Goal: Task Accomplishment & Management: Use online tool/utility

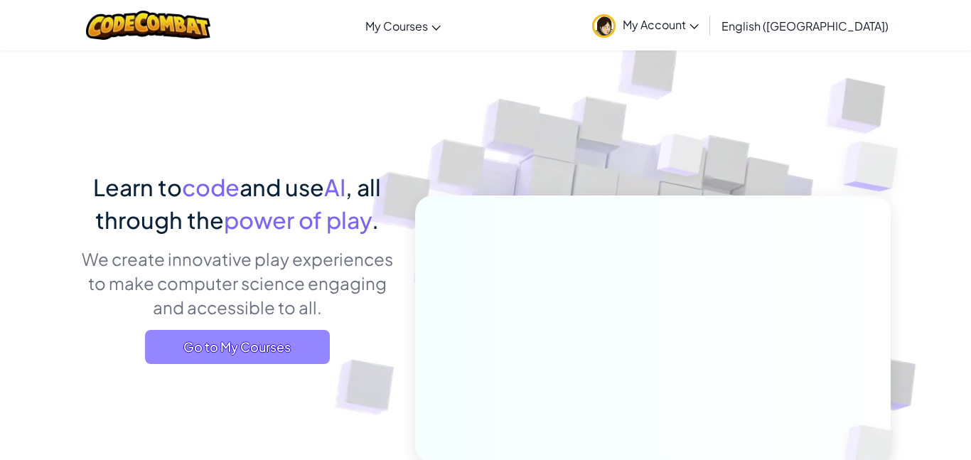
click at [209, 353] on span "Go to My Courses" at bounding box center [237, 347] width 185 height 34
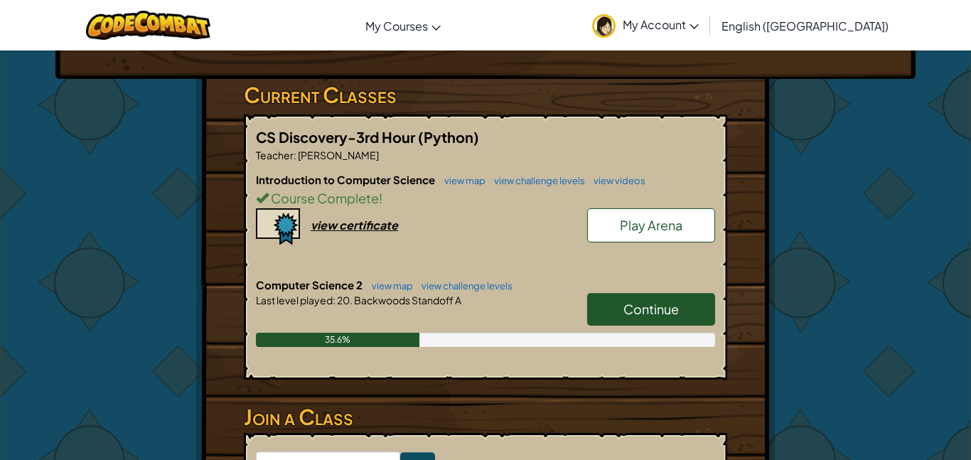
scroll to position [210, 0]
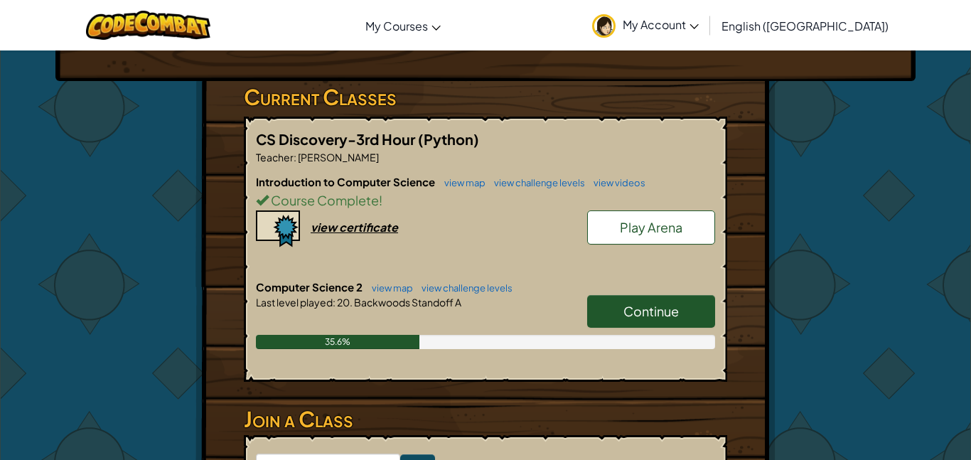
click at [689, 316] on link "Continue" at bounding box center [651, 311] width 128 height 33
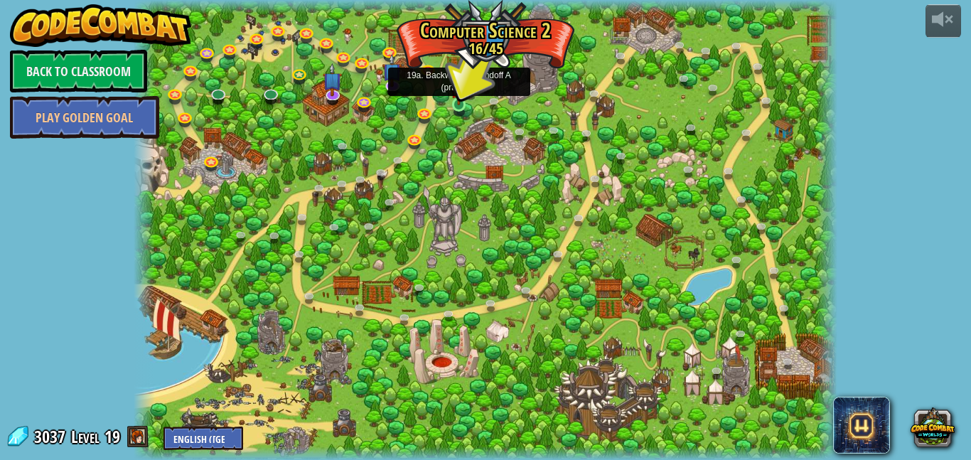
click at [455, 102] on img at bounding box center [459, 87] width 16 height 38
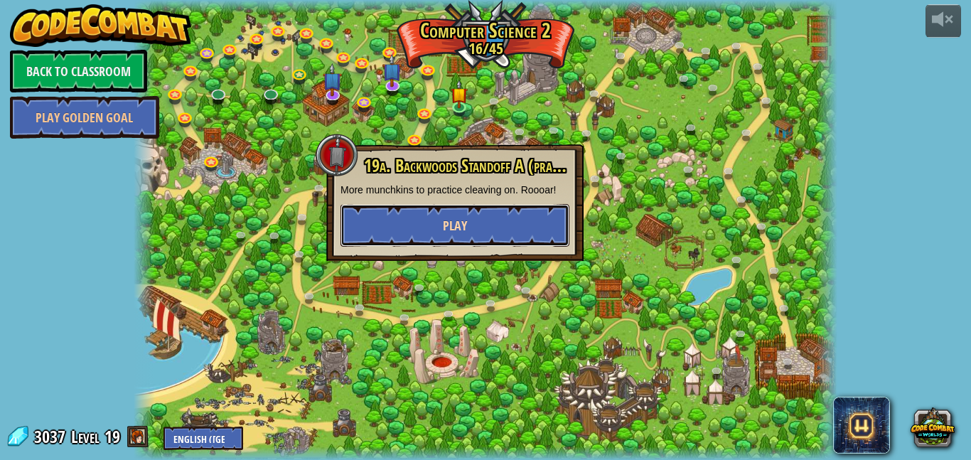
click at [457, 227] on span "Play" at bounding box center [455, 226] width 24 height 18
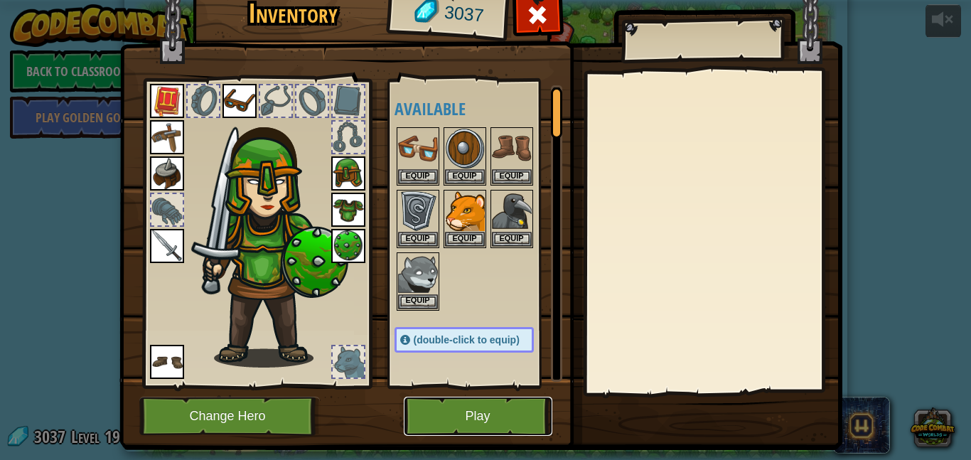
click at [465, 416] on button "Play" at bounding box center [478, 416] width 149 height 39
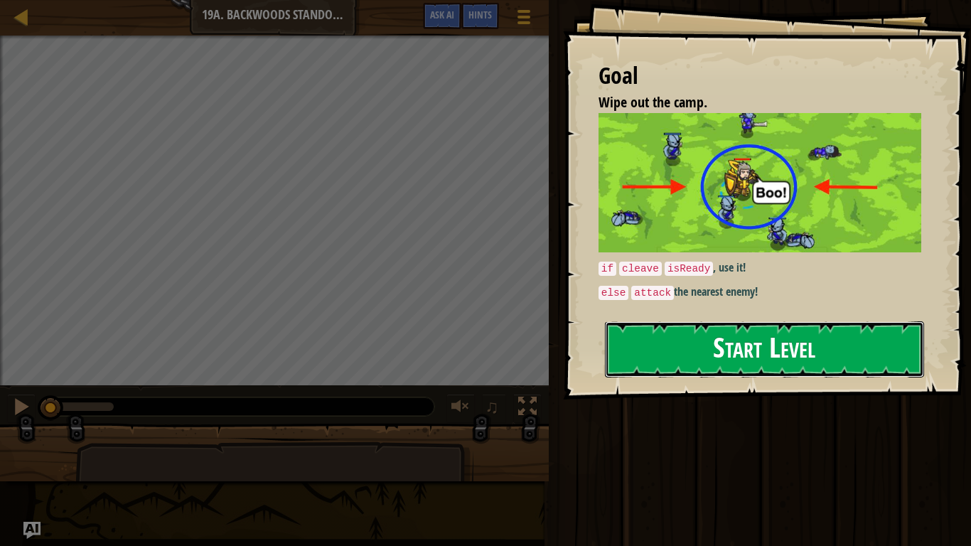
click at [765, 367] on button "Start Level" at bounding box center [764, 349] width 319 height 56
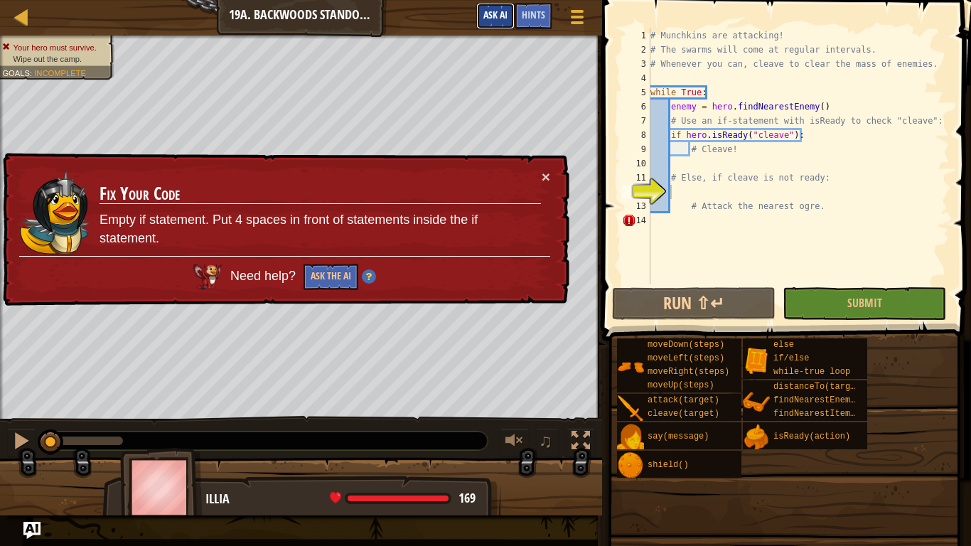
click at [501, 17] on span "Ask AI" at bounding box center [495, 15] width 24 height 14
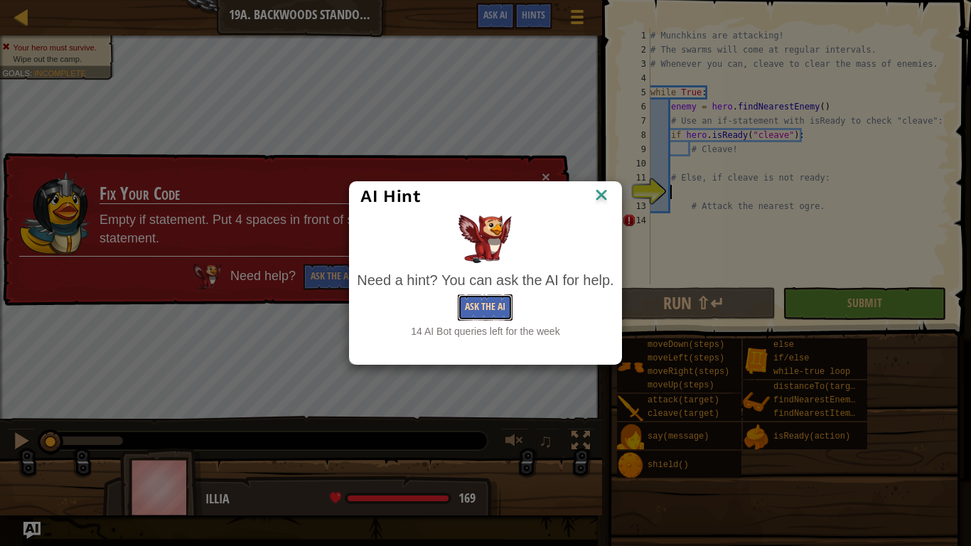
click at [478, 309] on button "Ask the AI" at bounding box center [485, 307] width 55 height 26
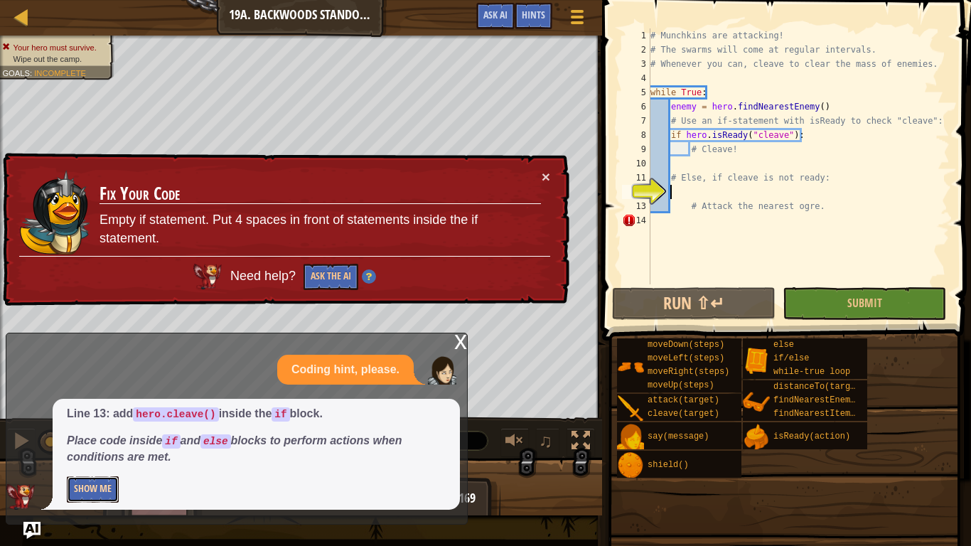
click at [91, 459] on button "Show Me" at bounding box center [93, 489] width 52 height 26
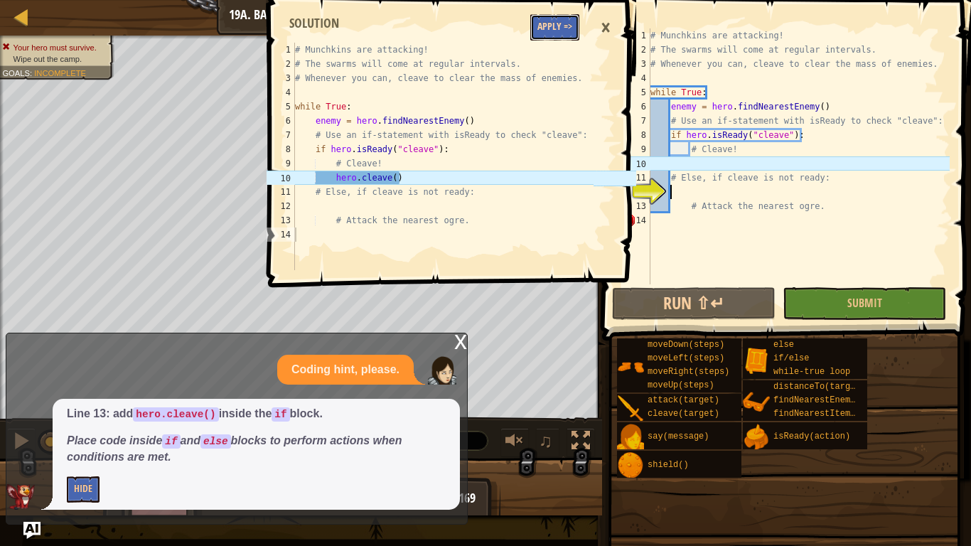
click at [553, 28] on button "Apply =>" at bounding box center [554, 27] width 49 height 26
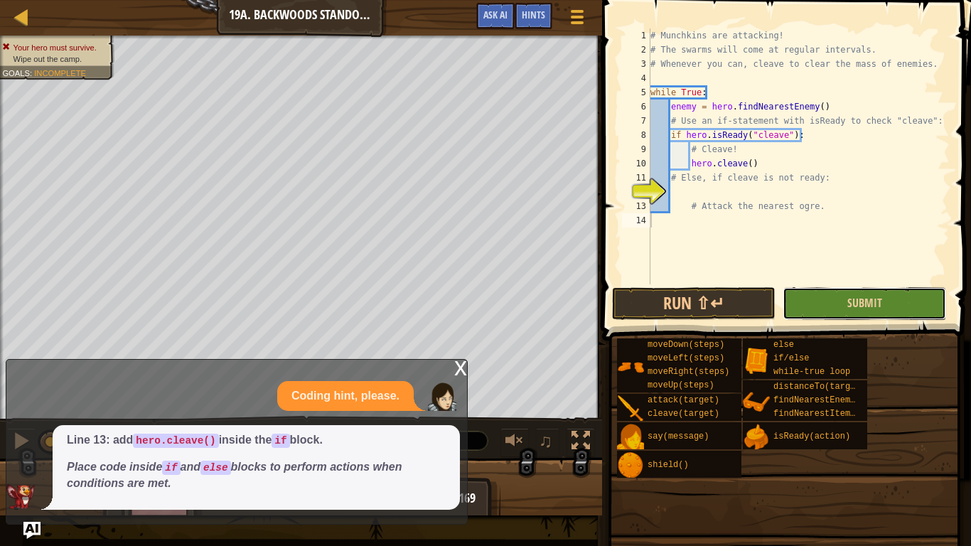
click at [836, 303] on button "Submit" at bounding box center [863, 303] width 163 height 33
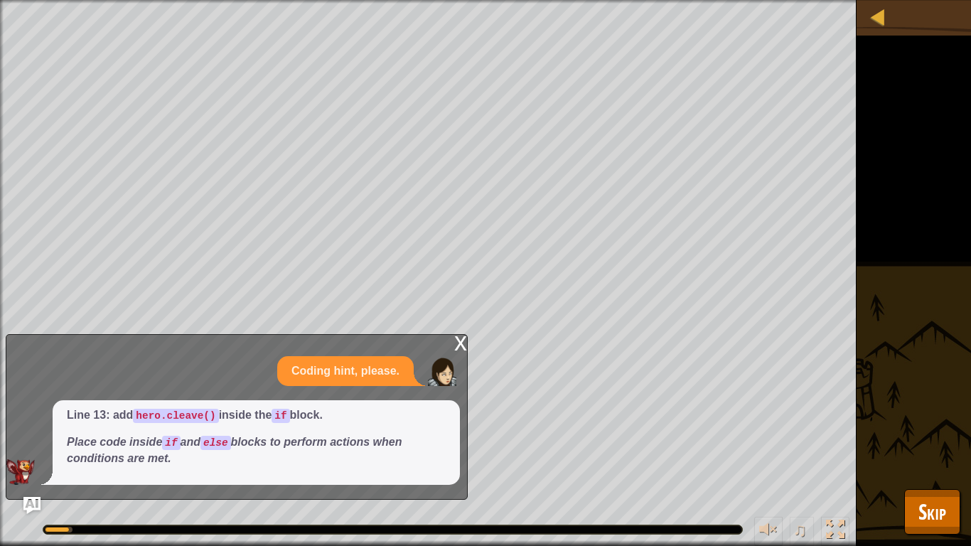
click at [456, 340] on div "x" at bounding box center [460, 342] width 13 height 14
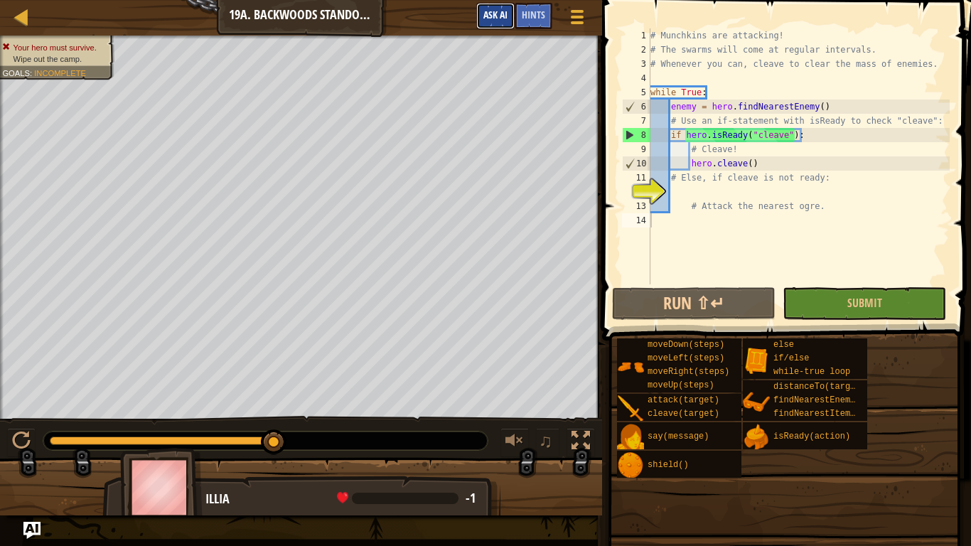
click at [485, 11] on span "Ask AI" at bounding box center [495, 15] width 24 height 14
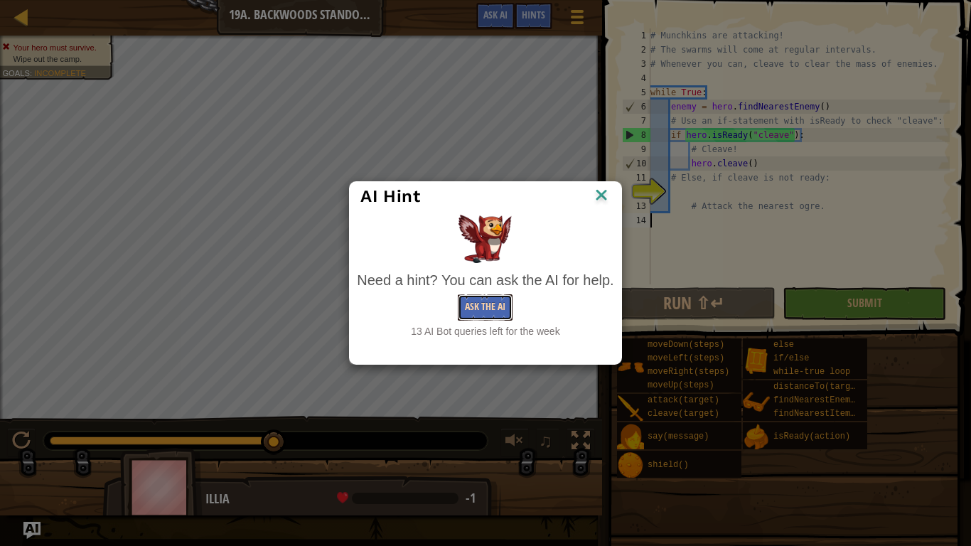
click at [495, 306] on button "Ask the AI" at bounding box center [485, 307] width 55 height 26
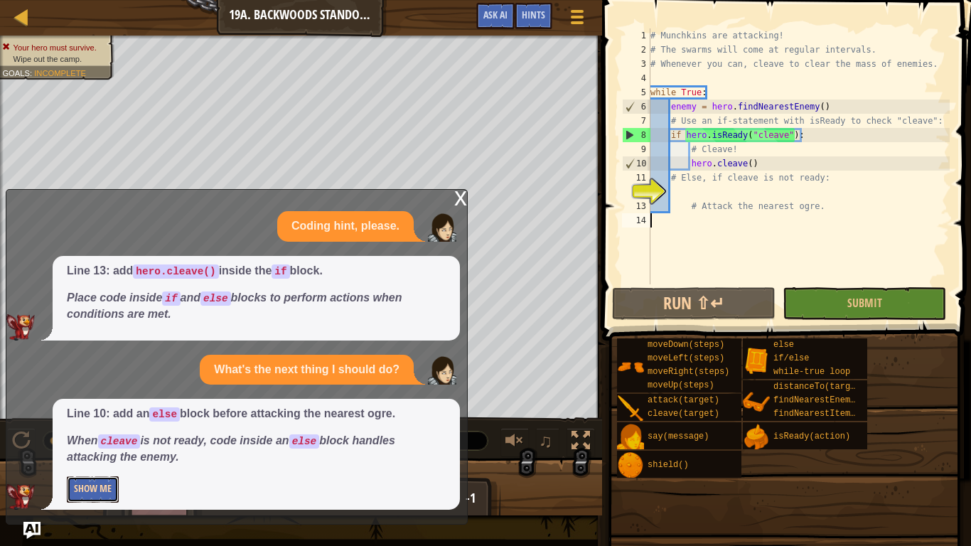
click at [92, 459] on button "Show Me" at bounding box center [93, 489] width 52 height 26
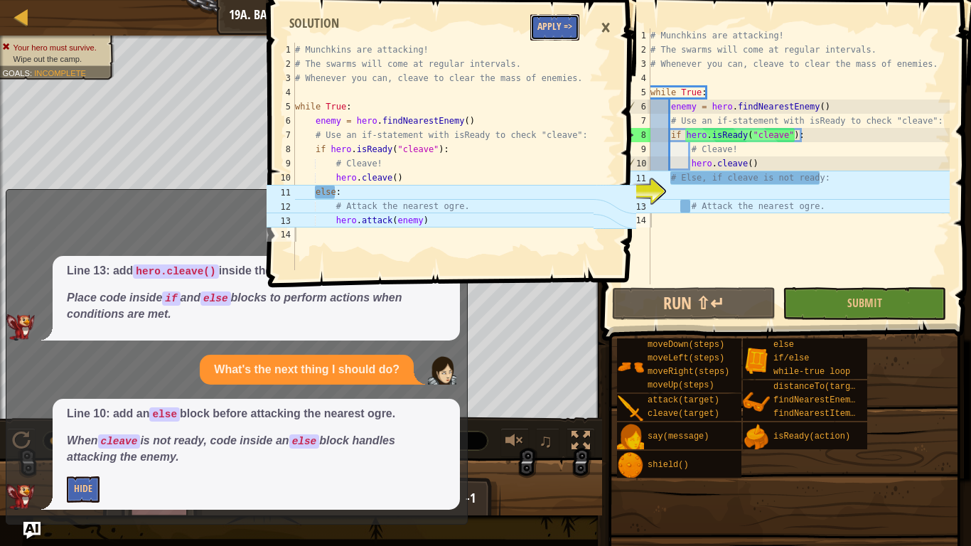
click at [558, 21] on button "Apply =>" at bounding box center [554, 27] width 49 height 26
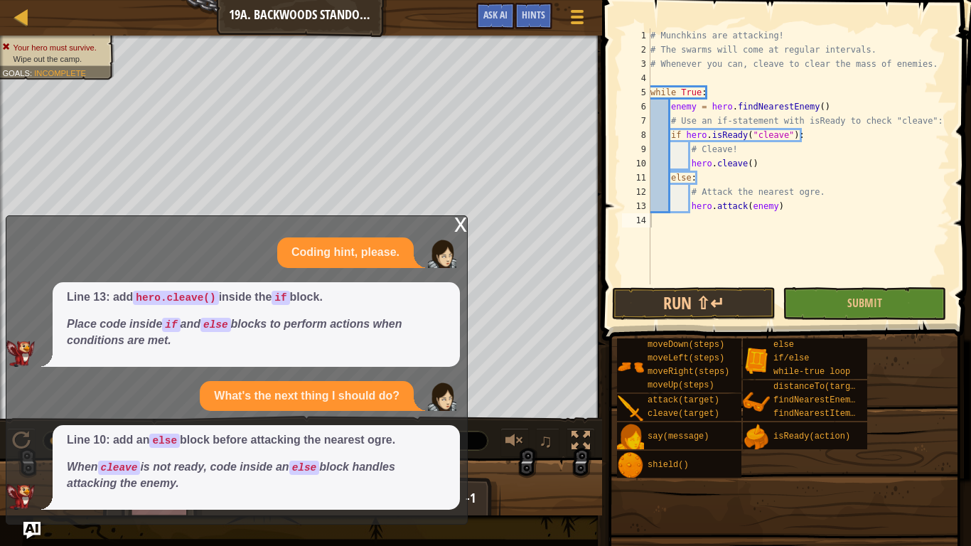
click at [455, 218] on div "x" at bounding box center [460, 223] width 13 height 14
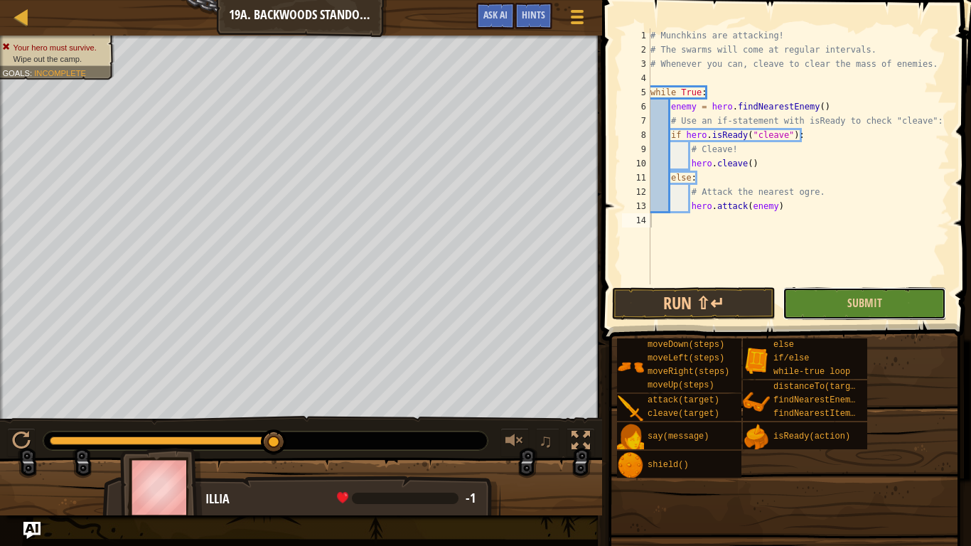
click at [846, 296] on button "Submit" at bounding box center [863, 303] width 163 height 33
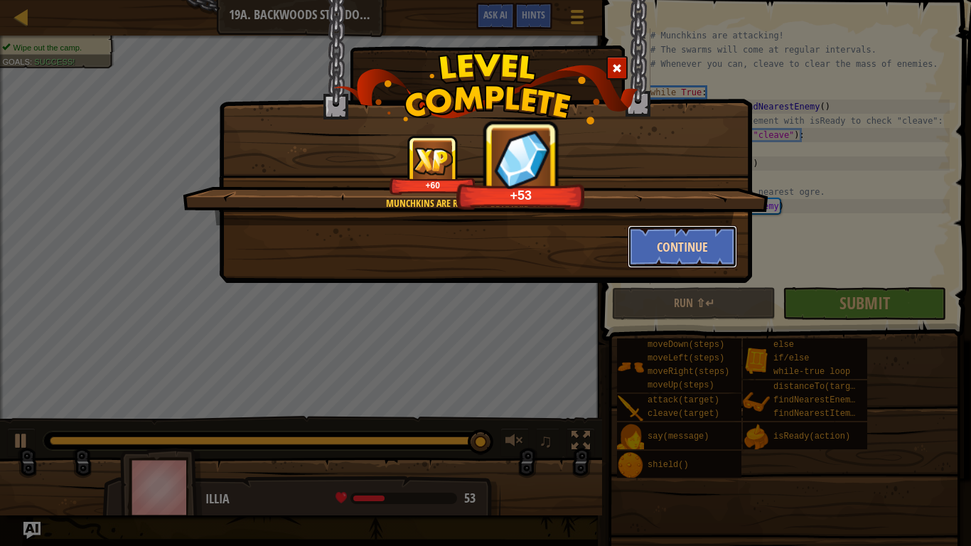
click at [655, 246] on button "Continue" at bounding box center [683, 246] width 110 height 43
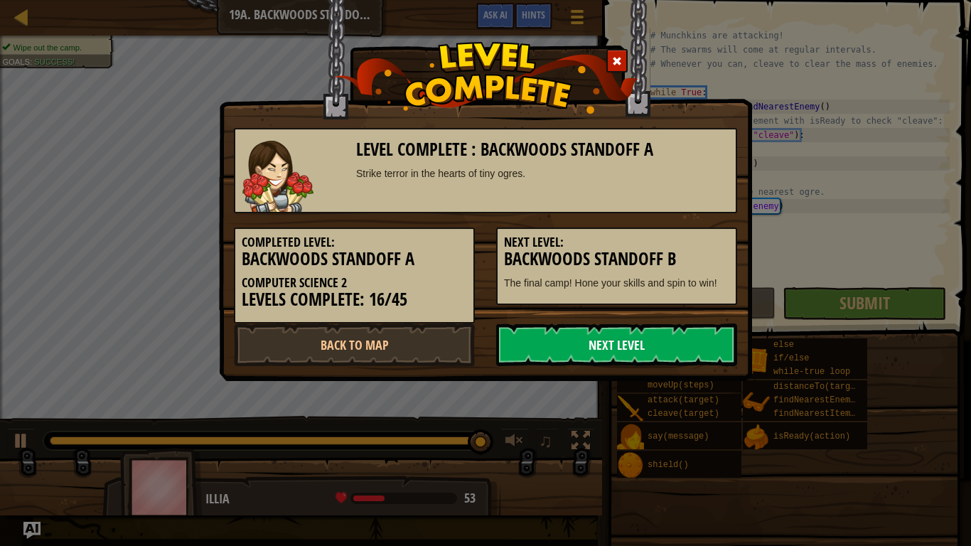
click at [621, 345] on link "Next Level" at bounding box center [616, 344] width 241 height 43
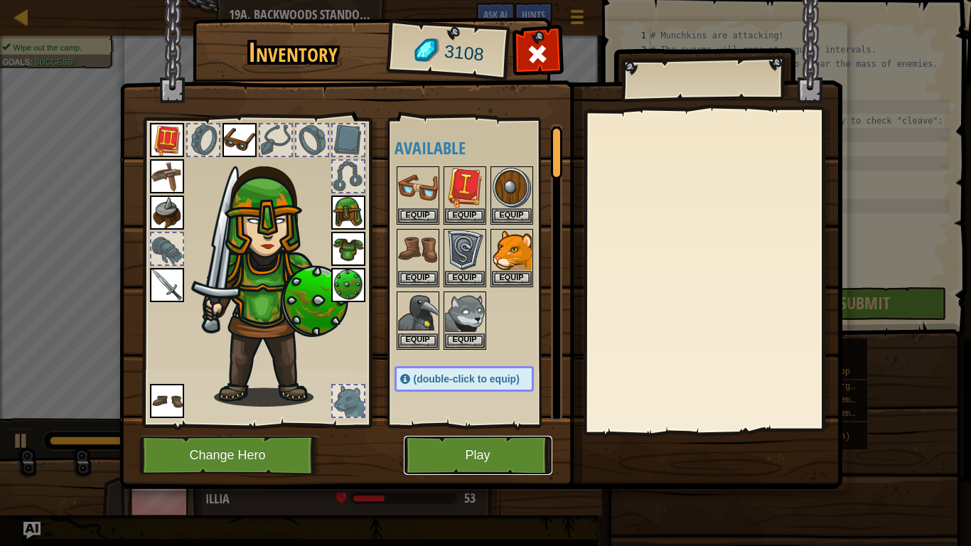
click at [529, 446] on button "Play" at bounding box center [478, 455] width 149 height 39
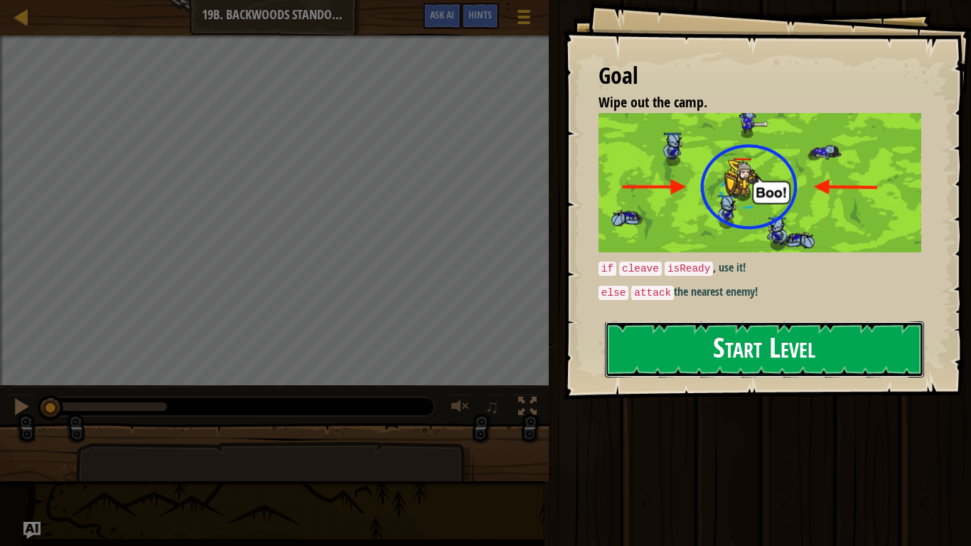
click at [667, 328] on button "Start Level" at bounding box center [764, 349] width 319 height 56
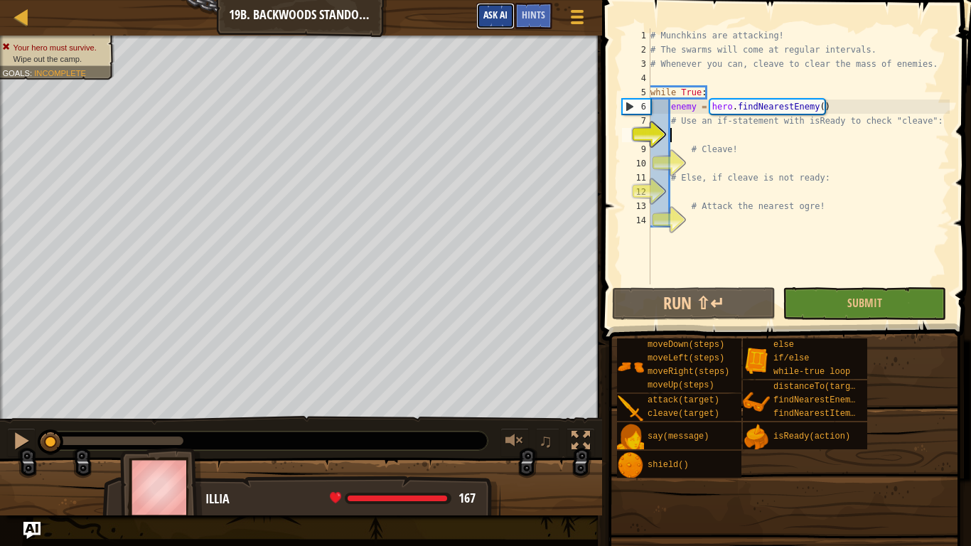
click at [485, 17] on span "Ask AI" at bounding box center [495, 15] width 24 height 14
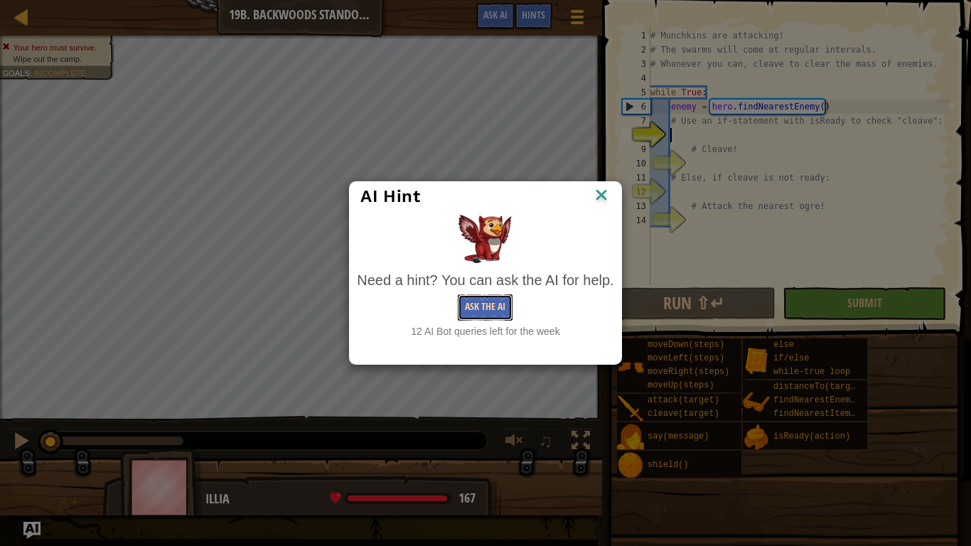
click at [483, 301] on button "Ask the AI" at bounding box center [485, 307] width 55 height 26
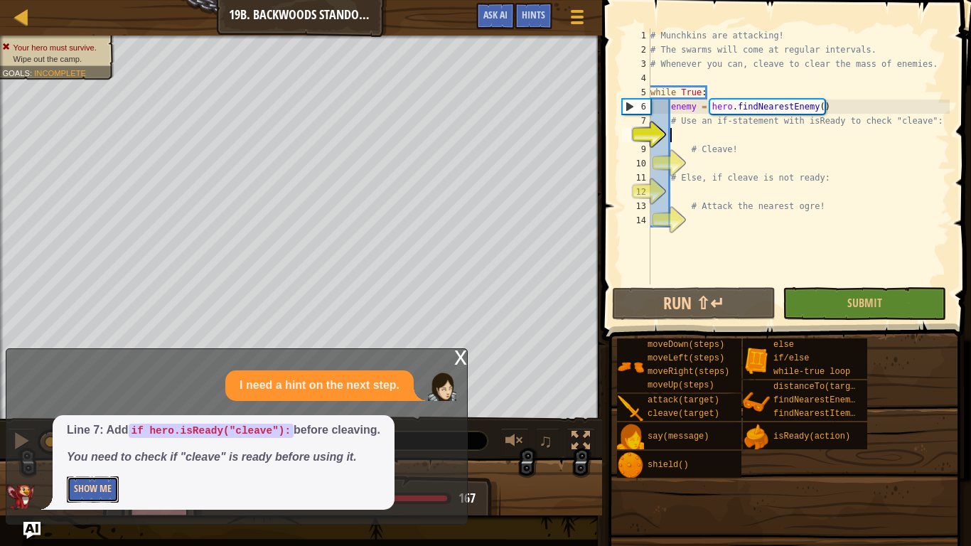
click at [97, 459] on button "Show Me" at bounding box center [93, 489] width 52 height 26
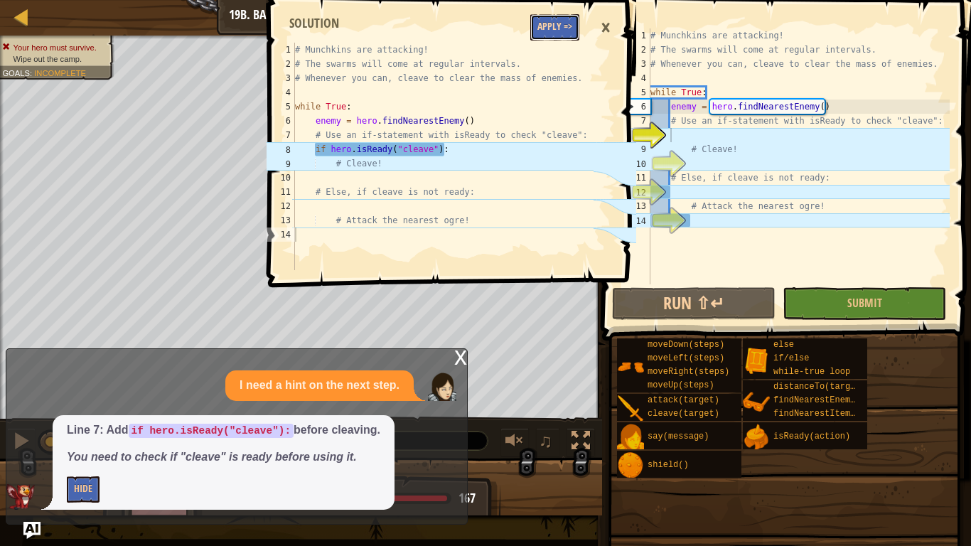
click at [540, 28] on button "Apply =>" at bounding box center [554, 27] width 49 height 26
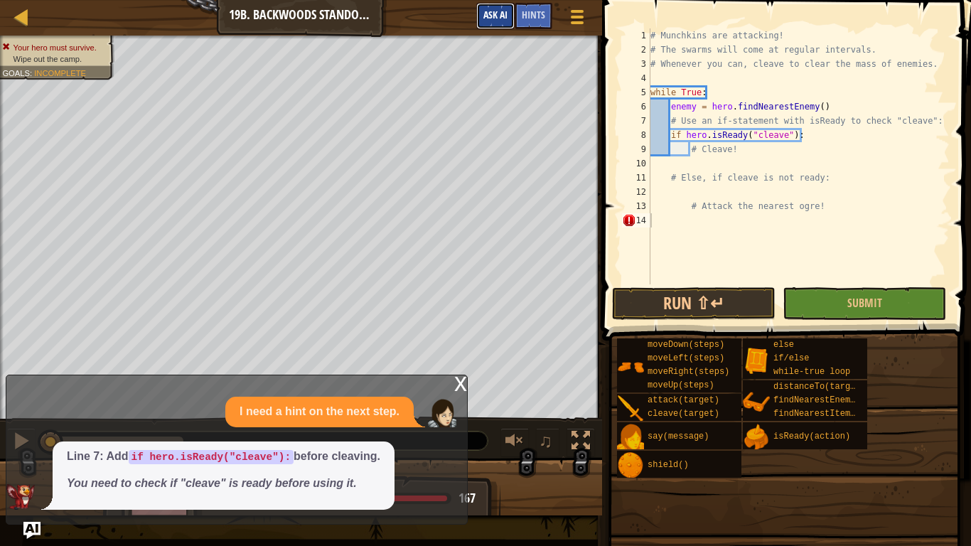
click at [497, 23] on button "Ask AI" at bounding box center [495, 16] width 38 height 26
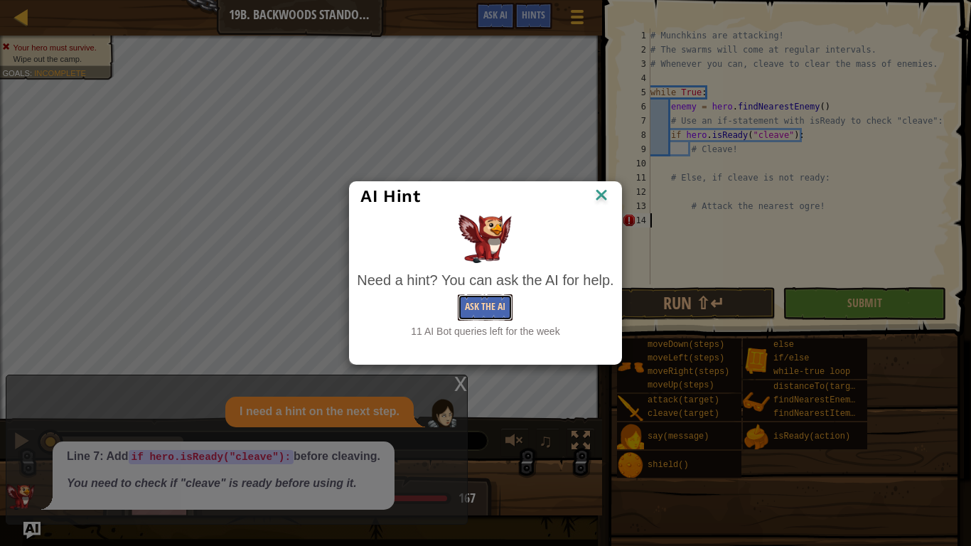
click at [483, 309] on button "Ask the AI" at bounding box center [485, 307] width 55 height 26
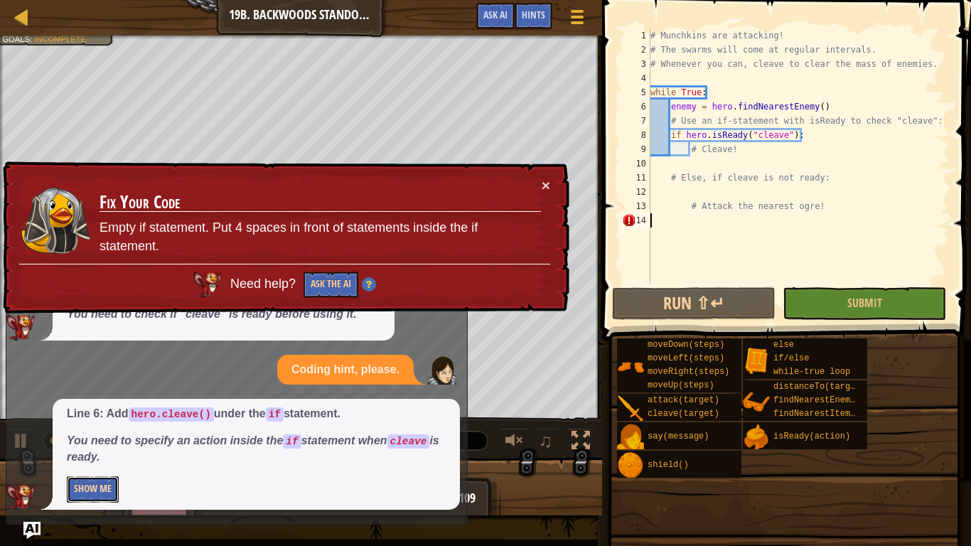
click at [80, 459] on button "Show Me" at bounding box center [93, 489] width 52 height 26
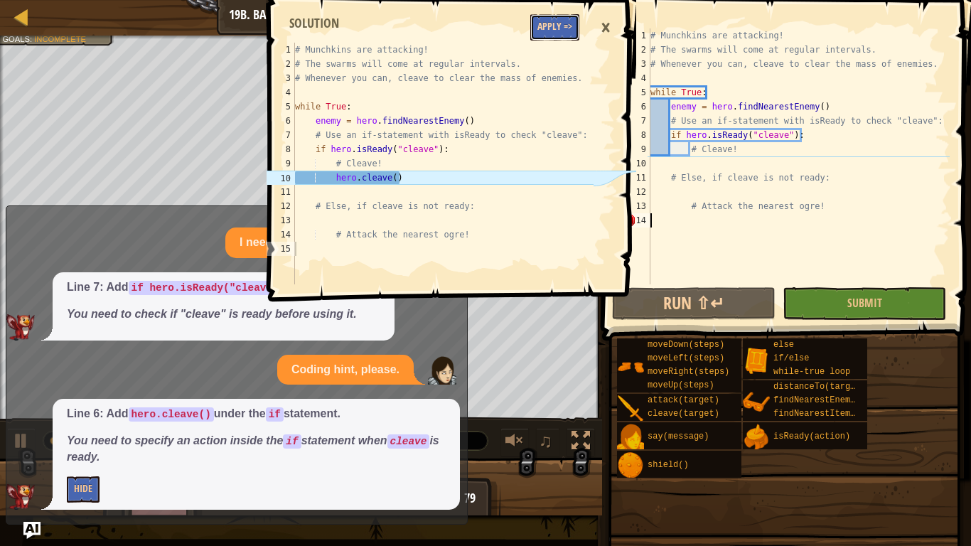
click at [559, 18] on button "Apply =>" at bounding box center [554, 27] width 49 height 26
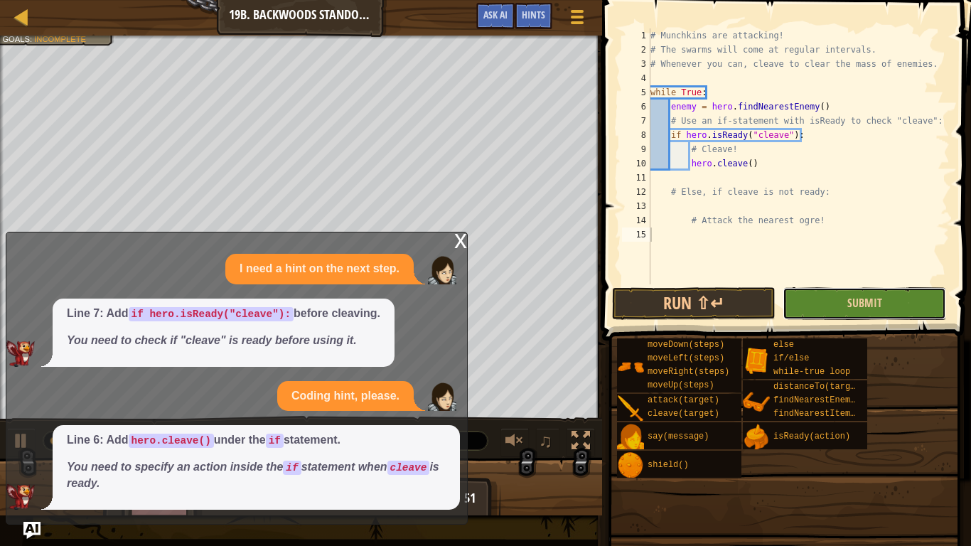
click at [813, 289] on button "Submit" at bounding box center [863, 303] width 163 height 33
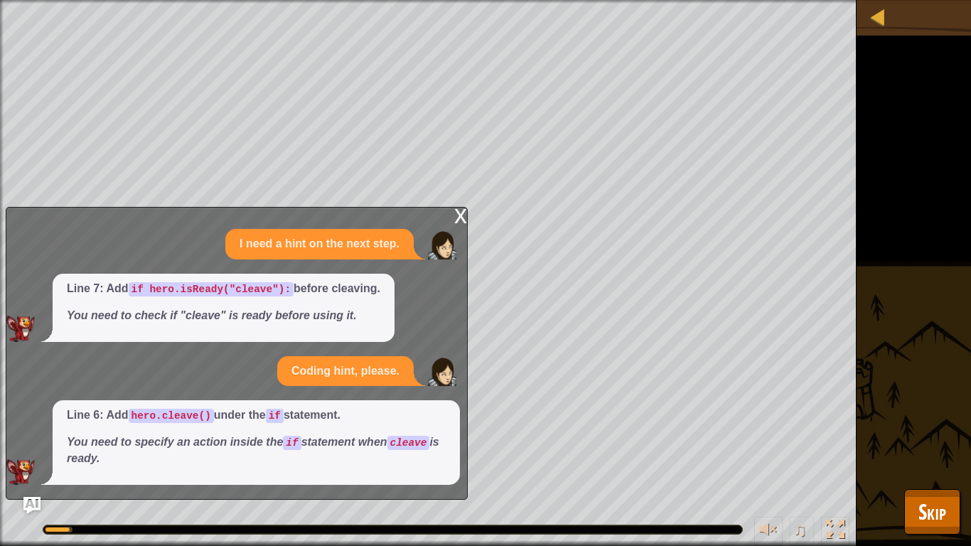
click at [458, 213] on div "x" at bounding box center [460, 215] width 13 height 14
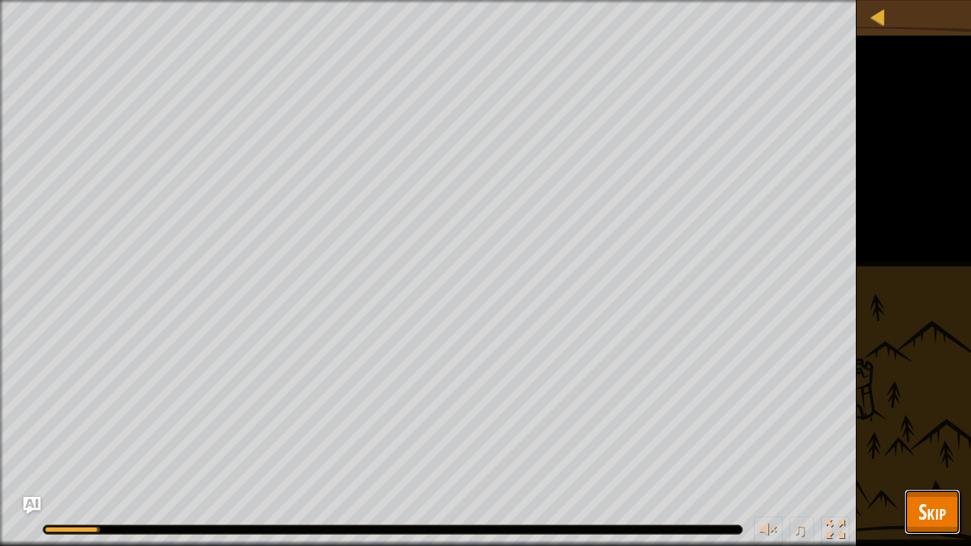
click at [924, 459] on span "Skip" at bounding box center [932, 511] width 28 height 29
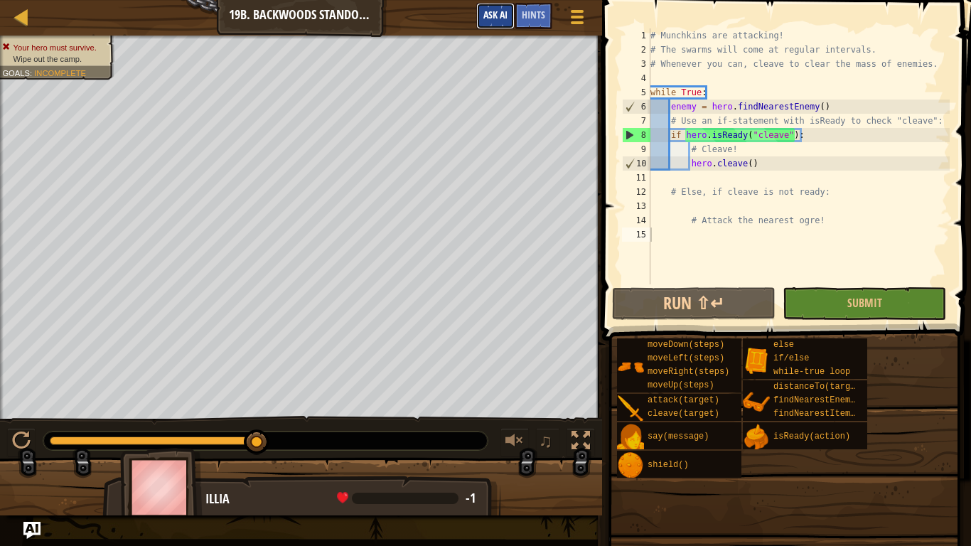
click at [496, 6] on button "Ask AI" at bounding box center [495, 16] width 38 height 26
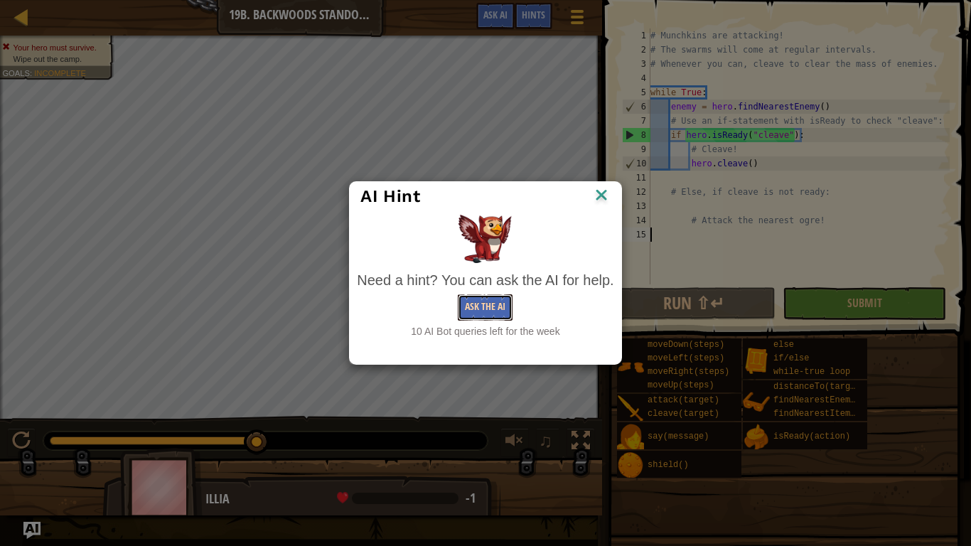
click at [490, 295] on button "Ask the AI" at bounding box center [485, 307] width 55 height 26
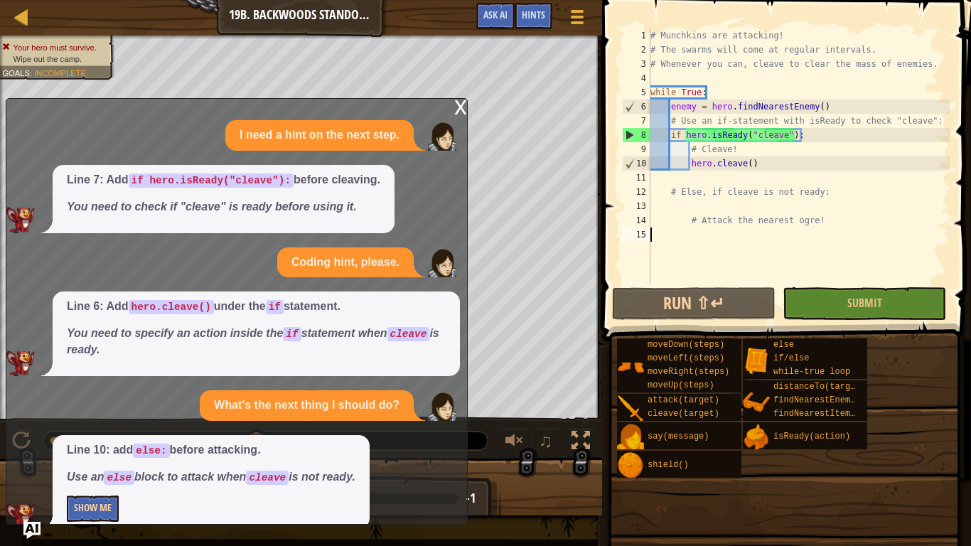
scroll to position [22, 0]
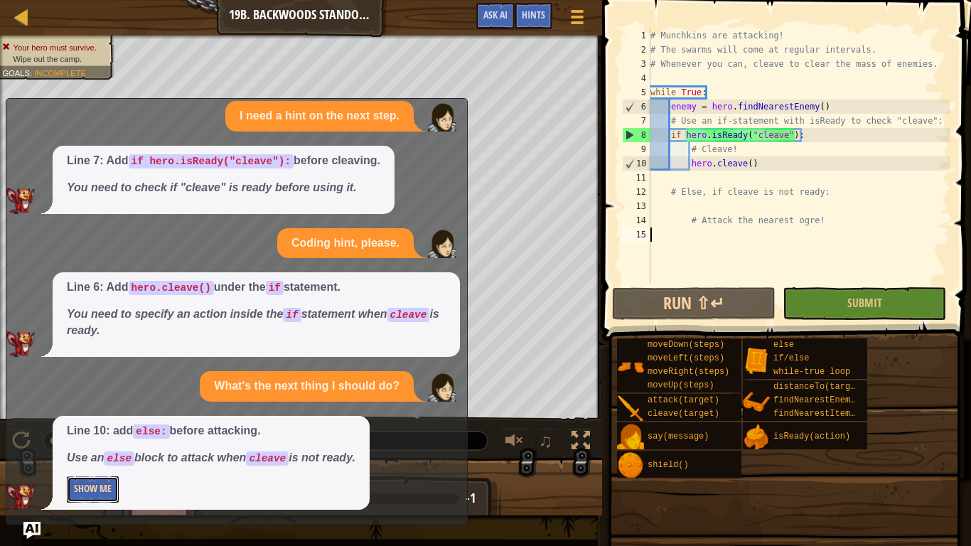
click at [87, 459] on button "Show Me" at bounding box center [93, 489] width 52 height 26
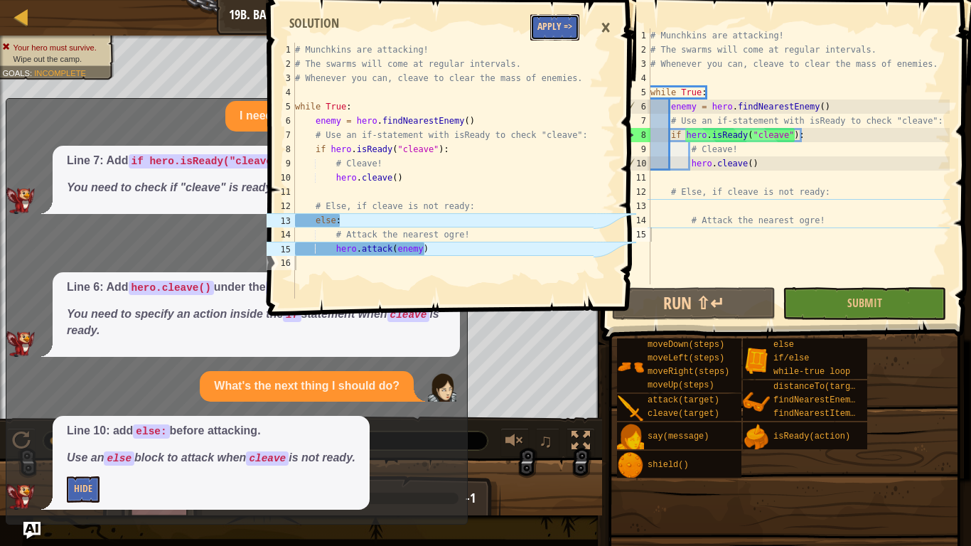
click at [543, 38] on button "Apply =>" at bounding box center [554, 27] width 49 height 26
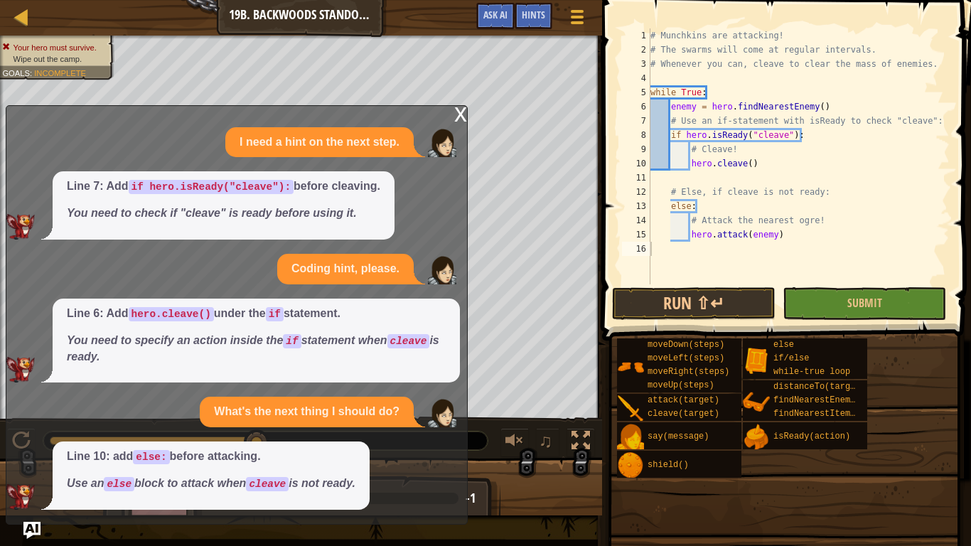
click at [458, 112] on div "x" at bounding box center [460, 113] width 13 height 14
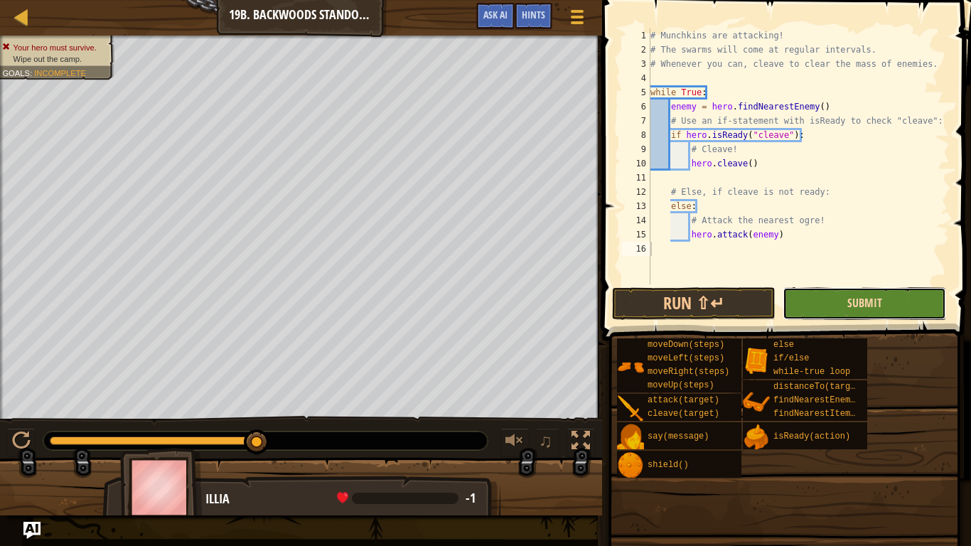
click at [874, 302] on span "Submit" at bounding box center [864, 303] width 35 height 16
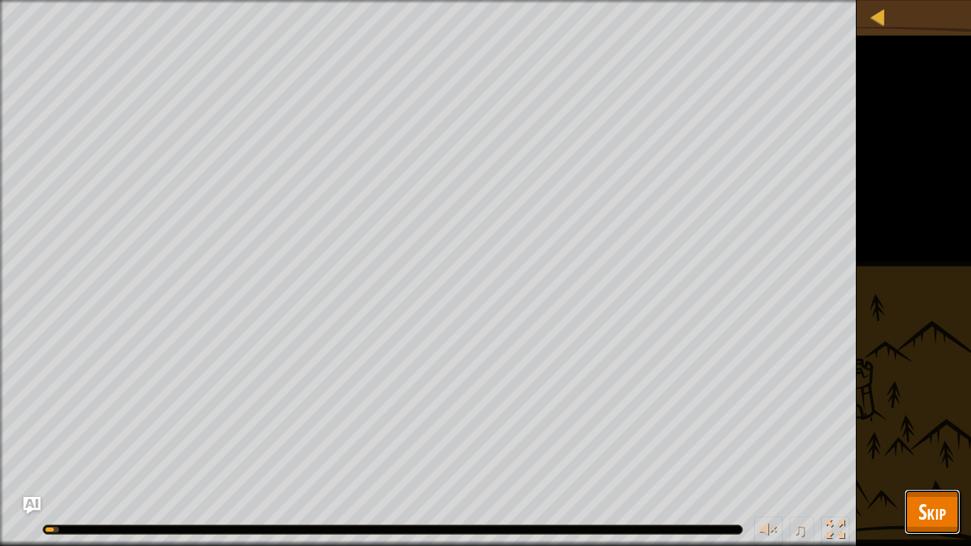
click at [935, 459] on button "Skip" at bounding box center [932, 511] width 56 height 45
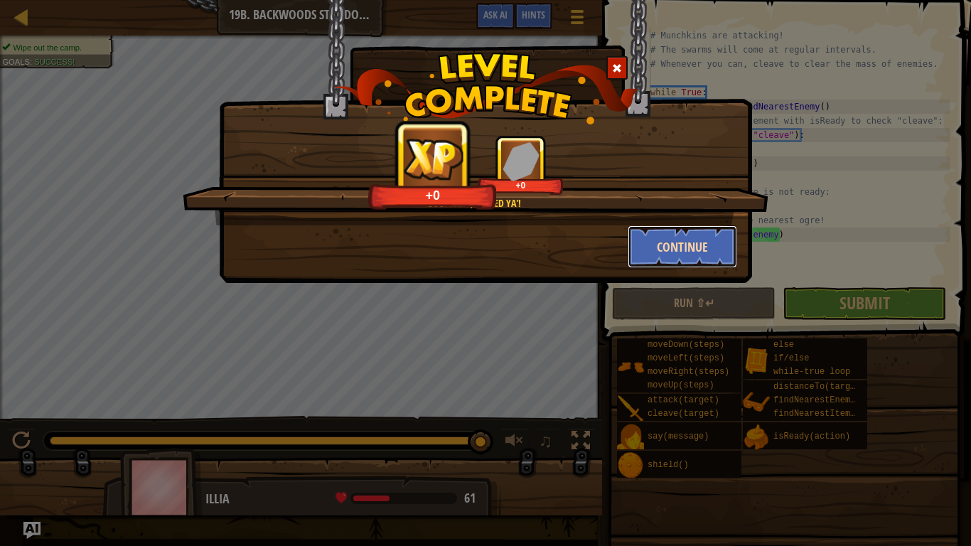
click at [649, 254] on button "Continue" at bounding box center [683, 246] width 110 height 43
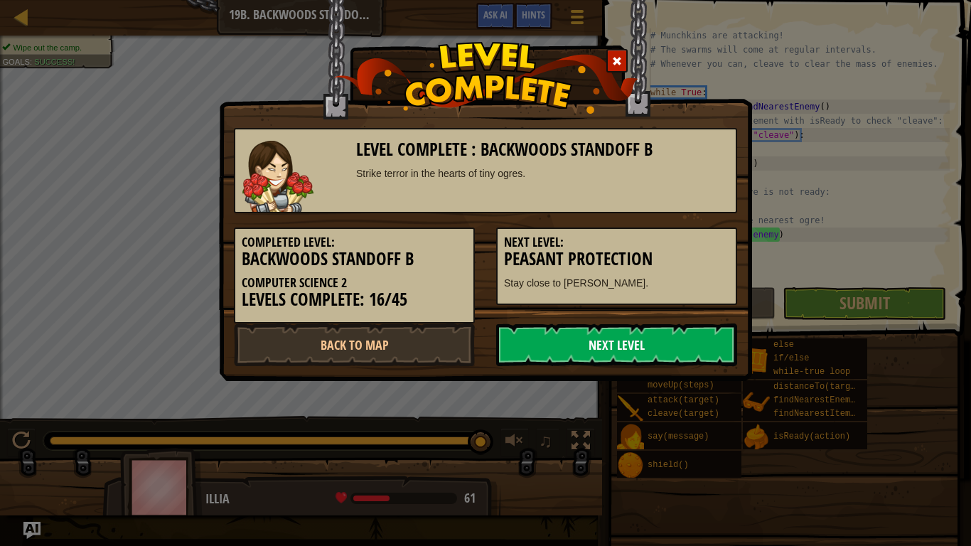
click at [637, 348] on link "Next Level" at bounding box center [616, 344] width 241 height 43
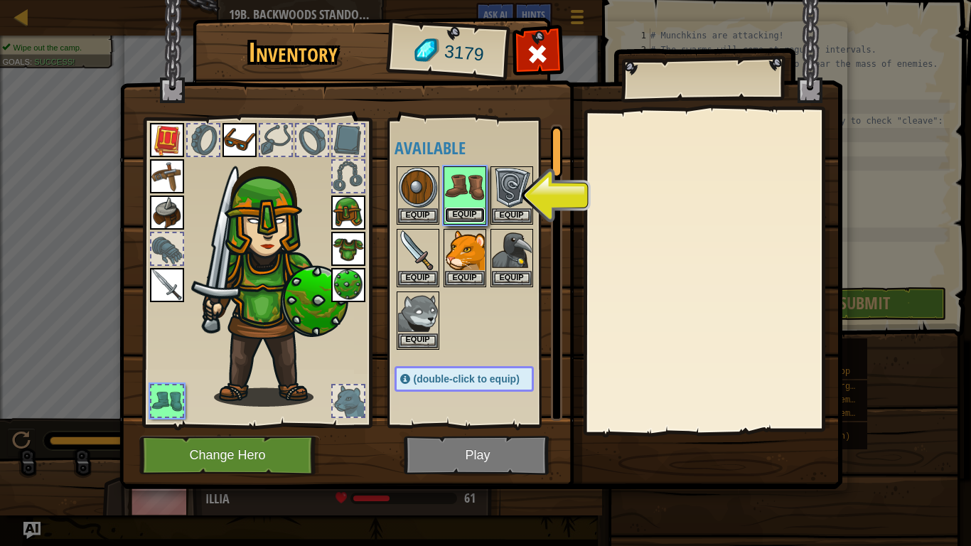
click at [471, 218] on button "Equip" at bounding box center [465, 215] width 40 height 15
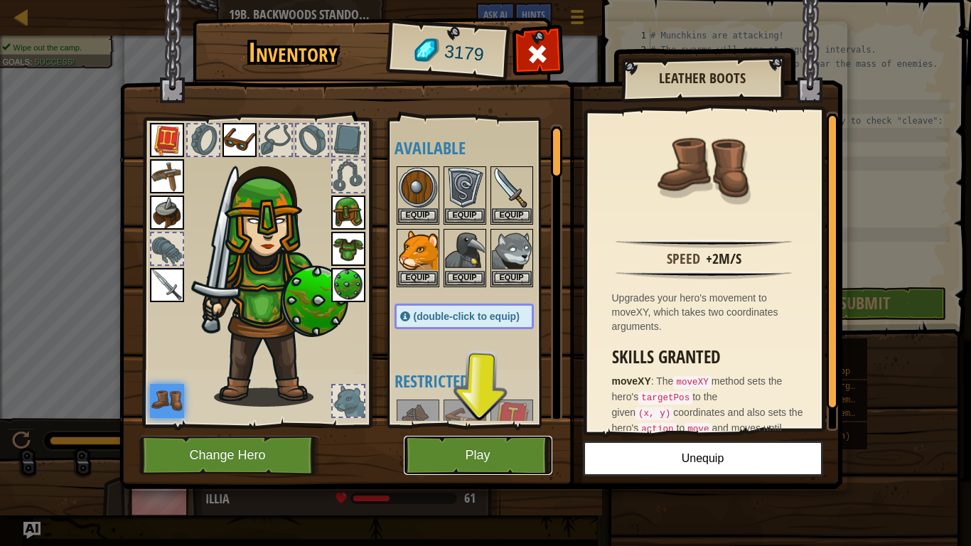
click at [475, 449] on button "Play" at bounding box center [478, 455] width 149 height 39
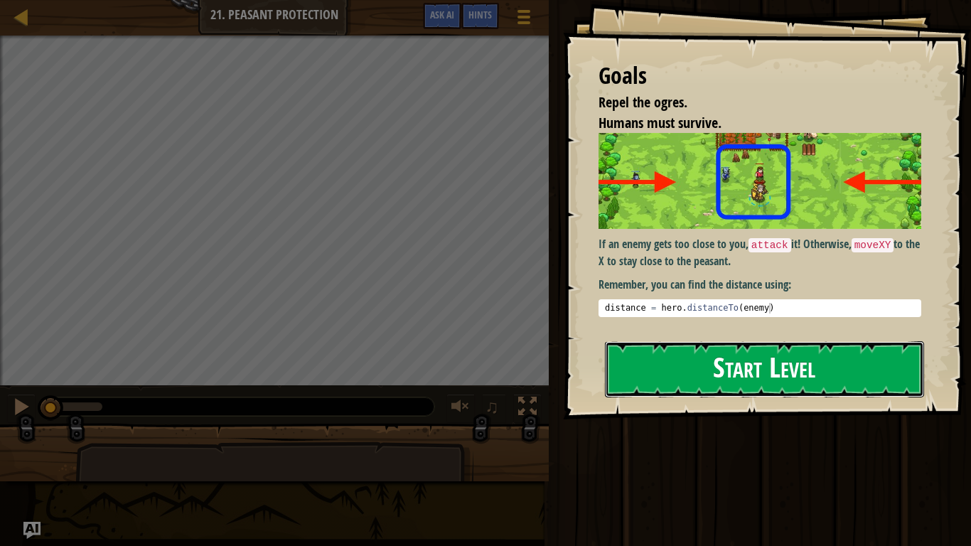
click at [742, 370] on button "Start Level" at bounding box center [764, 369] width 319 height 56
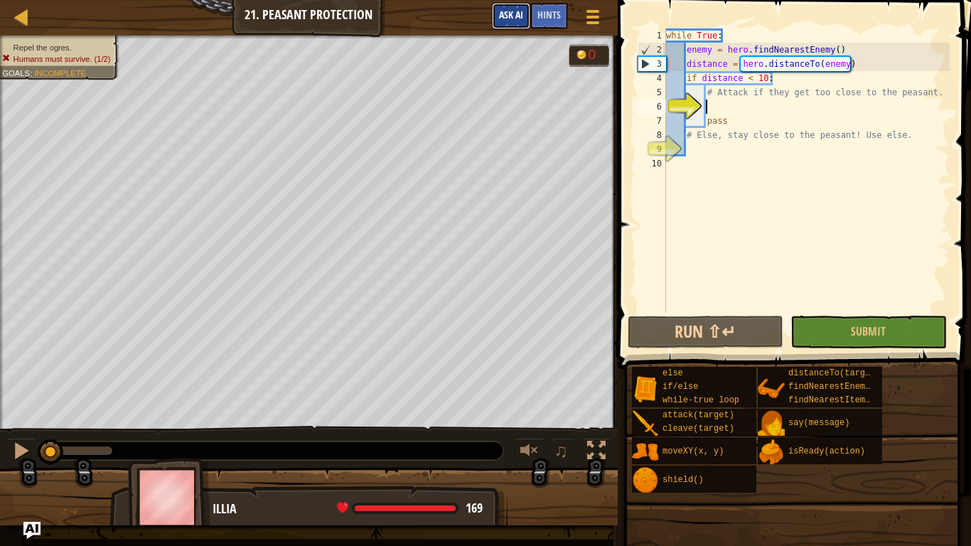
click at [510, 28] on button "Ask AI" at bounding box center [511, 16] width 38 height 26
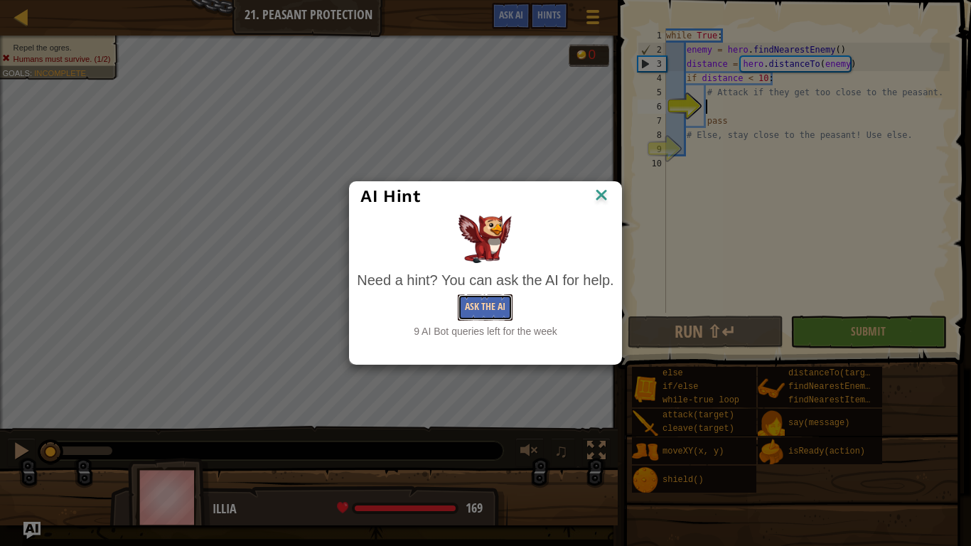
click at [483, 306] on button "Ask the AI" at bounding box center [485, 307] width 55 height 26
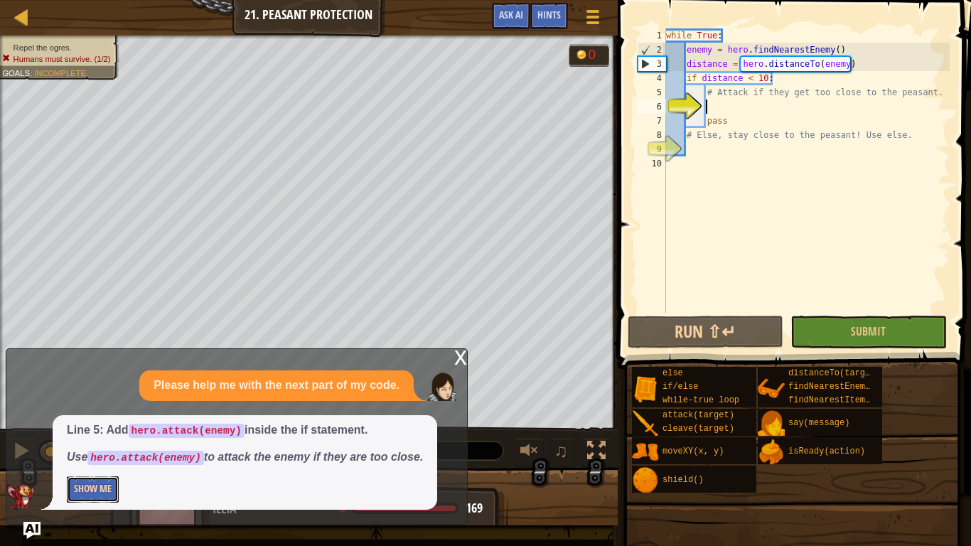
click at [97, 459] on button "Show Me" at bounding box center [93, 489] width 52 height 26
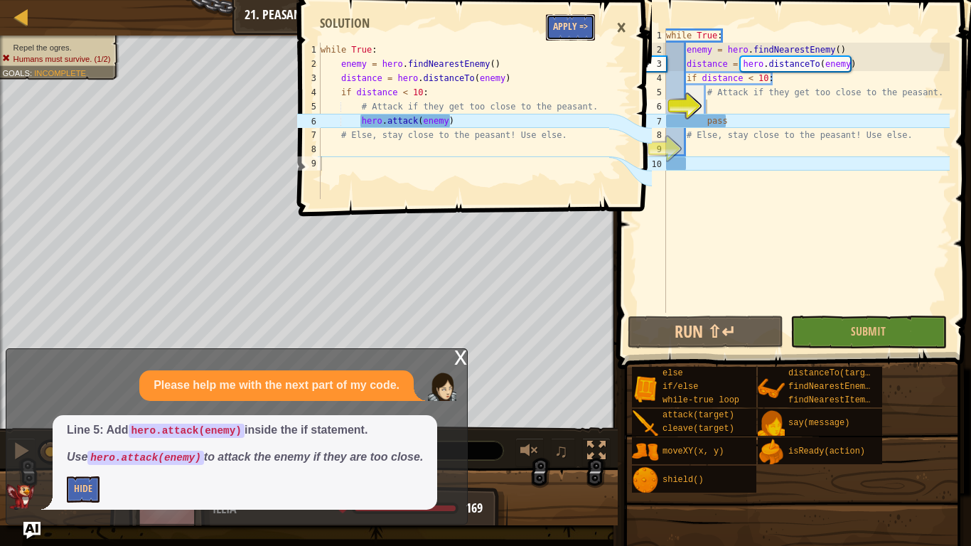
click at [564, 28] on button "Apply =>" at bounding box center [570, 27] width 49 height 26
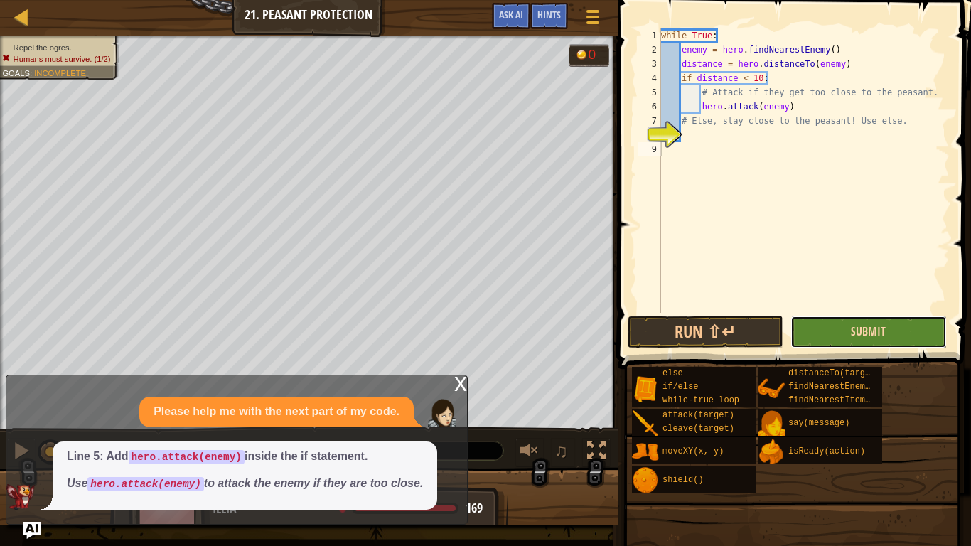
click at [856, 328] on span "Submit" at bounding box center [868, 331] width 35 height 16
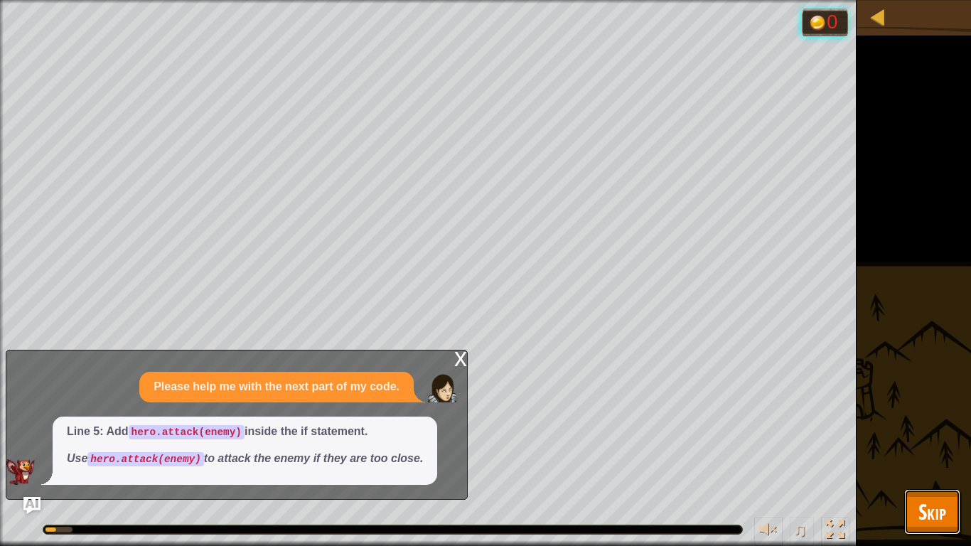
click at [942, 459] on span "Skip" at bounding box center [932, 511] width 28 height 29
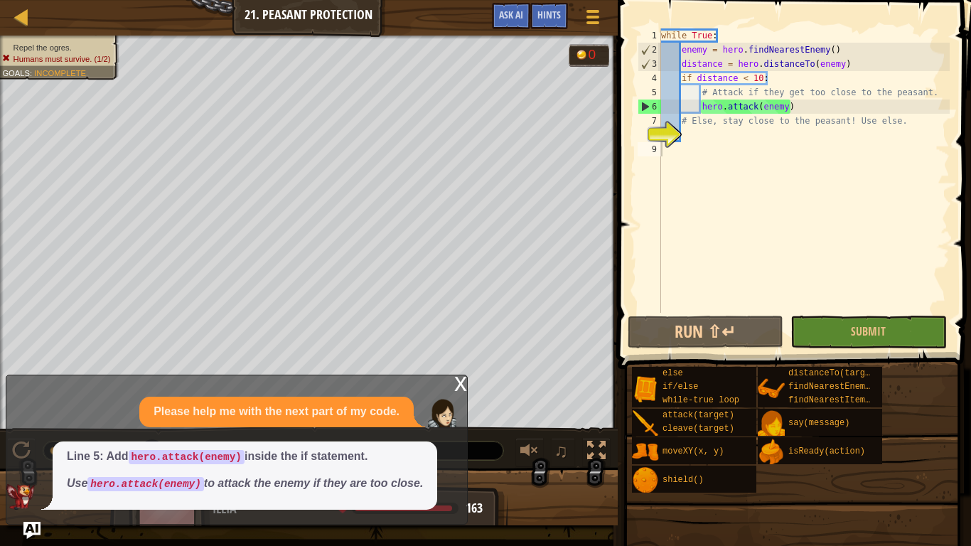
click at [457, 385] on div "x" at bounding box center [460, 382] width 13 height 14
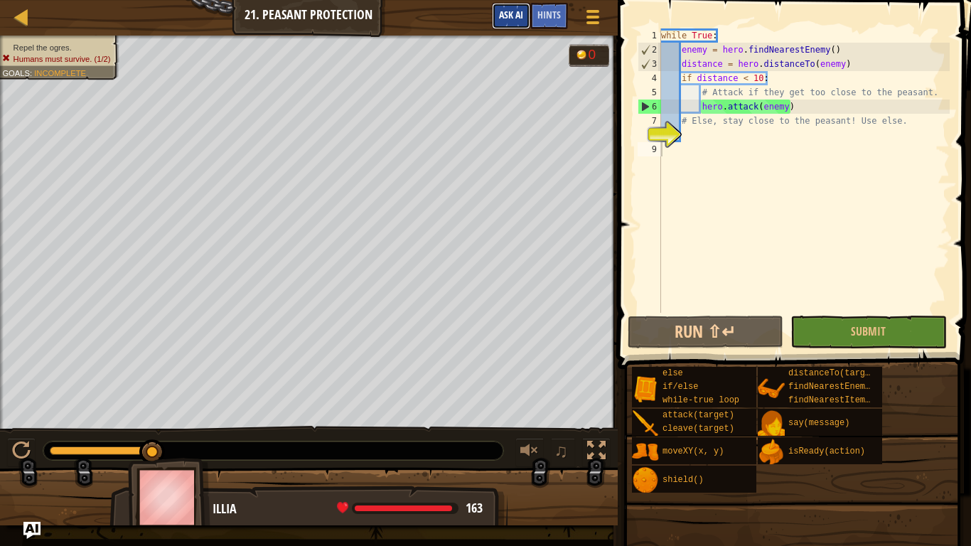
click at [510, 20] on span "Ask AI" at bounding box center [511, 15] width 24 height 14
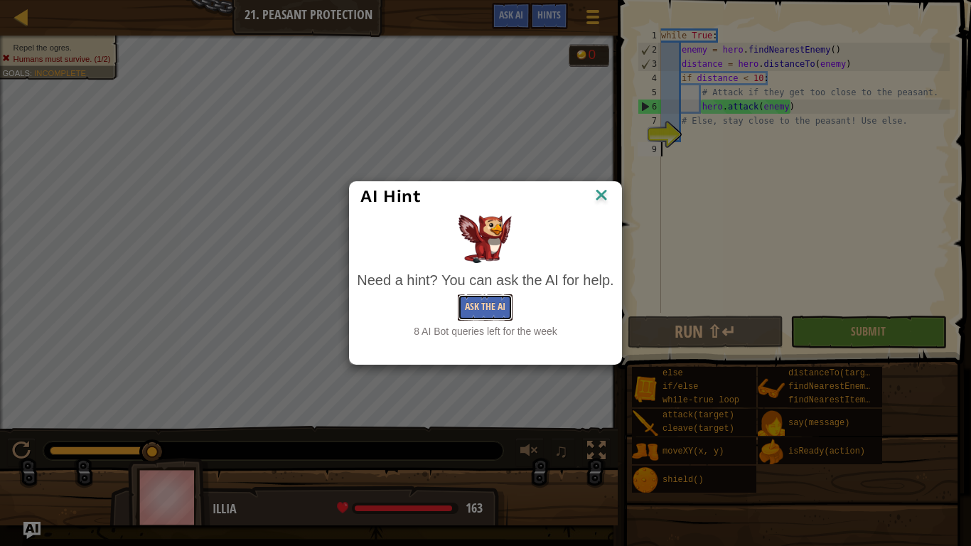
click at [497, 303] on button "Ask the AI" at bounding box center [485, 307] width 55 height 26
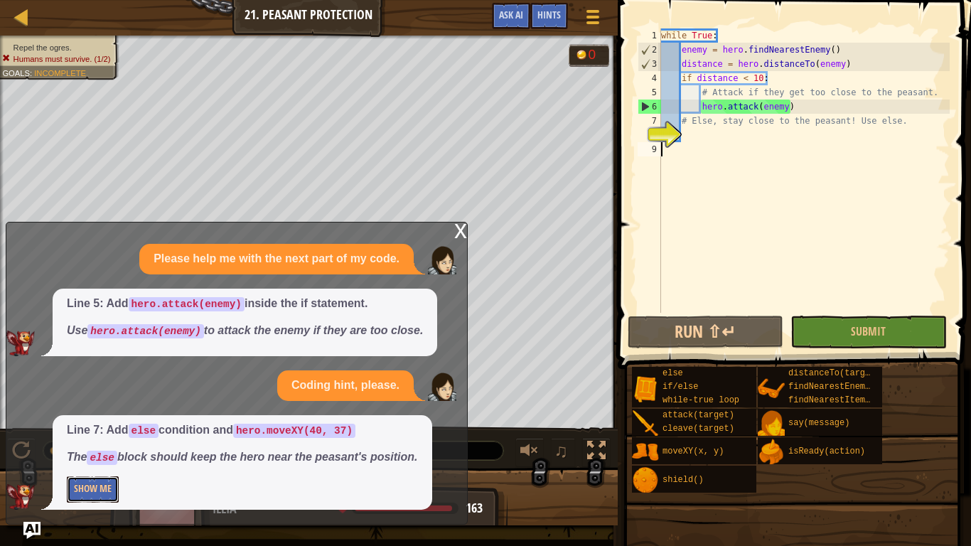
click at [99, 459] on button "Show Me" at bounding box center [93, 489] width 52 height 26
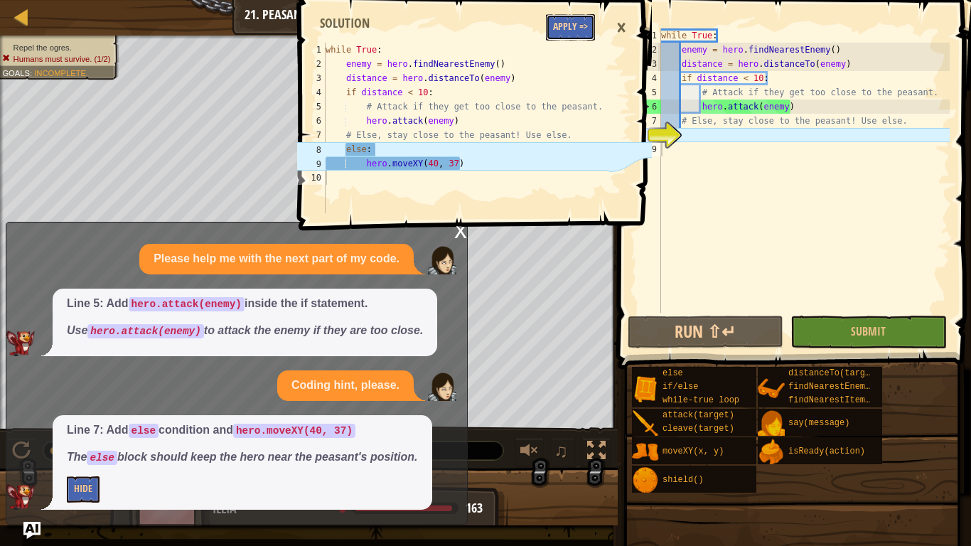
click at [562, 28] on button "Apply =>" at bounding box center [570, 27] width 49 height 26
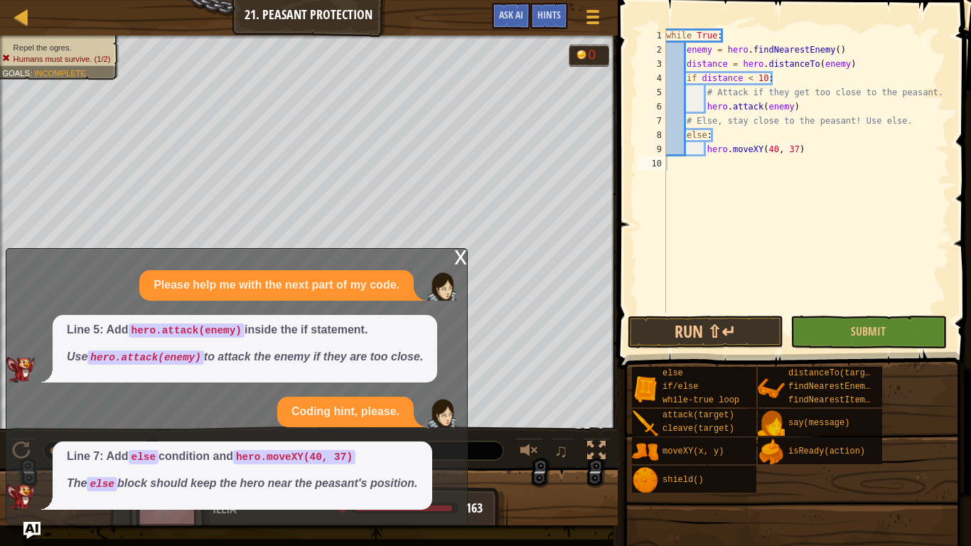
click at [458, 254] on div "x" at bounding box center [460, 256] width 13 height 14
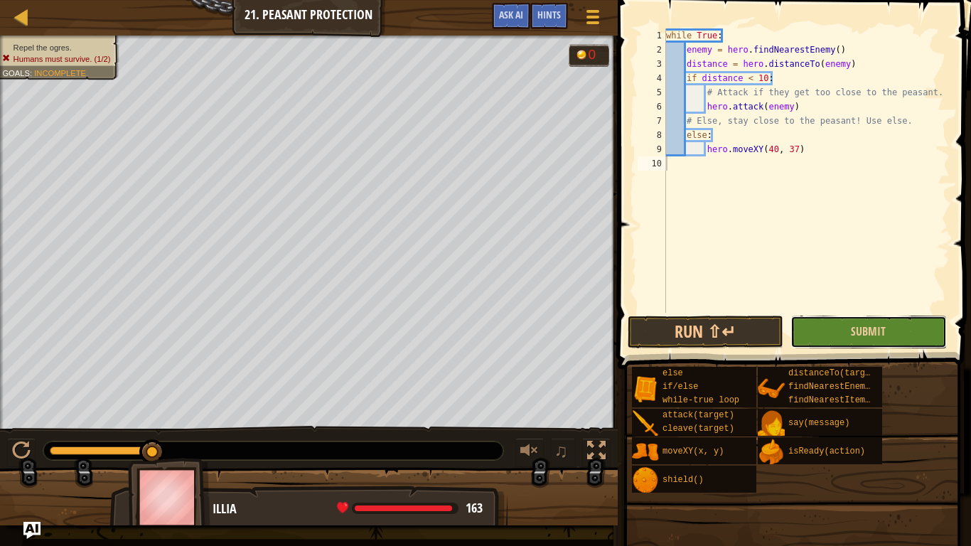
click at [813, 330] on button "Submit" at bounding box center [868, 332] width 156 height 33
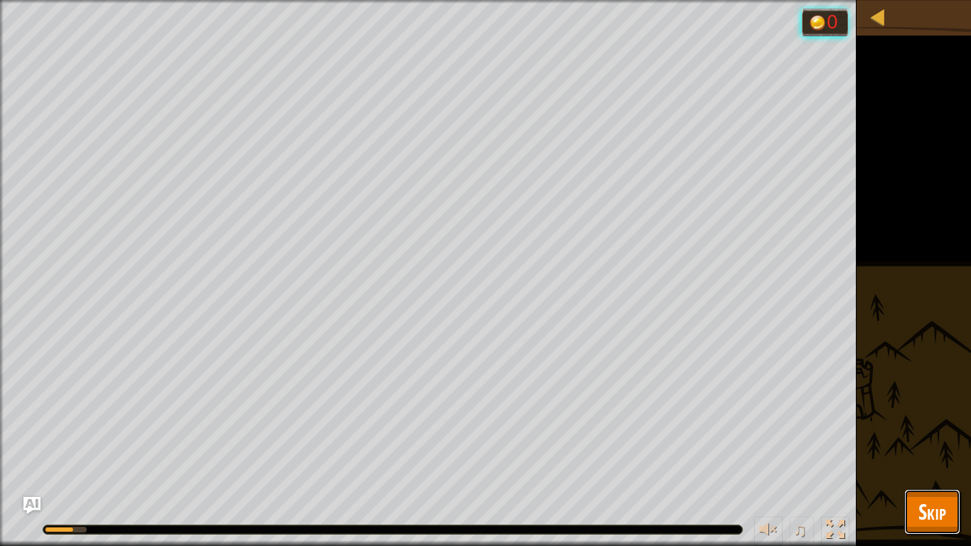
click at [920, 459] on button "Skip" at bounding box center [932, 511] width 56 height 45
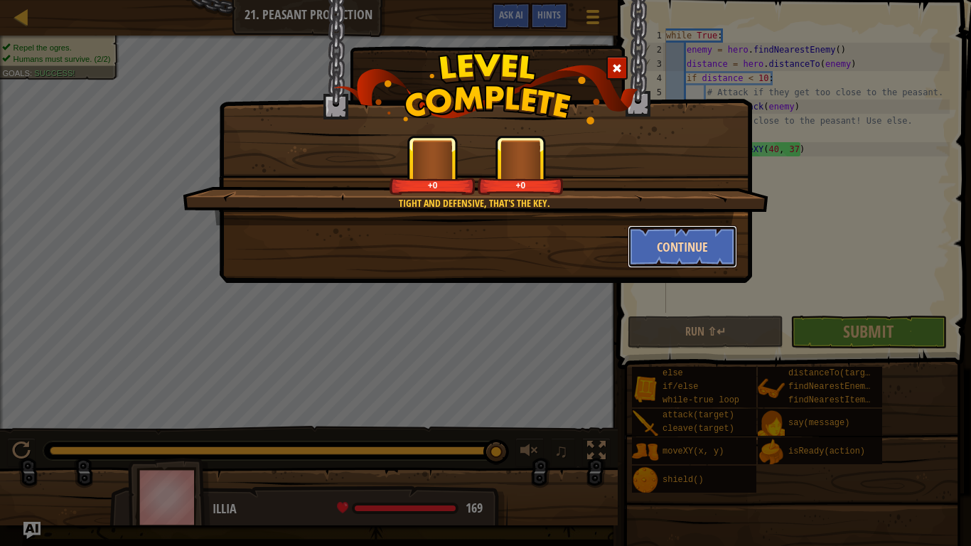
click at [655, 242] on button "Continue" at bounding box center [683, 246] width 110 height 43
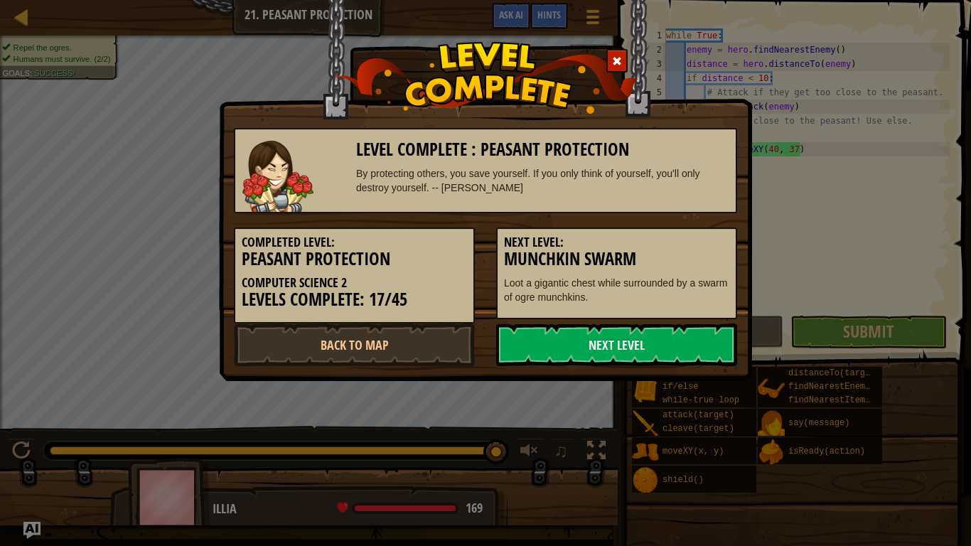
click at [655, 242] on h5 "Next Level:" at bounding box center [616, 242] width 225 height 14
click at [628, 353] on link "Next Level" at bounding box center [616, 344] width 241 height 43
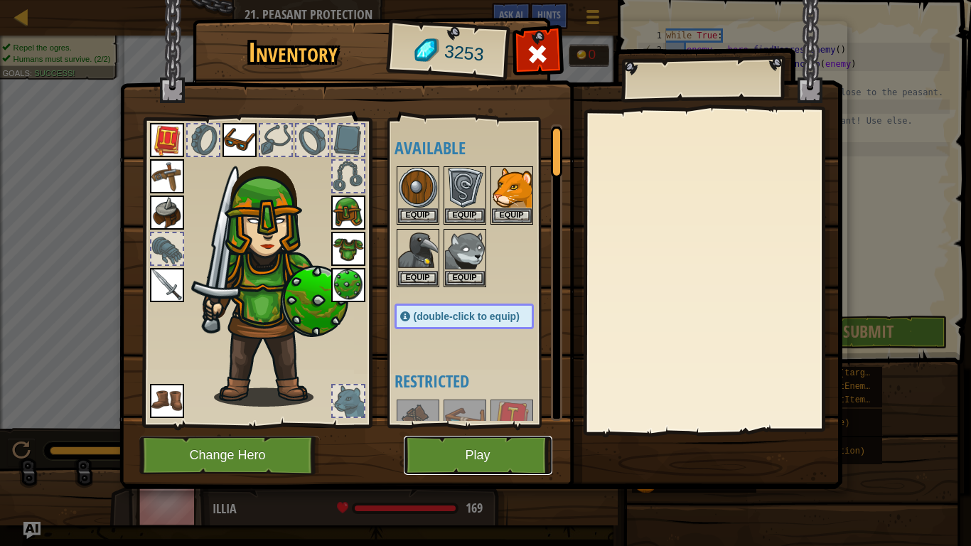
click at [441, 458] on button "Play" at bounding box center [478, 455] width 149 height 39
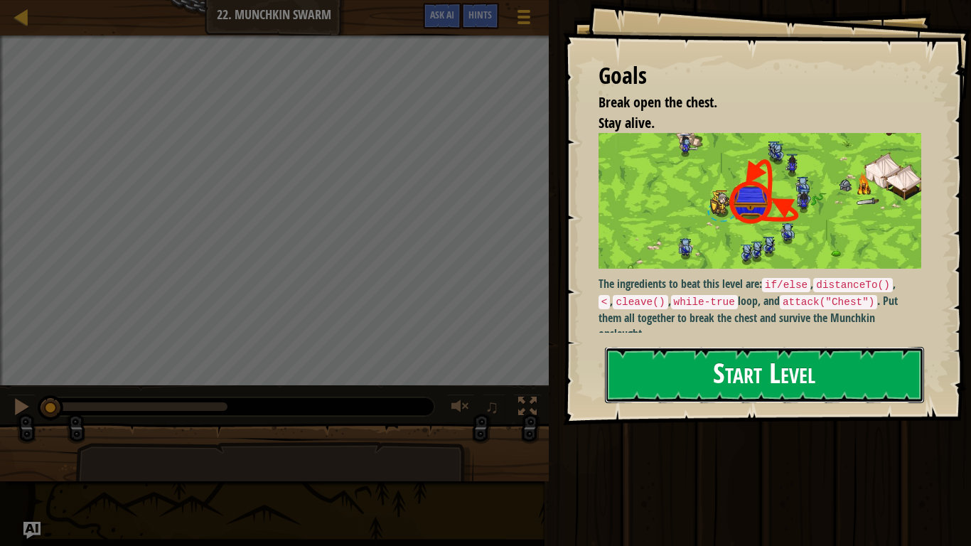
click at [753, 370] on button "Start Level" at bounding box center [764, 375] width 319 height 56
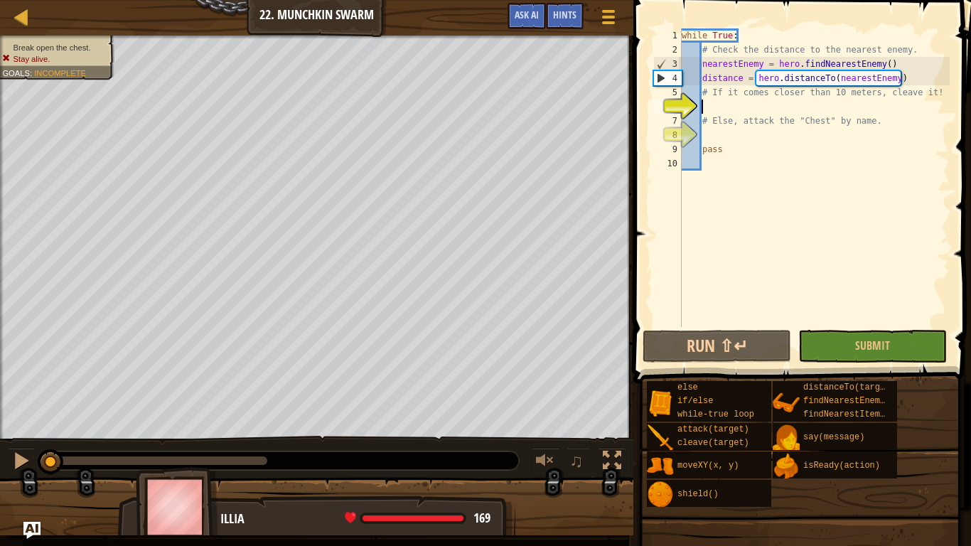
type textarea "# Else, attack the "Chest" by name."
click at [533, 16] on span "Ask AI" at bounding box center [527, 15] width 24 height 14
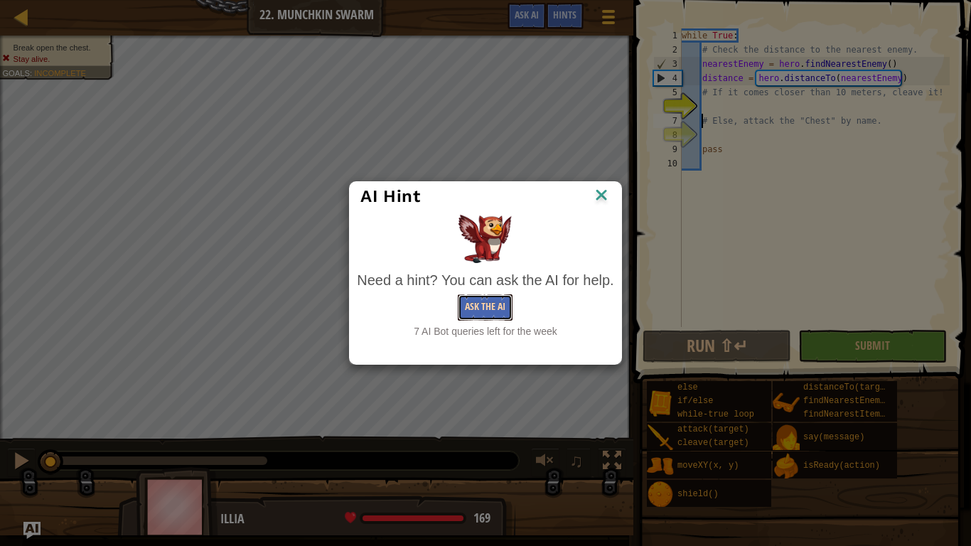
click at [490, 312] on button "Ask the AI" at bounding box center [485, 307] width 55 height 26
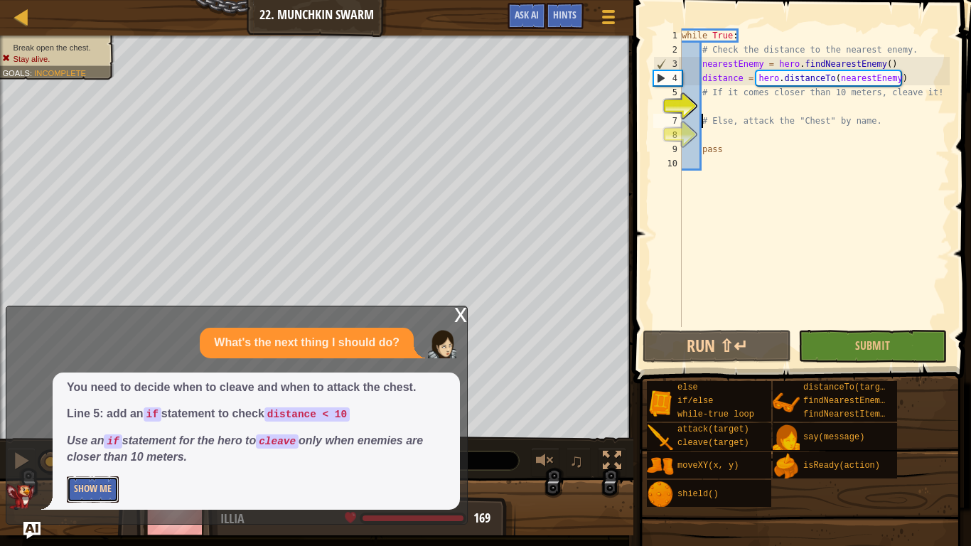
click at [105, 459] on button "Show Me" at bounding box center [93, 489] width 52 height 26
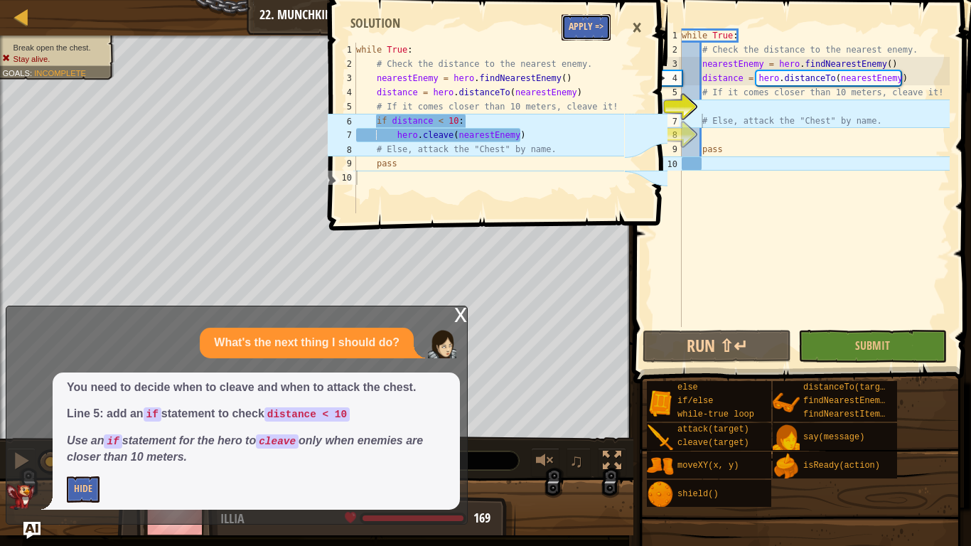
click at [586, 26] on button "Apply =>" at bounding box center [585, 27] width 49 height 26
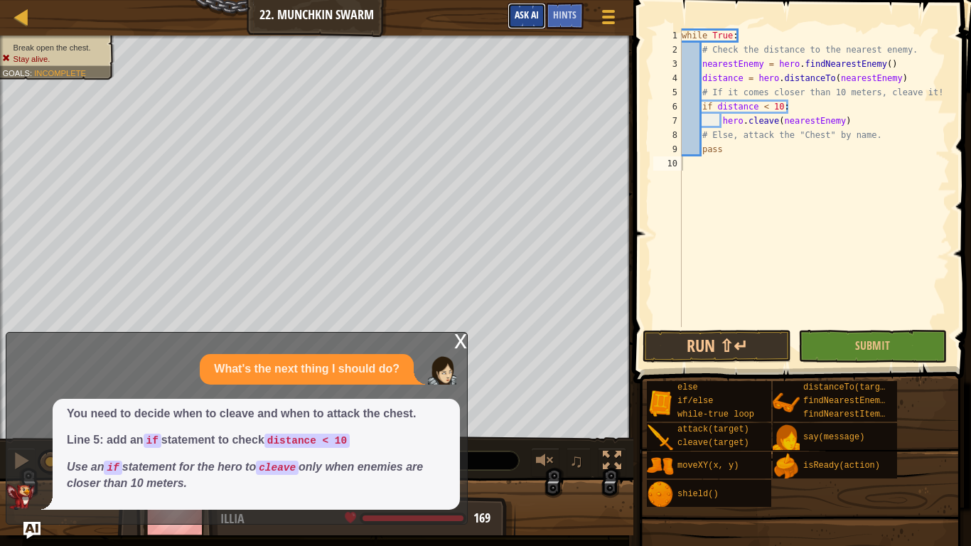
click at [526, 16] on span "Ask AI" at bounding box center [527, 15] width 24 height 14
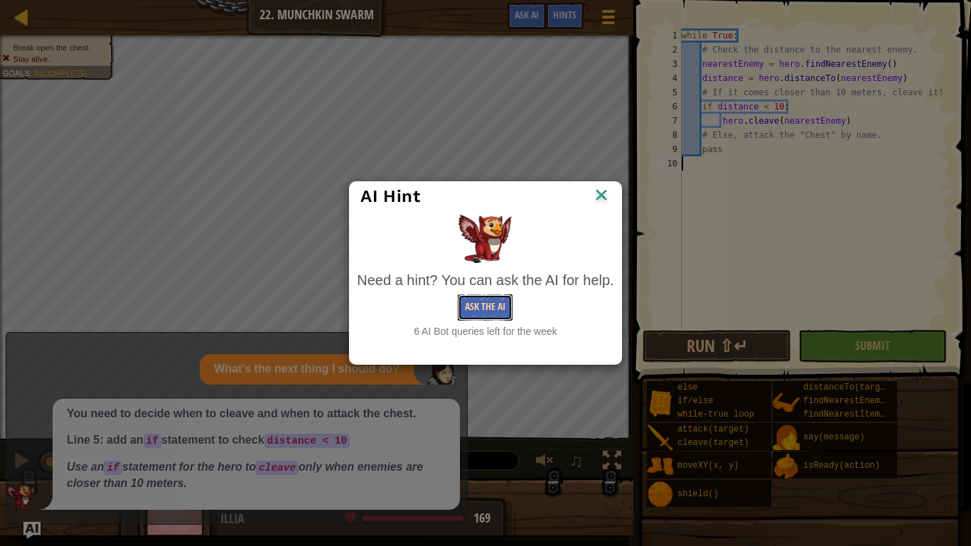
click at [484, 312] on button "Ask the AI" at bounding box center [485, 307] width 55 height 26
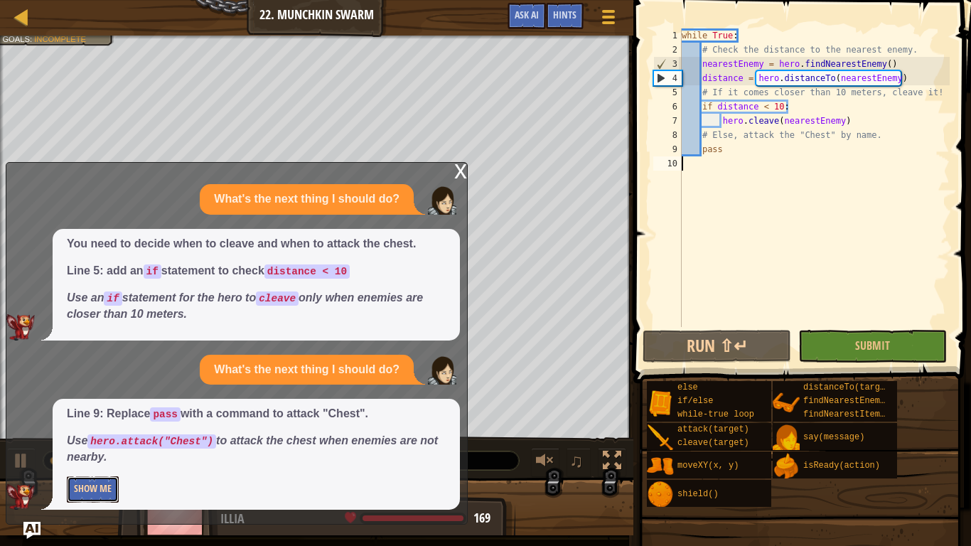
click at [99, 459] on button "Show Me" at bounding box center [93, 489] width 52 height 26
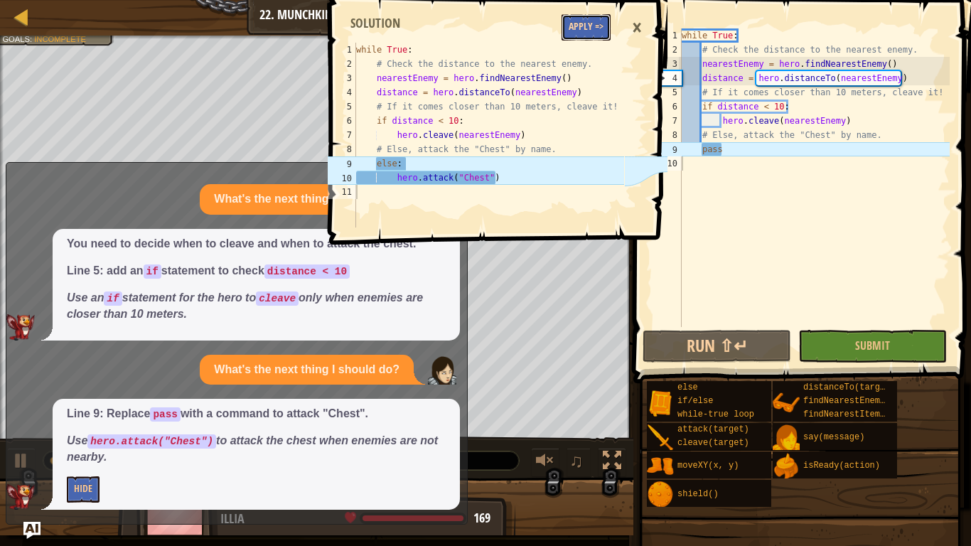
click at [573, 25] on button "Apply =>" at bounding box center [585, 27] width 49 height 26
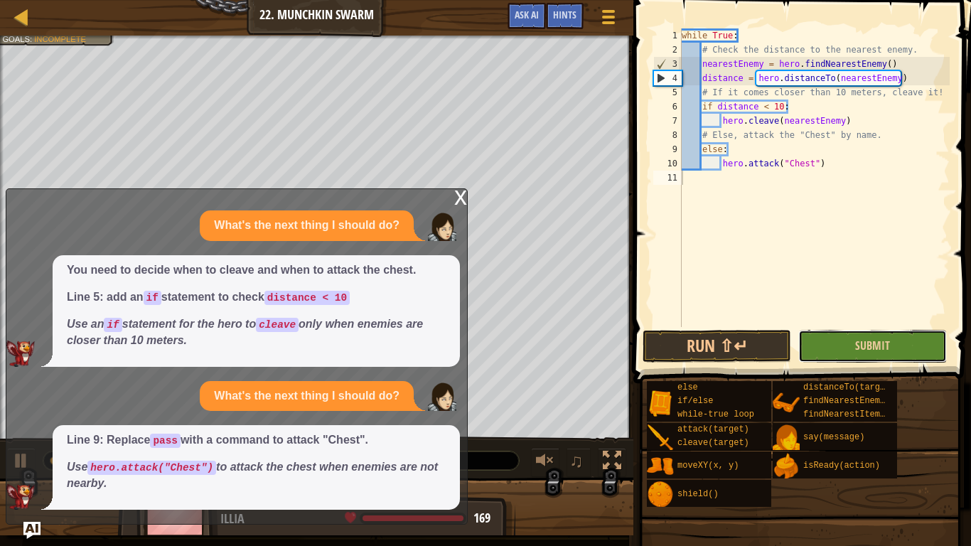
click at [821, 350] on button "Submit" at bounding box center [872, 346] width 149 height 33
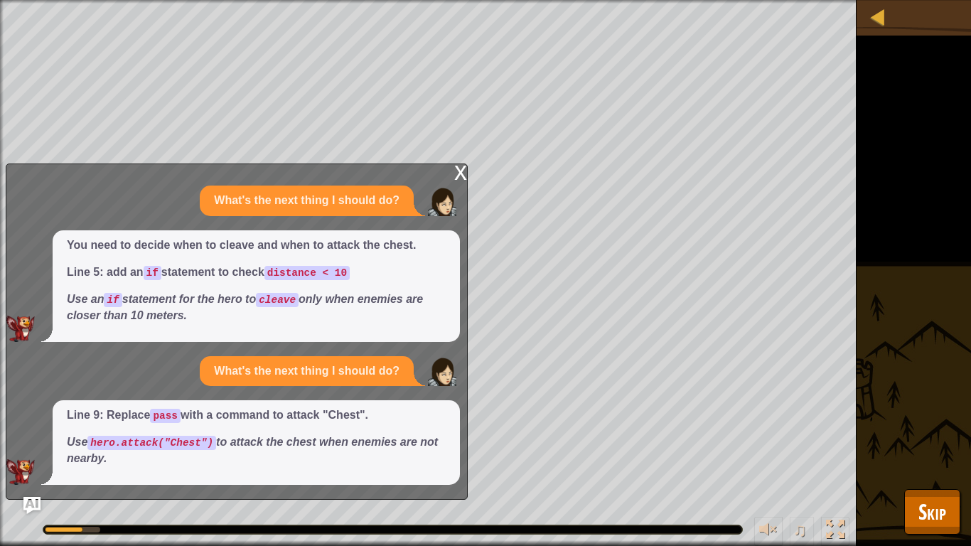
click at [455, 172] on div "x" at bounding box center [460, 171] width 13 height 14
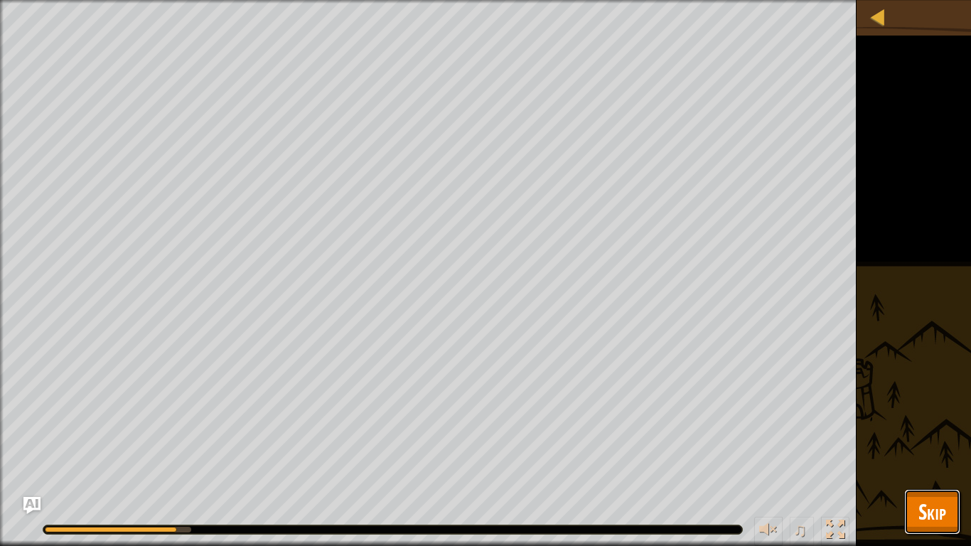
click at [918, 459] on span "Skip" at bounding box center [932, 511] width 28 height 29
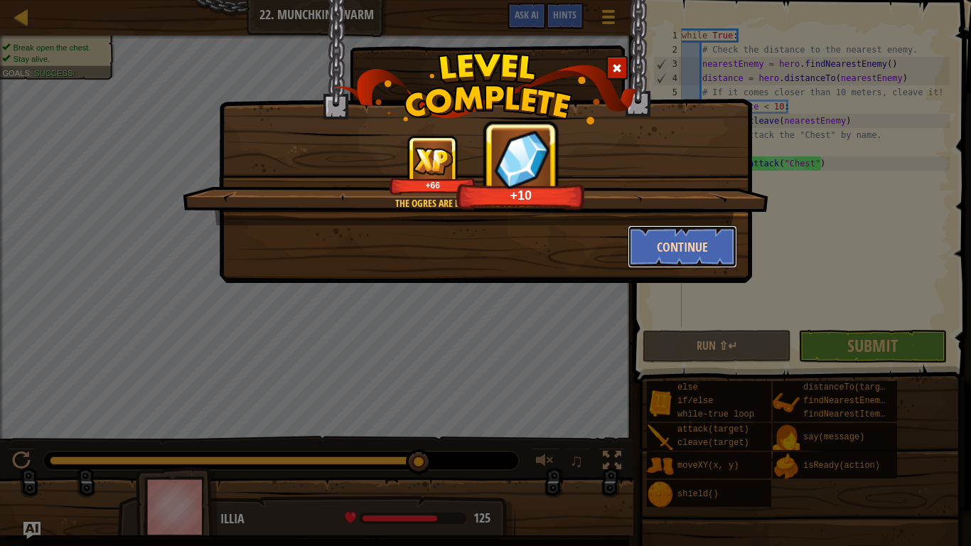
click at [706, 256] on button "Continue" at bounding box center [683, 246] width 110 height 43
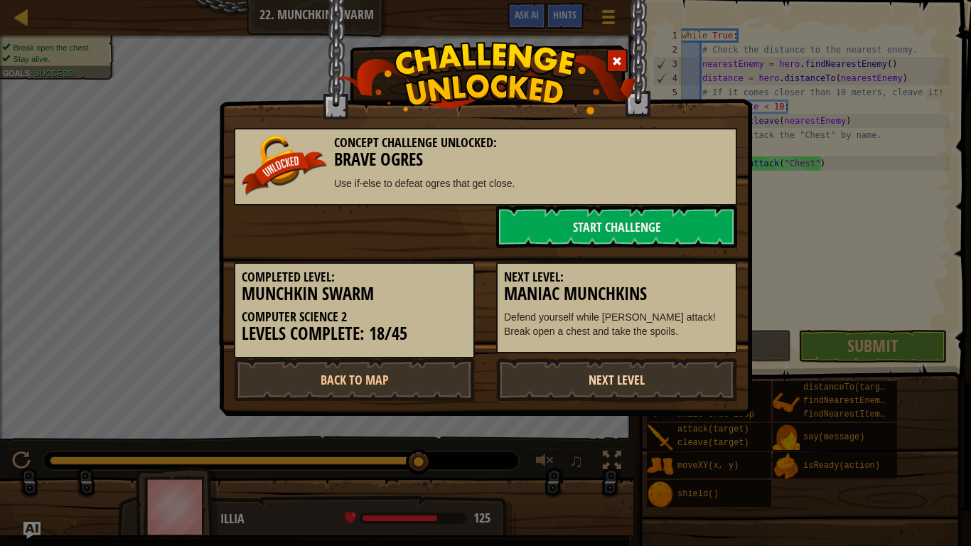
click at [596, 376] on link "Next Level" at bounding box center [616, 379] width 241 height 43
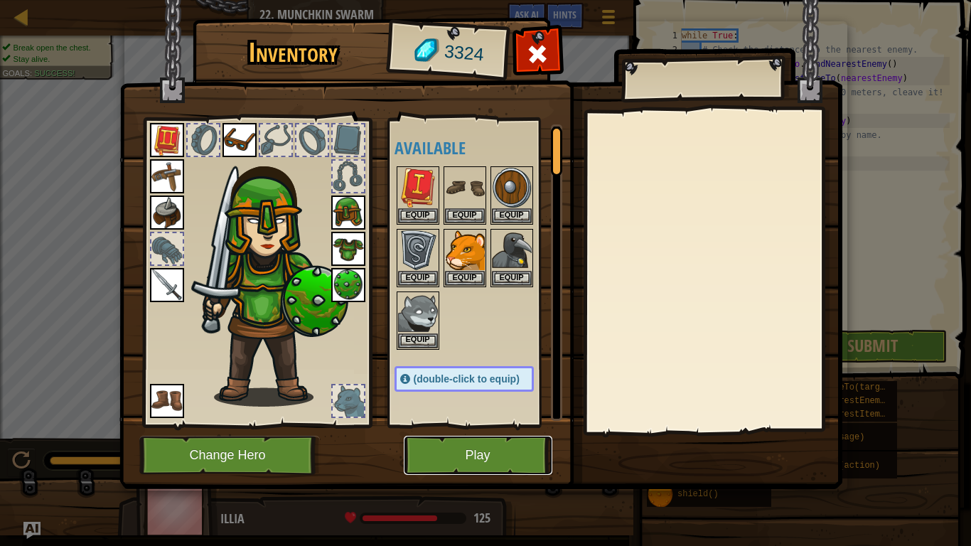
click at [484, 452] on button "Play" at bounding box center [478, 455] width 149 height 39
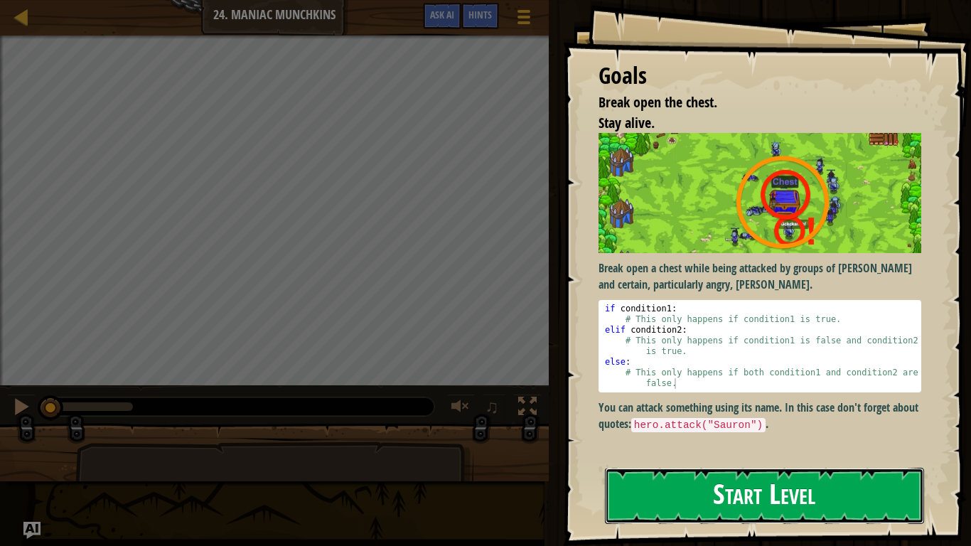
click at [662, 459] on button "Start Level" at bounding box center [764, 496] width 319 height 56
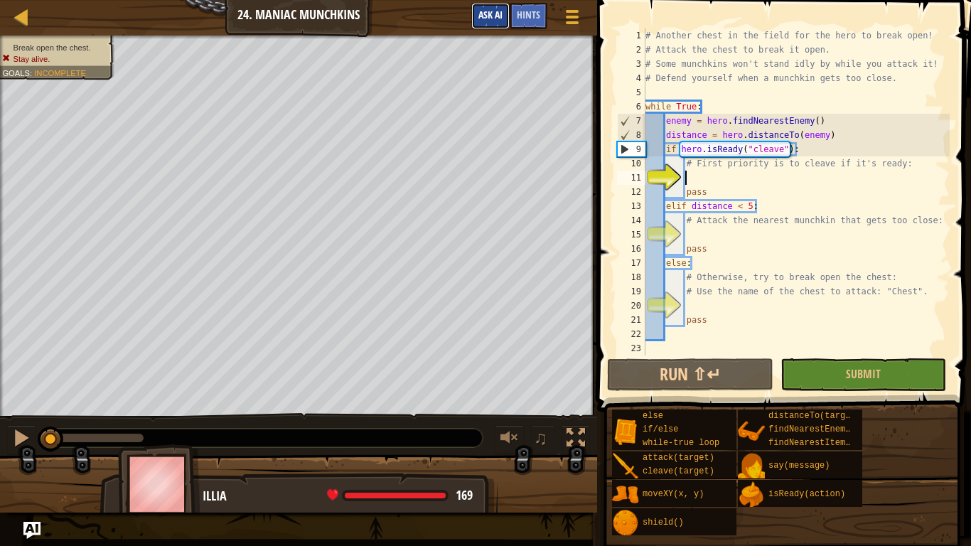
click at [482, 16] on span "Ask AI" at bounding box center [490, 15] width 24 height 14
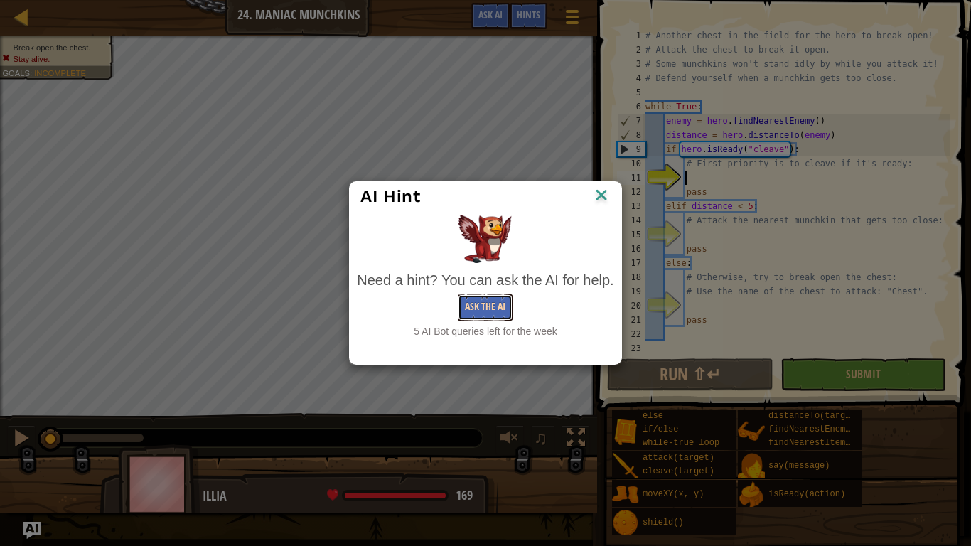
click at [494, 301] on button "Ask the AI" at bounding box center [485, 307] width 55 height 26
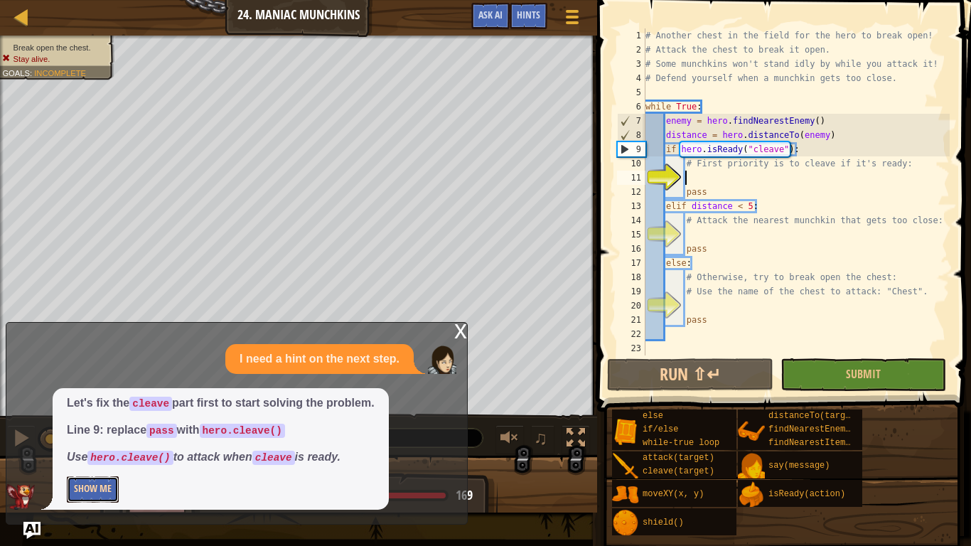
click at [88, 459] on button "Show Me" at bounding box center [93, 489] width 52 height 26
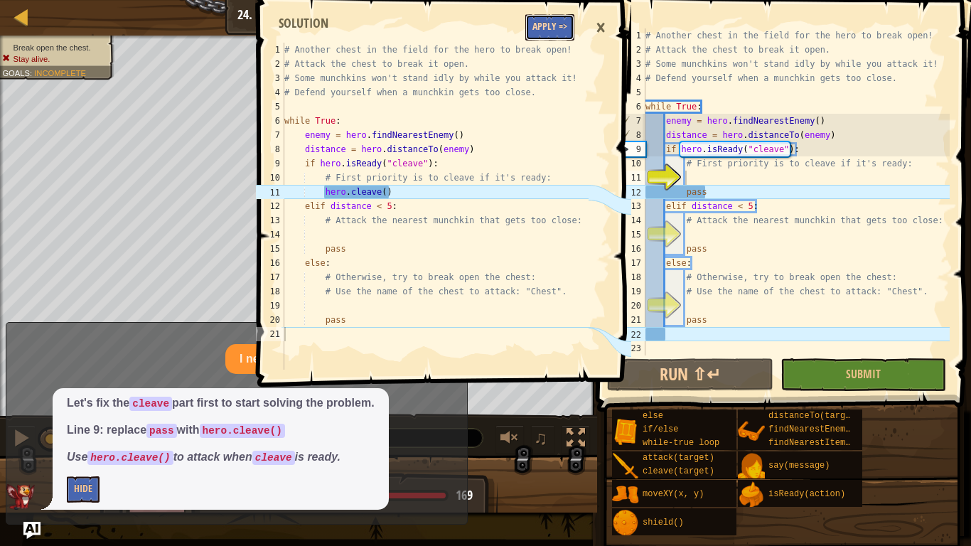
click at [551, 19] on button "Apply =>" at bounding box center [549, 27] width 49 height 26
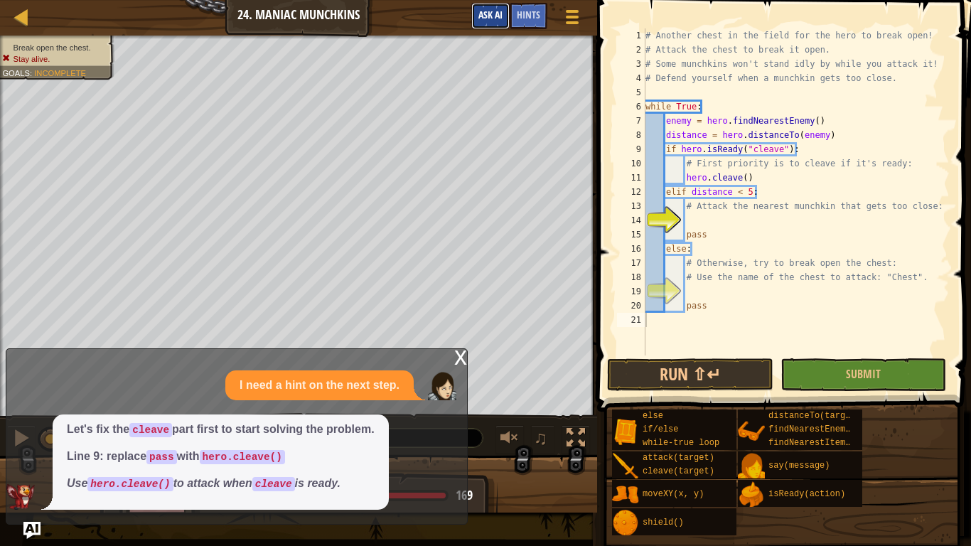
click at [497, 19] on span "Ask AI" at bounding box center [490, 15] width 24 height 14
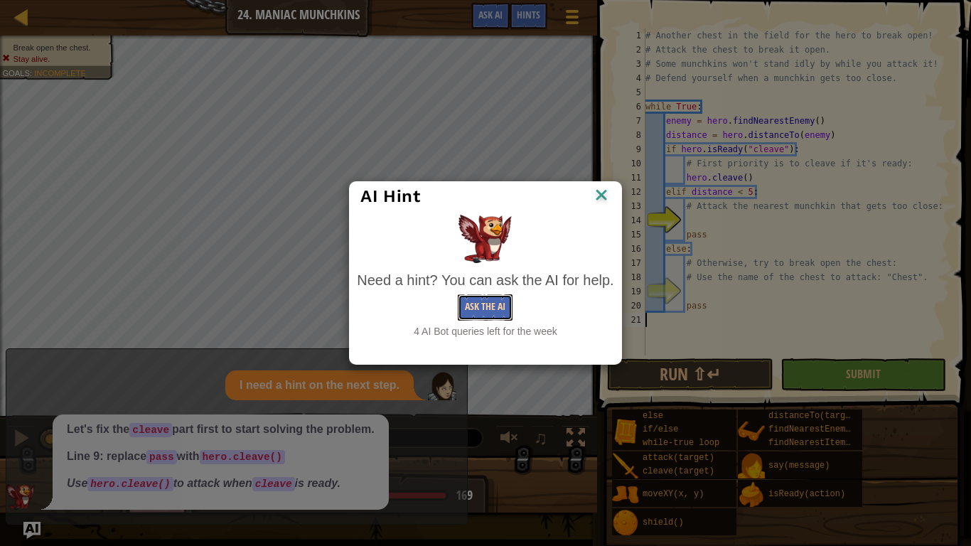
click at [496, 300] on button "Ask the AI" at bounding box center [485, 307] width 55 height 26
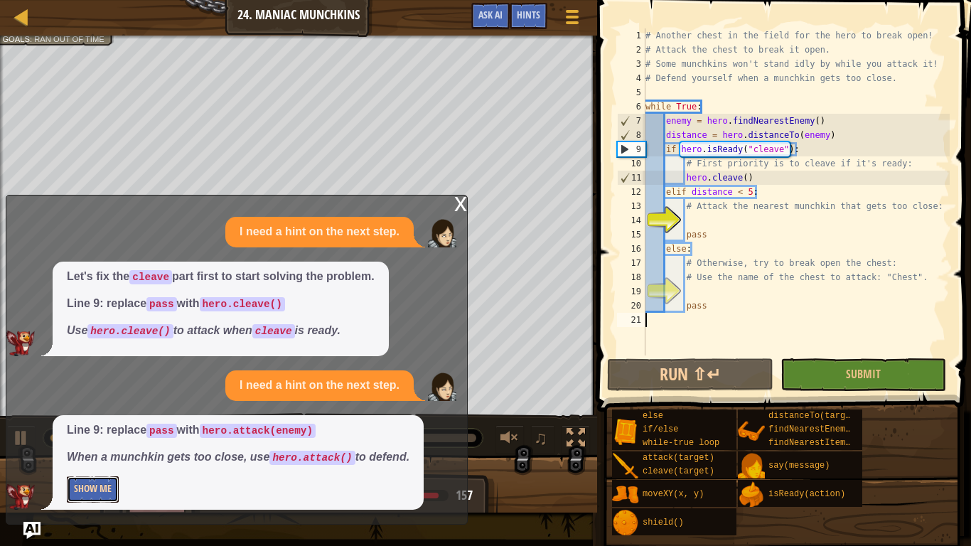
click at [107, 459] on button "Show Me" at bounding box center [93, 489] width 52 height 26
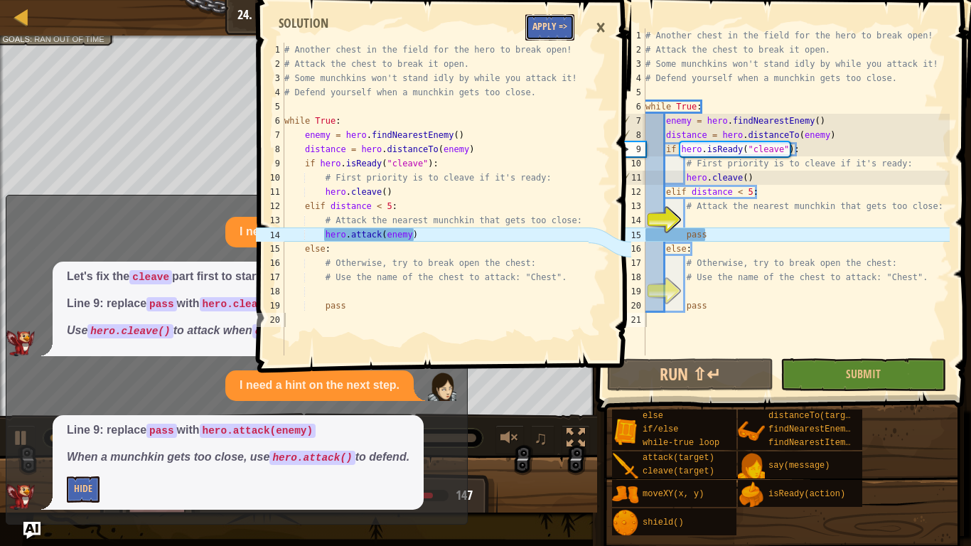
click at [550, 23] on button "Apply =>" at bounding box center [549, 27] width 49 height 26
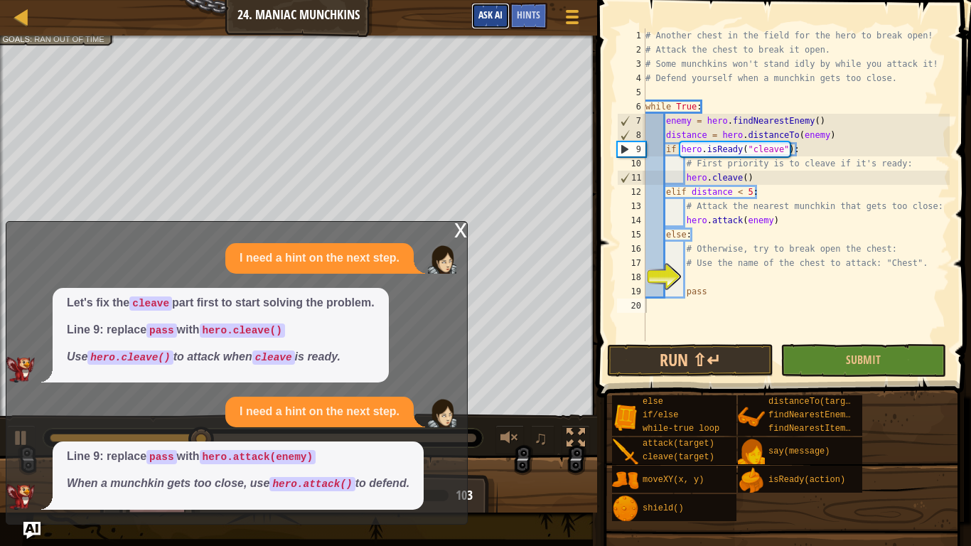
click at [479, 12] on span "Ask AI" at bounding box center [490, 15] width 24 height 14
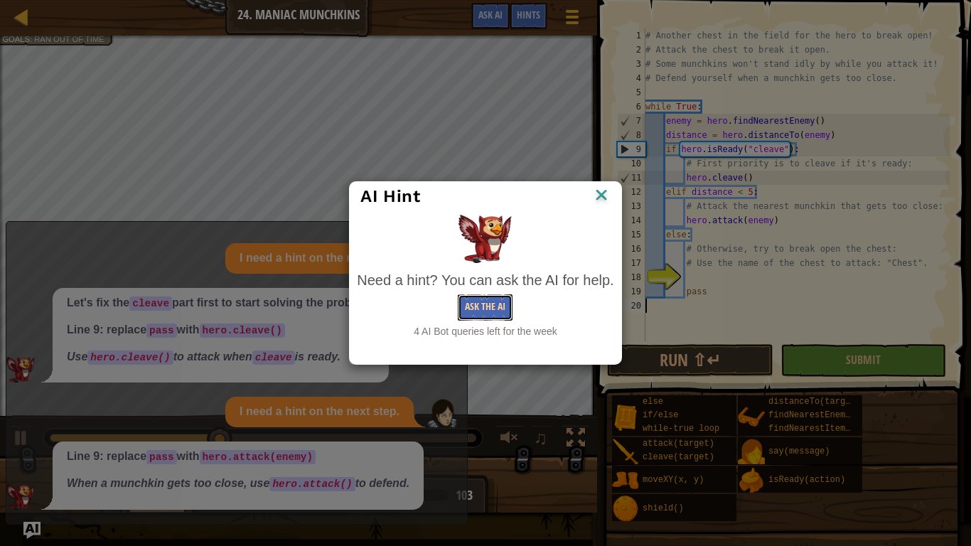
click at [499, 300] on button "Ask the AI" at bounding box center [485, 307] width 55 height 26
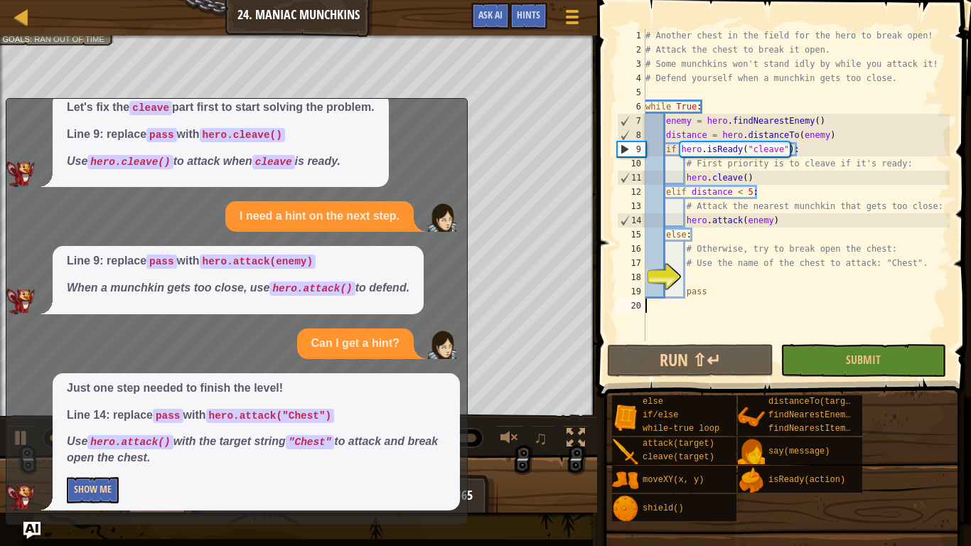
scroll to position [76, 0]
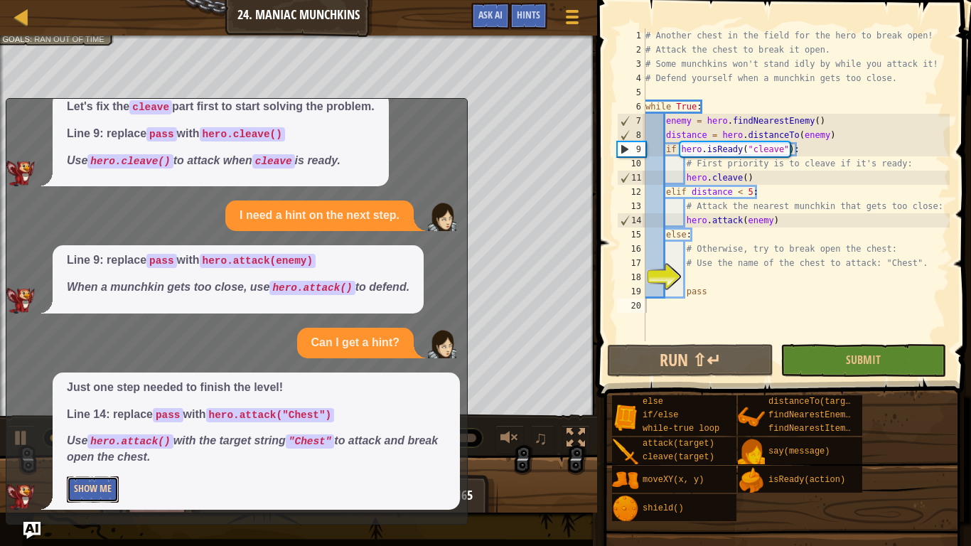
click at [113, 459] on button "Show Me" at bounding box center [93, 489] width 52 height 26
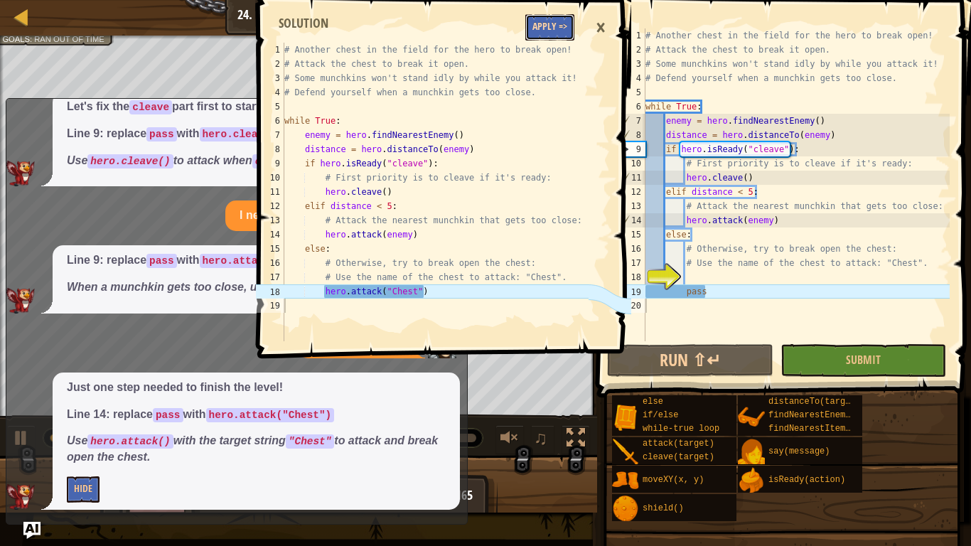
click at [563, 28] on button "Apply =>" at bounding box center [549, 27] width 49 height 26
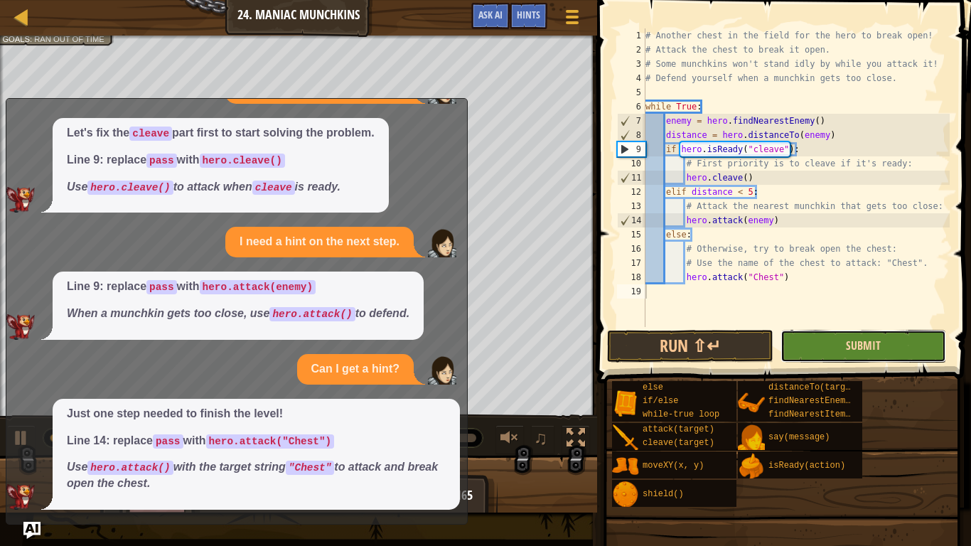
click at [862, 349] on span "Submit" at bounding box center [863, 346] width 35 height 16
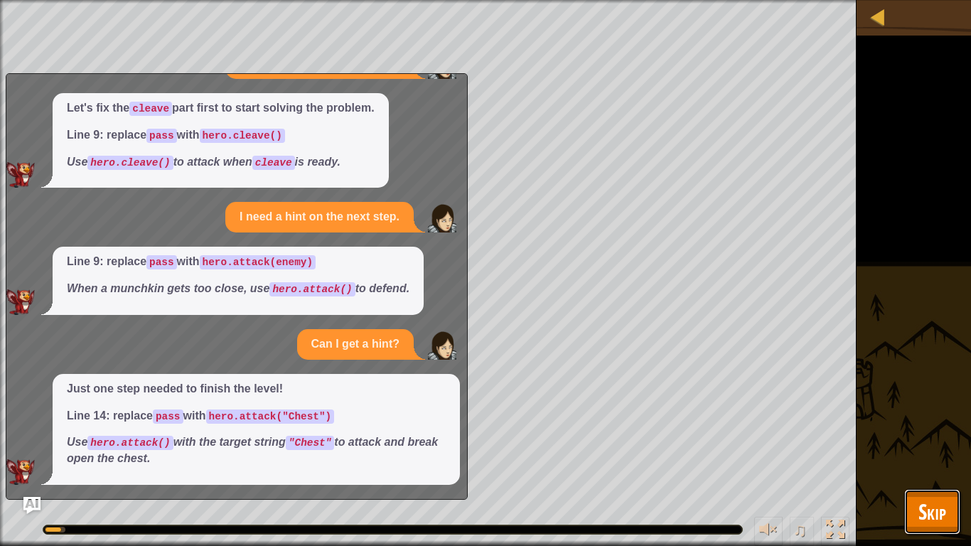
click at [911, 459] on button "Skip" at bounding box center [932, 511] width 56 height 45
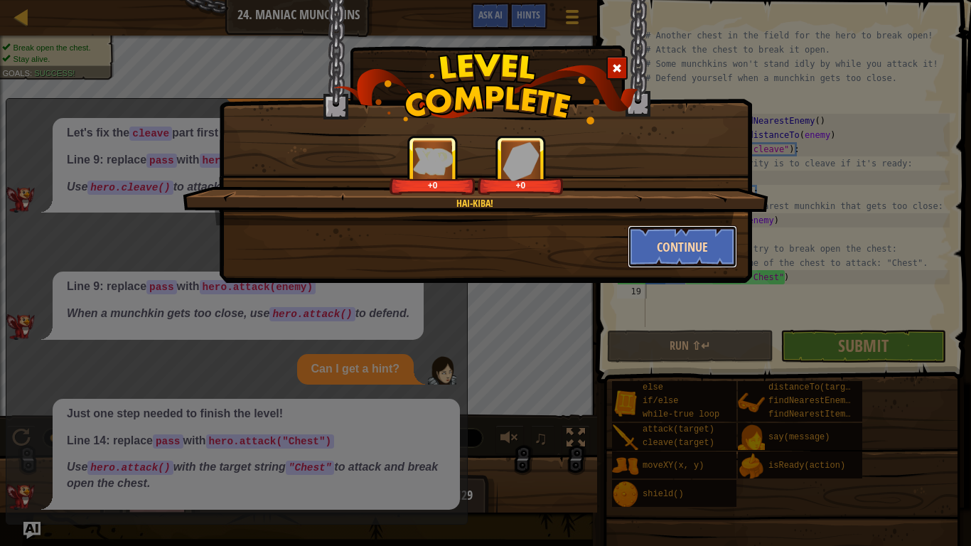
click at [667, 253] on button "Continue" at bounding box center [683, 246] width 110 height 43
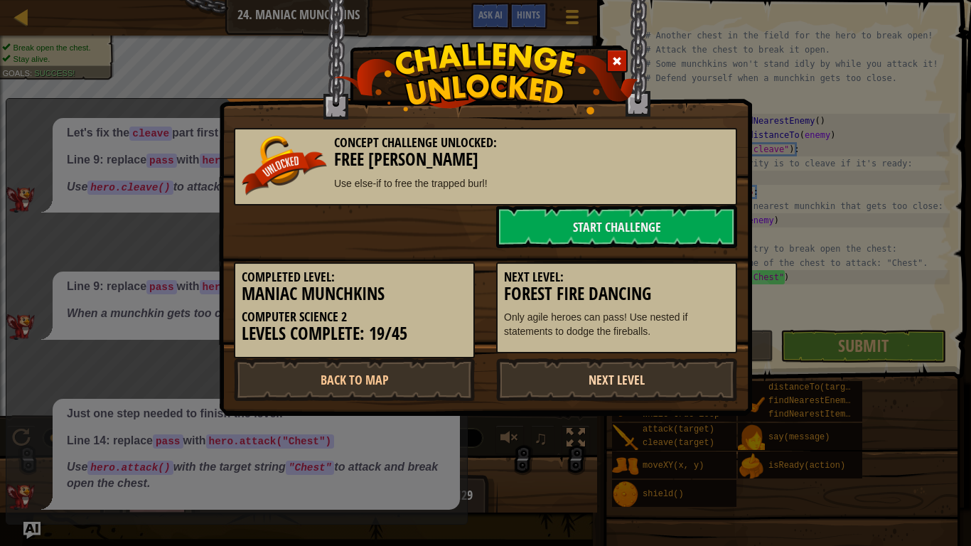
click at [631, 382] on link "Next Level" at bounding box center [616, 379] width 241 height 43
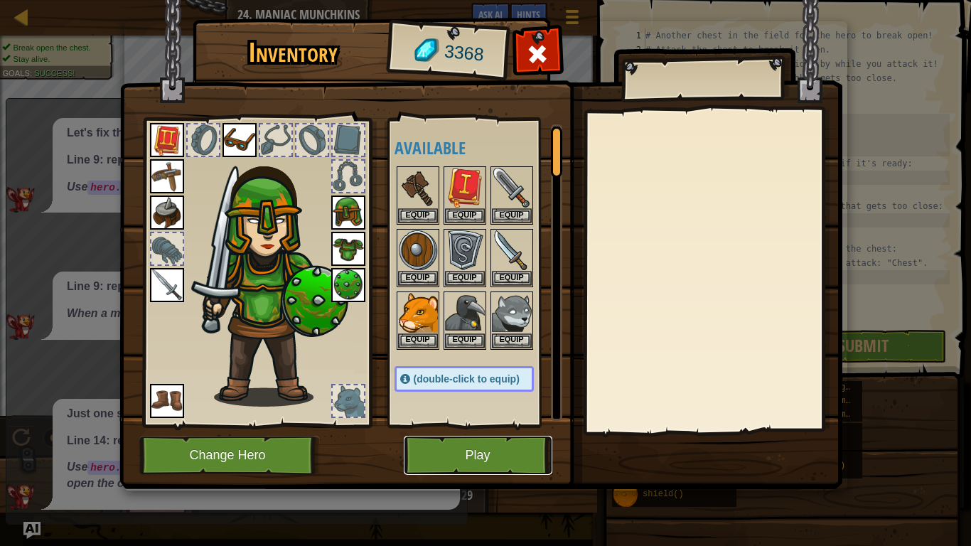
click at [516, 456] on button "Play" at bounding box center [478, 455] width 149 height 39
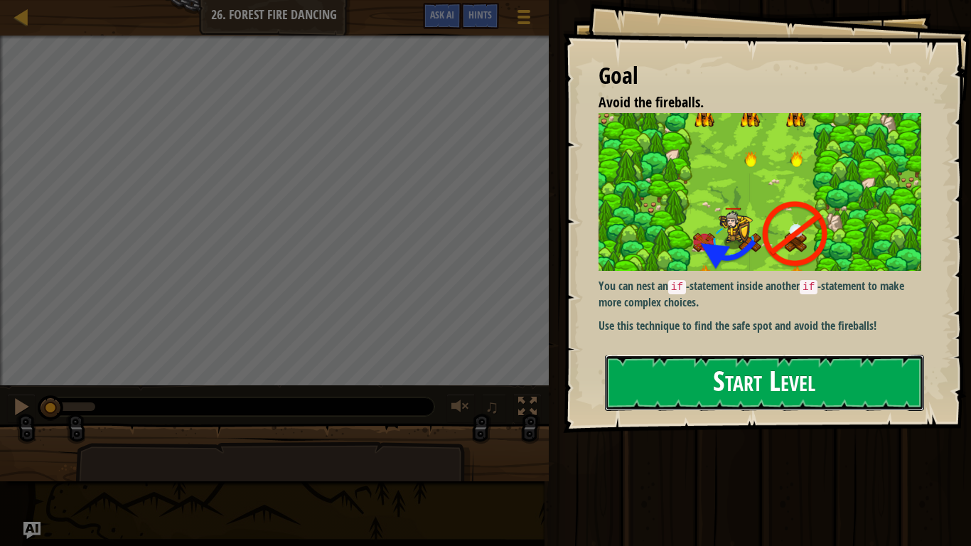
click at [645, 380] on button "Start Level" at bounding box center [764, 383] width 319 height 56
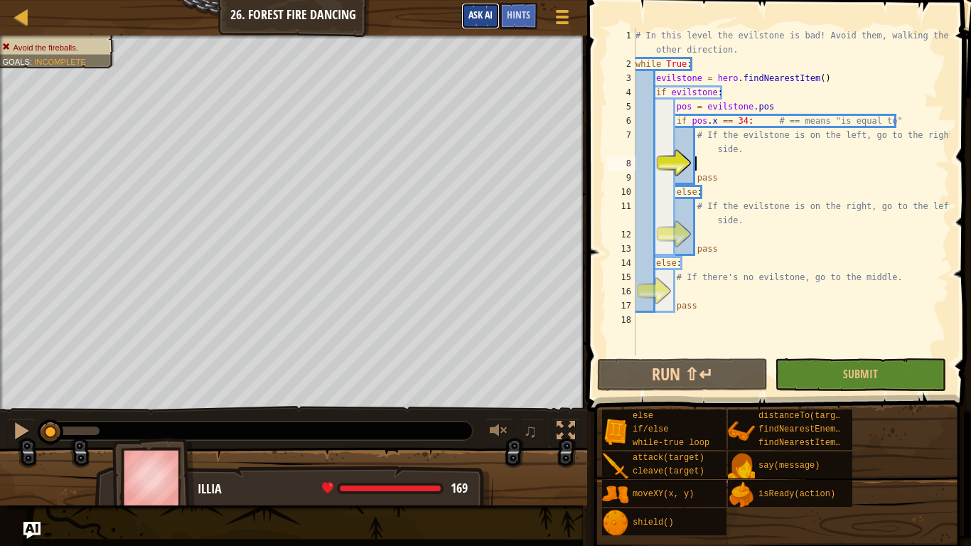
click at [473, 16] on span "Ask AI" at bounding box center [480, 15] width 24 height 14
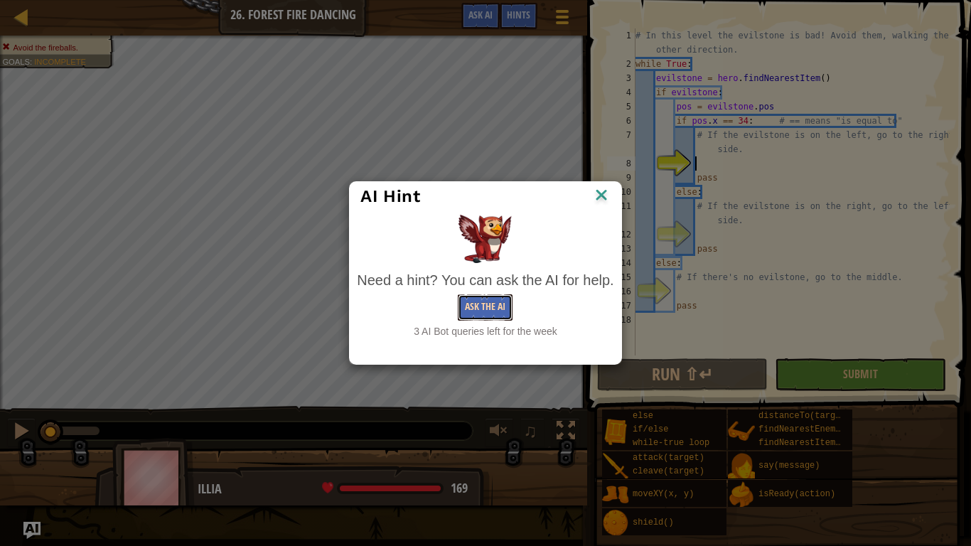
click at [480, 306] on button "Ask the AI" at bounding box center [485, 307] width 55 height 26
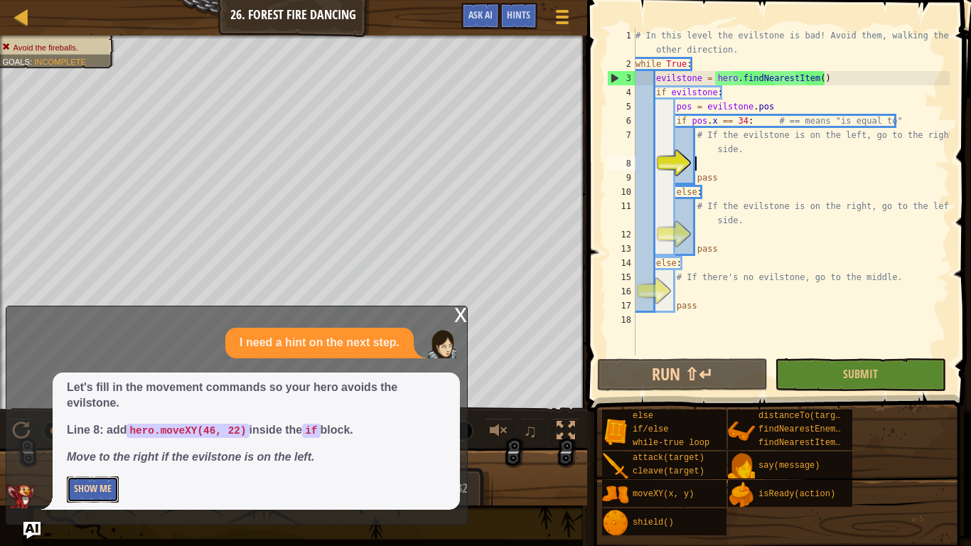
click at [103, 459] on button "Show Me" at bounding box center [93, 489] width 52 height 26
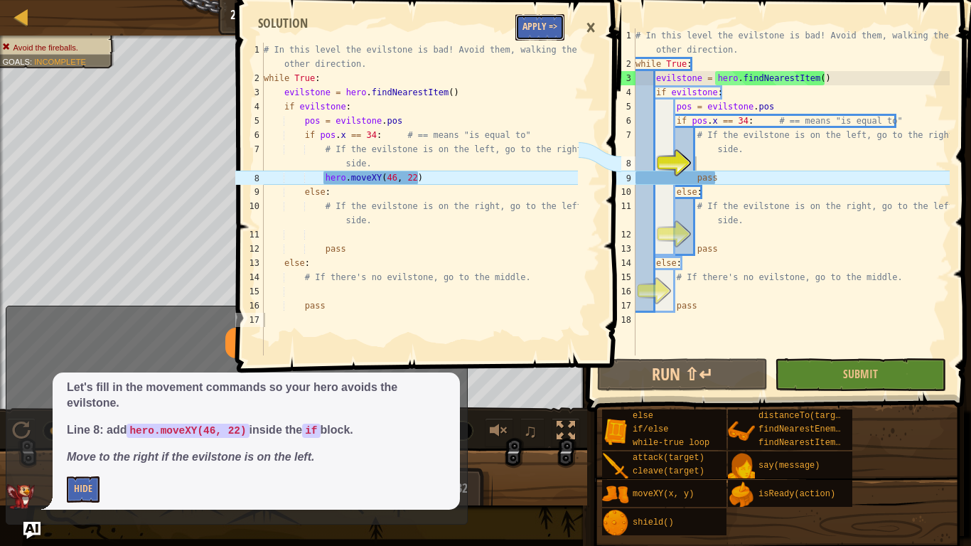
click at [532, 36] on button "Apply =>" at bounding box center [539, 27] width 49 height 26
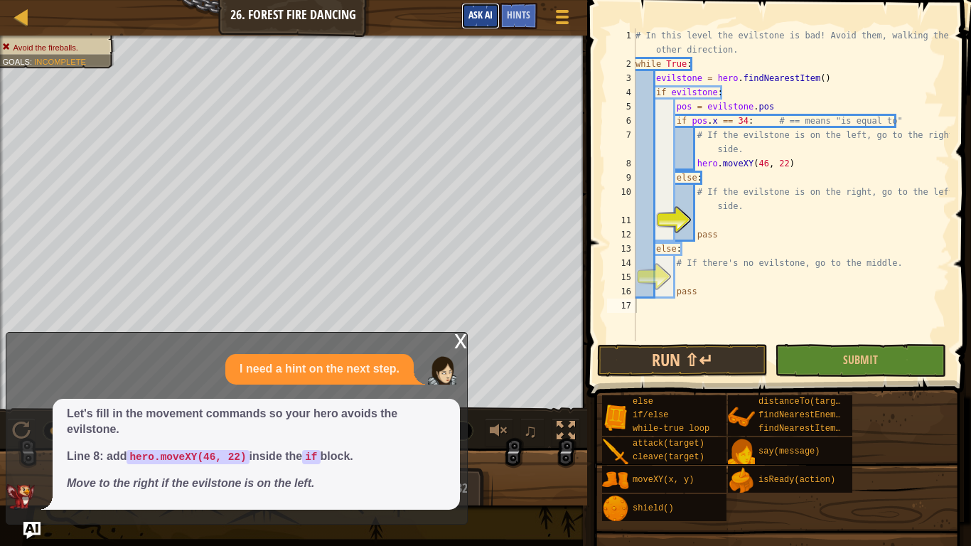
click at [482, 12] on span "Ask AI" at bounding box center [480, 15] width 24 height 14
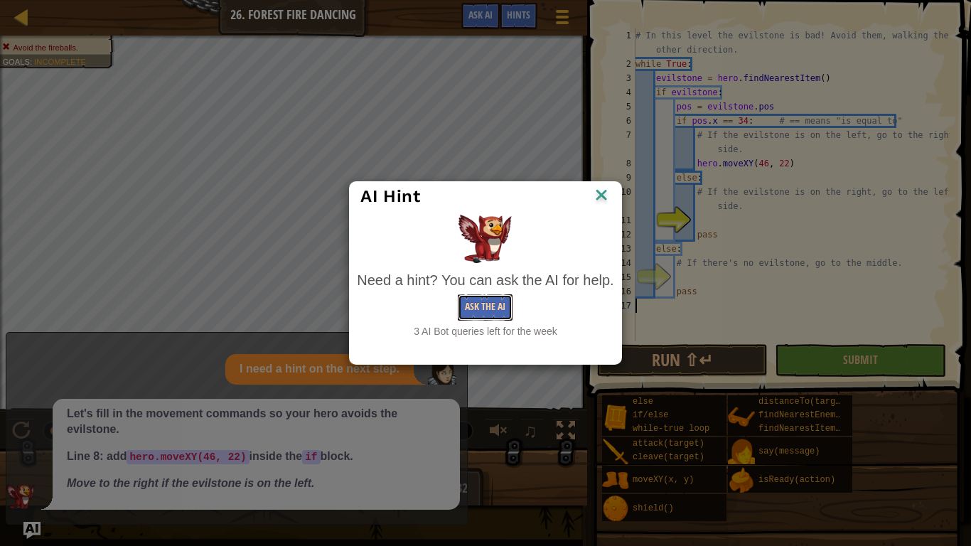
click at [495, 303] on button "Ask the AI" at bounding box center [485, 307] width 55 height 26
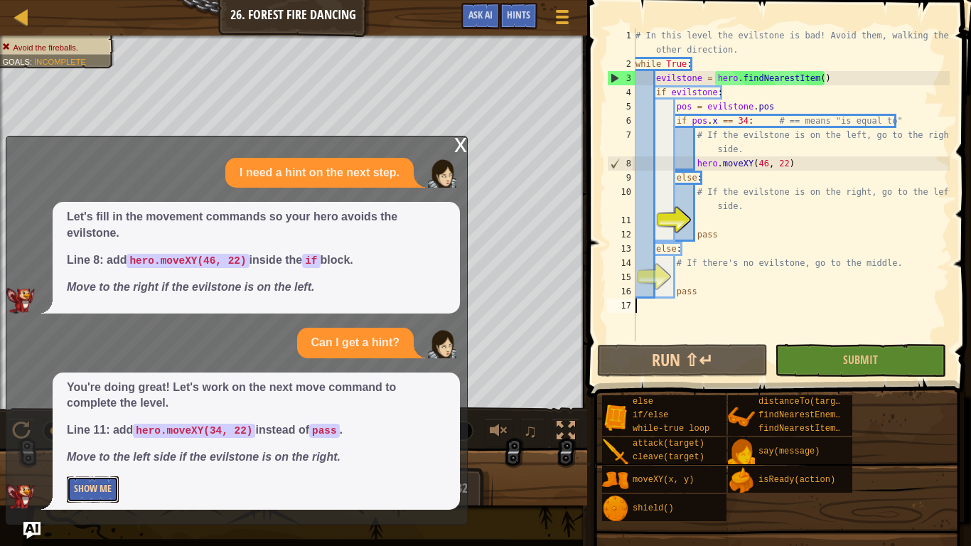
click at [90, 459] on button "Show Me" at bounding box center [93, 489] width 52 height 26
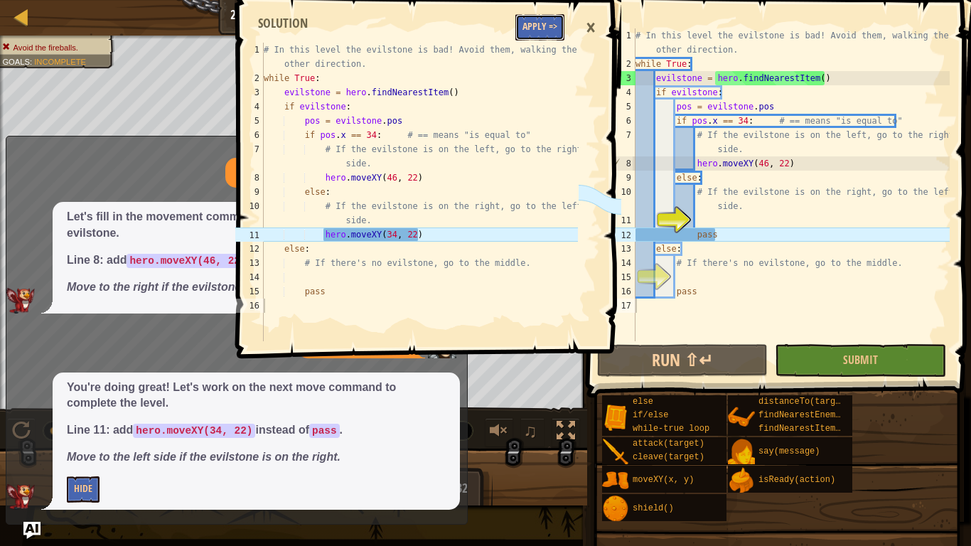
click at [557, 18] on button "Apply =>" at bounding box center [539, 27] width 49 height 26
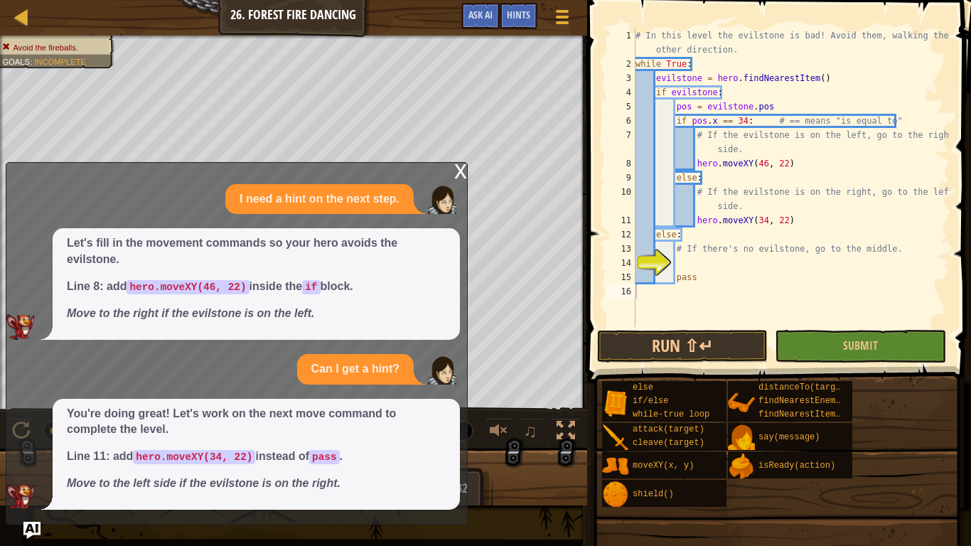
click at [461, 173] on div "x" at bounding box center [460, 170] width 13 height 14
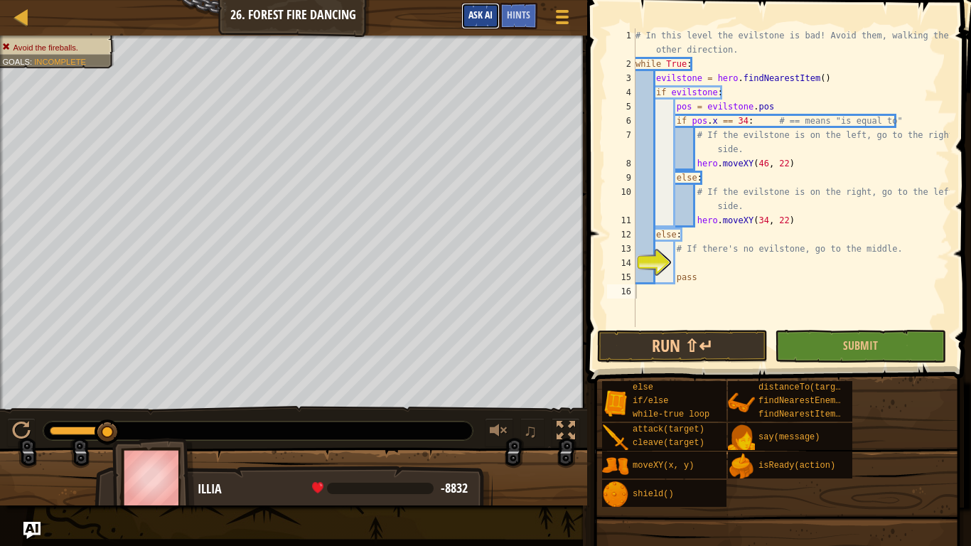
click at [475, 19] on span "Ask AI" at bounding box center [480, 15] width 24 height 14
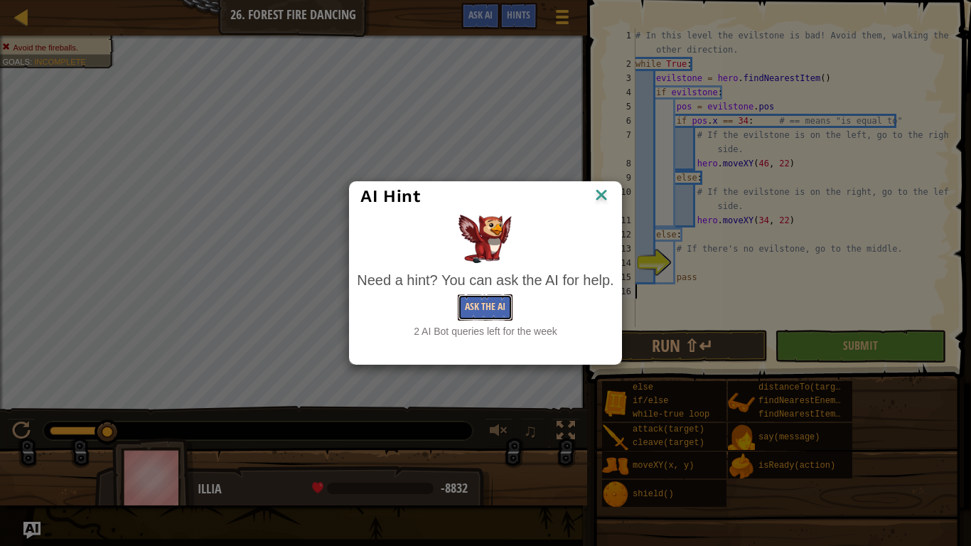
click at [467, 308] on button "Ask the AI" at bounding box center [485, 307] width 55 height 26
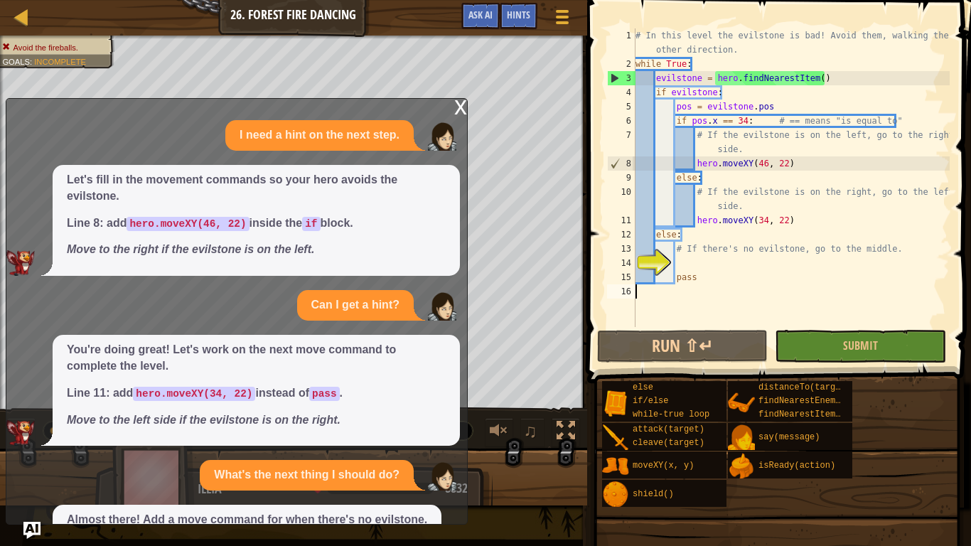
scroll to position [119, 0]
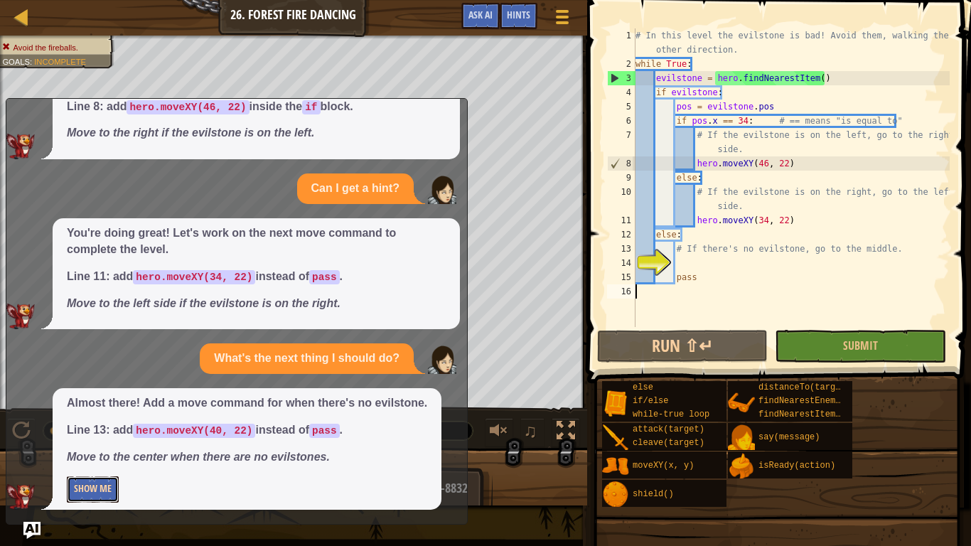
click at [105, 459] on button "Show Me" at bounding box center [93, 489] width 52 height 26
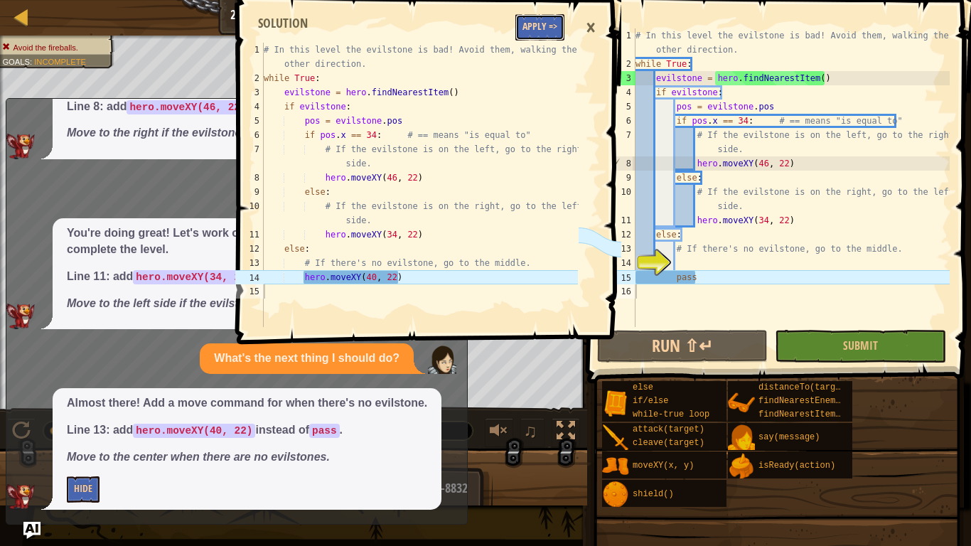
click at [547, 31] on button "Apply =>" at bounding box center [539, 27] width 49 height 26
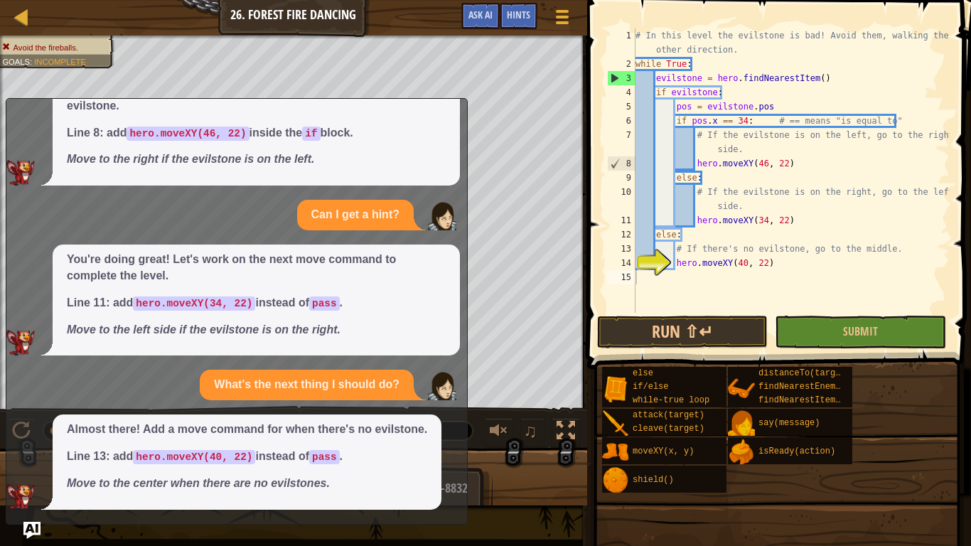
scroll to position [92, 0]
click at [790, 322] on button "Submit" at bounding box center [860, 332] width 171 height 33
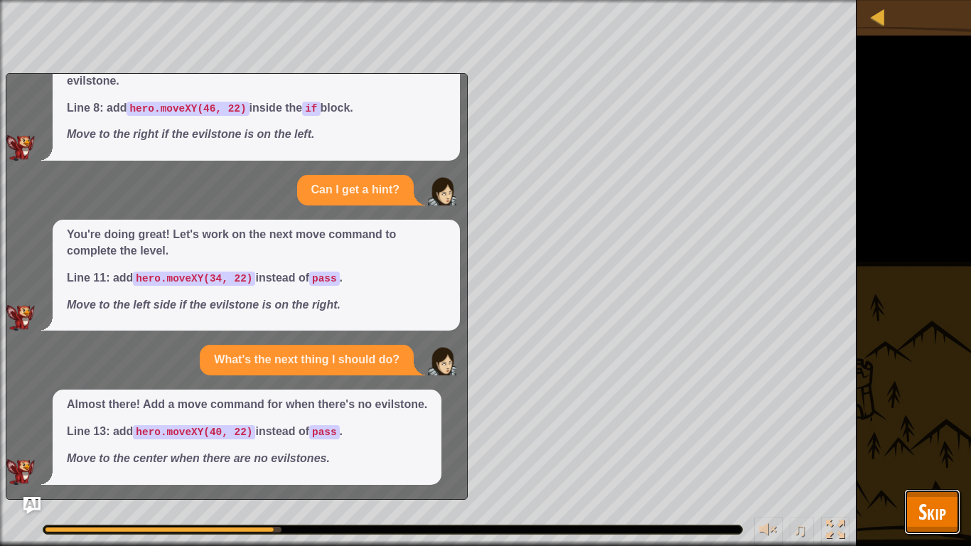
click at [913, 459] on button "Skip" at bounding box center [932, 511] width 56 height 45
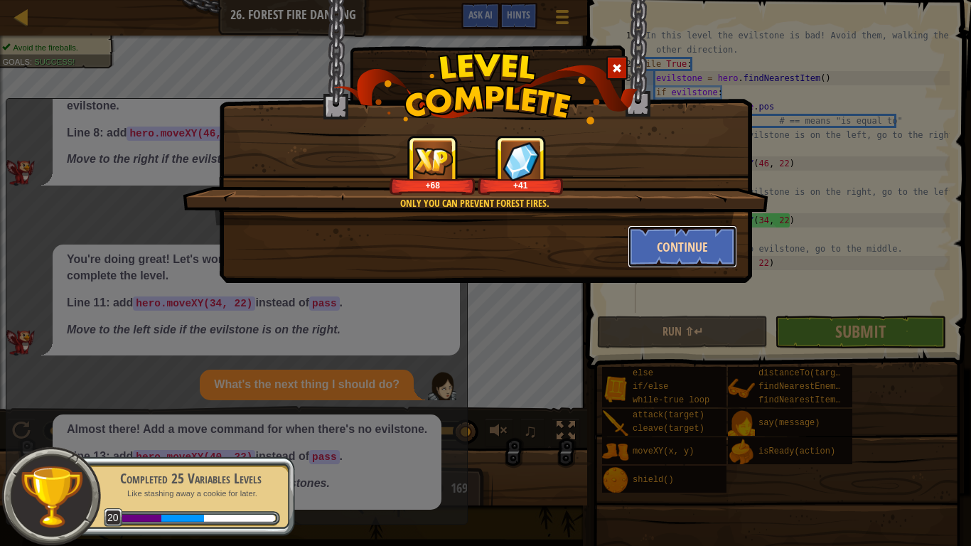
click at [667, 257] on button "Continue" at bounding box center [683, 246] width 110 height 43
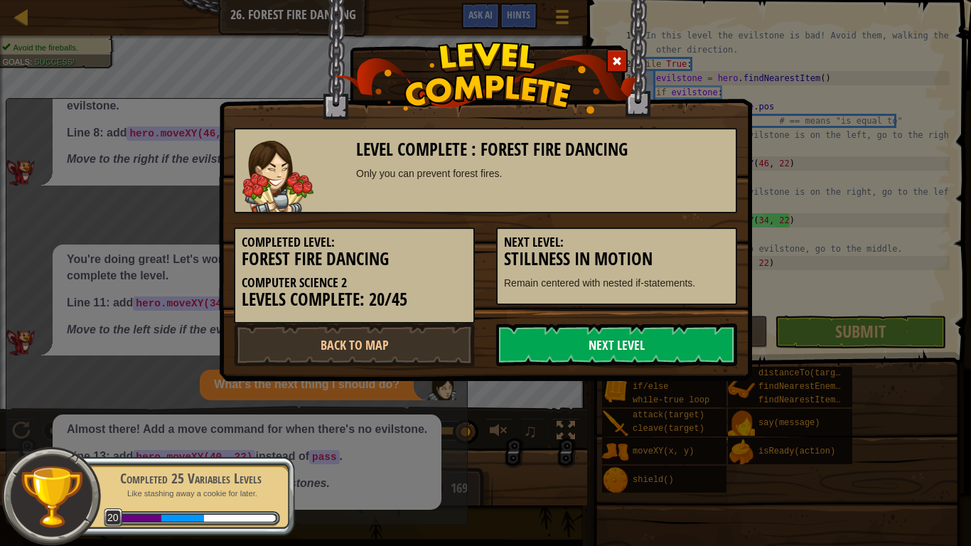
click at [637, 349] on link "Next Level" at bounding box center [616, 344] width 241 height 43
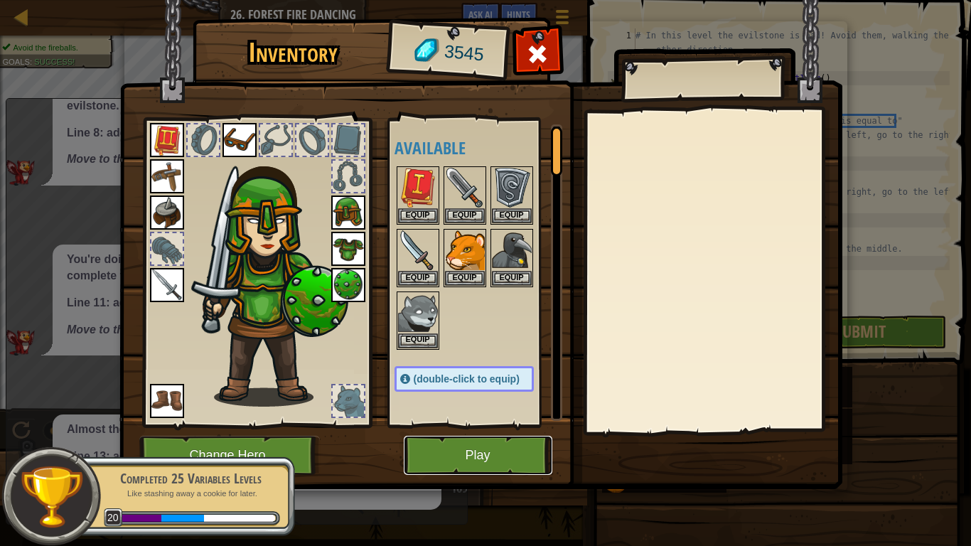
click at [478, 459] on button "Play" at bounding box center [478, 455] width 149 height 39
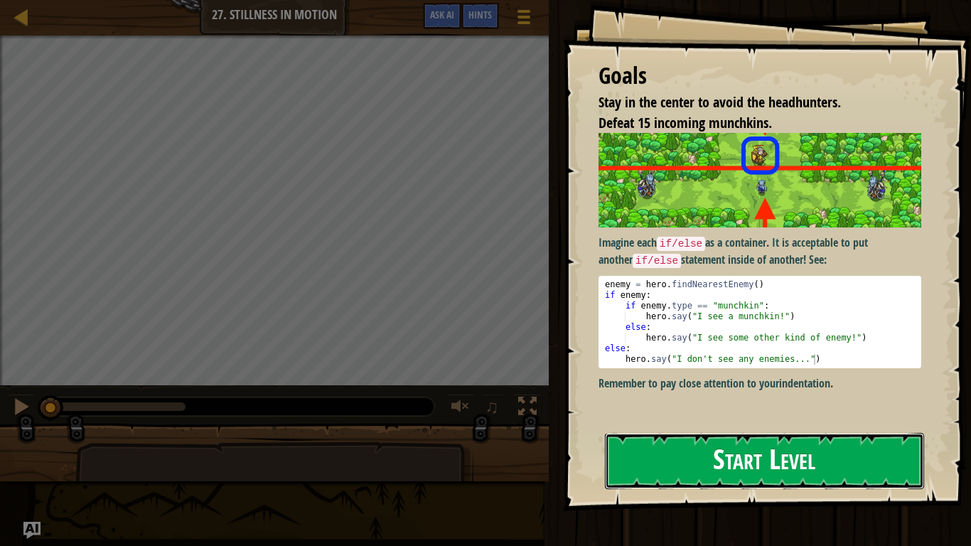
click at [682, 459] on button "Start Level" at bounding box center [764, 461] width 319 height 56
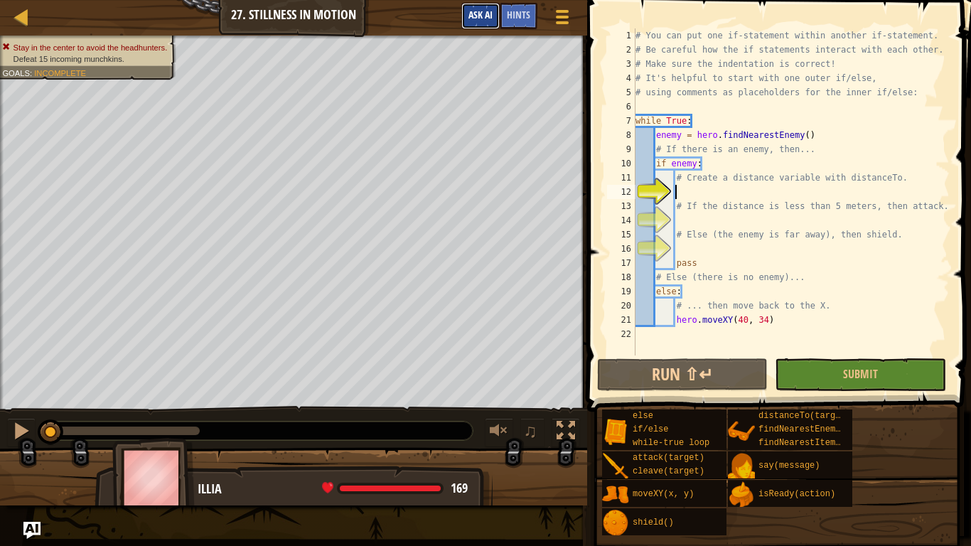
click at [464, 11] on button "Ask AI" at bounding box center [480, 16] width 38 height 26
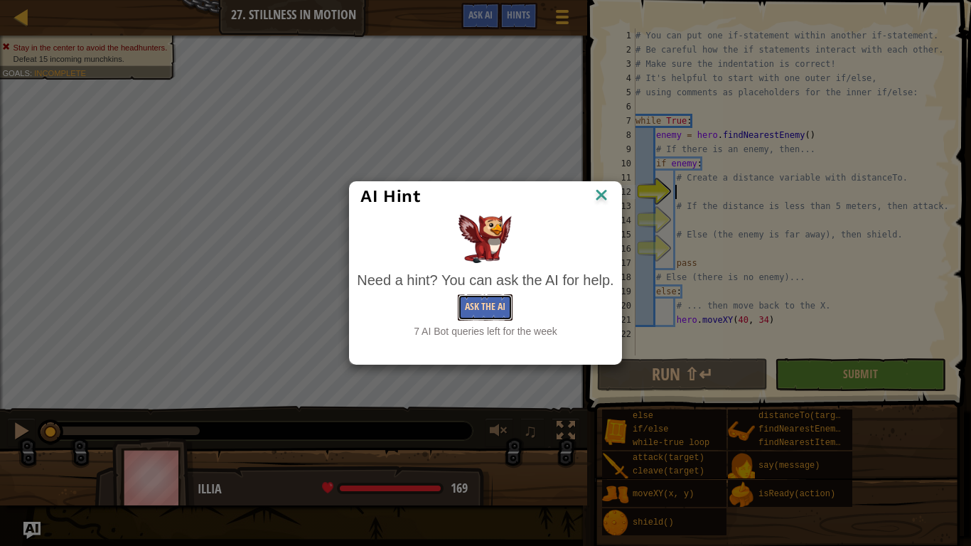
click at [496, 294] on button "Ask the AI" at bounding box center [485, 307] width 55 height 26
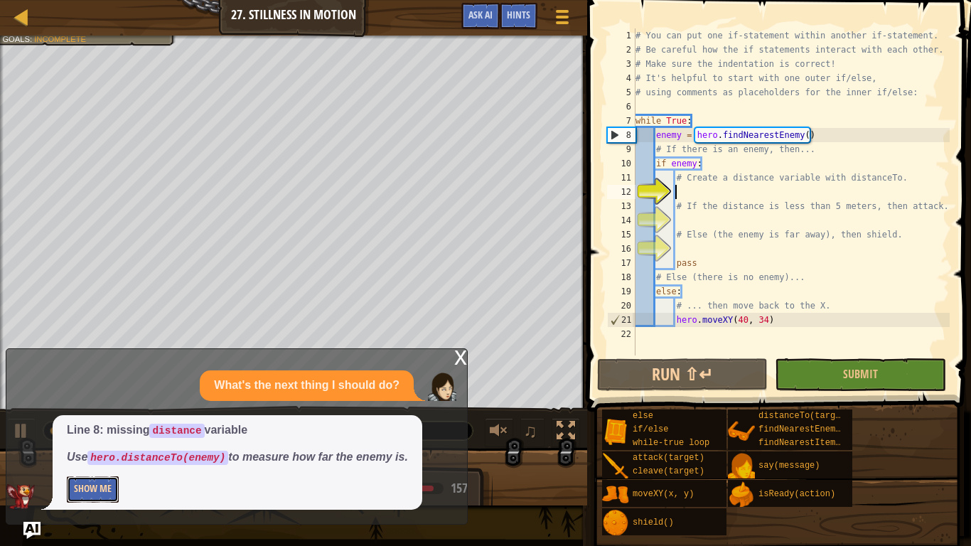
click at [94, 459] on button "Show Me" at bounding box center [93, 489] width 52 height 26
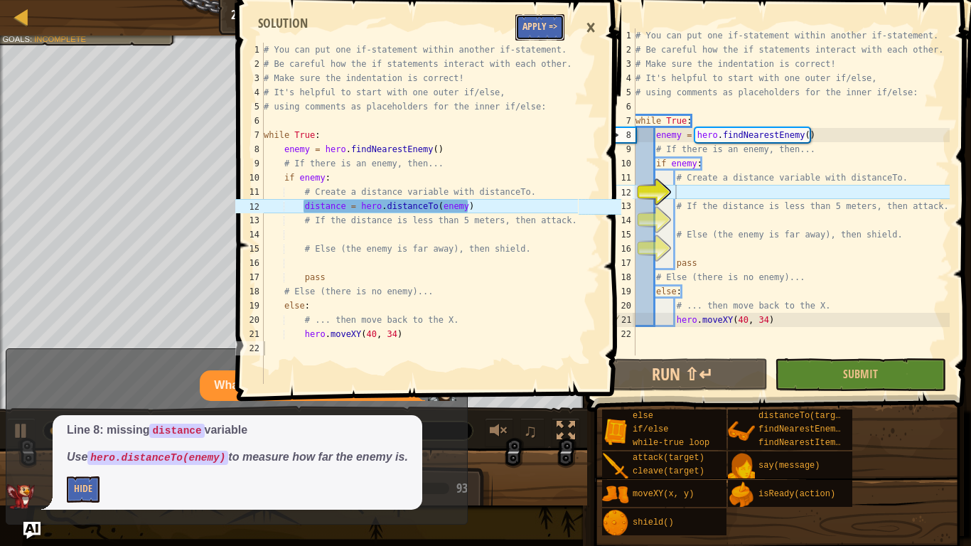
click at [536, 16] on button "Apply =>" at bounding box center [539, 27] width 49 height 26
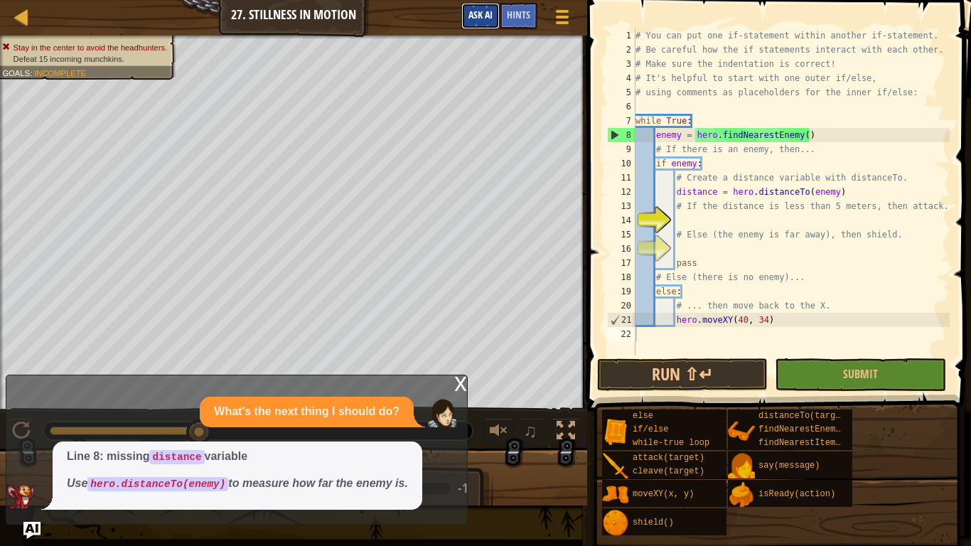
click at [477, 23] on button "Ask AI" at bounding box center [480, 16] width 38 height 26
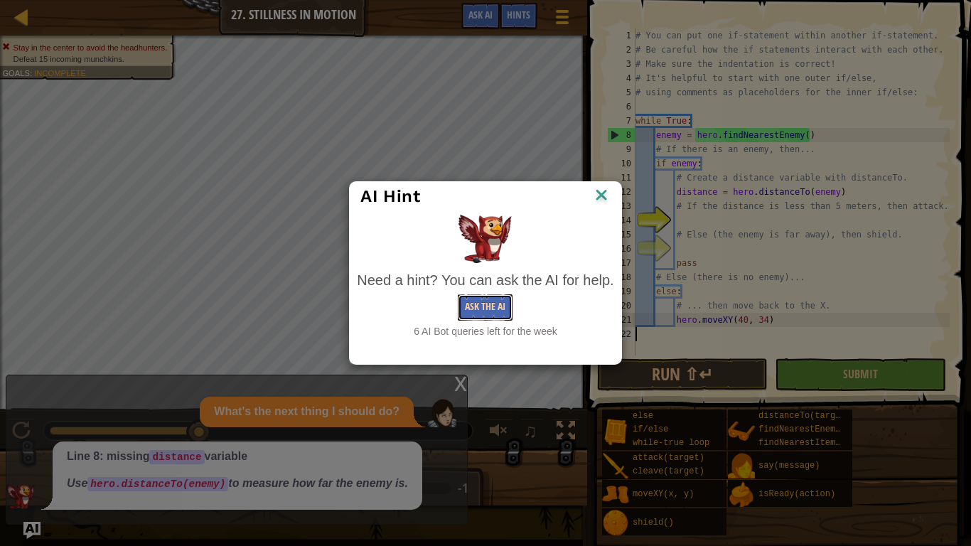
click at [502, 301] on button "Ask the AI" at bounding box center [485, 307] width 55 height 26
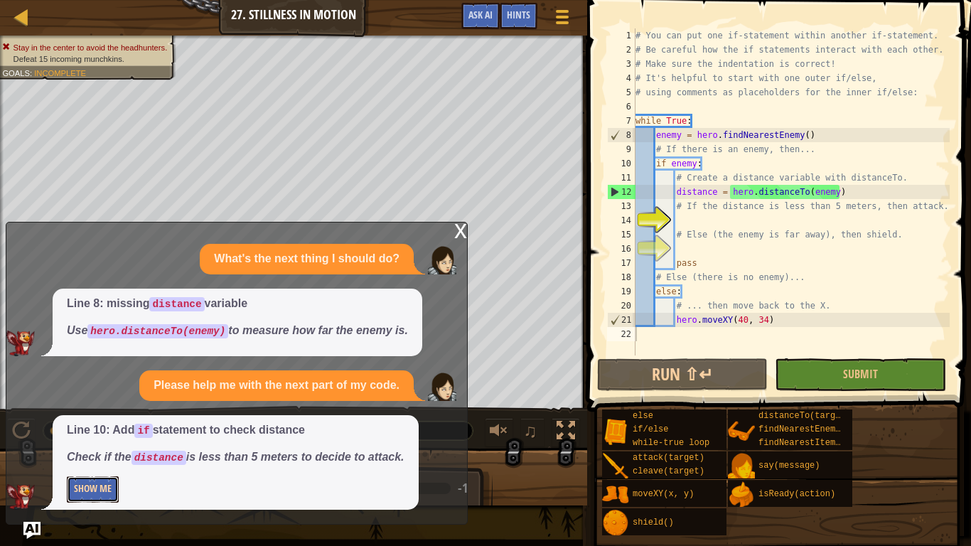
click at [85, 459] on button "Show Me" at bounding box center [93, 489] width 52 height 26
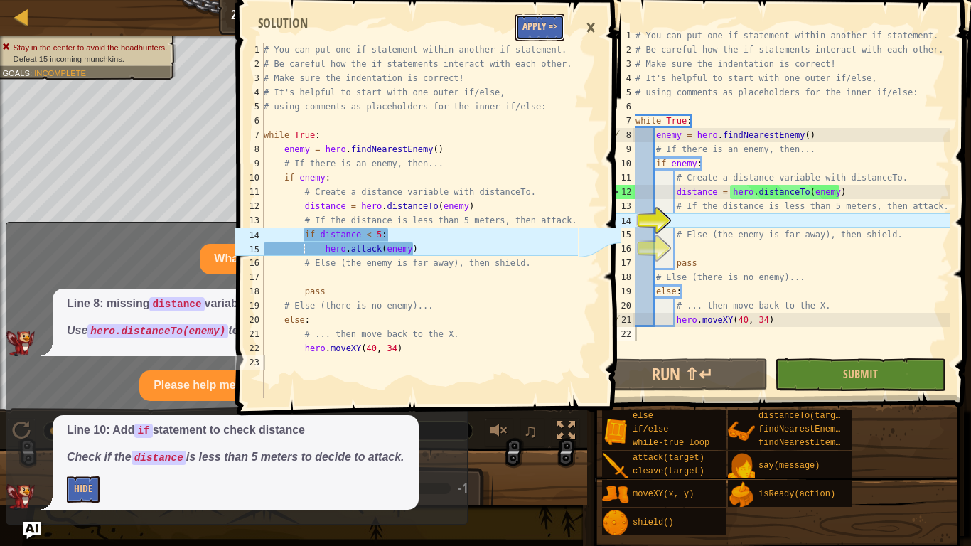
click at [544, 17] on button "Apply =>" at bounding box center [539, 27] width 49 height 26
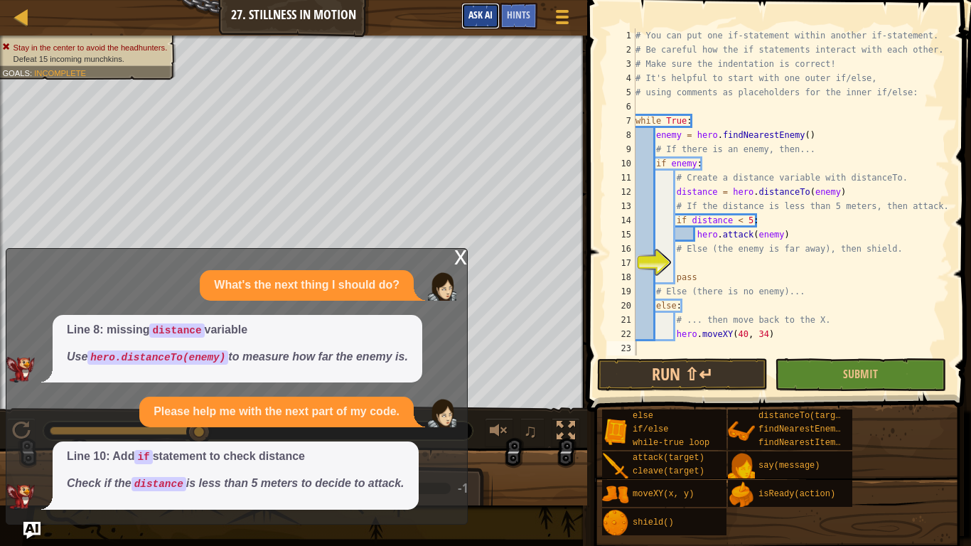
click at [470, 21] on span "Ask AI" at bounding box center [480, 15] width 24 height 14
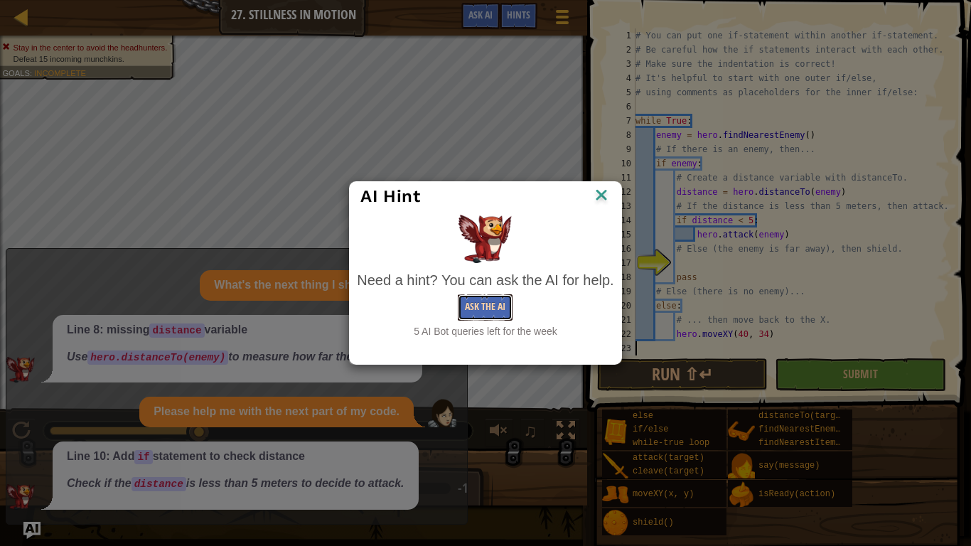
click at [488, 305] on button "Ask the AI" at bounding box center [485, 307] width 55 height 26
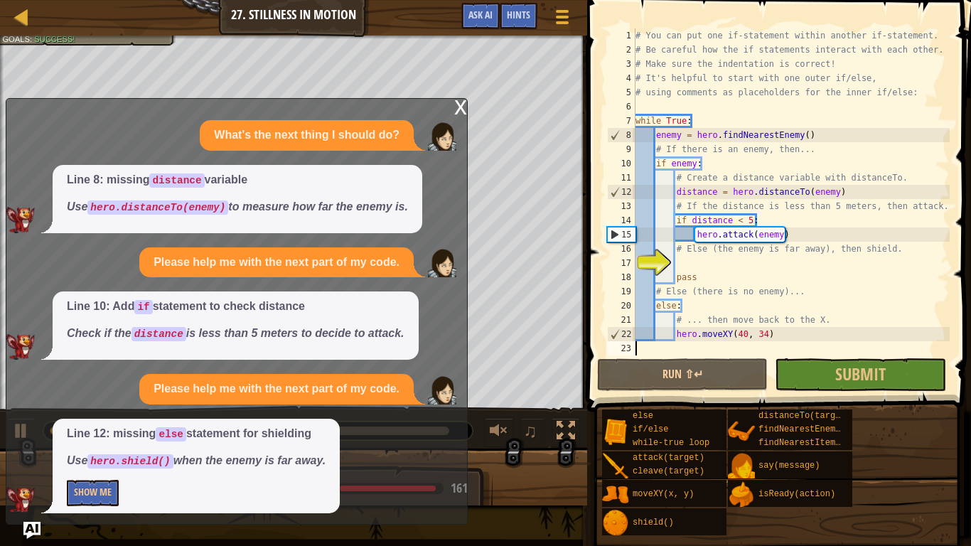
scroll to position [6, 0]
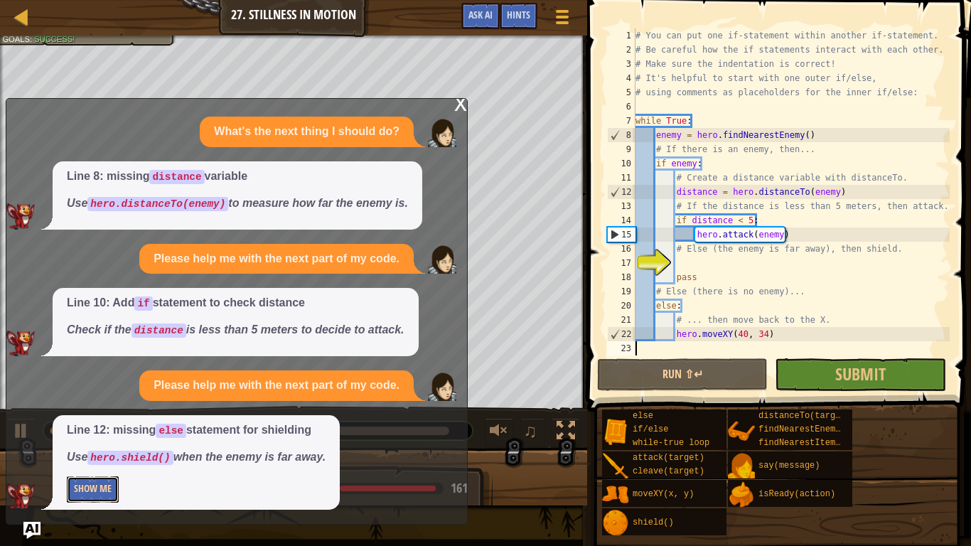
click at [77, 459] on button "Show Me" at bounding box center [93, 489] width 52 height 26
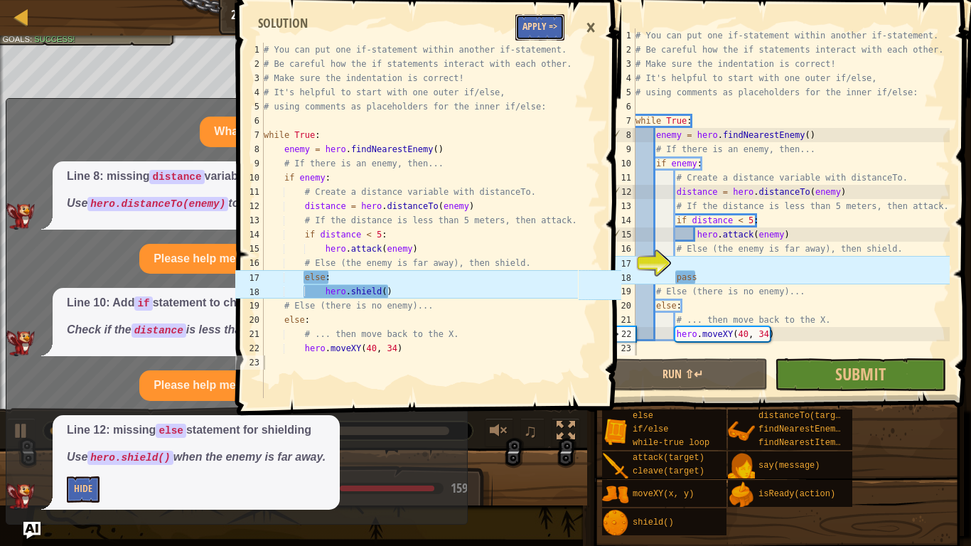
click at [547, 28] on button "Apply =>" at bounding box center [539, 27] width 49 height 26
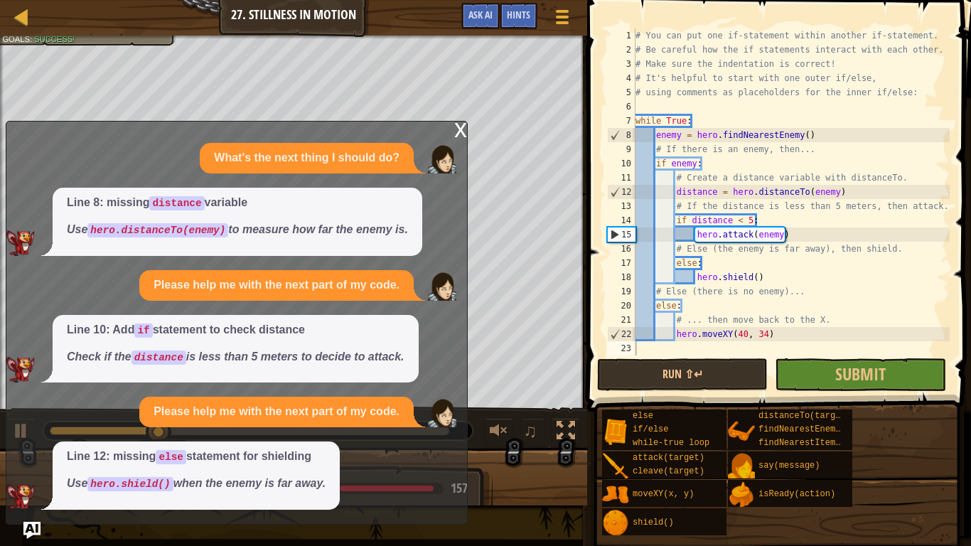
click at [458, 129] on div "x" at bounding box center [460, 129] width 13 height 14
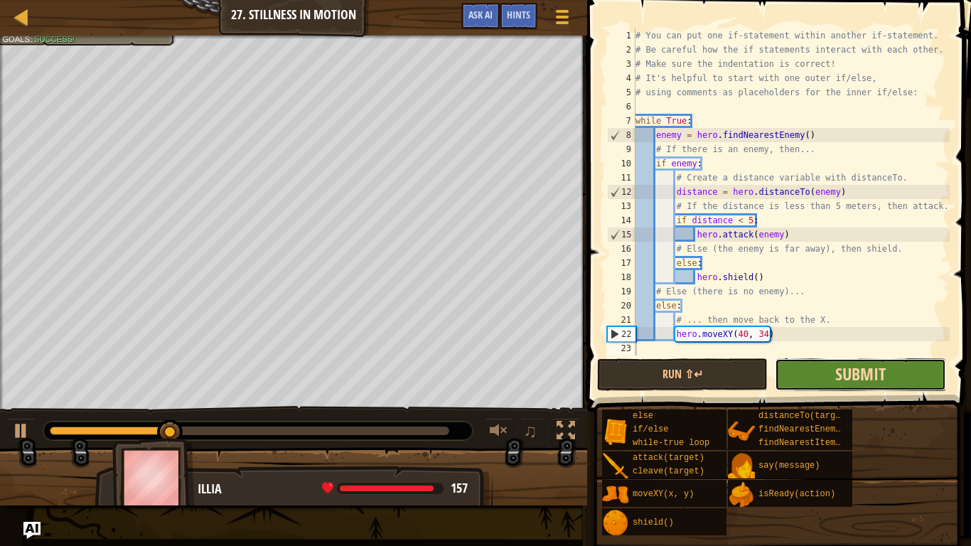
click at [850, 374] on span "Submit" at bounding box center [860, 373] width 50 height 23
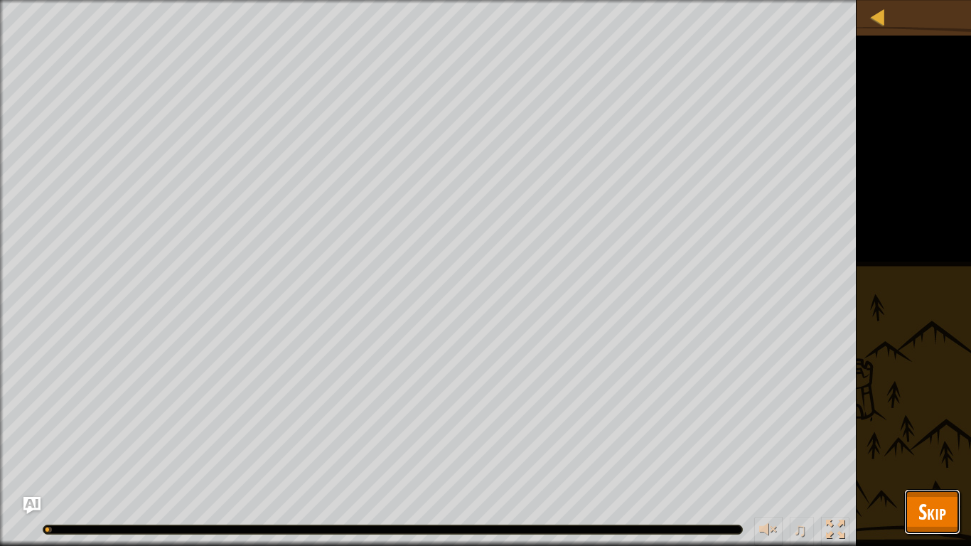
click at [942, 459] on span "Skip" at bounding box center [932, 511] width 28 height 29
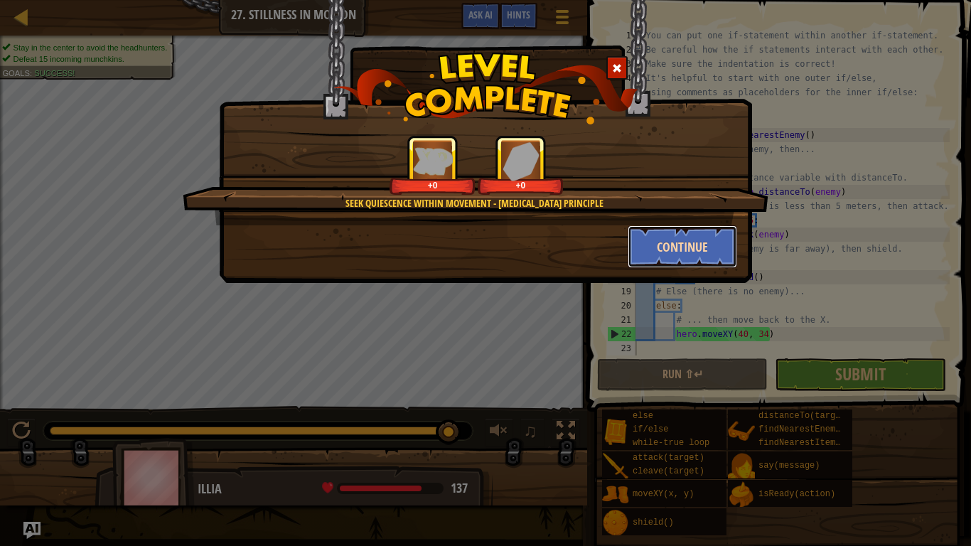
click at [641, 239] on button "Continue" at bounding box center [683, 246] width 110 height 43
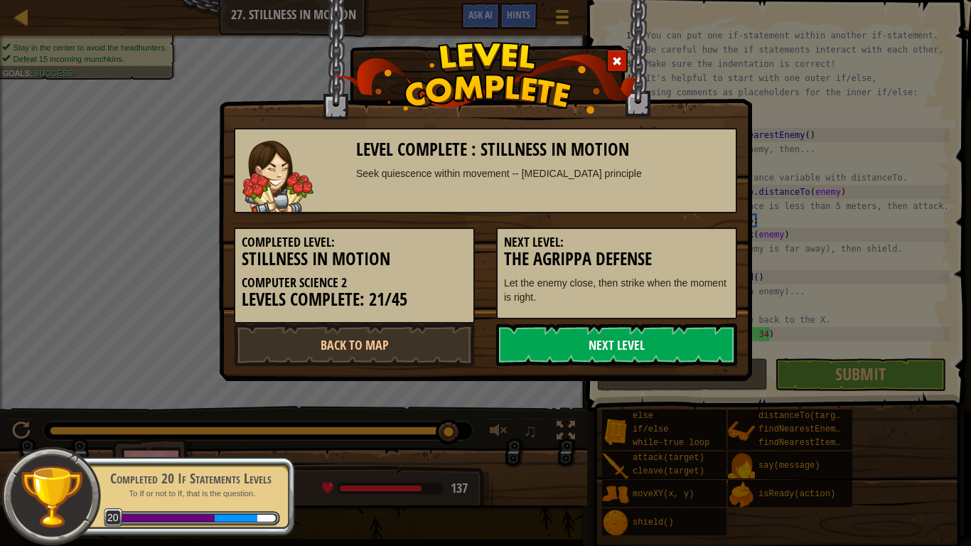
click at [592, 345] on link "Next Level" at bounding box center [616, 344] width 241 height 43
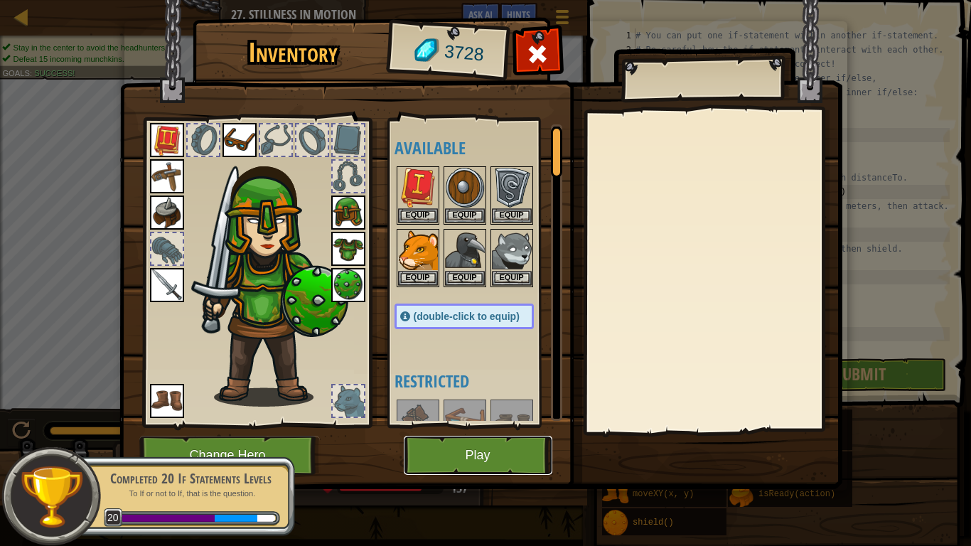
click at [436, 459] on button "Play" at bounding box center [478, 455] width 149 height 39
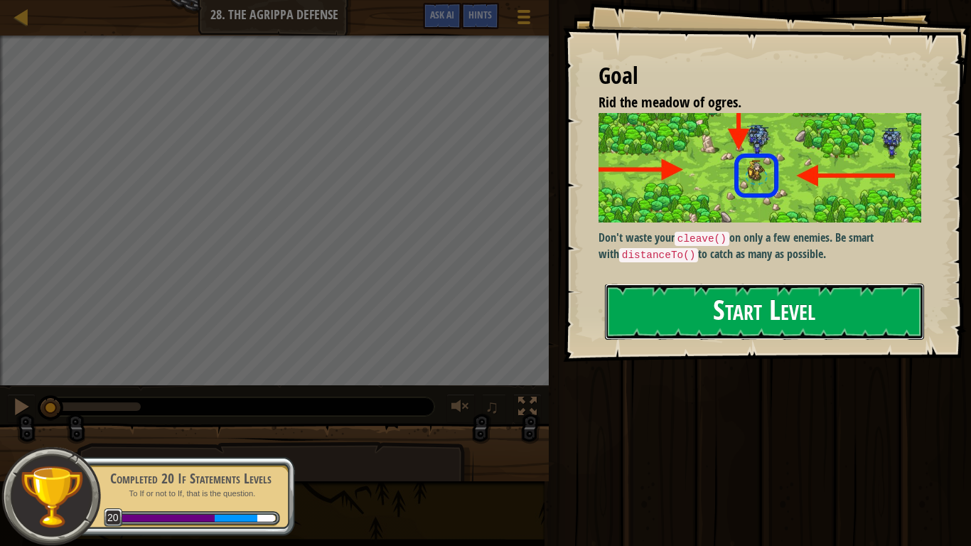
click at [703, 289] on button "Start Level" at bounding box center [764, 312] width 319 height 56
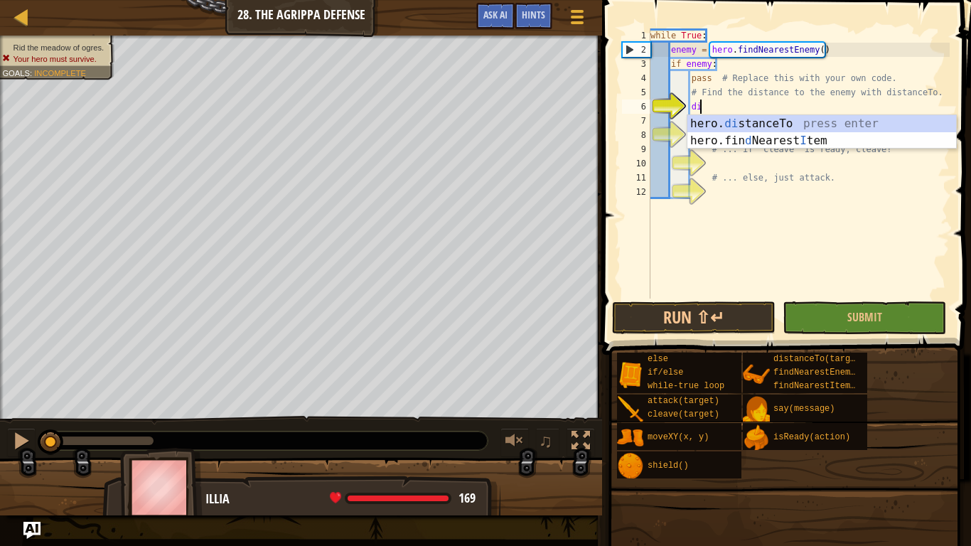
scroll to position [6, 7]
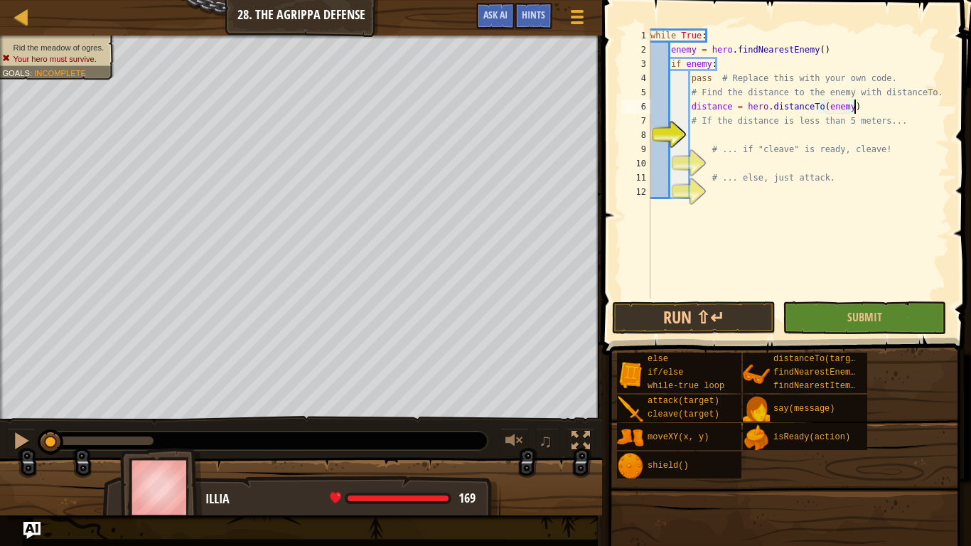
type textarea "# If the distance is less than 5 meters..."
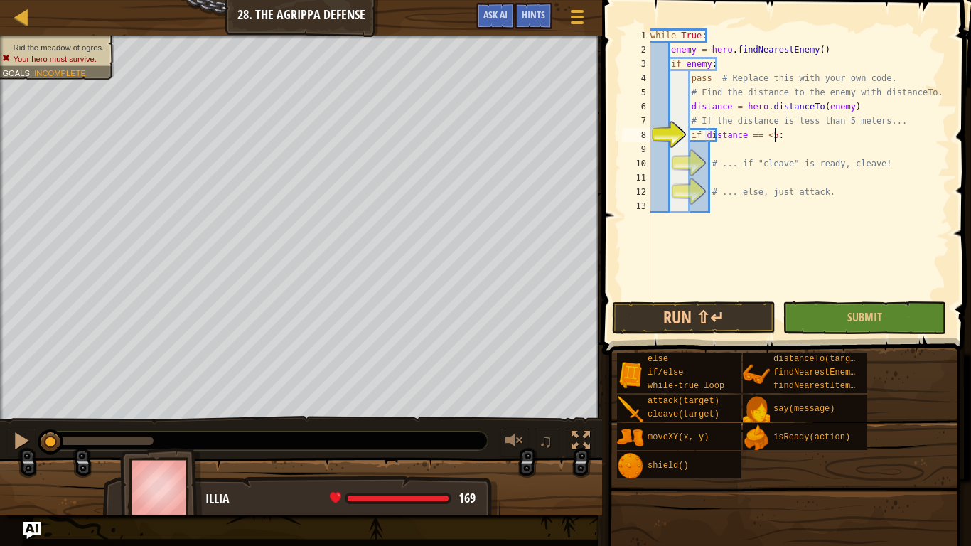
type textarea "if distance == < 5:"
type textarea "# ... if "cleave" is ready, cleave!"
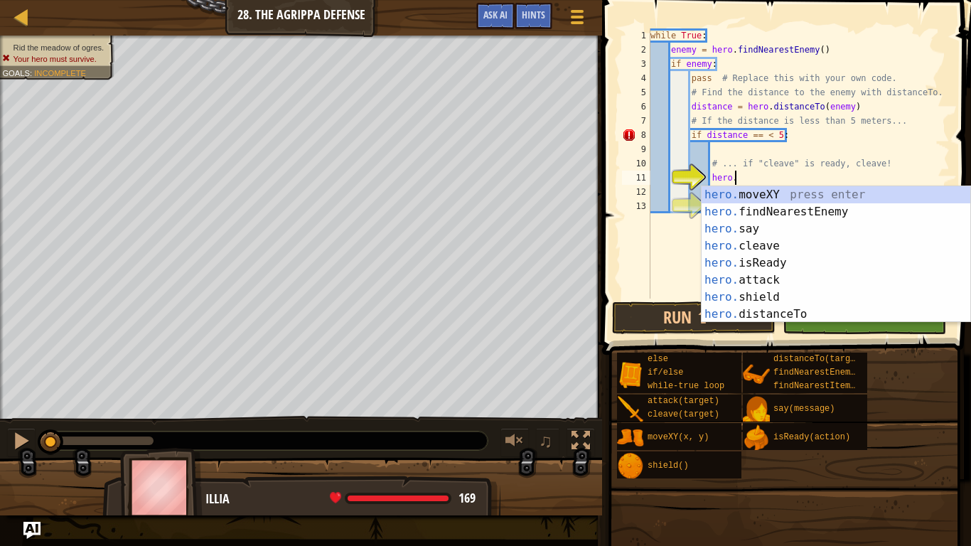
type textarea "hero"
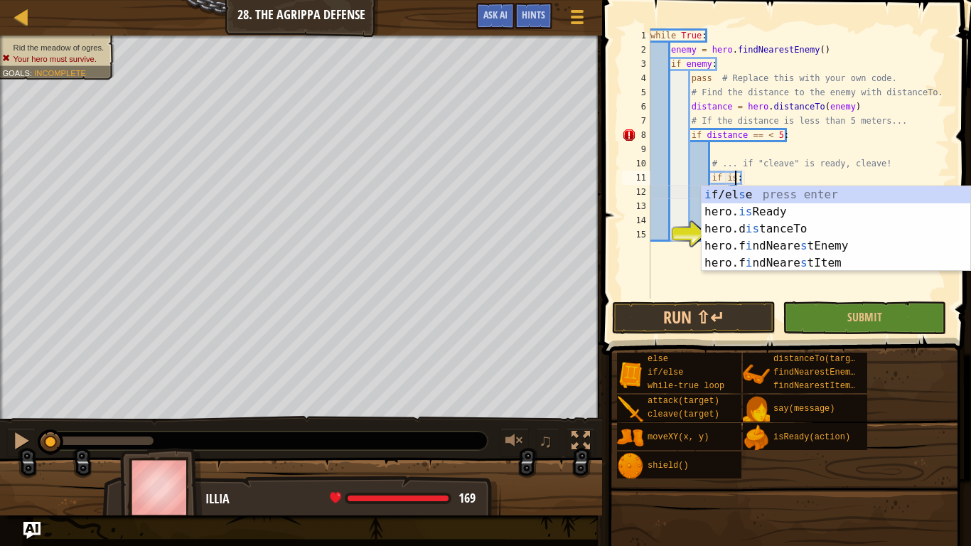
scroll to position [6, 12]
click at [831, 212] on div "i f/el s e press enter hero. is Ready press enter hero.d is tanceTo press enter…" at bounding box center [835, 245] width 269 height 119
type textarea "if hero.isReady("cleave"):"
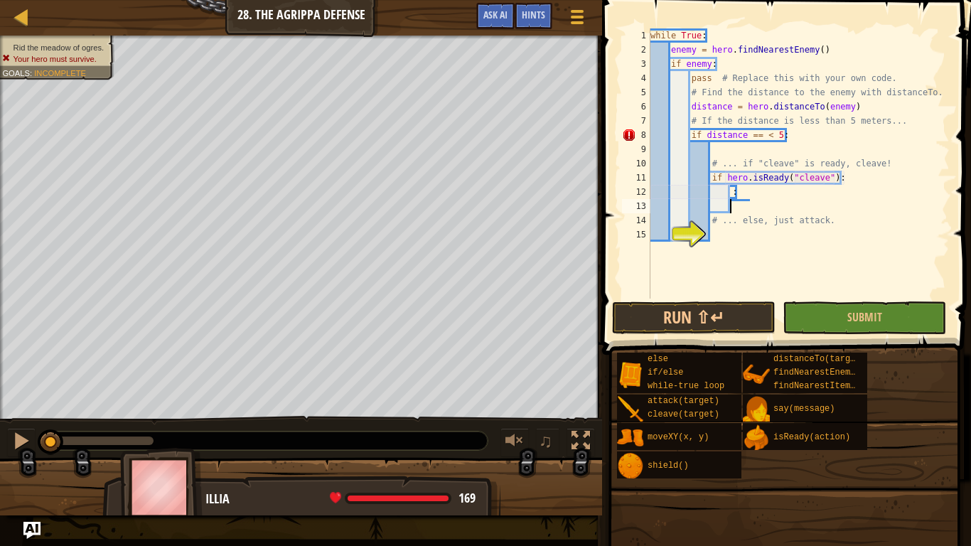
click at [810, 205] on div "while True : enemy = hero . findNearestEnemy ( ) if enemy : pass # Replace this…" at bounding box center [798, 177] width 302 height 298
click at [780, 189] on div "while True : enemy = hero . findNearestEnemy ( ) if enemy : pass # Replace this…" at bounding box center [798, 177] width 302 height 298
type textarea ":"
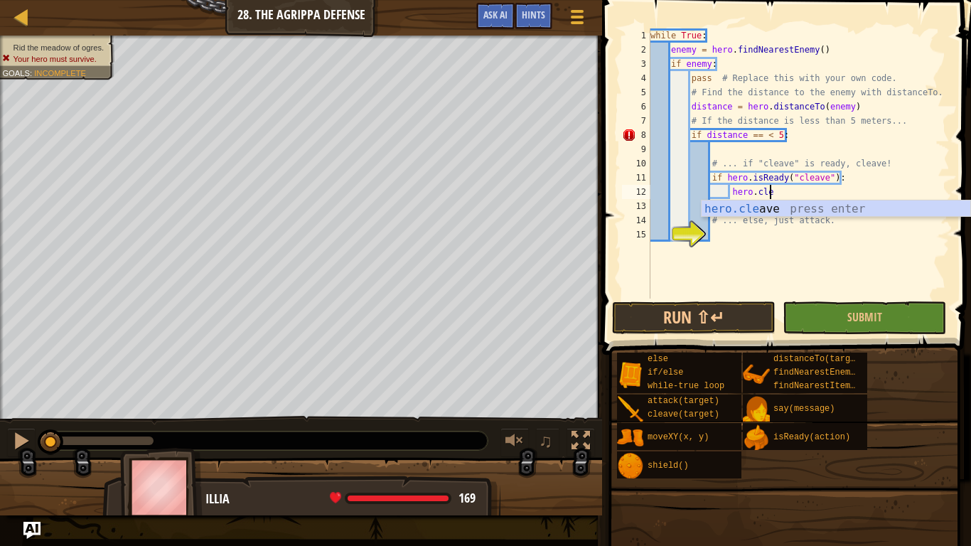
scroll to position [6, 16]
type textarea "hero.cleave(enemy)"
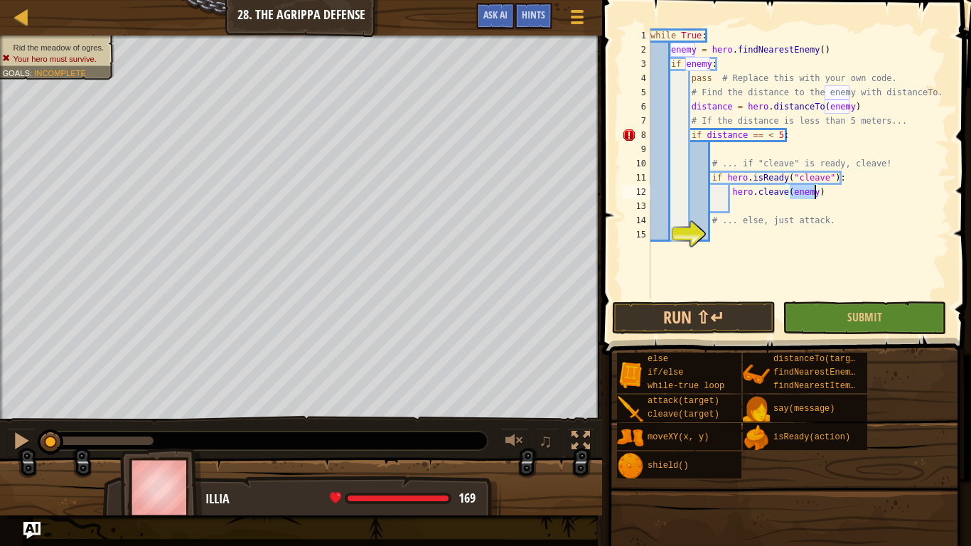
click at [774, 239] on div "while True : enemy = hero . findNearestEnemy ( ) if enemy : pass # Replace this…" at bounding box center [798, 177] width 302 height 298
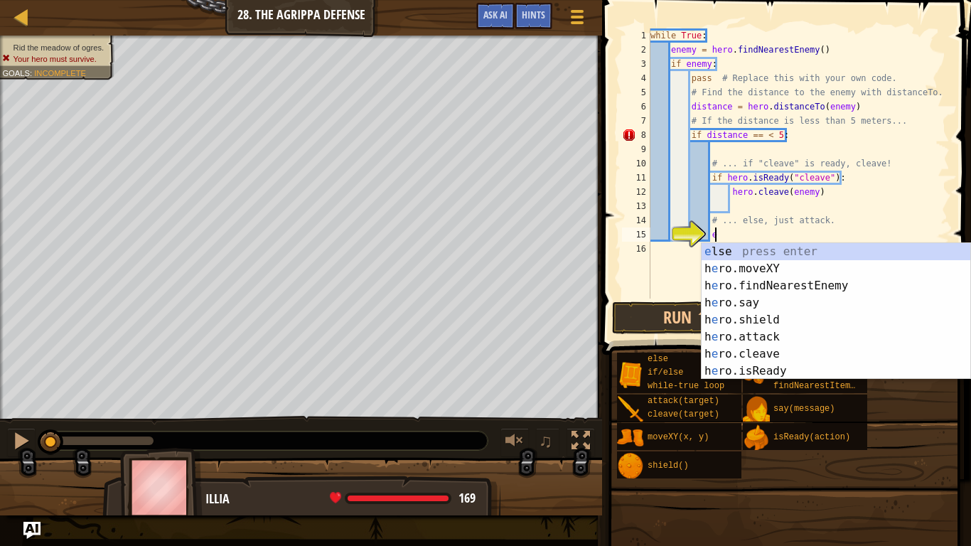
type textarea "else"
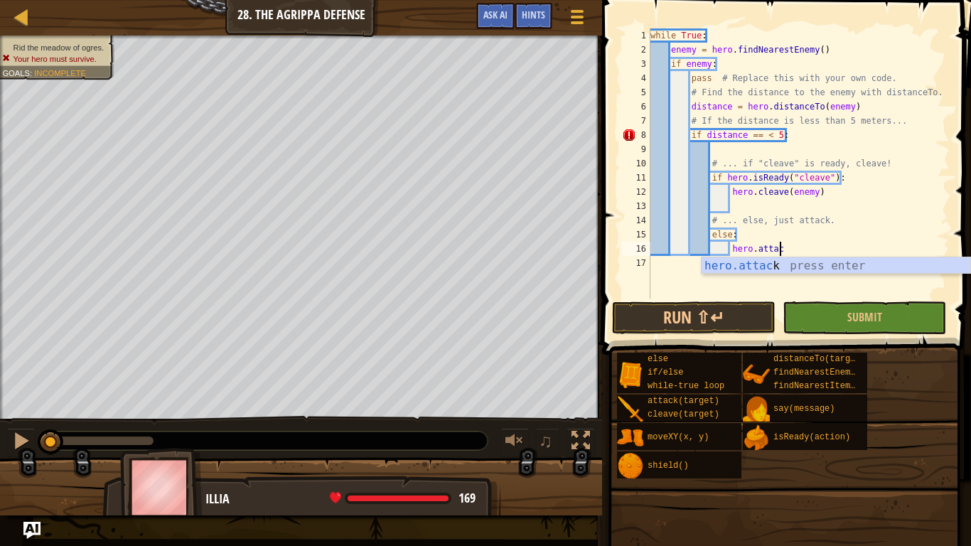
scroll to position [6, 18]
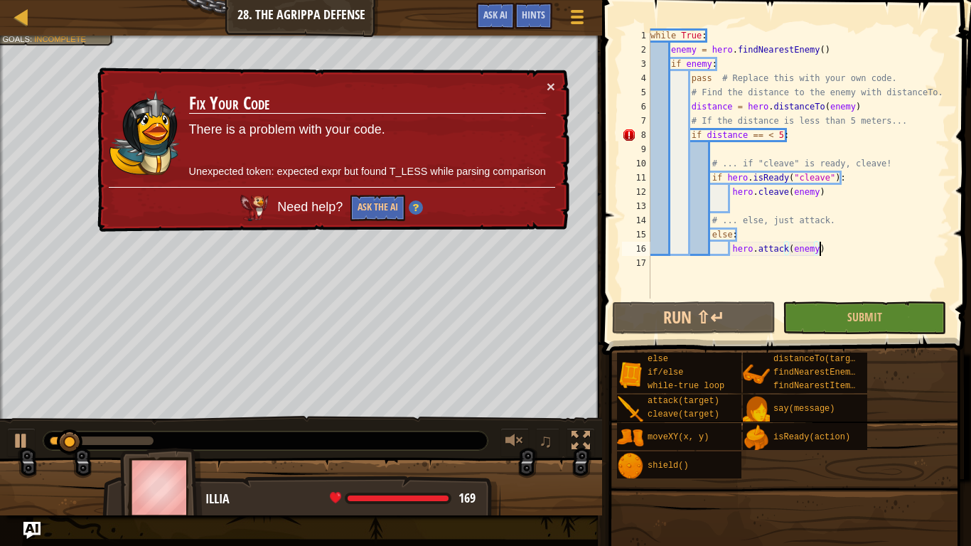
click at [751, 138] on div "while True : enemy = hero . findNearestEnemy ( ) if enemy : pass # Replace this…" at bounding box center [798, 177] width 302 height 298
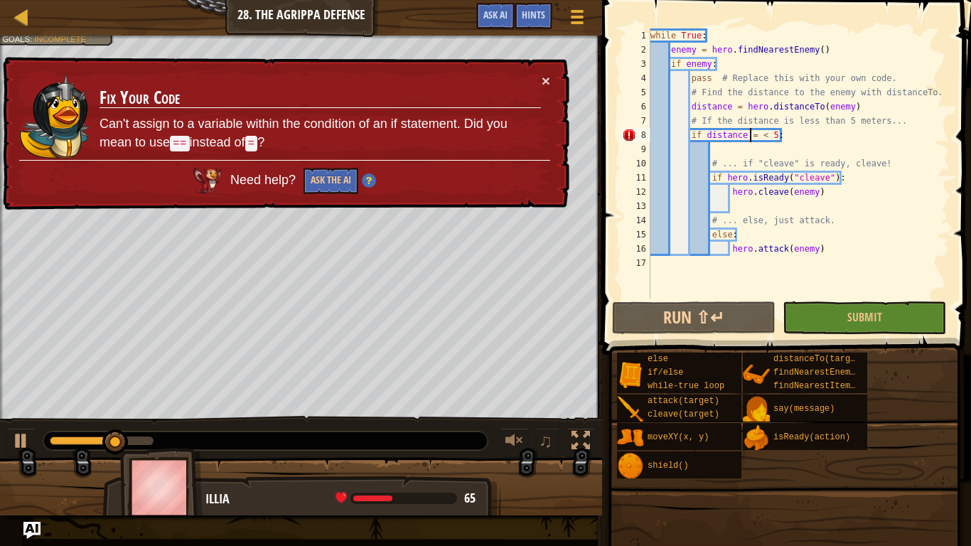
scroll to position [6, 16]
type textarea "if distance = < 5:"
click at [318, 186] on button "Ask the AI" at bounding box center [330, 181] width 55 height 26
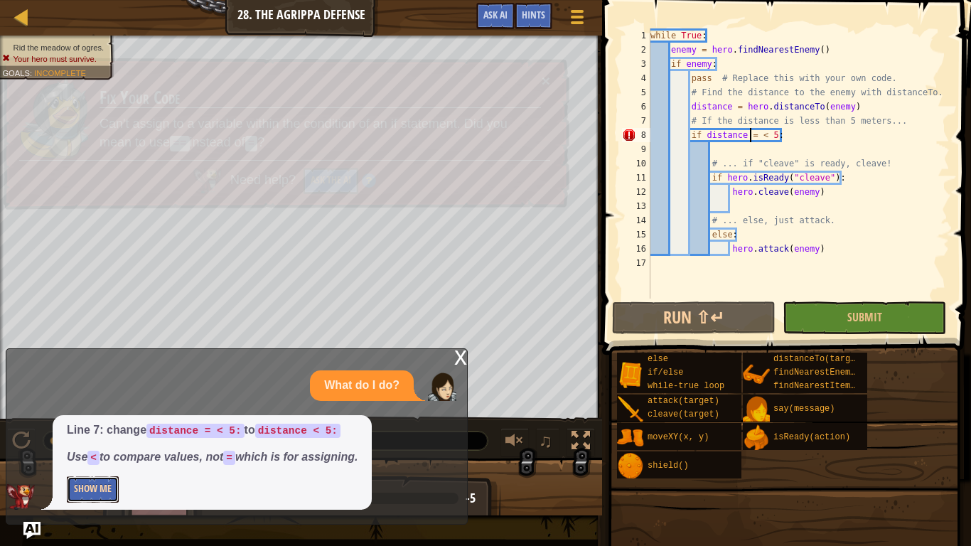
click at [114, 459] on button "Show Me" at bounding box center [93, 489] width 52 height 26
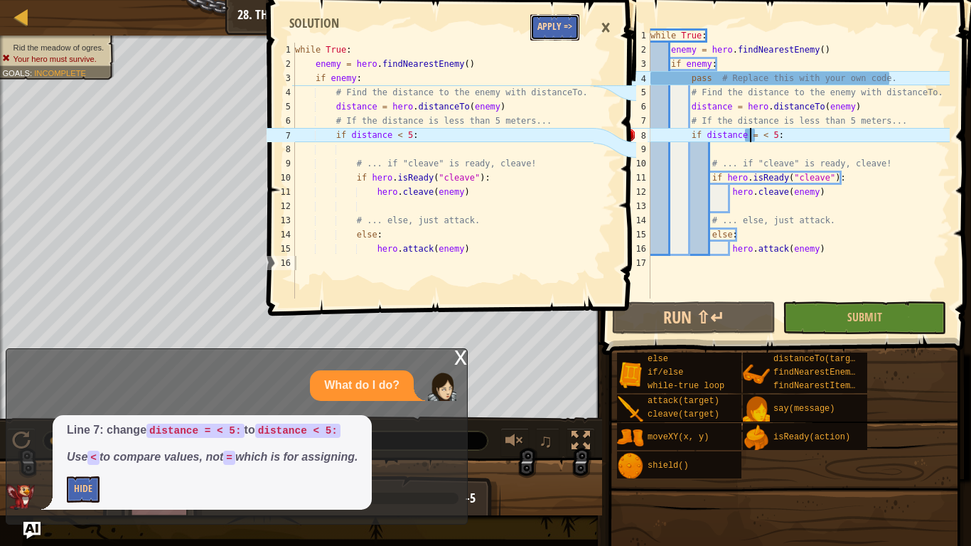
click at [568, 39] on button "Apply =>" at bounding box center [554, 27] width 49 height 26
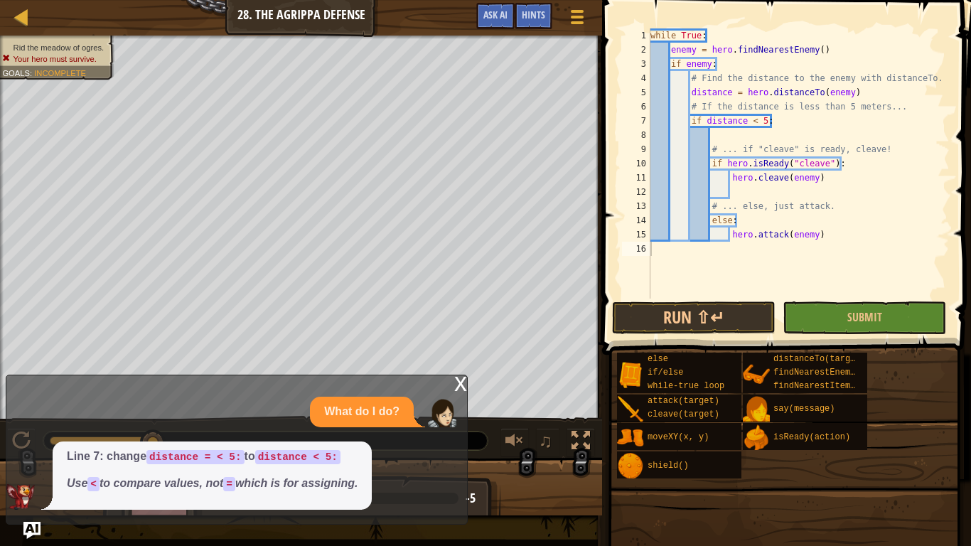
click at [882, 324] on button "Submit" at bounding box center [863, 317] width 163 height 33
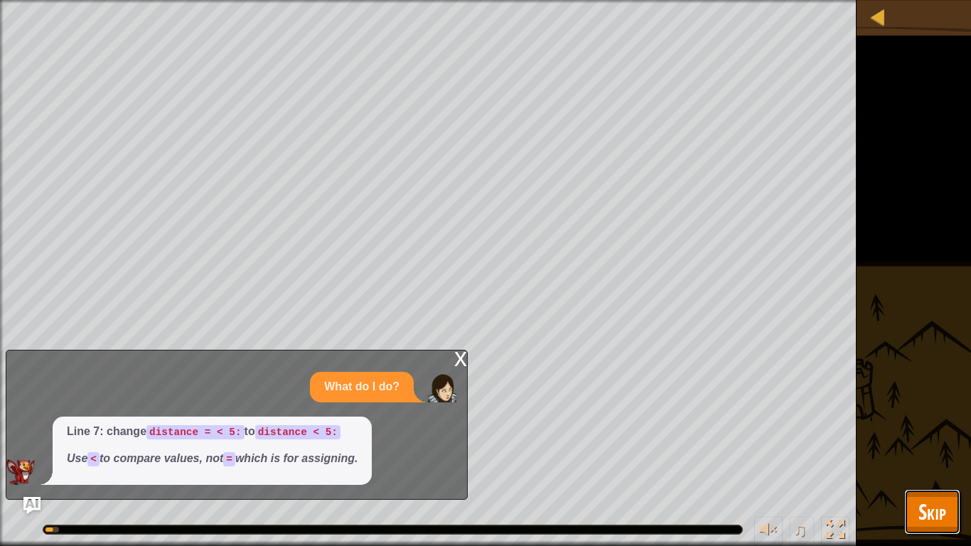
click at [943, 459] on span "Skip" at bounding box center [932, 511] width 28 height 29
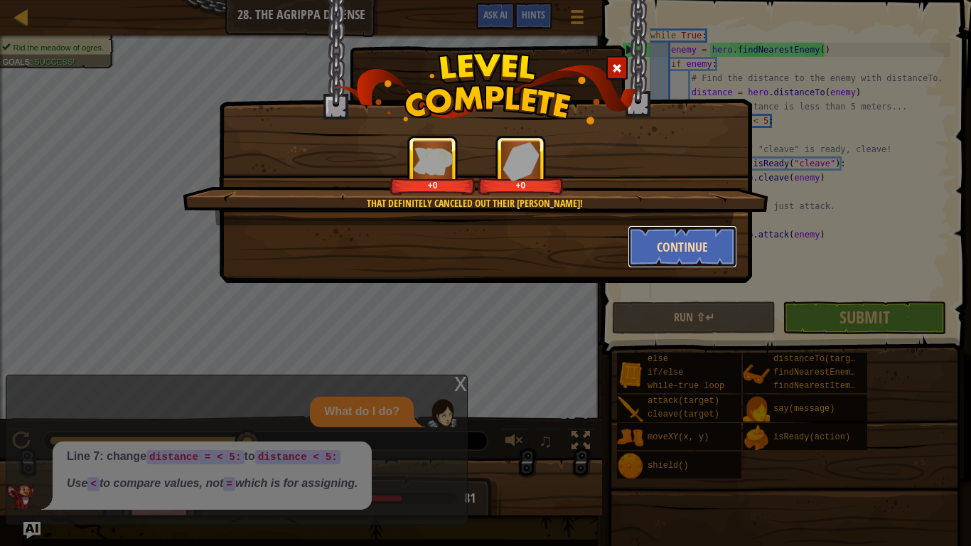
click at [651, 243] on button "Continue" at bounding box center [683, 246] width 110 height 43
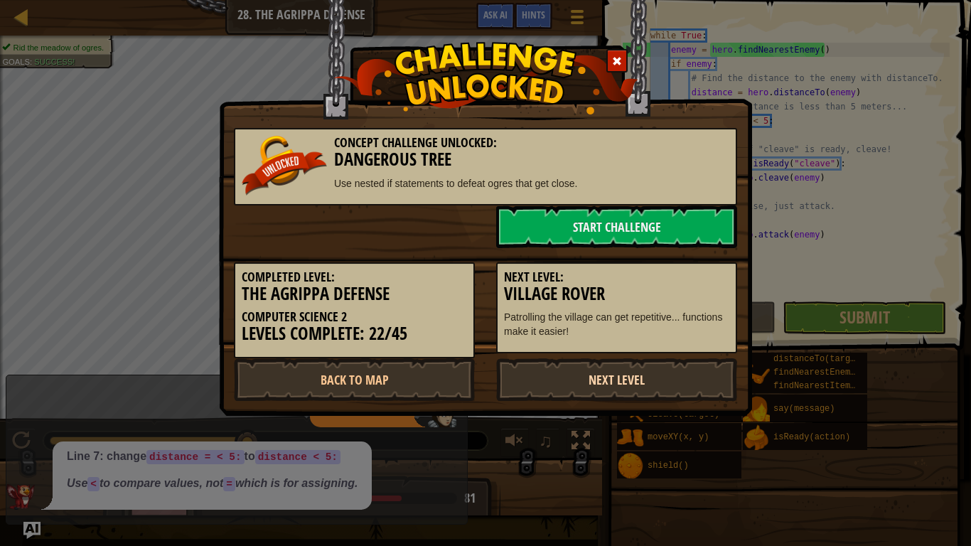
click at [608, 385] on link "Next Level" at bounding box center [616, 379] width 241 height 43
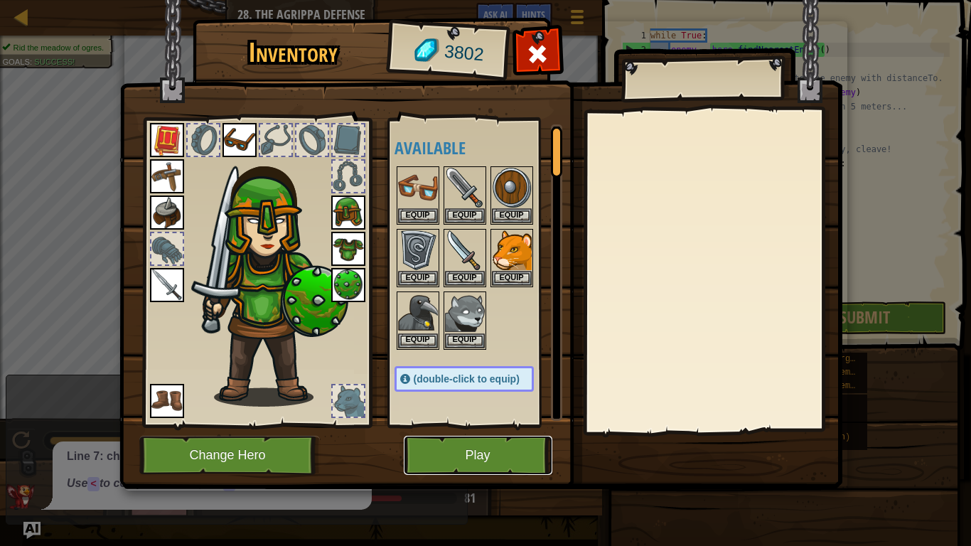
click at [514, 441] on button "Play" at bounding box center [478, 455] width 149 height 39
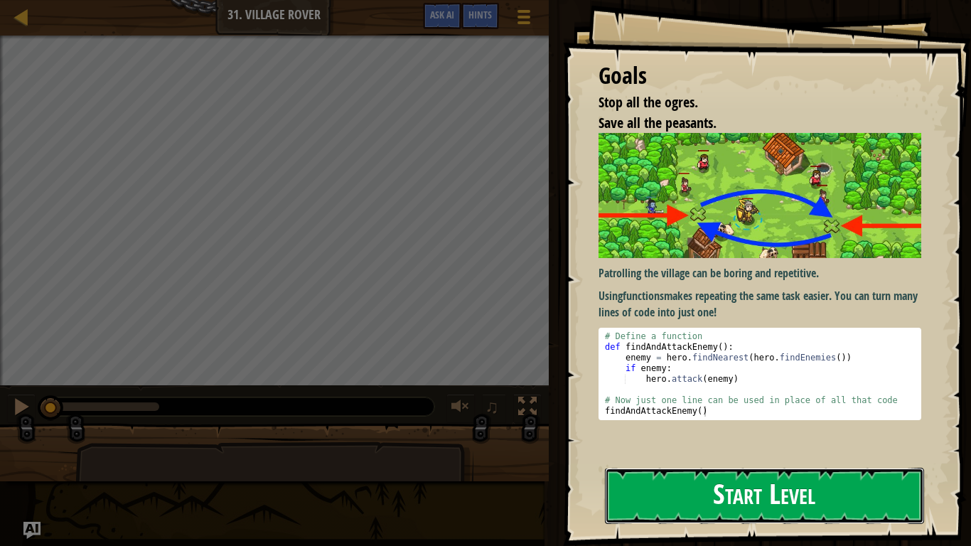
click at [699, 459] on button "Start Level" at bounding box center [764, 496] width 319 height 56
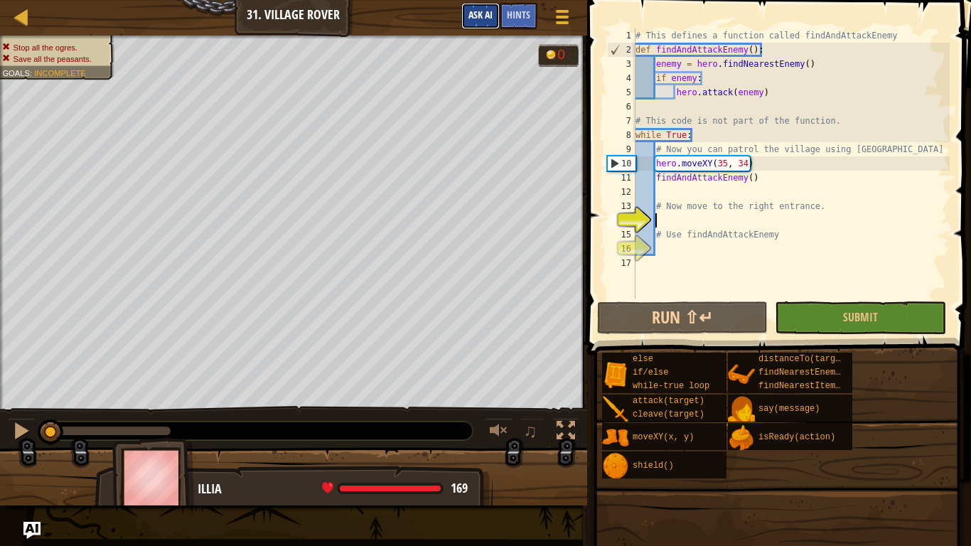
click at [482, 14] on span "Ask AI" at bounding box center [480, 15] width 24 height 14
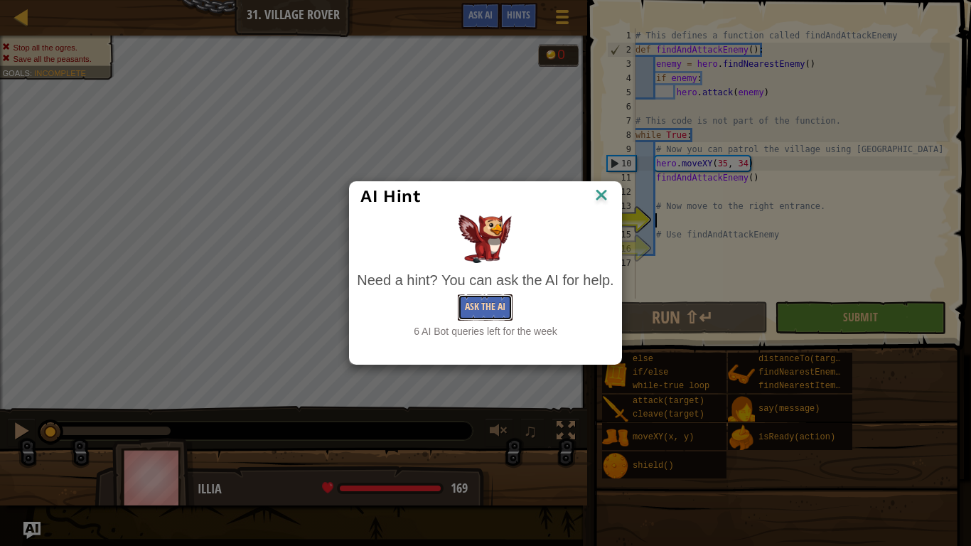
click at [498, 309] on button "Ask the AI" at bounding box center [485, 307] width 55 height 26
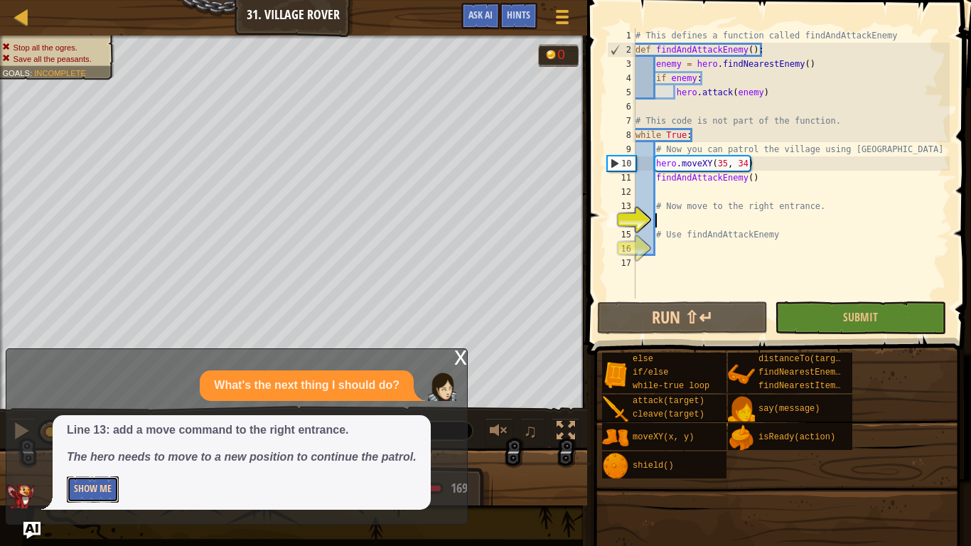
click at [97, 459] on button "Show Me" at bounding box center [93, 489] width 52 height 26
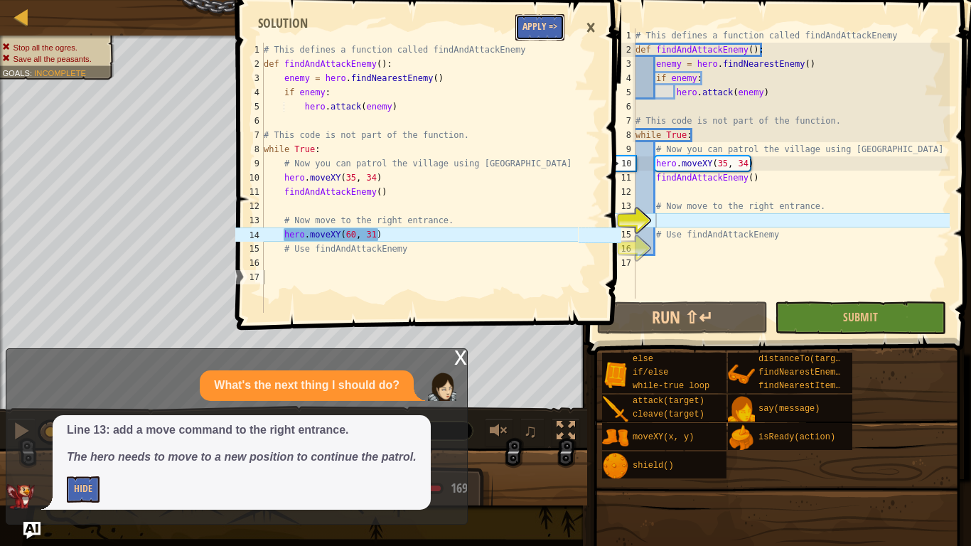
click at [534, 21] on button "Apply =>" at bounding box center [539, 27] width 49 height 26
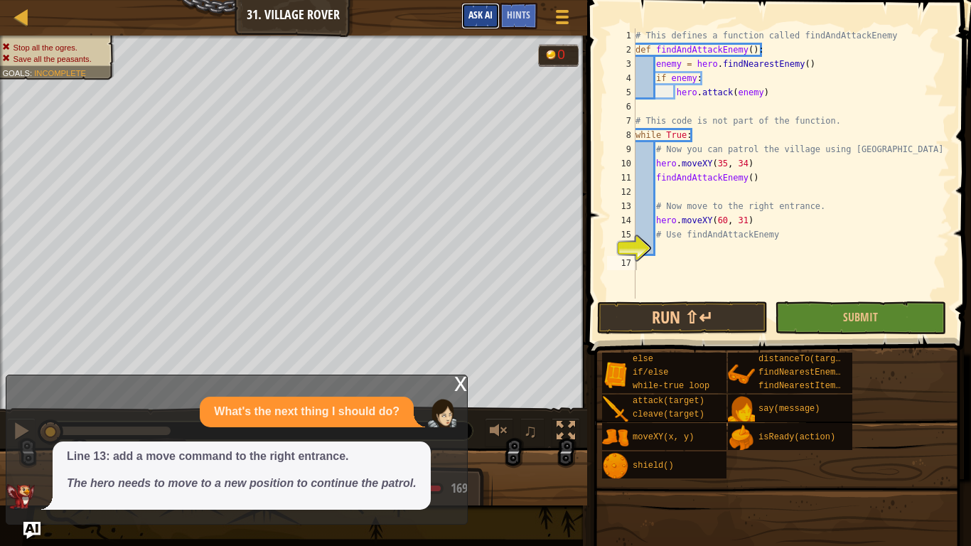
click at [484, 18] on span "Ask AI" at bounding box center [480, 15] width 24 height 14
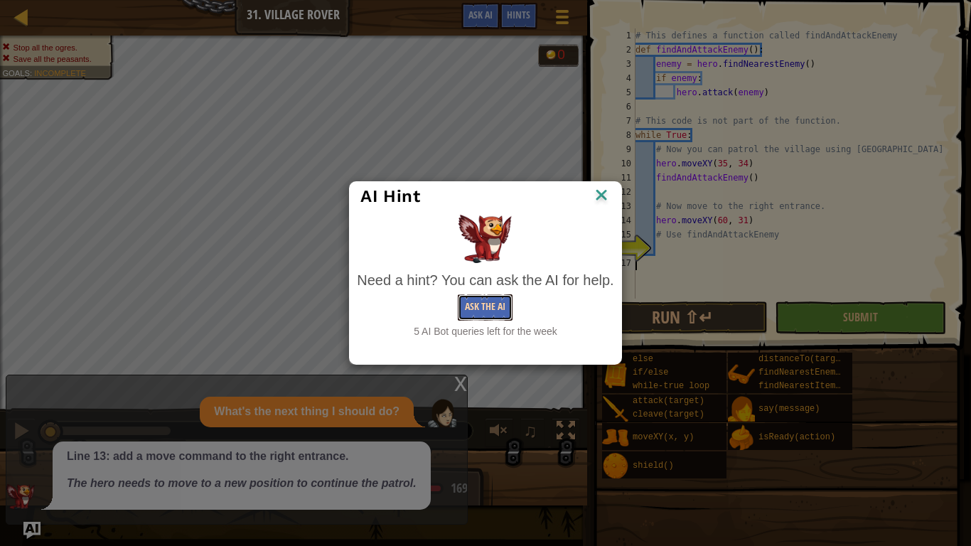
click at [464, 306] on button "Ask the AI" at bounding box center [485, 307] width 55 height 26
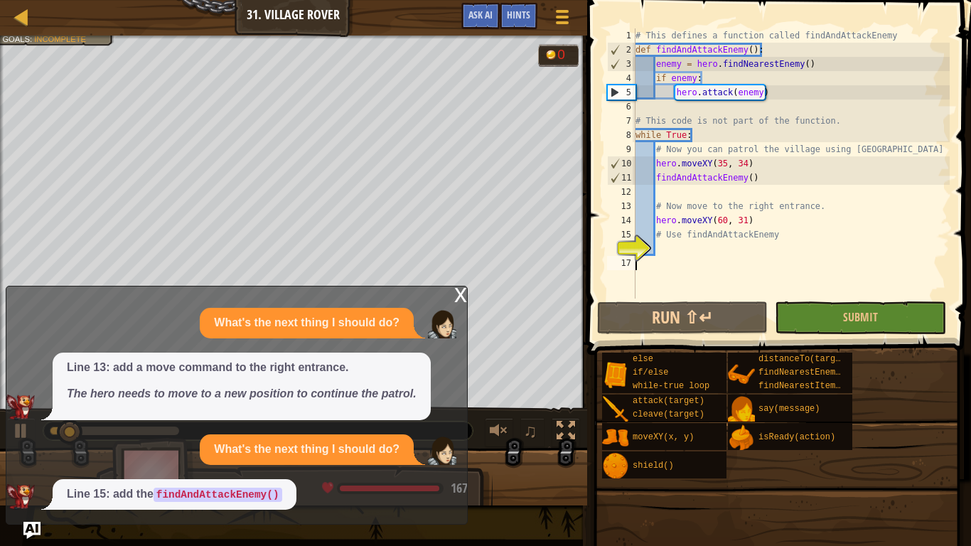
click at [193, 431] on div "What's the next thing I should do? Line 13: add a move command to the right ent…" at bounding box center [232, 409] width 453 height 202
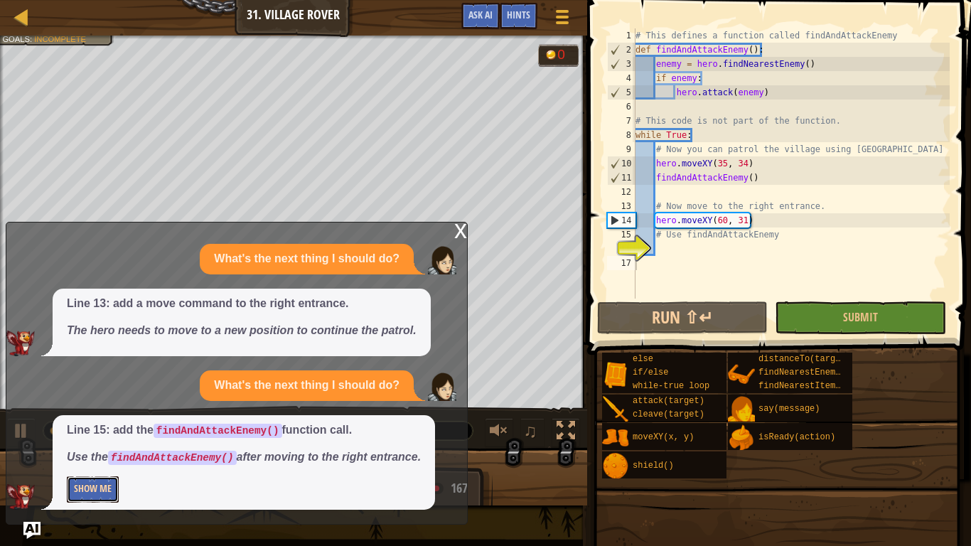
click at [98, 459] on button "Show Me" at bounding box center [93, 489] width 52 height 26
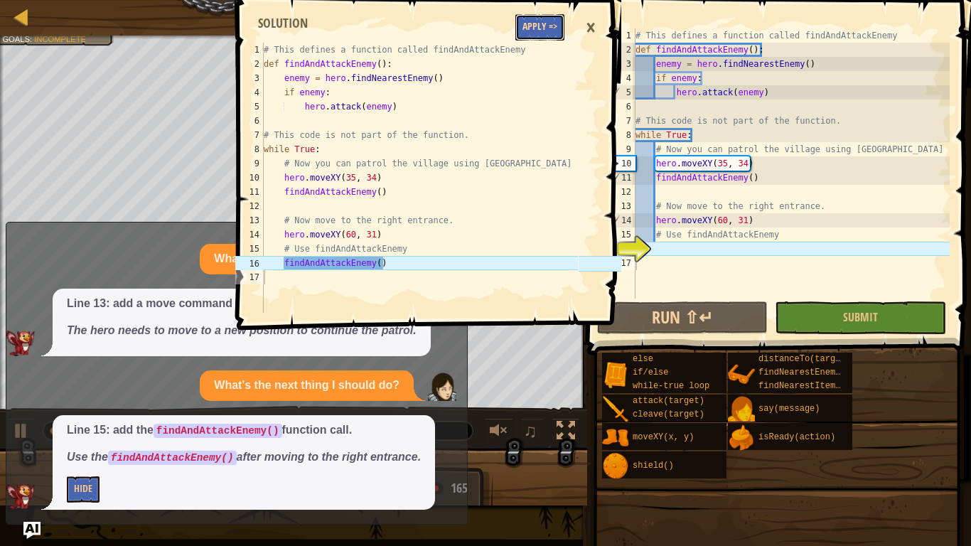
click at [535, 29] on button "Apply =>" at bounding box center [539, 27] width 49 height 26
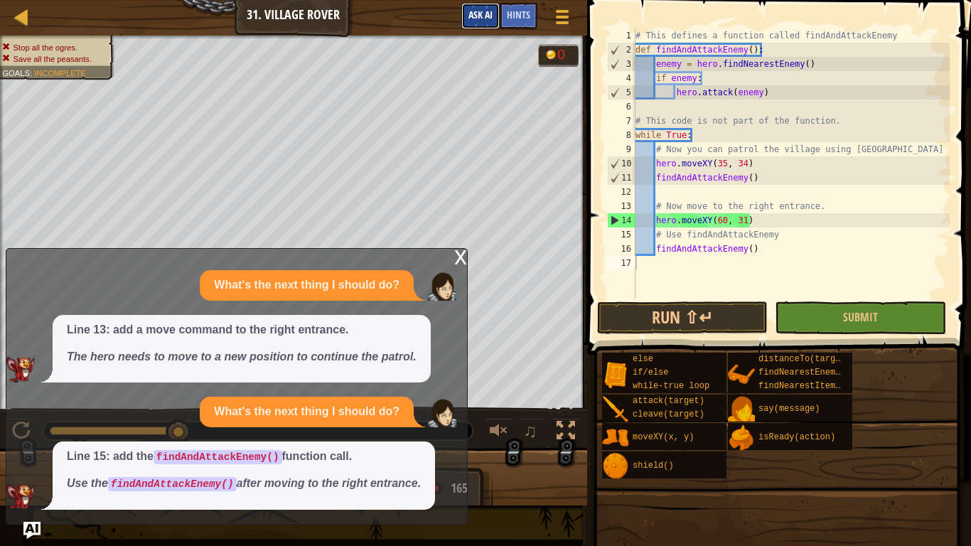
click at [480, 12] on span "Ask AI" at bounding box center [480, 15] width 24 height 14
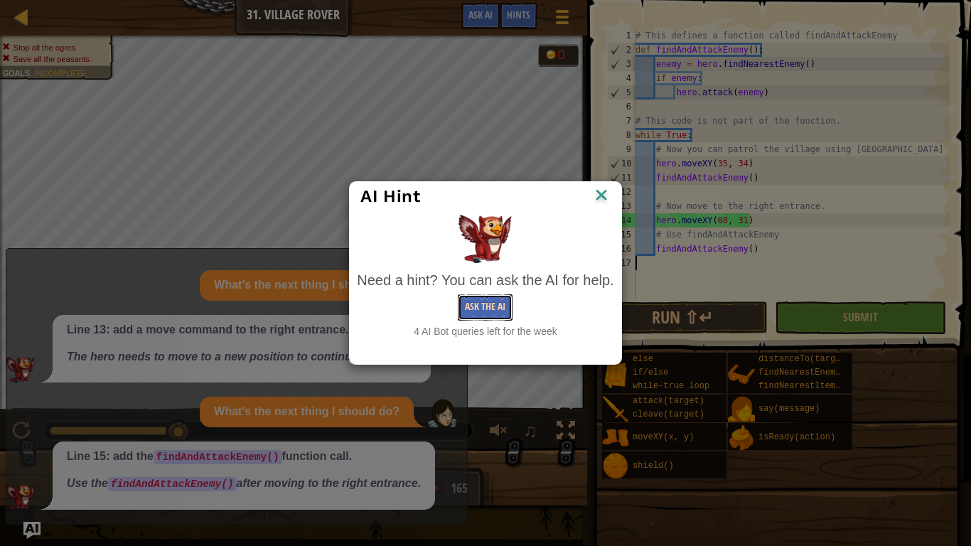
click at [480, 308] on button "Ask the AI" at bounding box center [485, 307] width 55 height 26
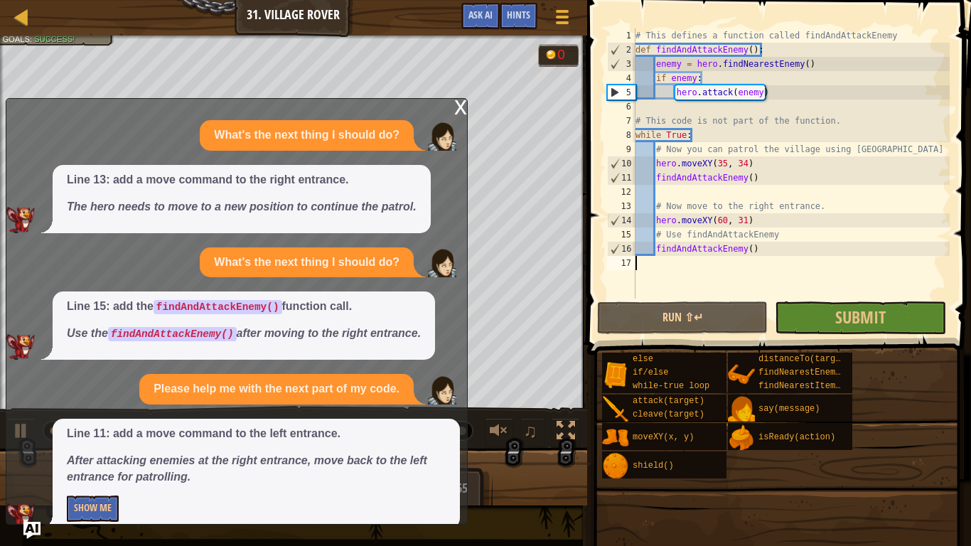
scroll to position [22, 0]
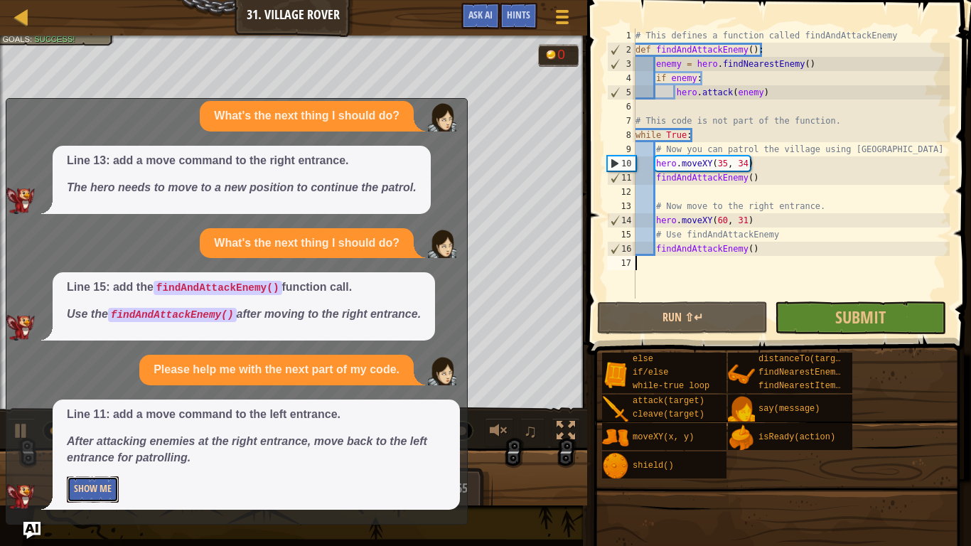
click at [107, 459] on button "Show Me" at bounding box center [93, 489] width 52 height 26
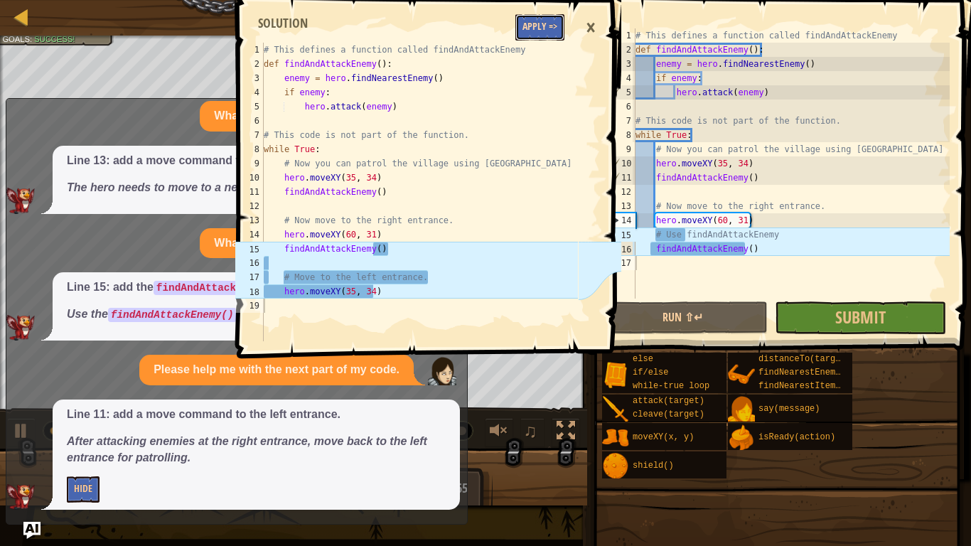
click at [534, 40] on button "Apply =>" at bounding box center [539, 27] width 49 height 26
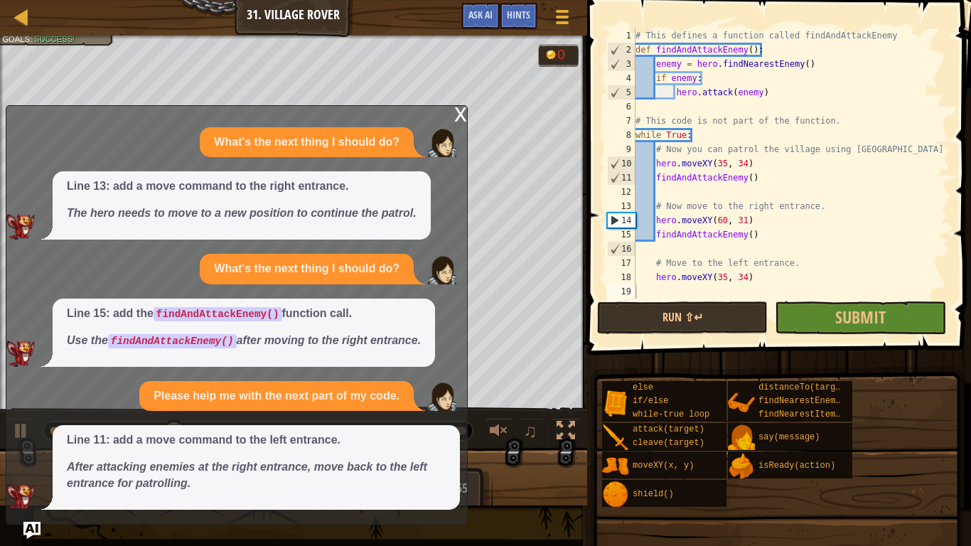
scroll to position [0, 0]
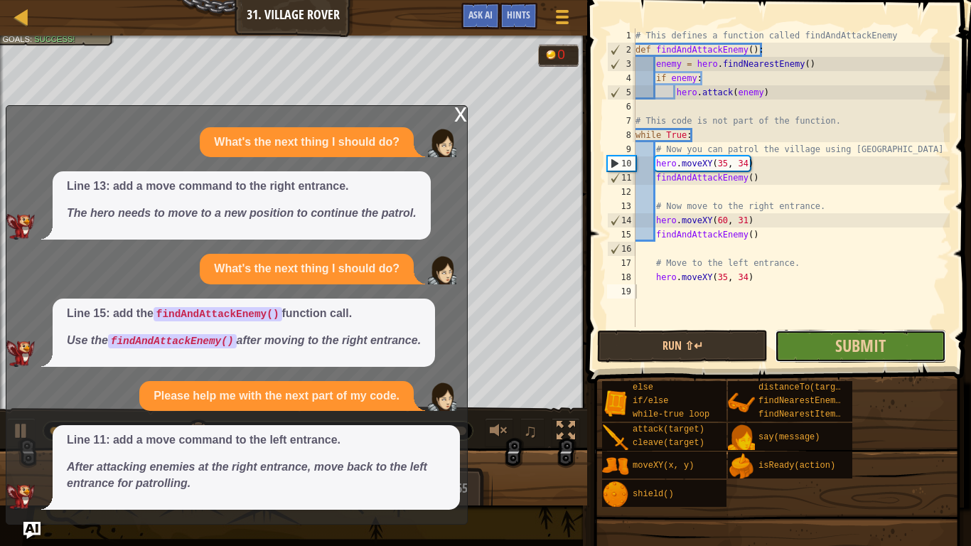
click at [813, 344] on button "Submit" at bounding box center [860, 346] width 171 height 33
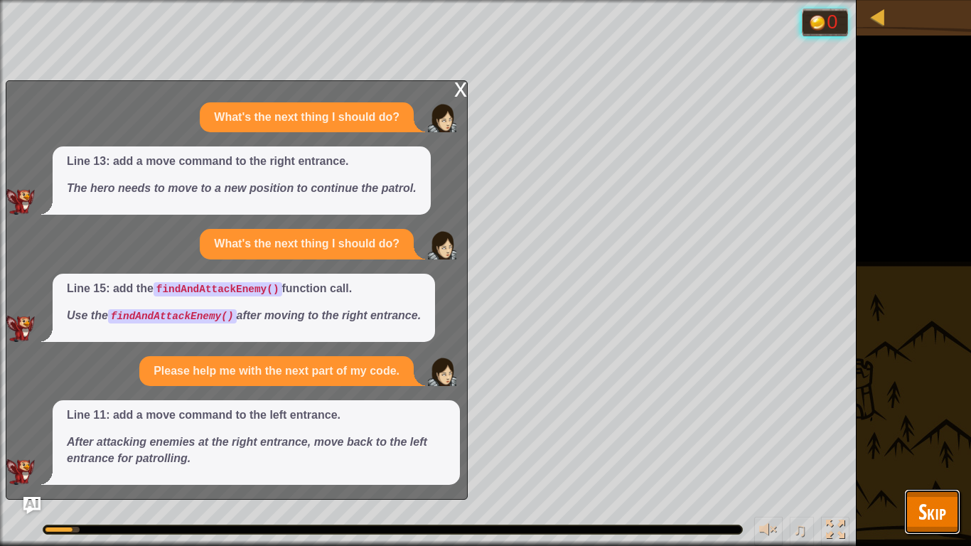
click at [932, 459] on span "Skip" at bounding box center [932, 511] width 28 height 29
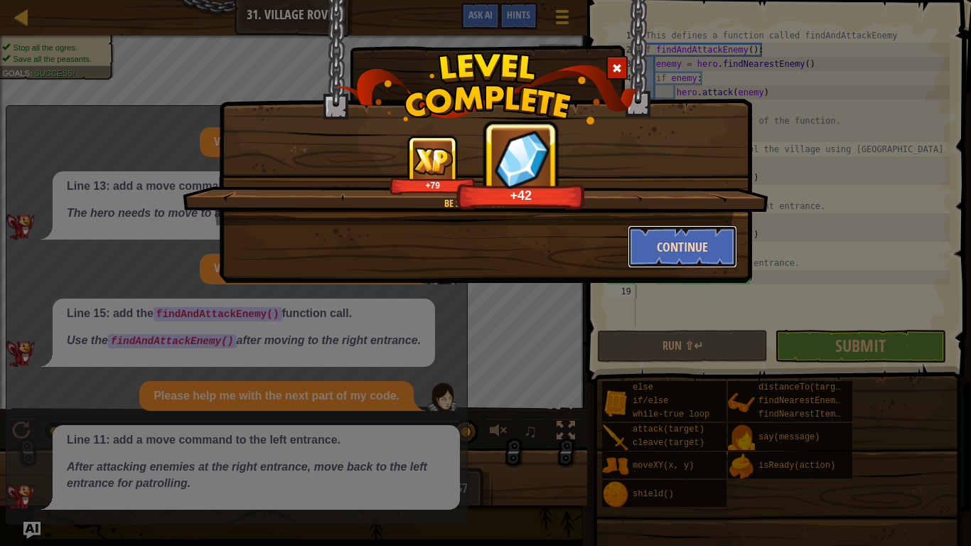
click at [674, 254] on button "Continue" at bounding box center [683, 246] width 110 height 43
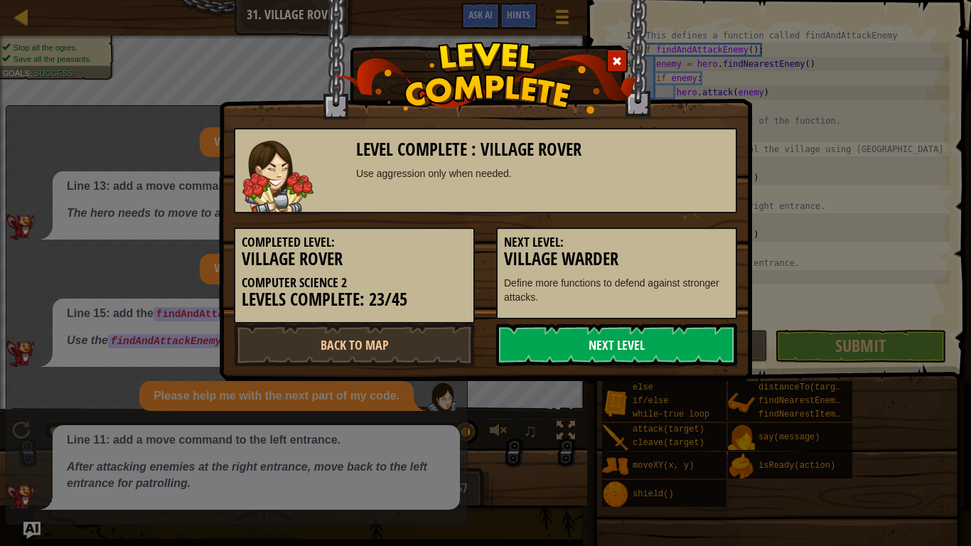
click at [653, 333] on link "Next Level" at bounding box center [616, 344] width 241 height 43
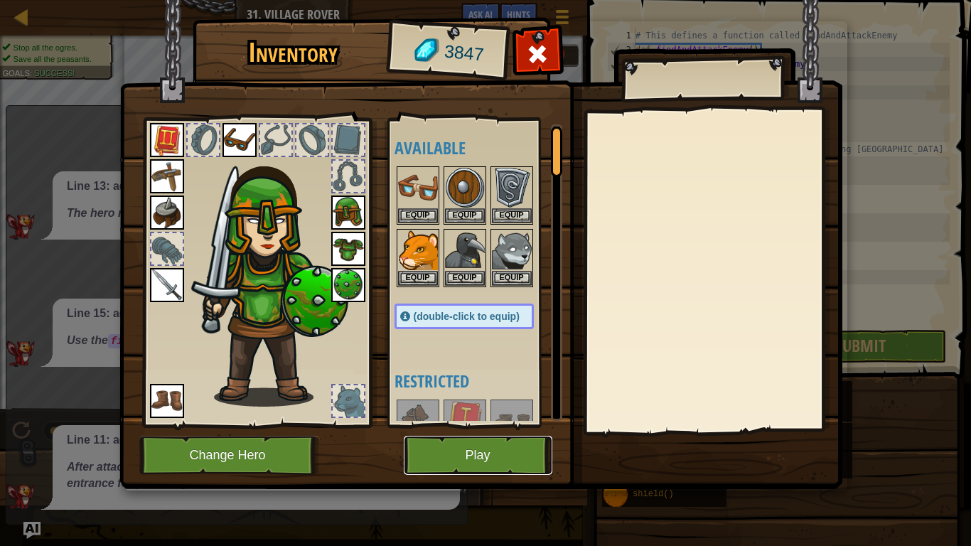
click at [509, 447] on button "Play" at bounding box center [478, 455] width 149 height 39
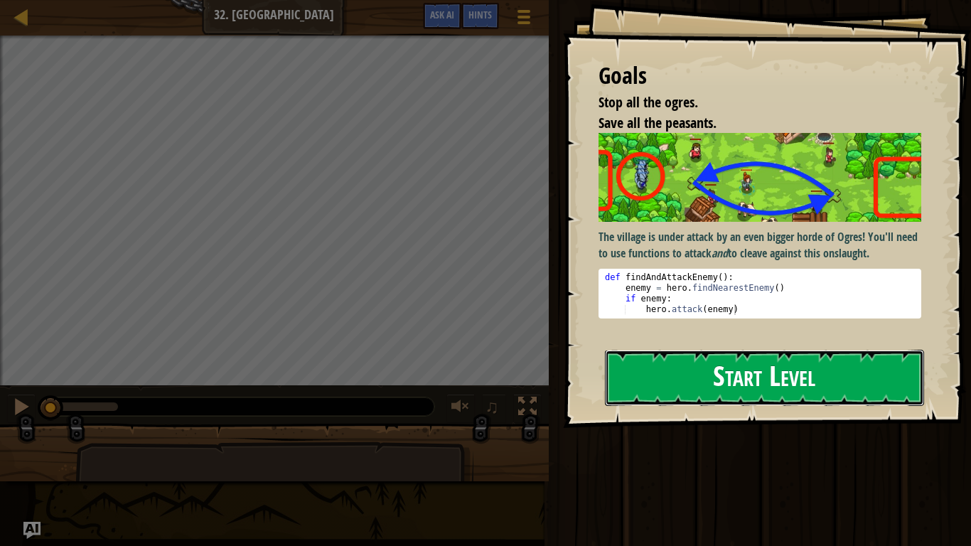
click at [700, 359] on button "Start Level" at bounding box center [764, 378] width 319 height 56
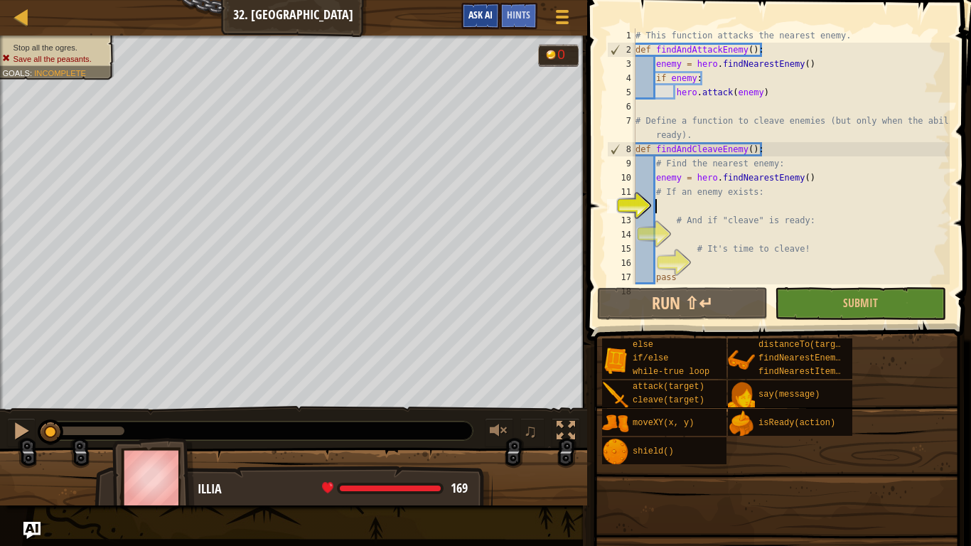
scroll to position [43, 0]
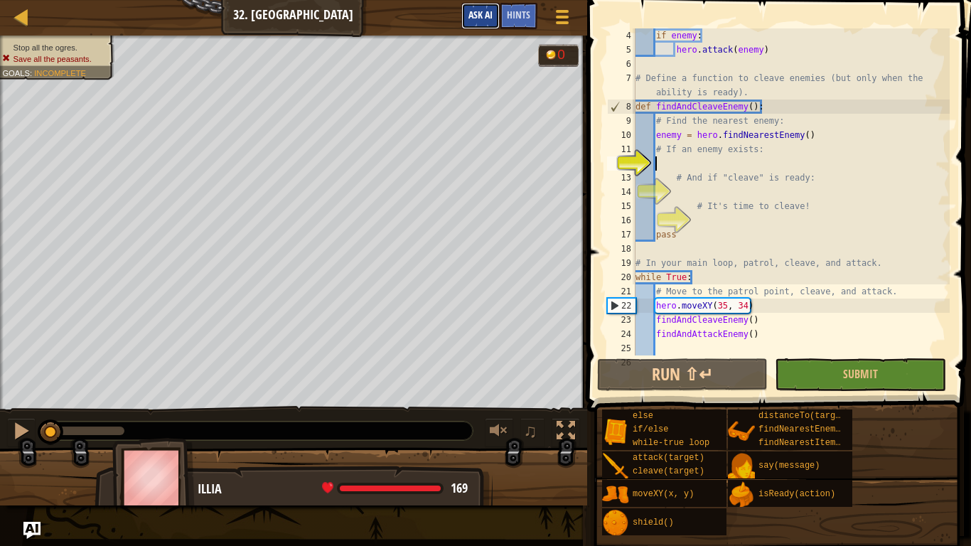
click at [474, 23] on button "Ask AI" at bounding box center [480, 16] width 38 height 26
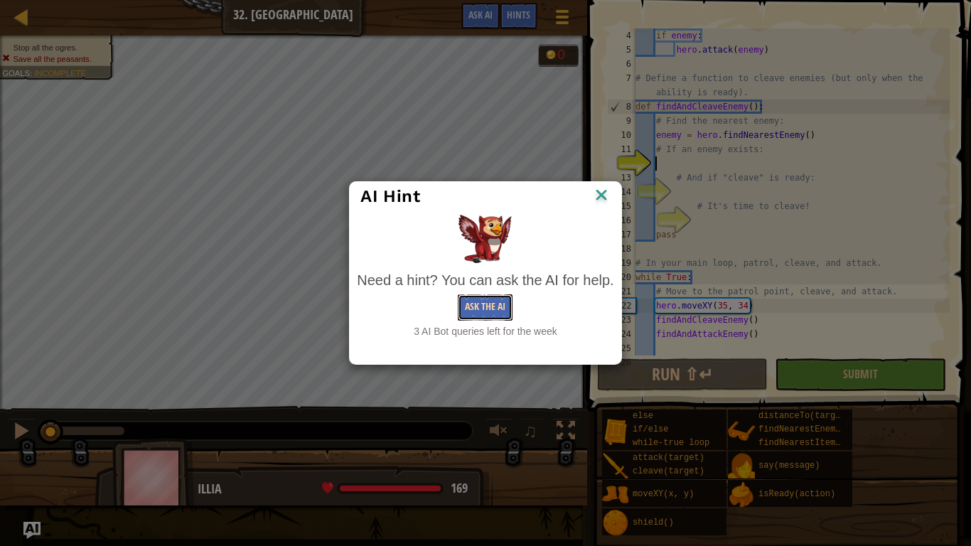
click at [490, 312] on button "Ask the AI" at bounding box center [485, 307] width 55 height 26
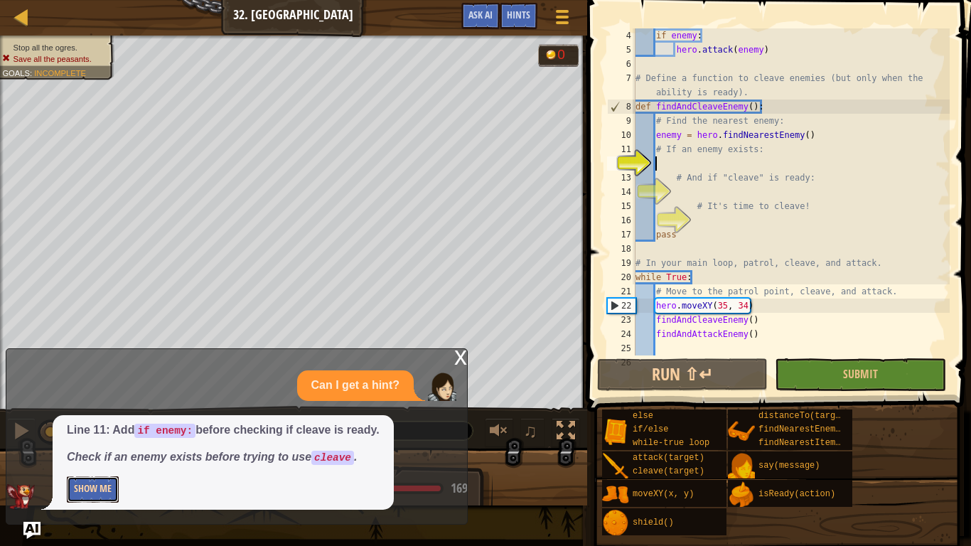
click at [99, 459] on button "Show Me" at bounding box center [93, 489] width 52 height 26
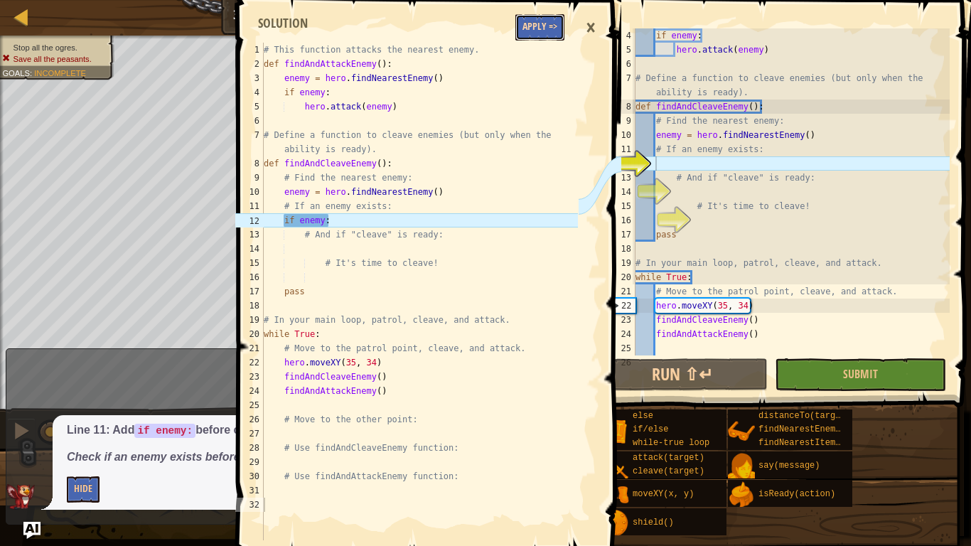
click at [530, 28] on button "Apply =>" at bounding box center [539, 27] width 49 height 26
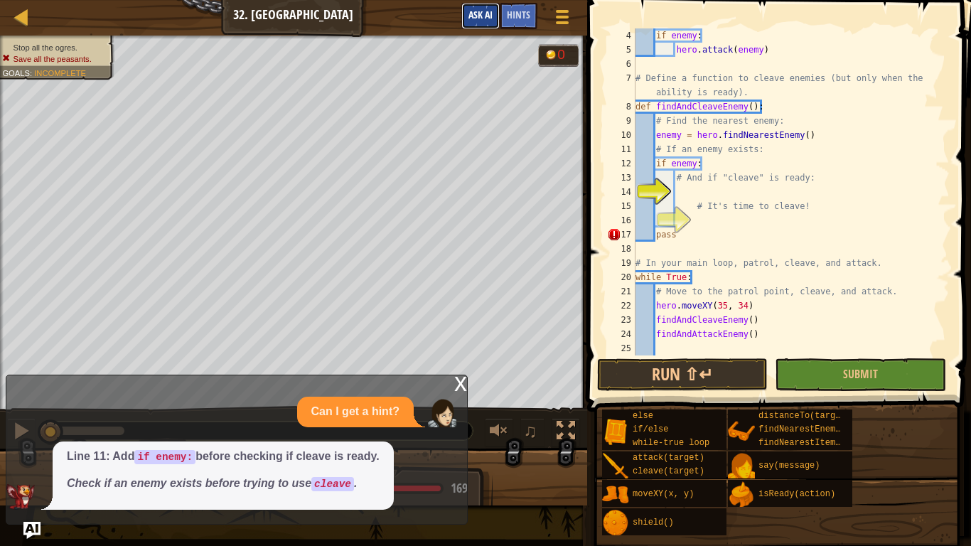
click at [481, 22] on button "Ask AI" at bounding box center [480, 16] width 38 height 26
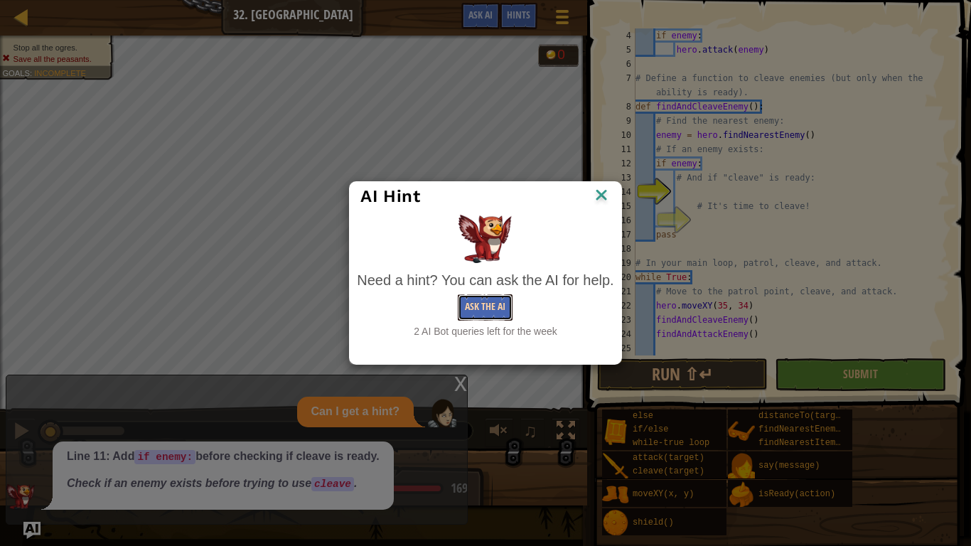
click at [487, 311] on button "Ask the AI" at bounding box center [485, 307] width 55 height 26
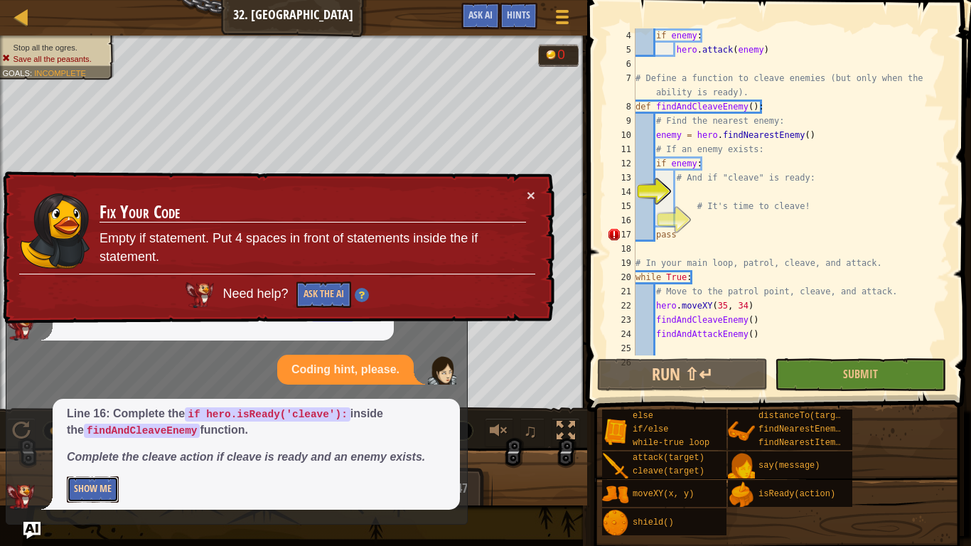
click at [84, 459] on button "Show Me" at bounding box center [93, 489] width 52 height 26
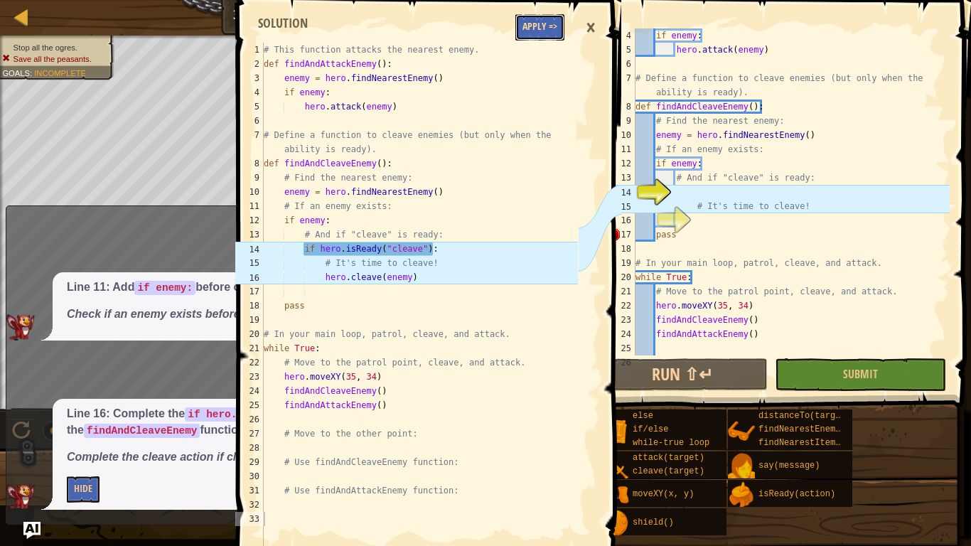
click at [541, 38] on button "Apply =>" at bounding box center [539, 27] width 49 height 26
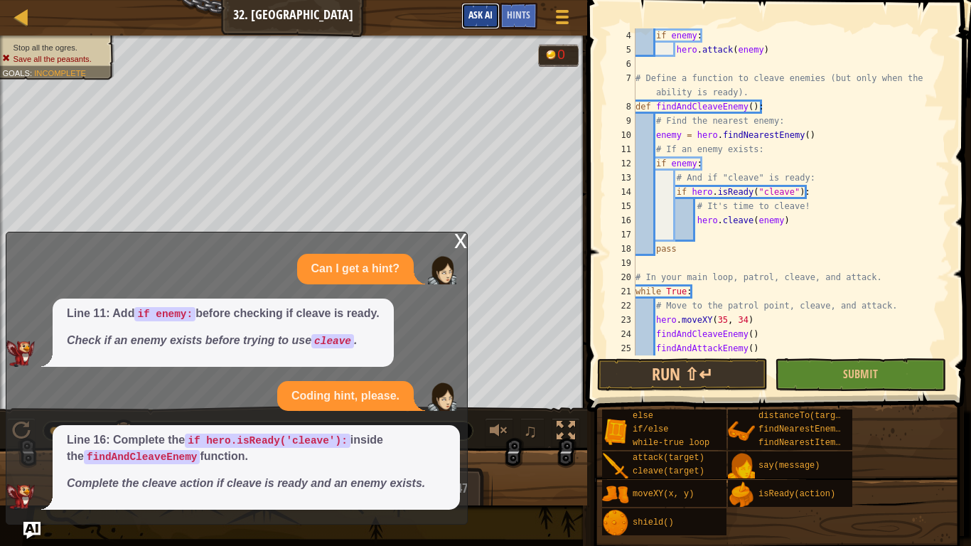
click at [475, 15] on span "Ask AI" at bounding box center [480, 15] width 24 height 14
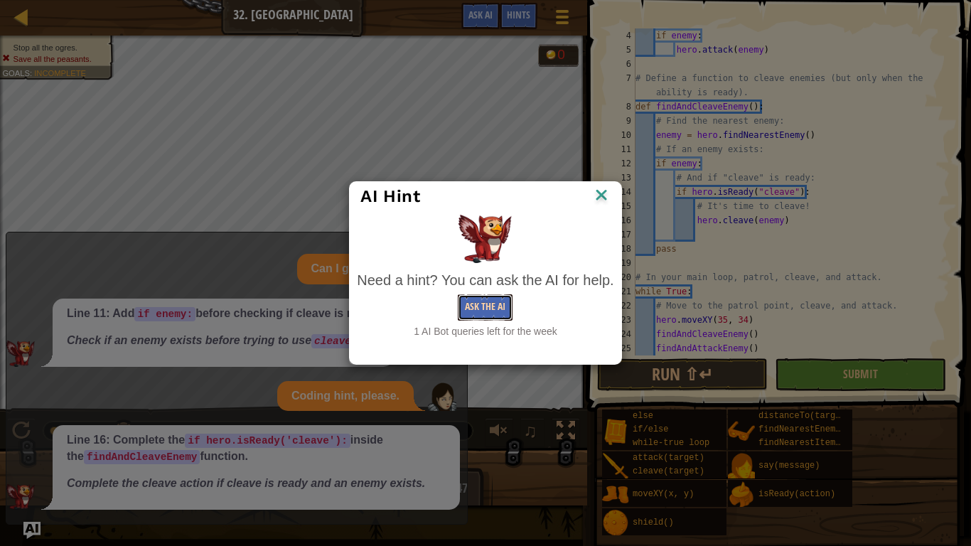
click at [485, 301] on button "Ask the AI" at bounding box center [485, 307] width 55 height 26
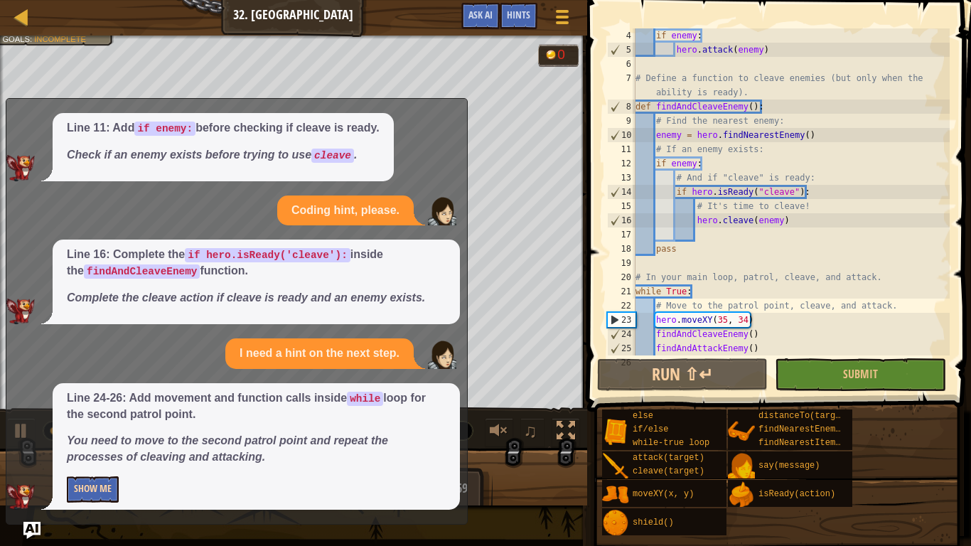
scroll to position [55, 0]
click at [98, 459] on button "Show Me" at bounding box center [93, 489] width 52 height 26
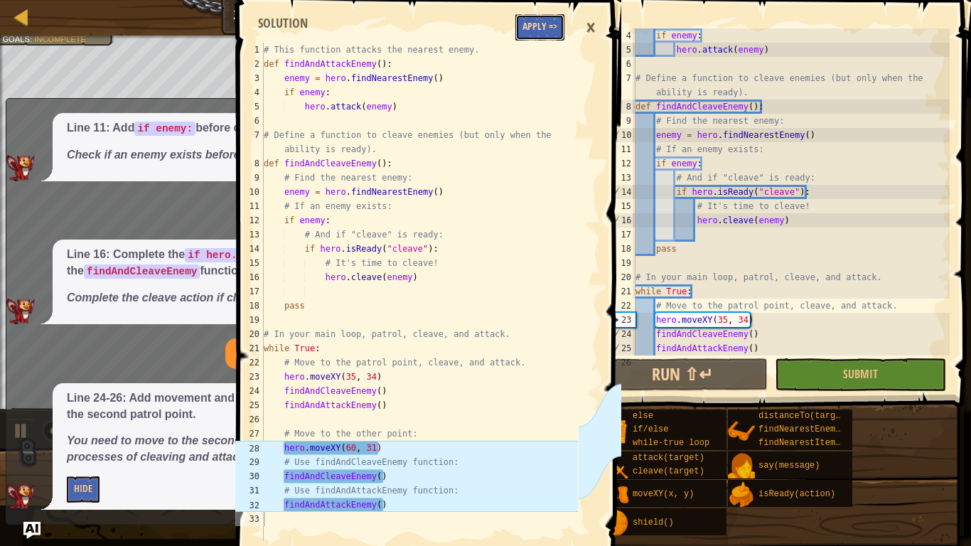
click at [547, 35] on button "Apply =>" at bounding box center [539, 27] width 49 height 26
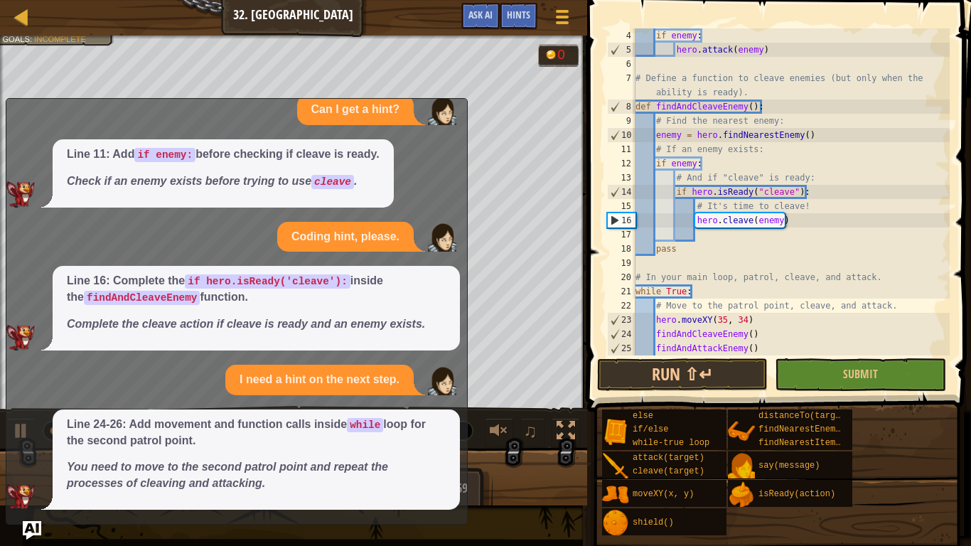
click at [23, 459] on img "Ask AI" at bounding box center [32, 530] width 18 height 18
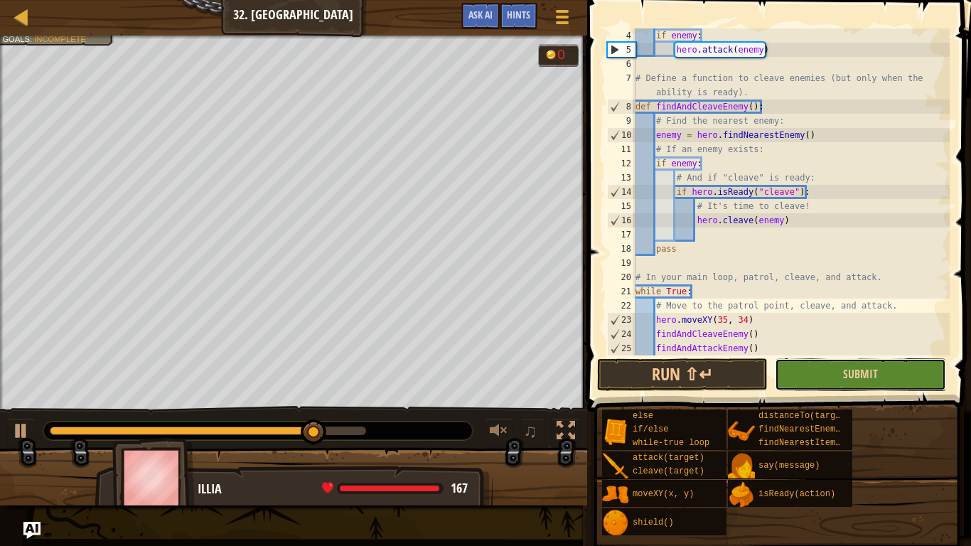
click at [822, 379] on button "Submit" at bounding box center [860, 374] width 171 height 33
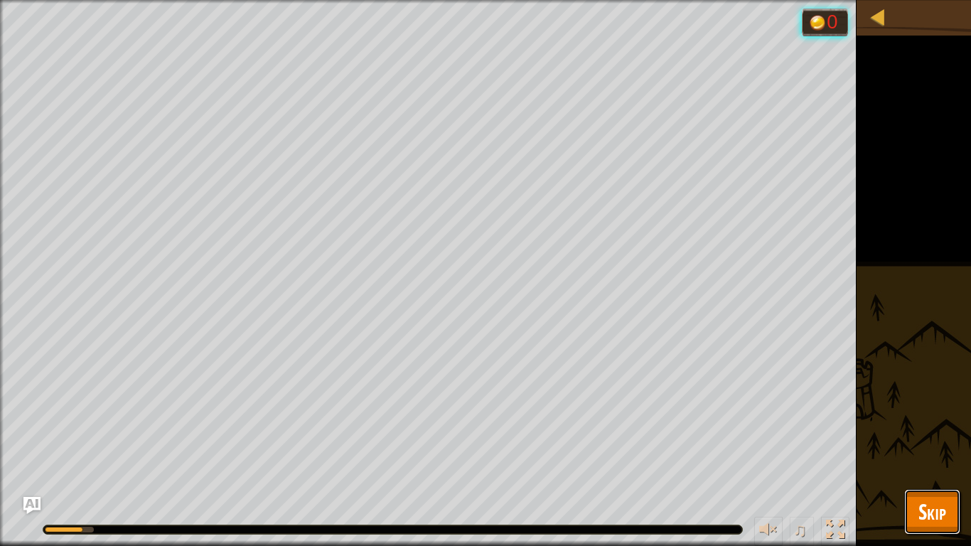
click at [924, 459] on span "Skip" at bounding box center [932, 511] width 28 height 29
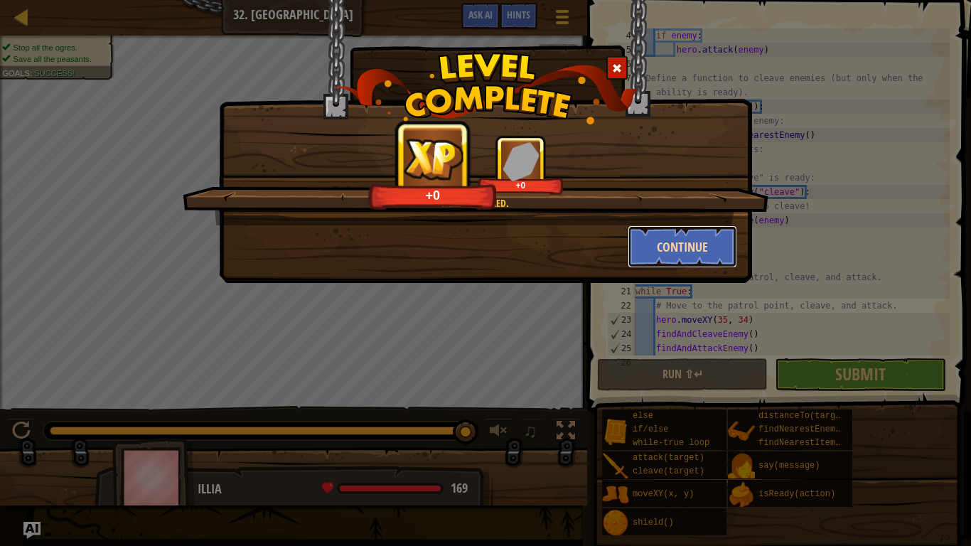
click at [667, 254] on button "Continue" at bounding box center [683, 246] width 110 height 43
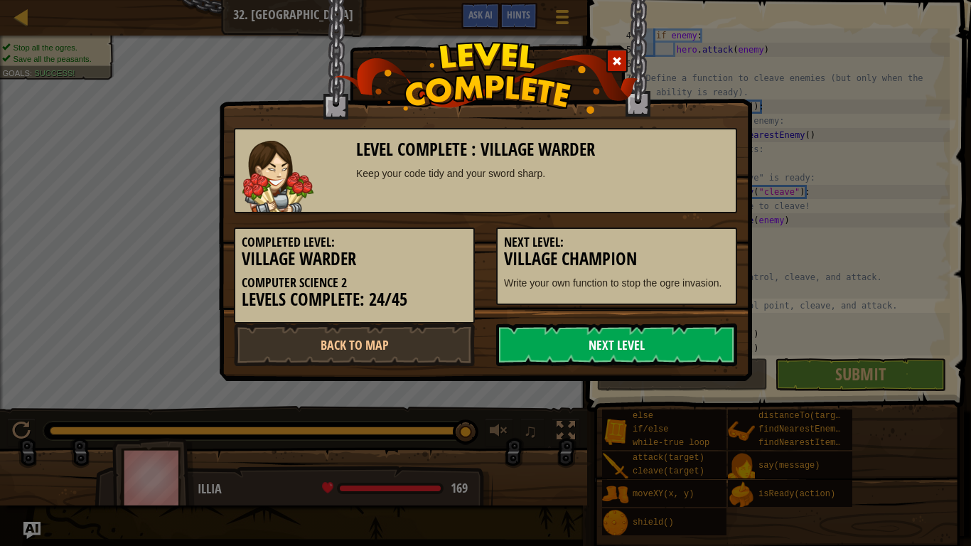
click at [636, 338] on link "Next Level" at bounding box center [616, 344] width 241 height 43
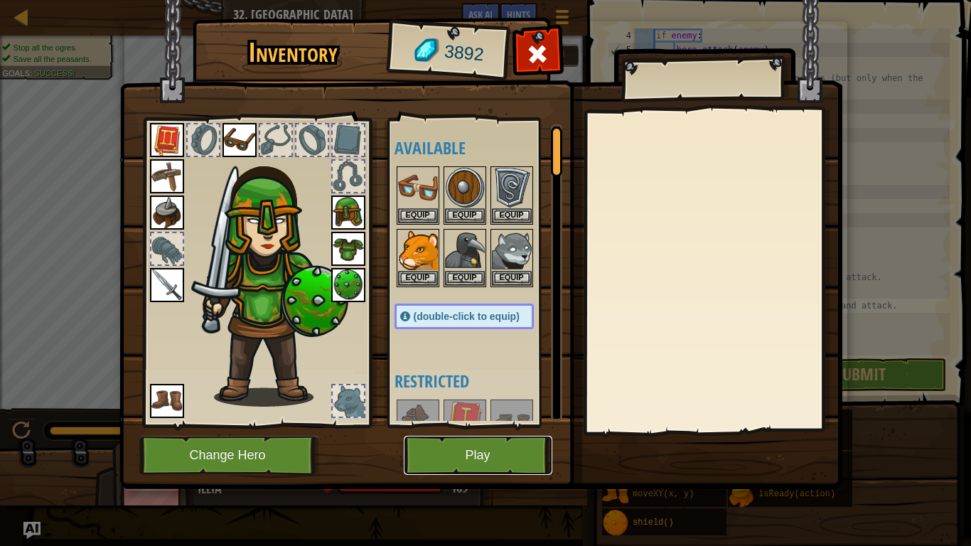
click at [512, 448] on button "Play" at bounding box center [478, 455] width 149 height 39
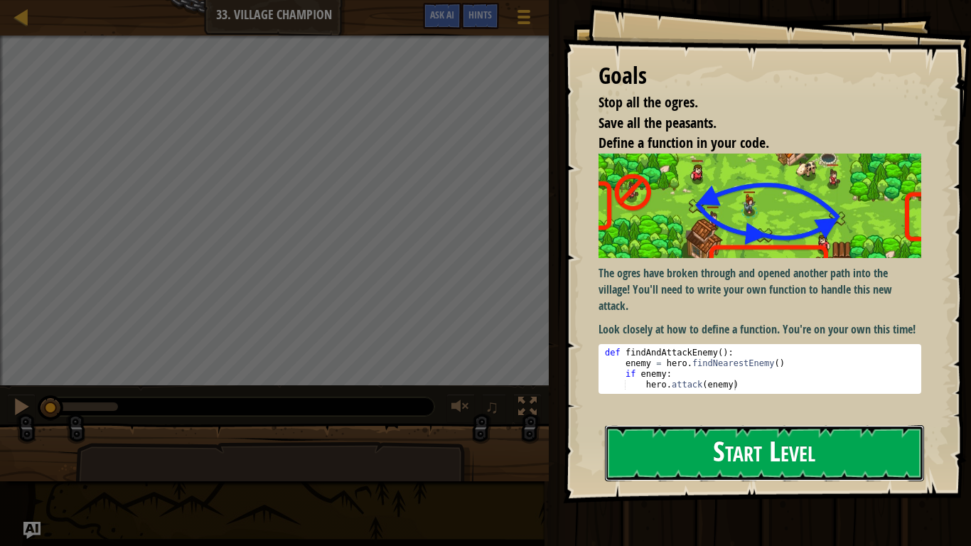
click at [647, 458] on button "Start Level" at bounding box center [764, 453] width 319 height 56
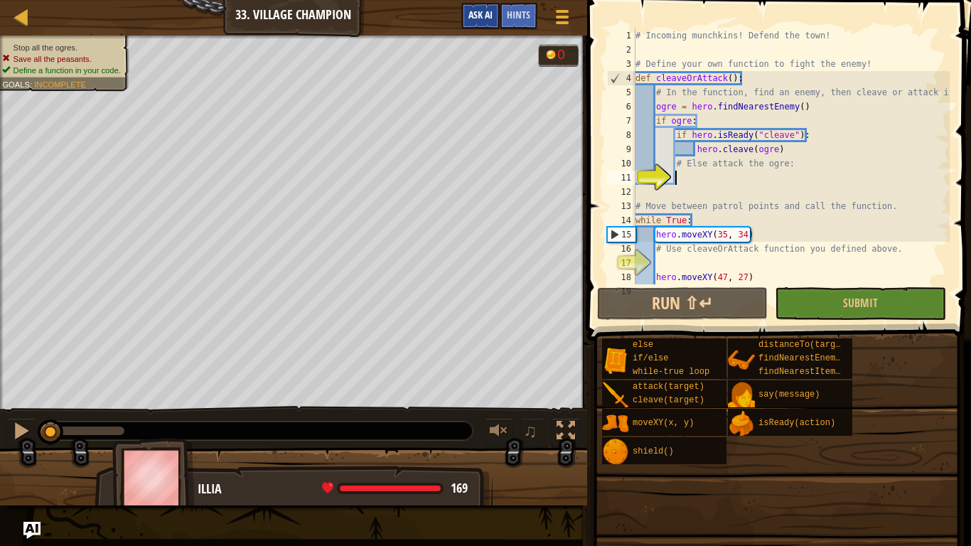
click at [441, 21] on div "Map Computer Science 2 33. Village Champion Game Menu Done Hints Ask AI" at bounding box center [293, 18] width 587 height 36
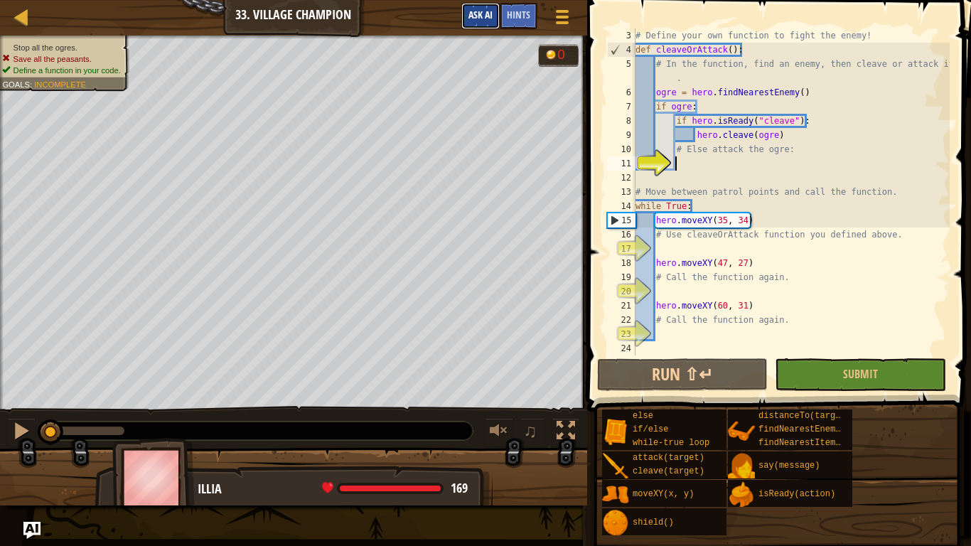
click at [481, 5] on button "Ask AI" at bounding box center [480, 16] width 38 height 26
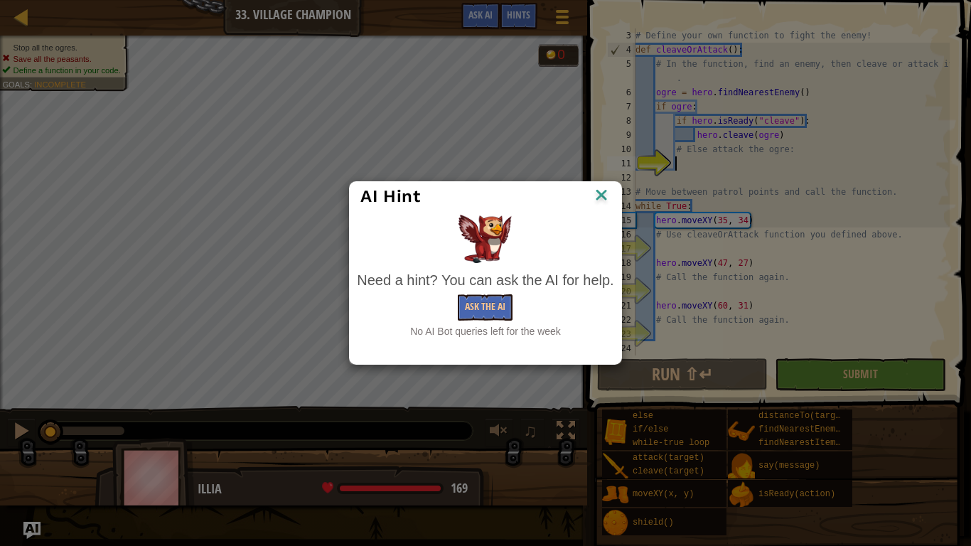
click at [600, 195] on img at bounding box center [601, 195] width 18 height 21
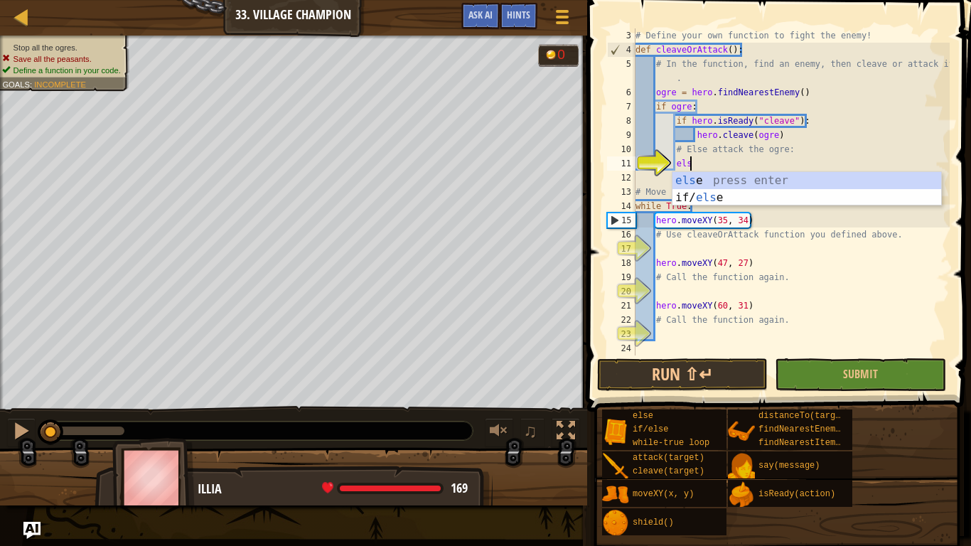
type textarea "else"
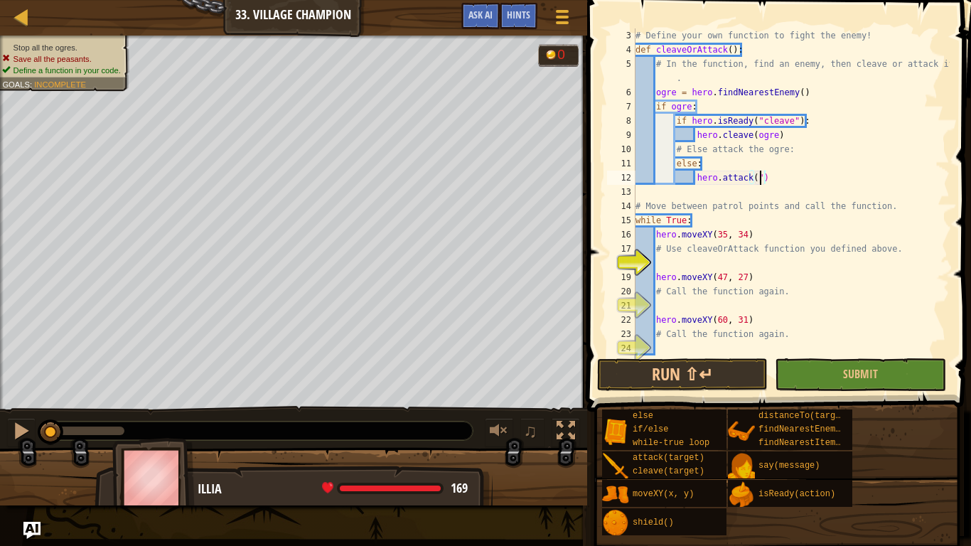
scroll to position [6, 18]
type textarea "hero.attack(ogre)"
type textarea "# Use cleaveOrAttack function you defined above."
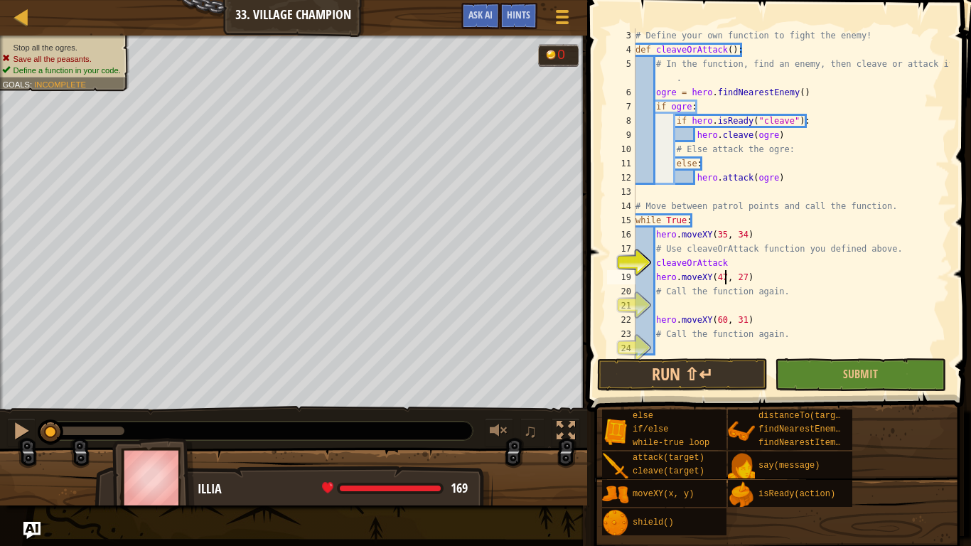
type textarea "# Call the function again."
type textarea "cleaveOrAttack"
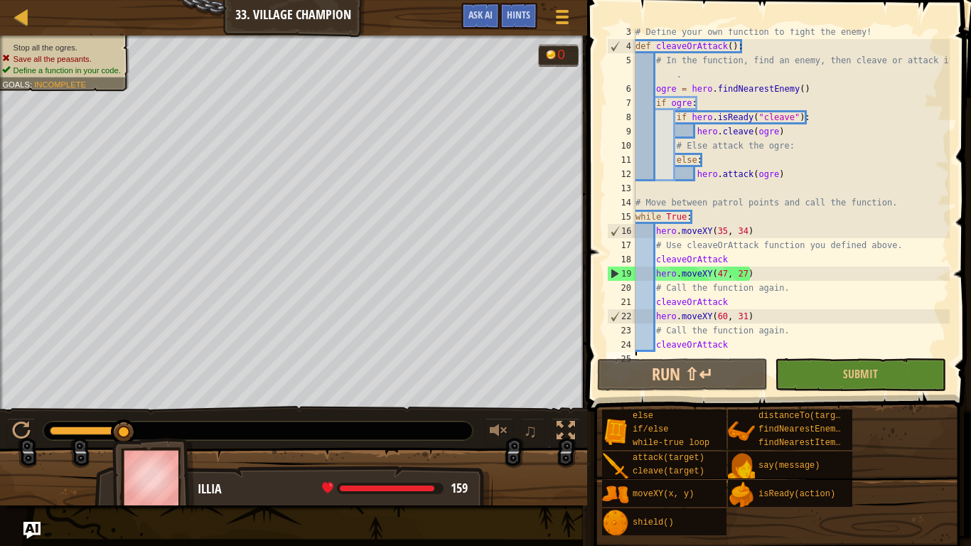
scroll to position [43, 0]
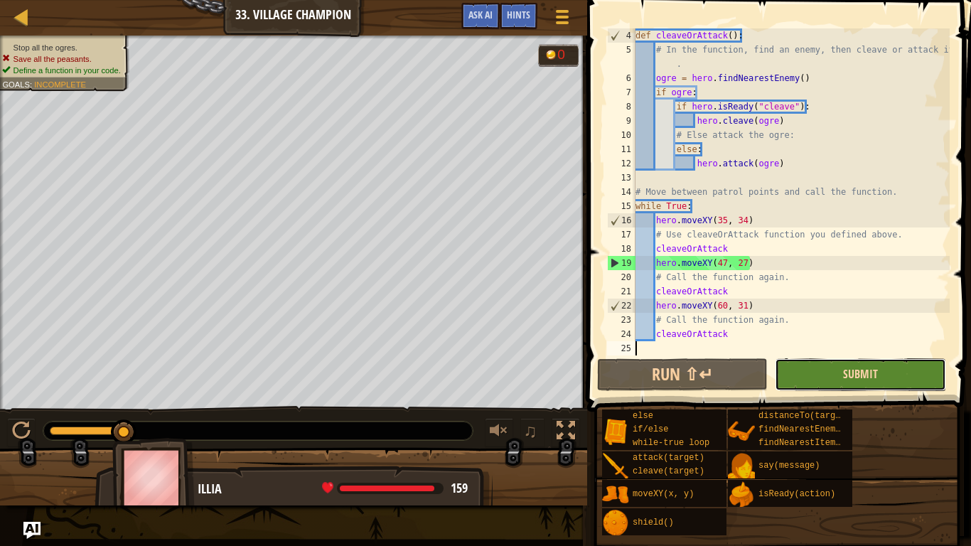
click at [875, 372] on span "Submit" at bounding box center [860, 374] width 35 height 16
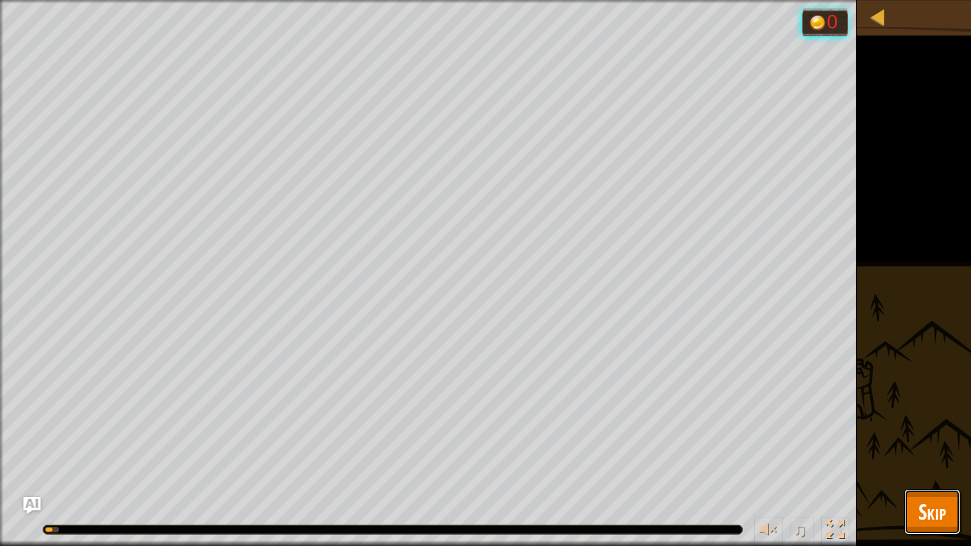
click at [920, 459] on span "Skip" at bounding box center [932, 511] width 28 height 29
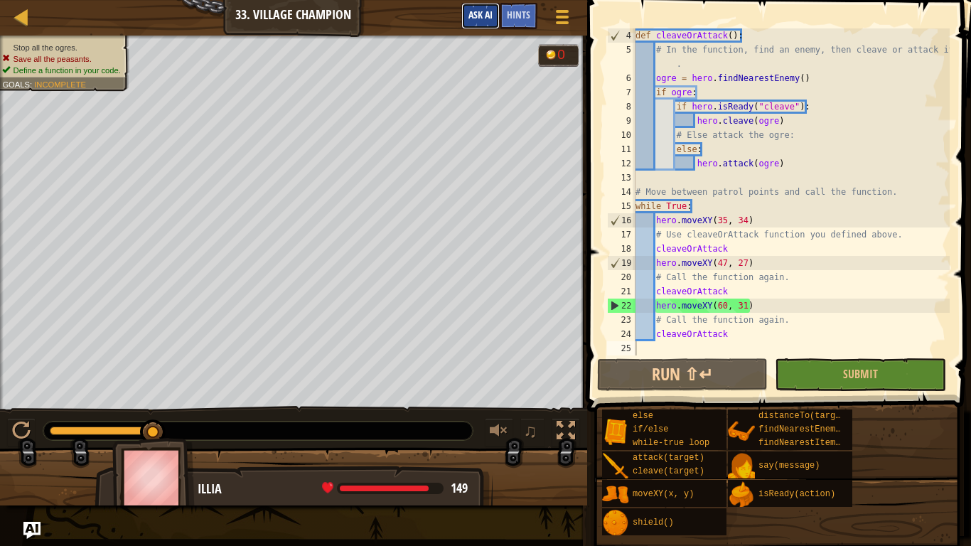
click at [479, 15] on span "Ask AI" at bounding box center [480, 15] width 24 height 14
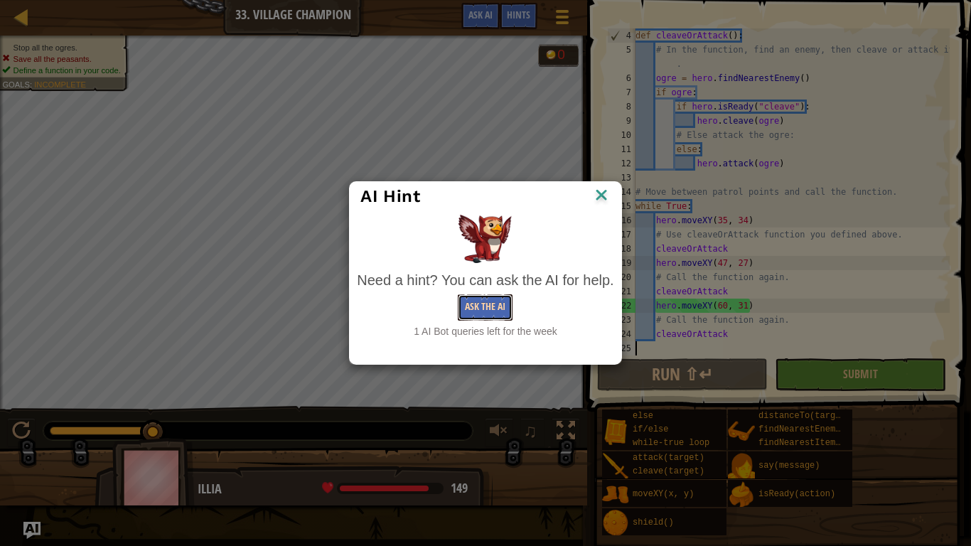
click at [485, 306] on button "Ask the AI" at bounding box center [485, 307] width 55 height 26
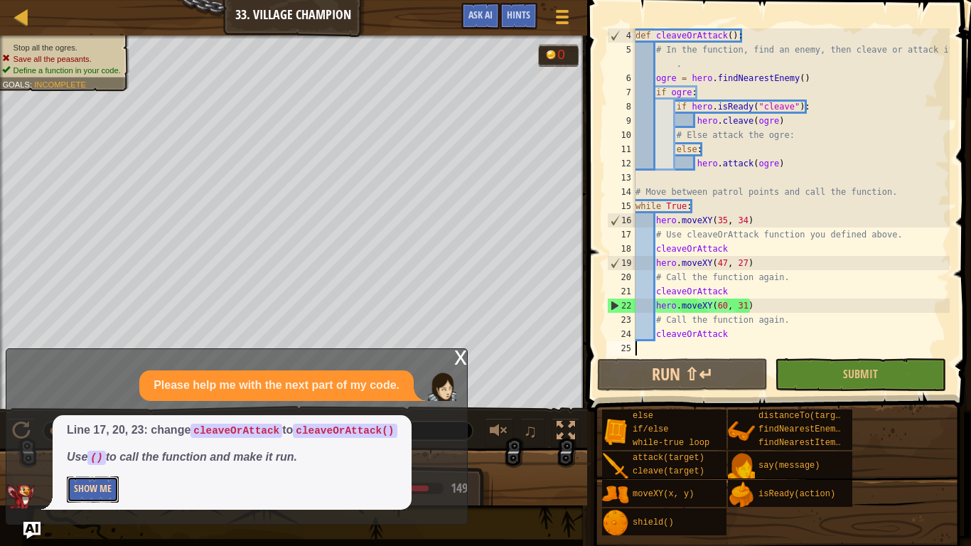
click at [84, 459] on button "Show Me" at bounding box center [93, 489] width 52 height 26
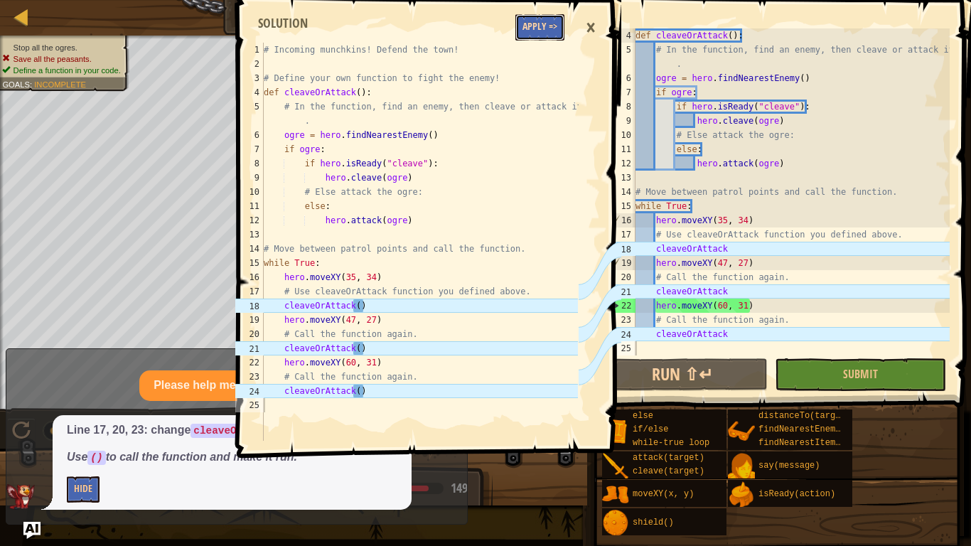
click at [528, 28] on button "Apply =>" at bounding box center [539, 27] width 49 height 26
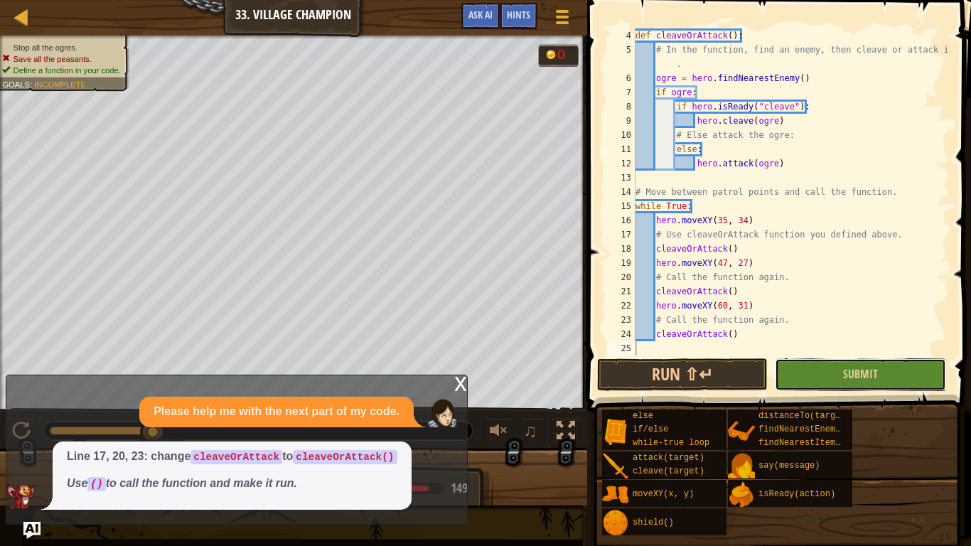
click at [831, 370] on button "Submit" at bounding box center [860, 374] width 171 height 33
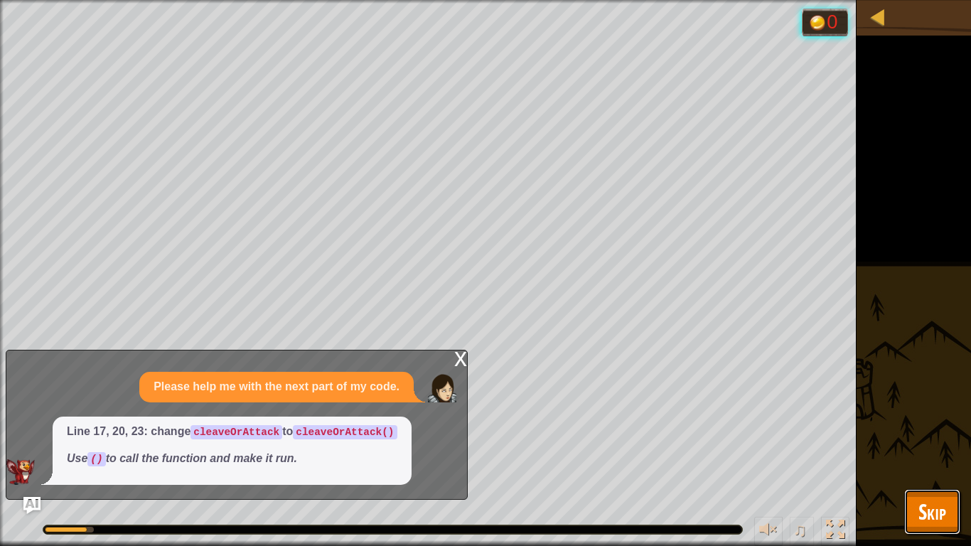
click at [910, 459] on button "Skip" at bounding box center [932, 511] width 56 height 45
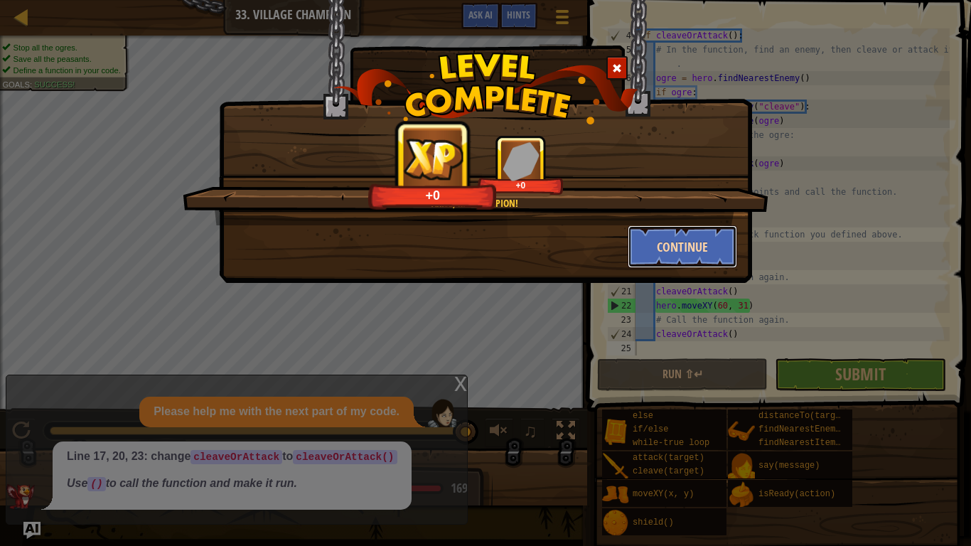
click at [690, 245] on button "Continue" at bounding box center [683, 246] width 110 height 43
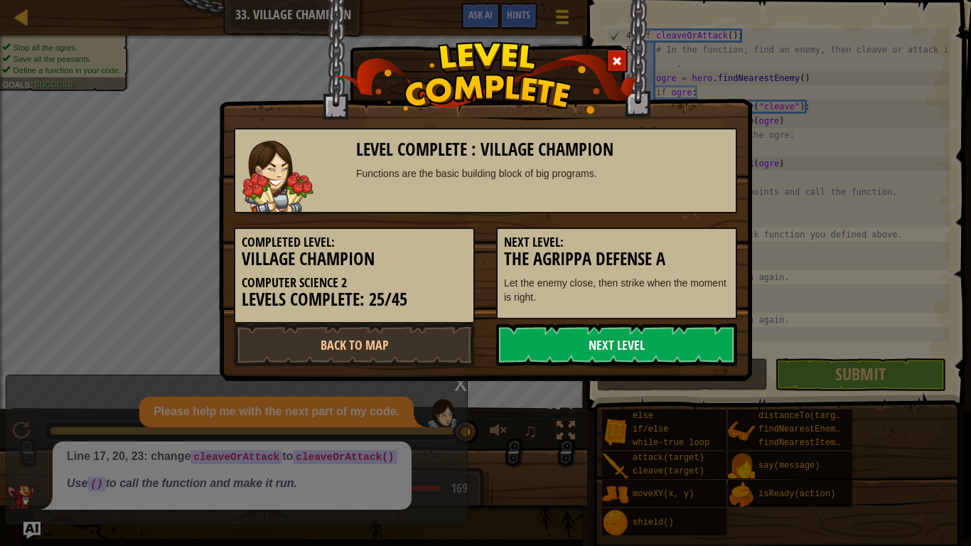
click at [648, 350] on link "Next Level" at bounding box center [616, 344] width 241 height 43
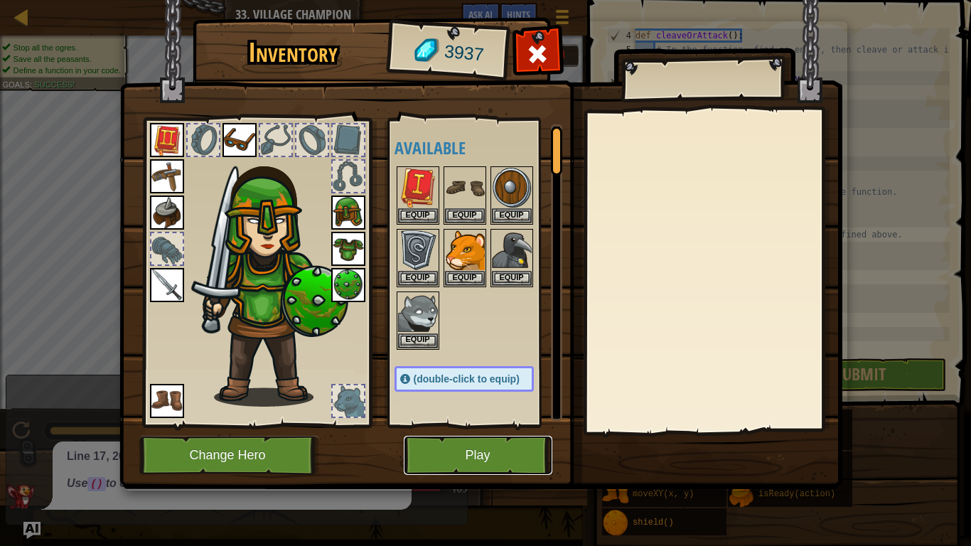
click at [495, 443] on button "Play" at bounding box center [478, 455] width 149 height 39
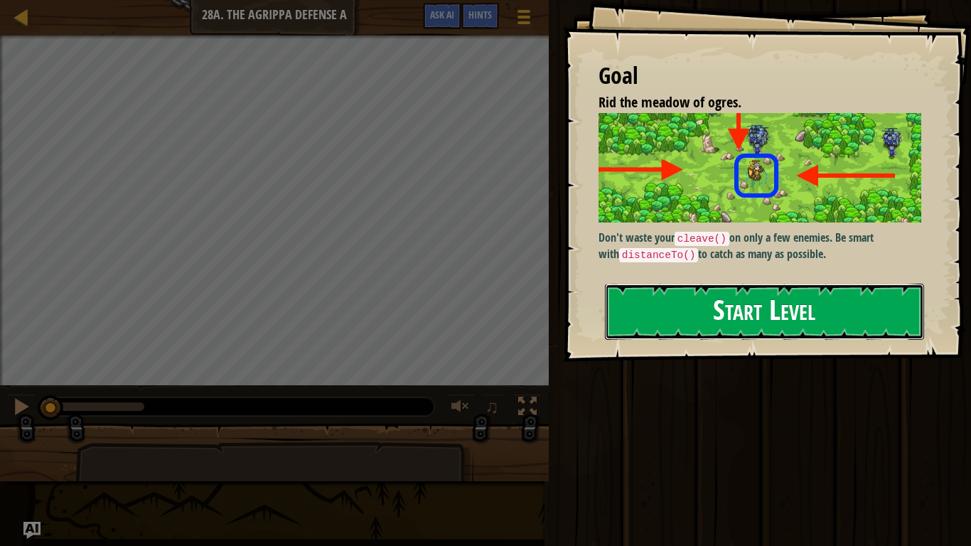
click at [613, 325] on button "Start Level" at bounding box center [764, 312] width 319 height 56
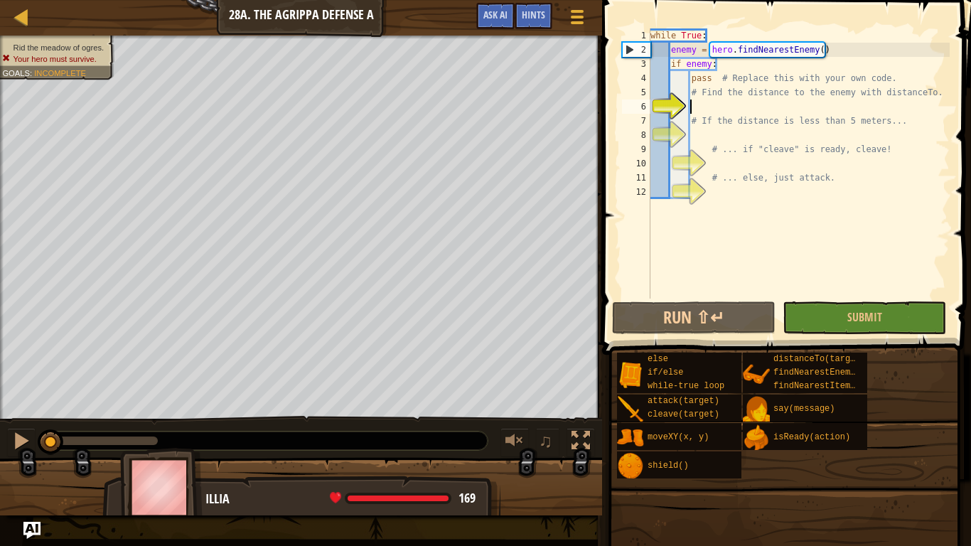
click at [495, 0] on div "Map Computer Science 2 28a. The Agrippa Defense A Game Menu Done Hints Ask AI" at bounding box center [301, 18] width 602 height 36
click at [495, 9] on span "Ask AI" at bounding box center [495, 15] width 24 height 14
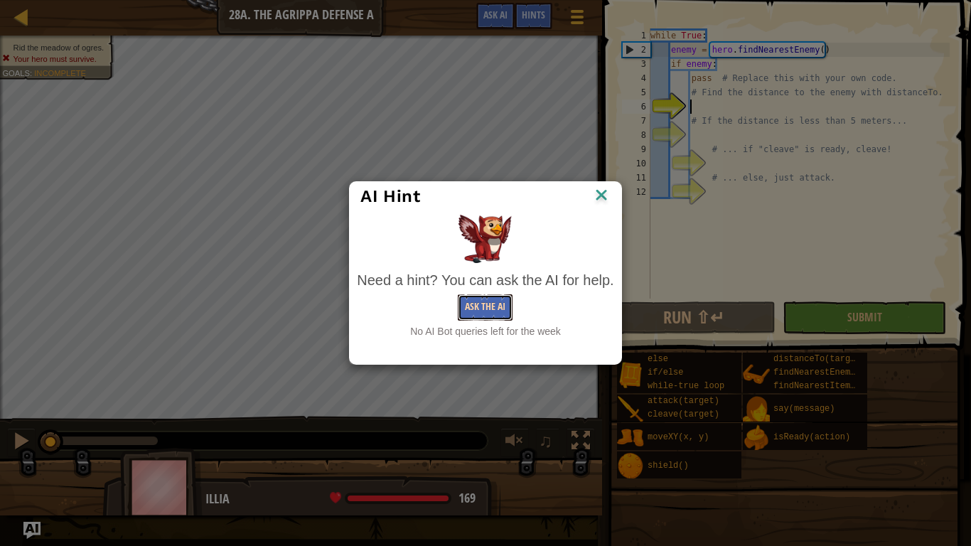
click at [508, 303] on button "Ask the AI" at bounding box center [485, 307] width 55 height 26
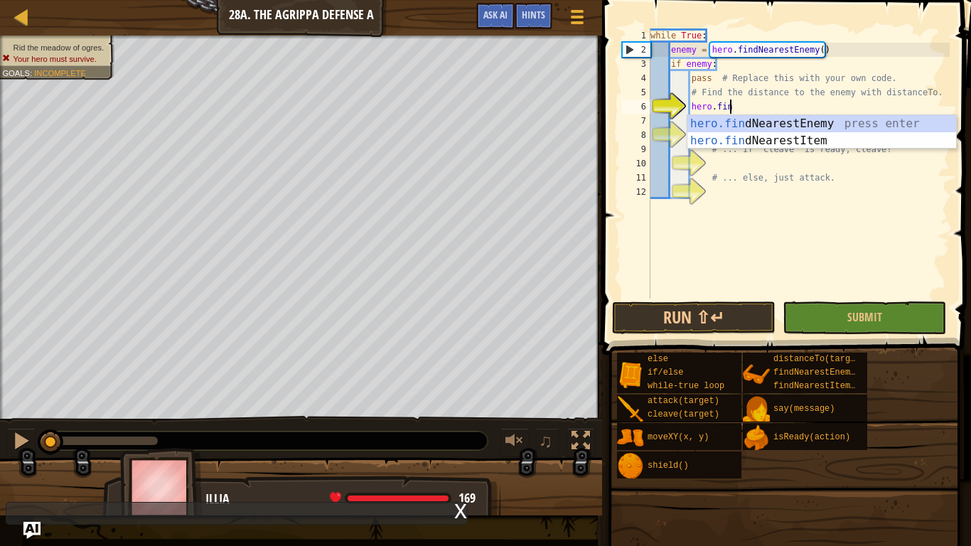
scroll to position [6, 11]
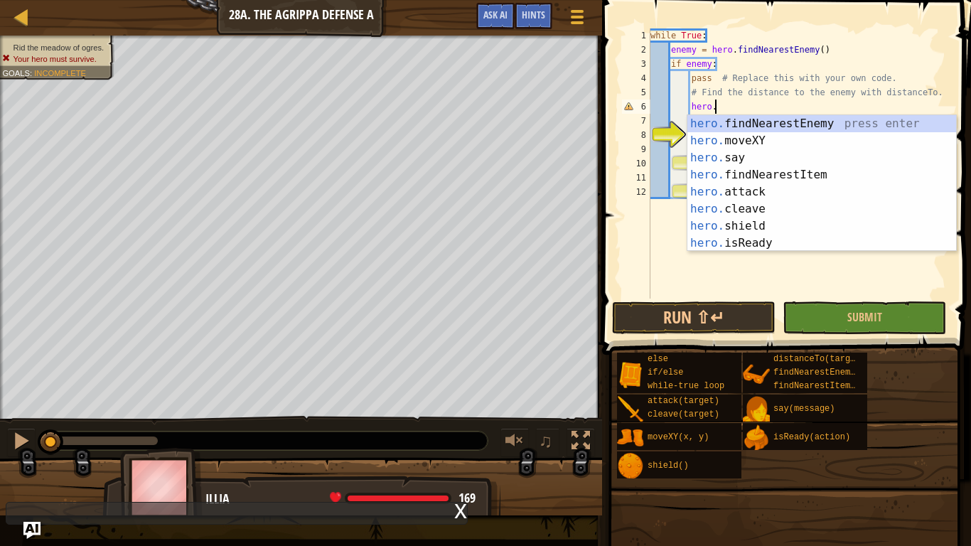
type textarea "hero"
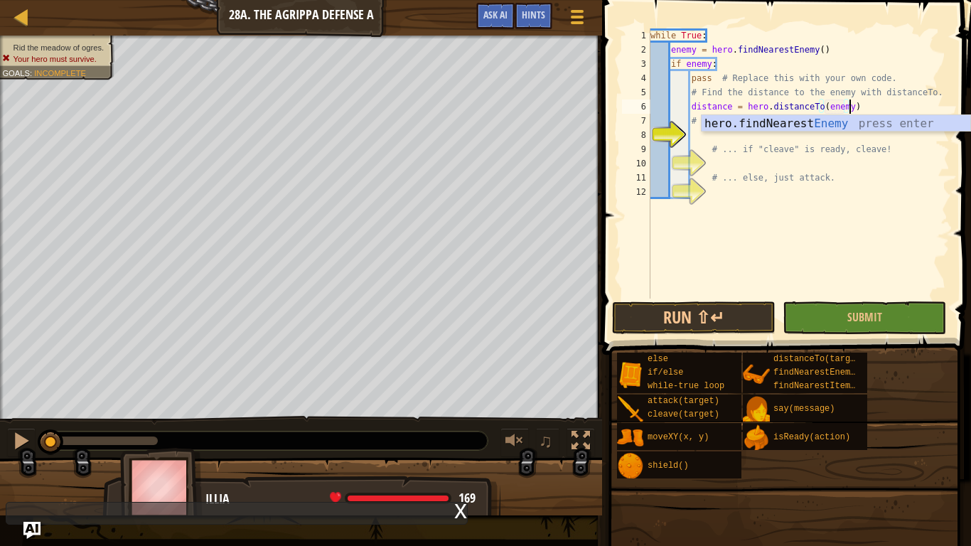
scroll to position [6, 28]
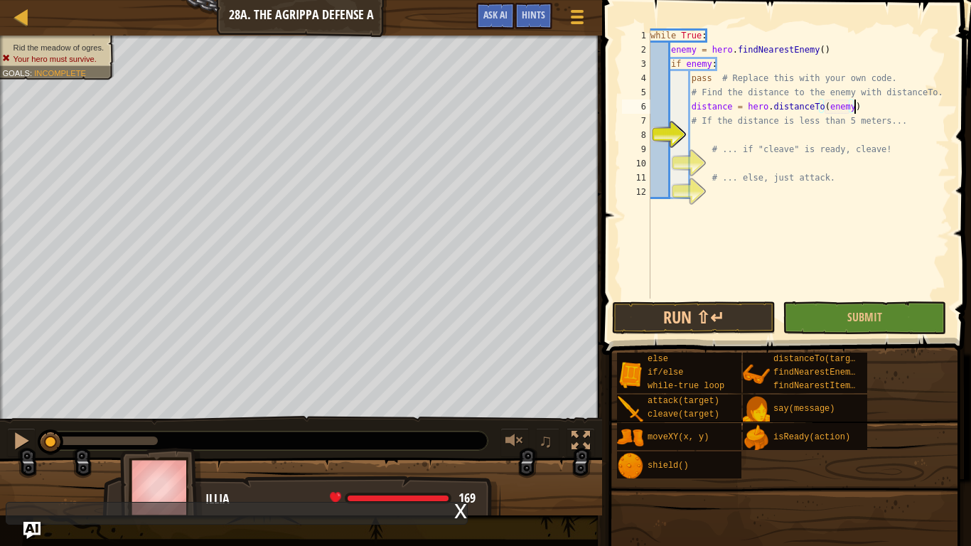
type textarea "# If the distance is less than 5 meters..."
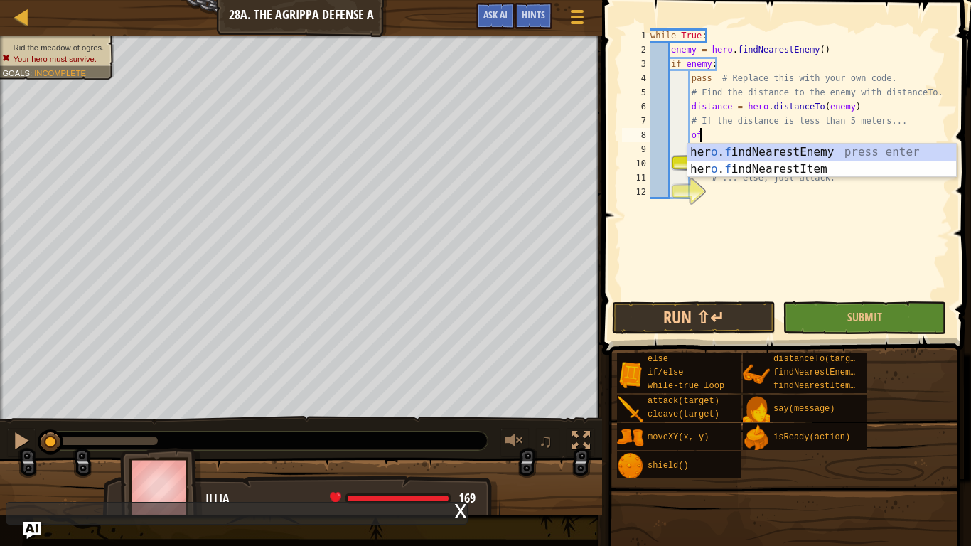
type textarea "o"
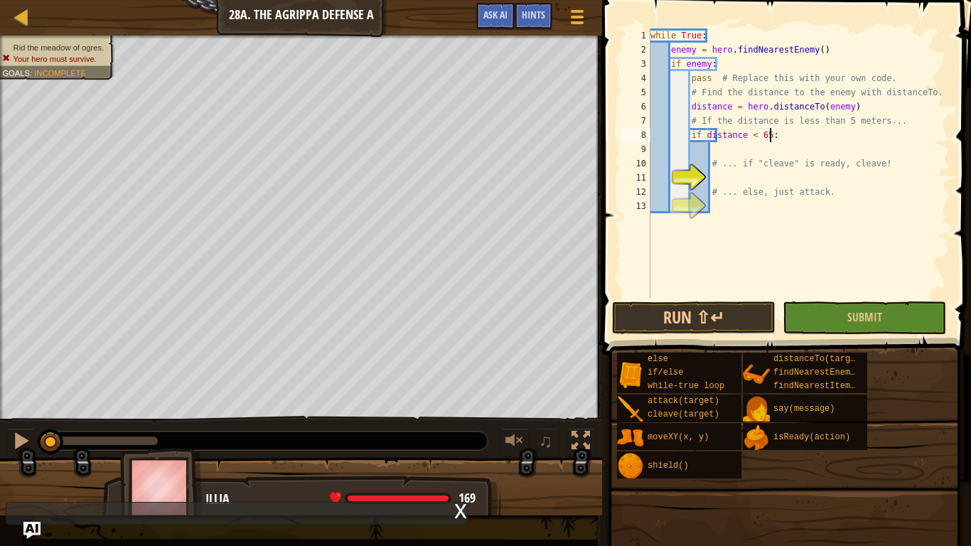
type textarea "if distance < 5:"
type textarea "# ... if "cleave" is ready, cleave!"
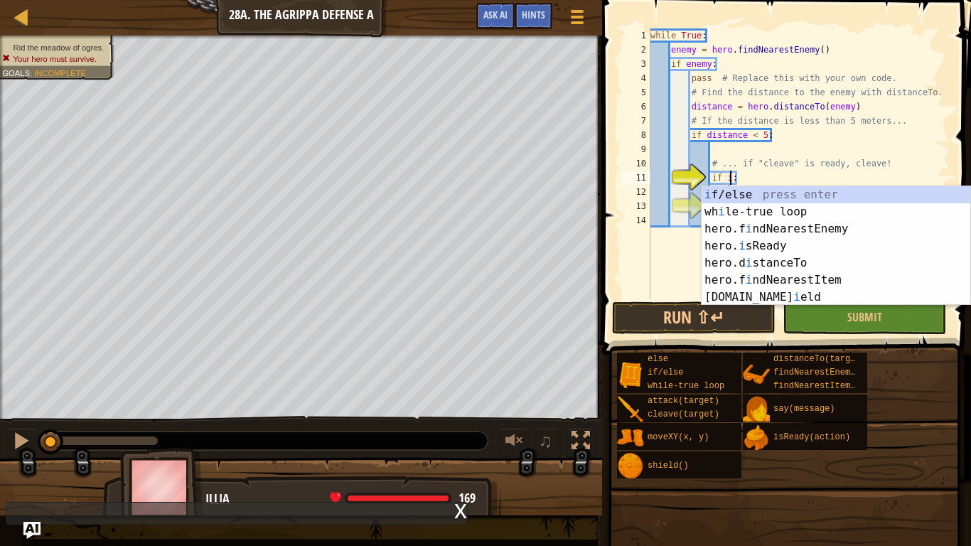
scroll to position [6, 12]
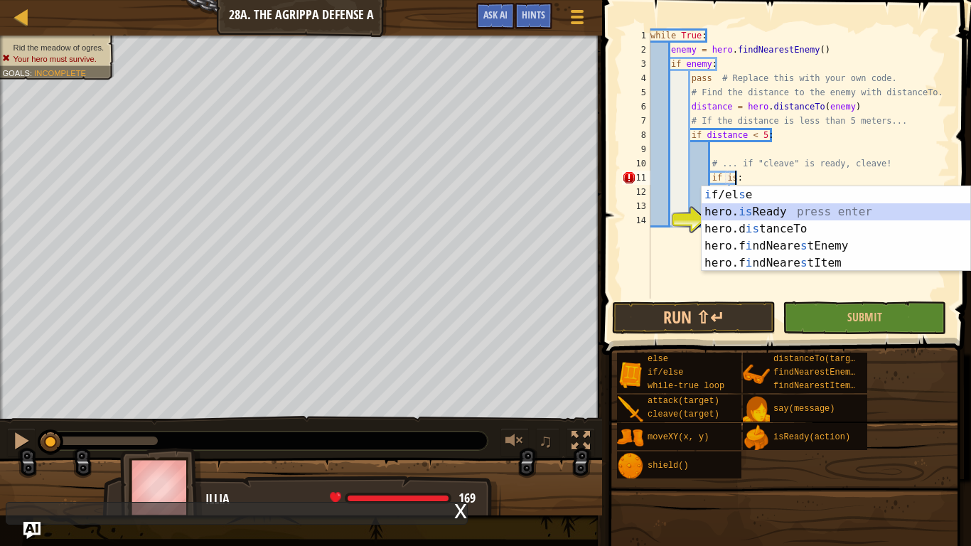
type textarea "if hero.isReady("cleave"):"
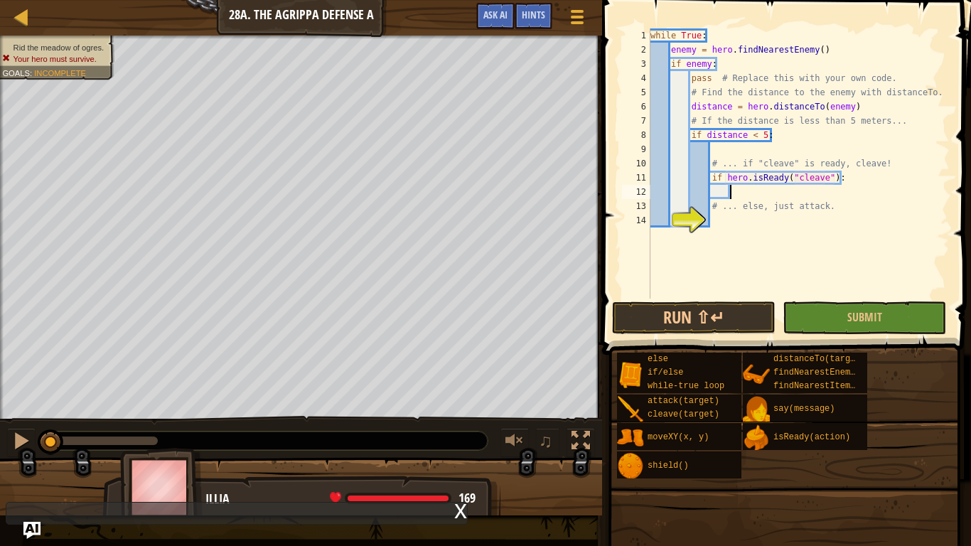
type textarea "l"
type textarea "# ... else, just attack."
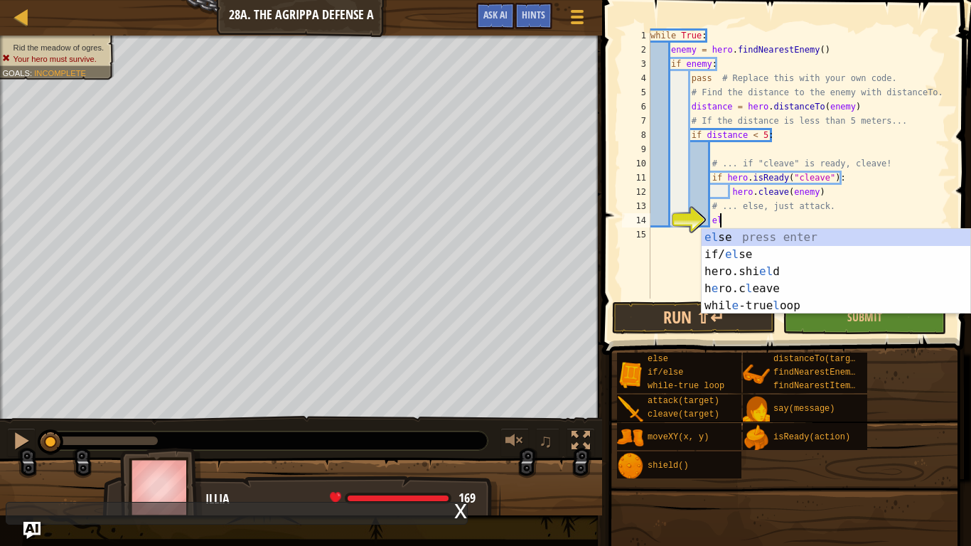
type textarea "else"
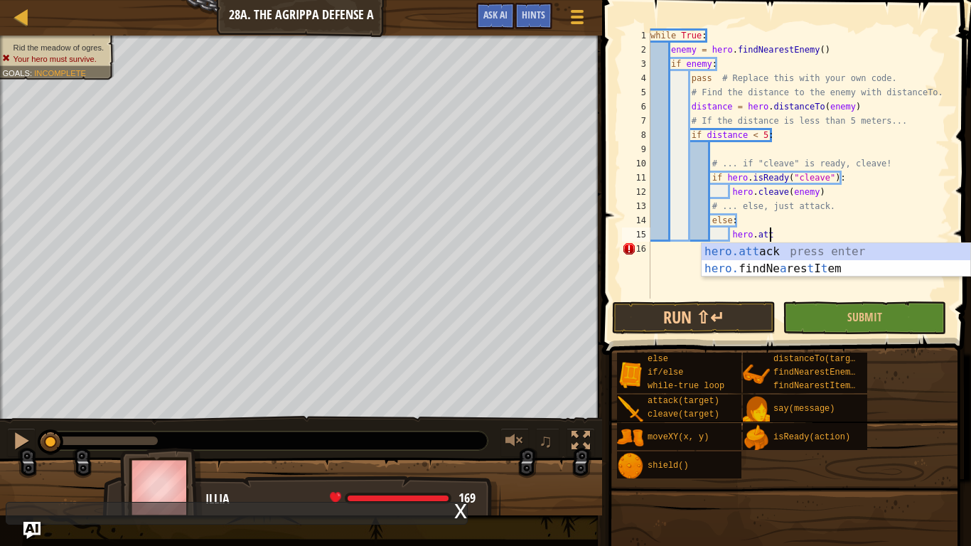
scroll to position [6, 18]
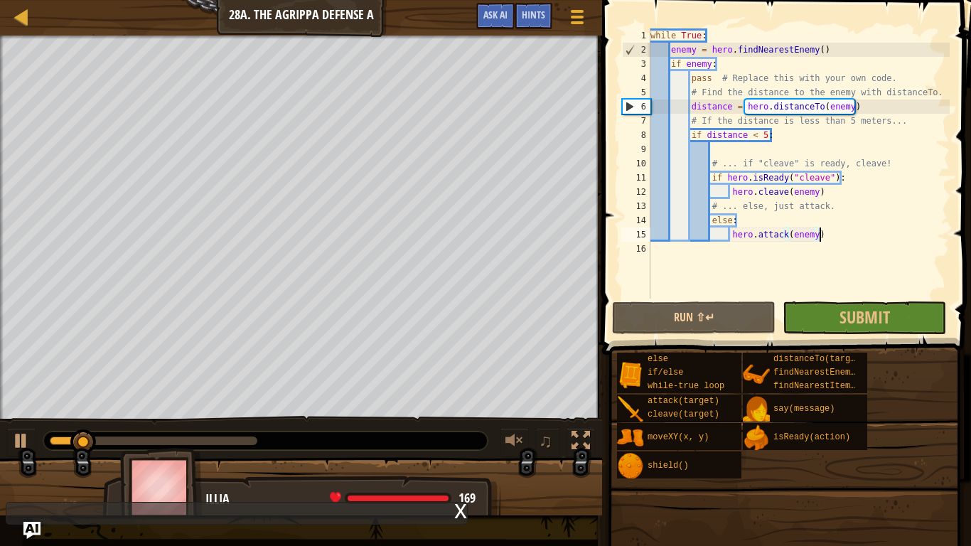
type textarea "hero.attack(enemy)"
click at [900, 334] on span at bounding box center [788, 157] width 380 height 397
click at [898, 322] on button "Submit" at bounding box center [863, 317] width 163 height 33
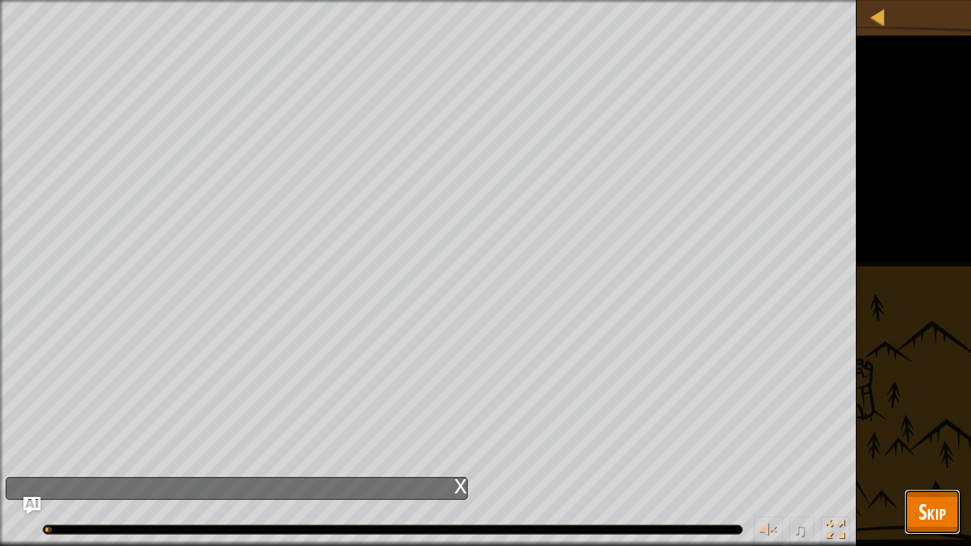
click at [933, 459] on button "Skip" at bounding box center [932, 511] width 56 height 45
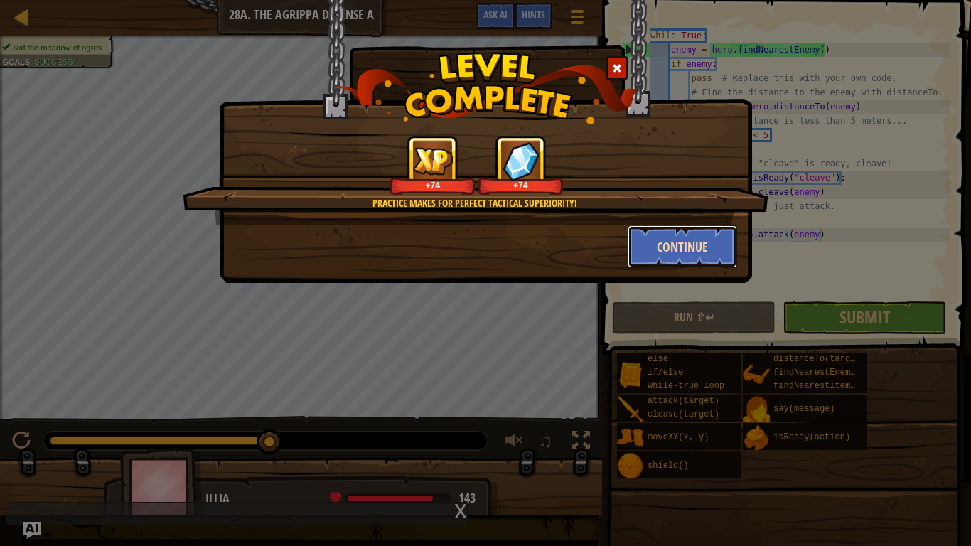
click at [706, 254] on button "Continue" at bounding box center [683, 246] width 110 height 43
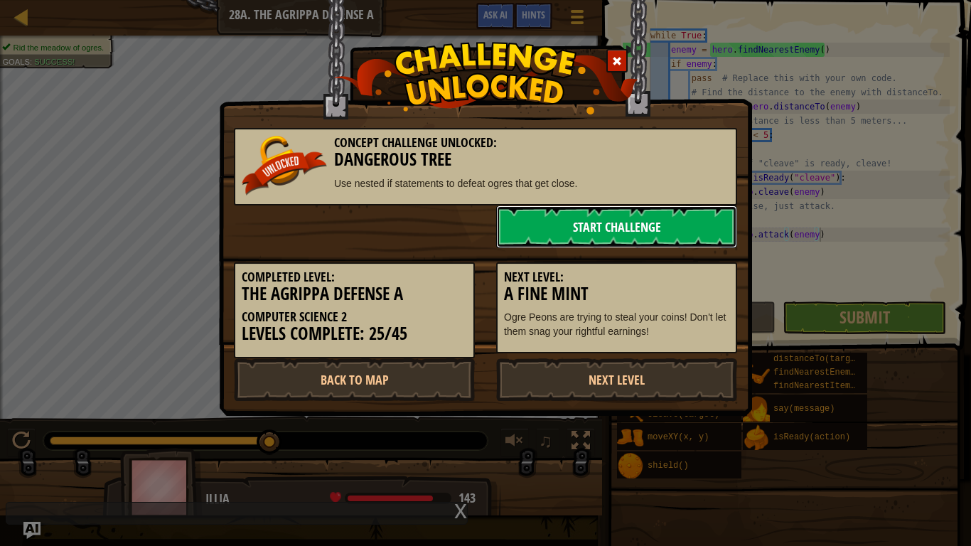
click at [689, 243] on link "Start Challenge" at bounding box center [616, 226] width 241 height 43
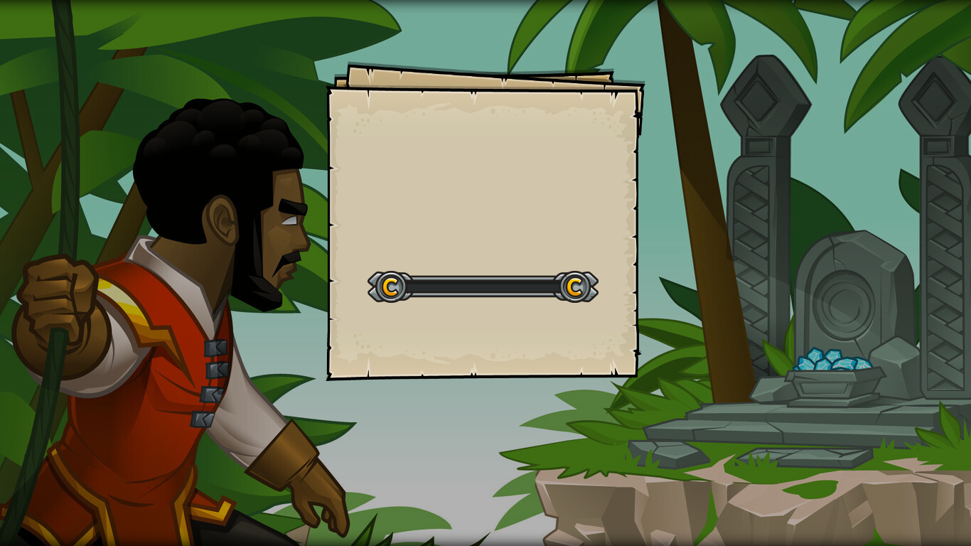
click at [676, 242] on div "Goals Start Level Error loading from server. Try refreshing the page. You'll ne…" at bounding box center [485, 273] width 971 height 546
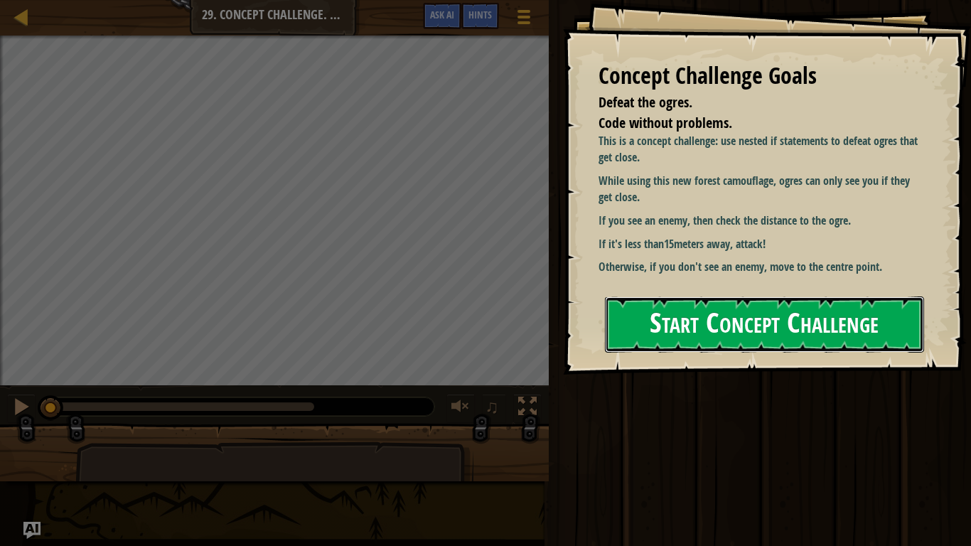
click at [711, 296] on button "Start Concept Challenge" at bounding box center [764, 324] width 319 height 56
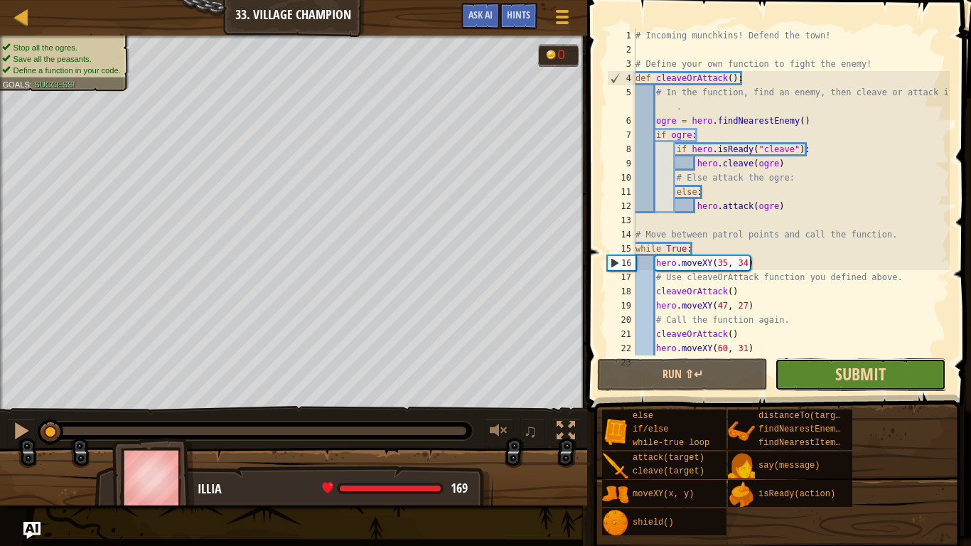
click at [855, 382] on span "Submit" at bounding box center [860, 373] width 50 height 23
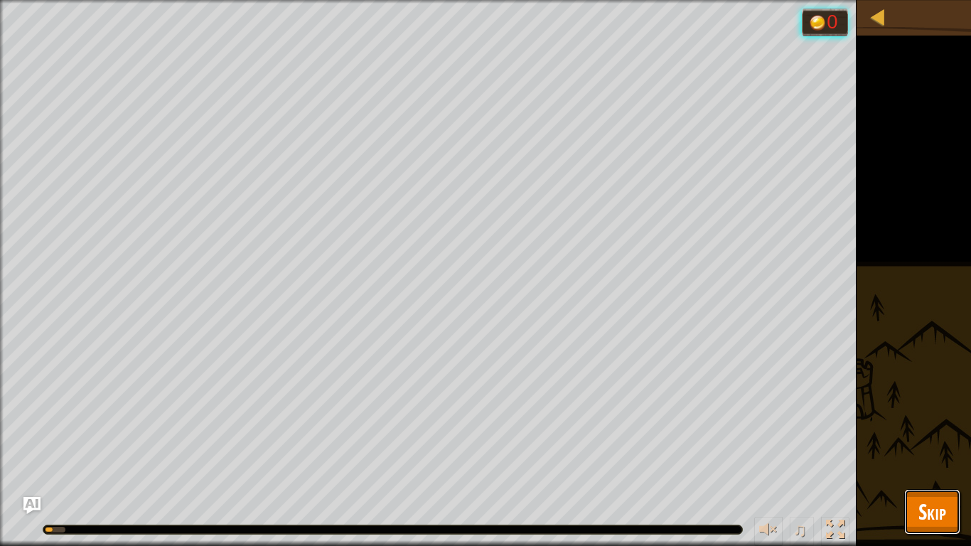
click at [937, 459] on span "Skip" at bounding box center [932, 511] width 28 height 29
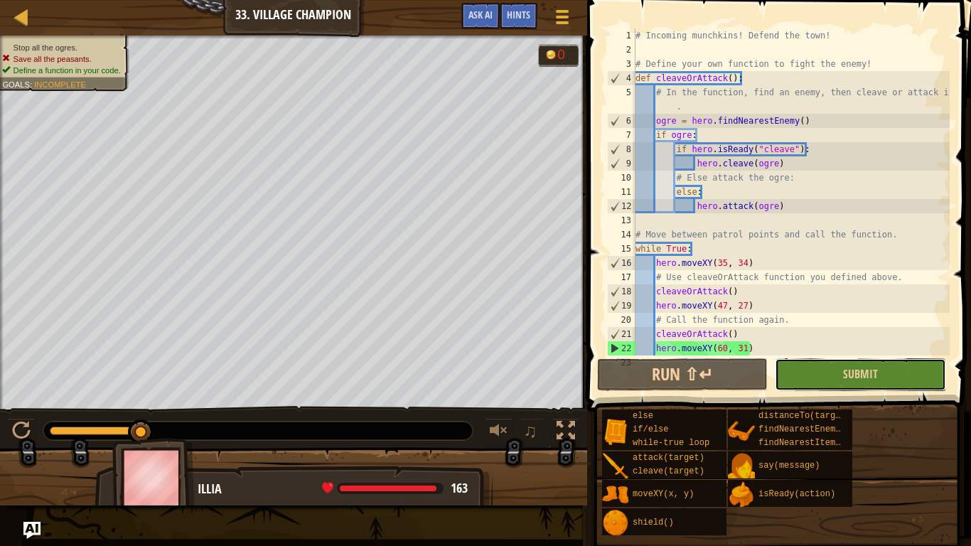
click at [884, 377] on button "Submit" at bounding box center [860, 374] width 171 height 33
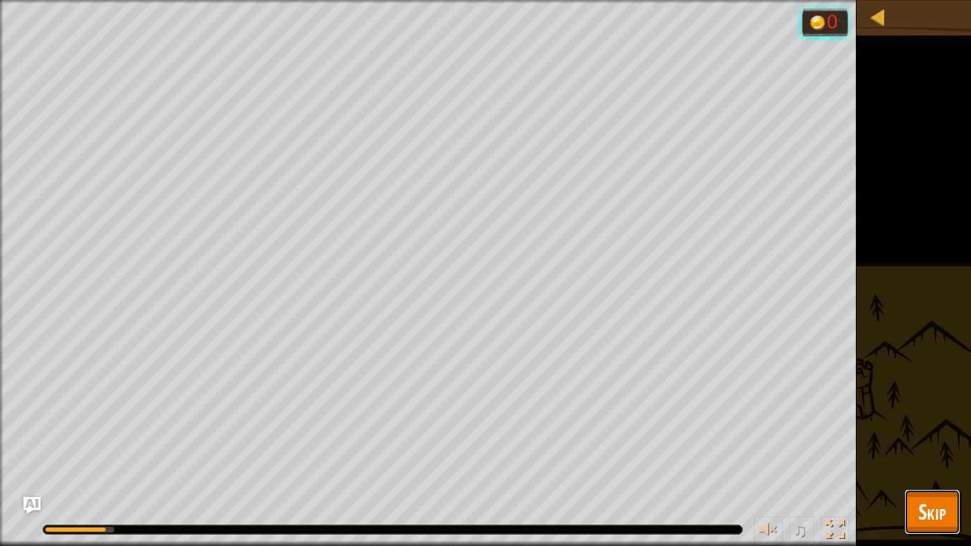
click at [929, 459] on span "Skip" at bounding box center [932, 511] width 28 height 29
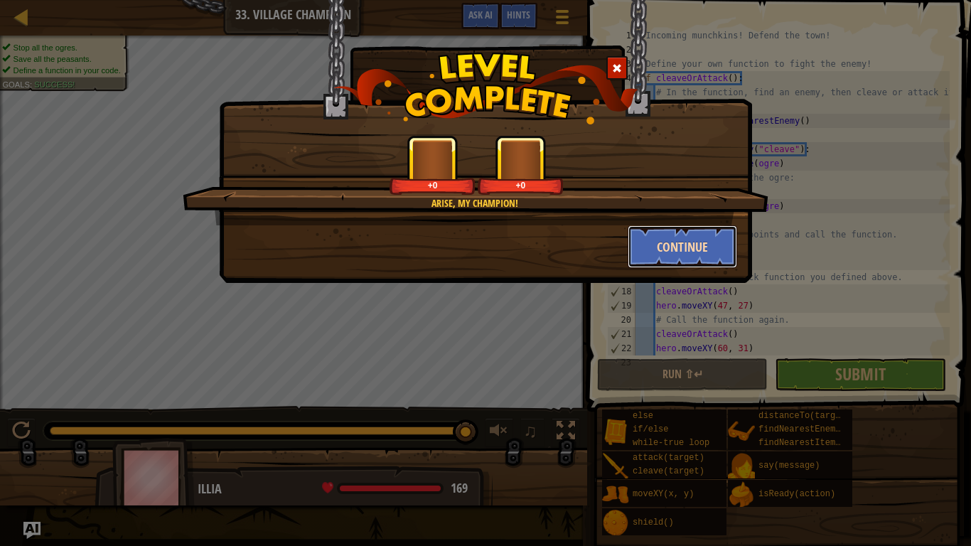
click at [684, 248] on button "Continue" at bounding box center [683, 246] width 110 height 43
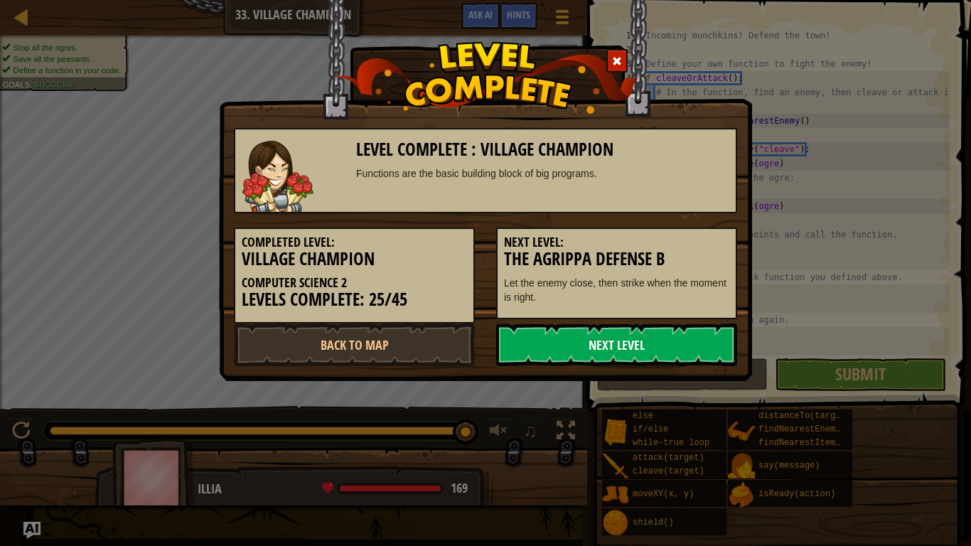
click at [660, 351] on link "Next Level" at bounding box center [616, 344] width 241 height 43
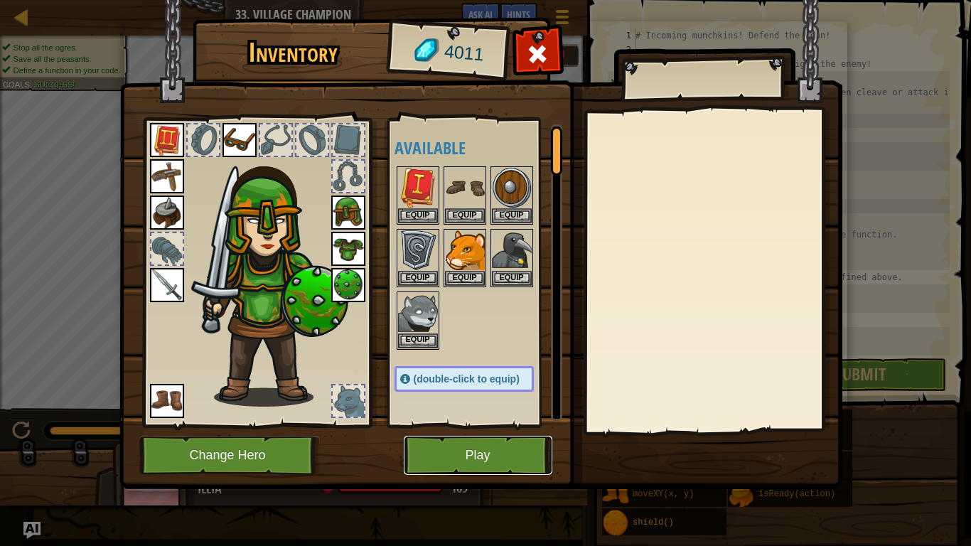
click at [481, 459] on button "Play" at bounding box center [478, 455] width 149 height 39
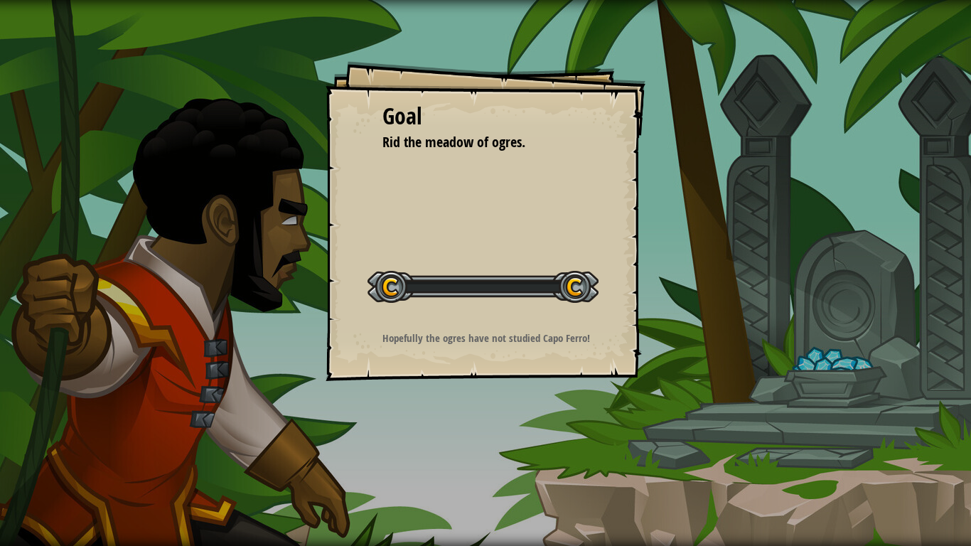
click at [490, 452] on div "Goal Rid the meadow of ogres. Start Level Error loading from server. Try refres…" at bounding box center [485, 273] width 971 height 546
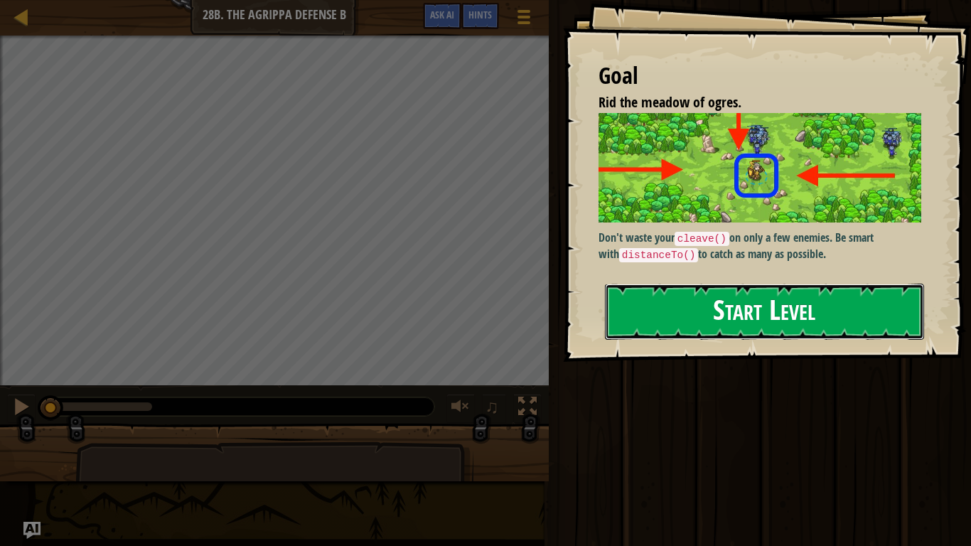
click at [834, 309] on button "Start Level" at bounding box center [764, 312] width 319 height 56
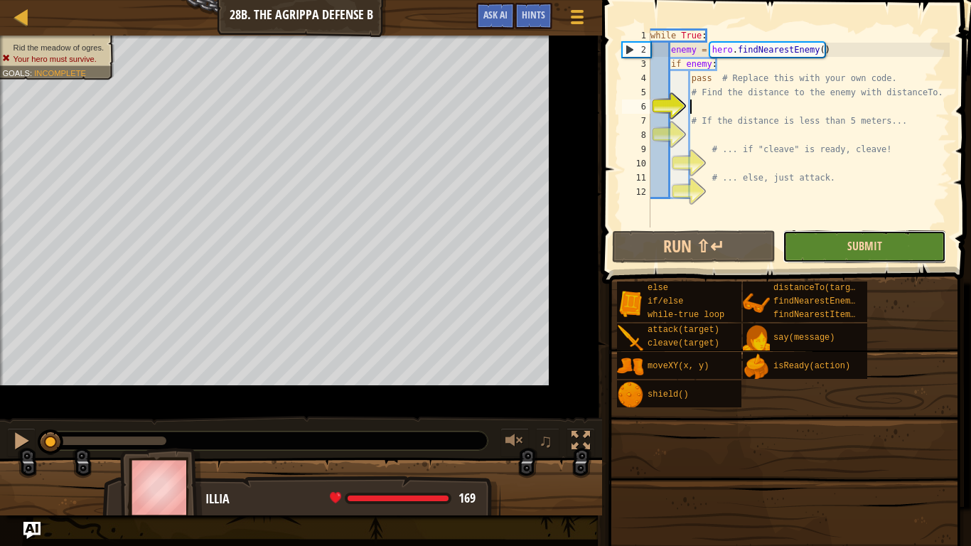
click at [866, 252] on span "Submit" at bounding box center [864, 246] width 35 height 16
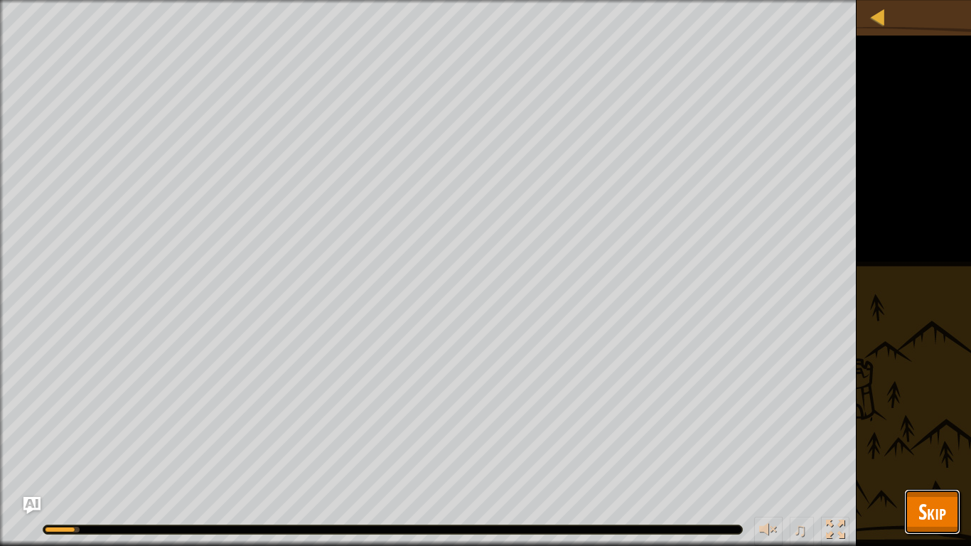
click at [937, 459] on span "Skip" at bounding box center [932, 511] width 28 height 29
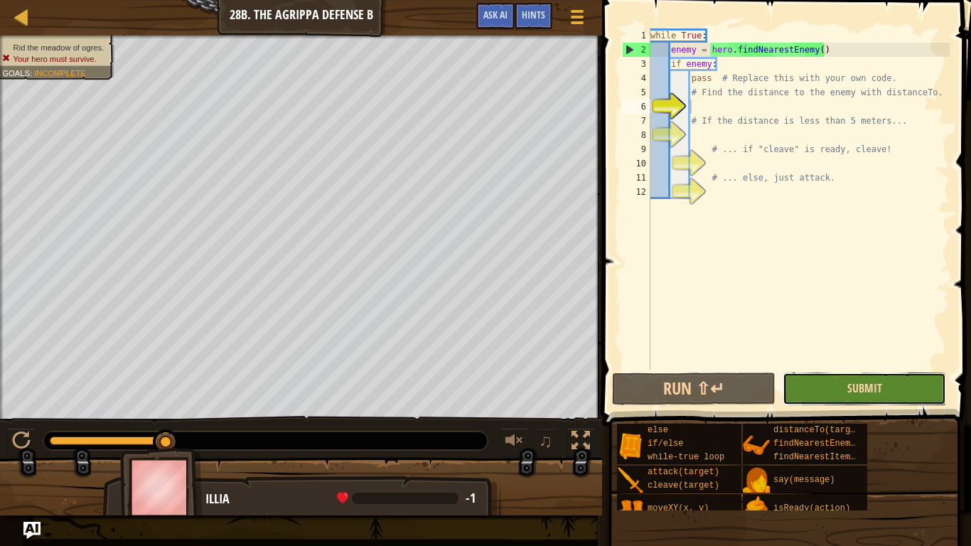
click at [864, 392] on span "Submit" at bounding box center [864, 388] width 35 height 16
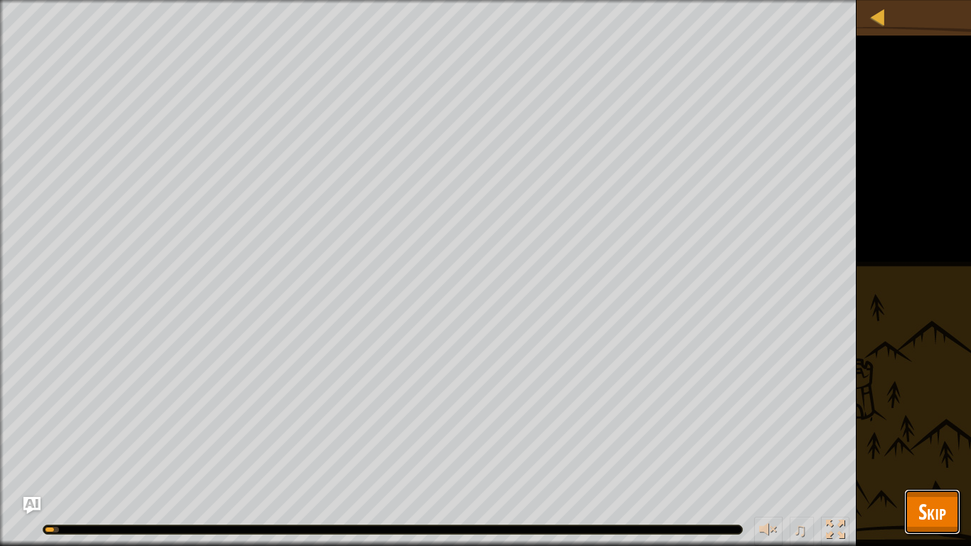
click at [940, 459] on span "Skip" at bounding box center [932, 511] width 28 height 29
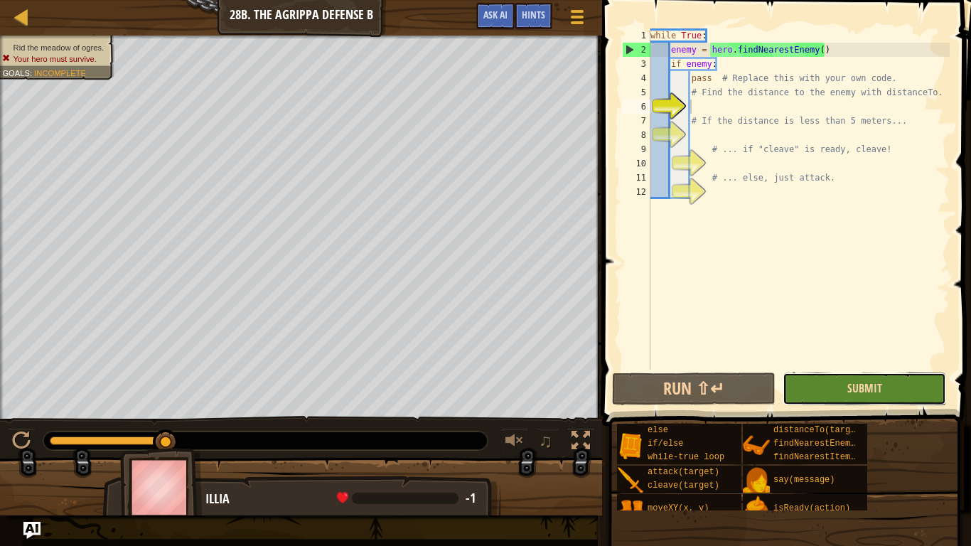
click at [880, 392] on span "Submit" at bounding box center [864, 388] width 35 height 16
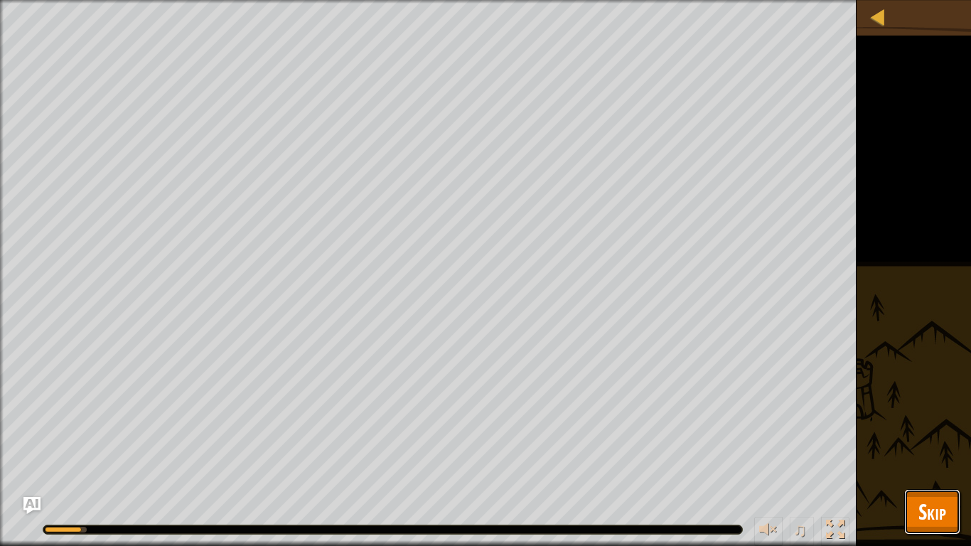
click at [935, 459] on span "Skip" at bounding box center [932, 511] width 28 height 29
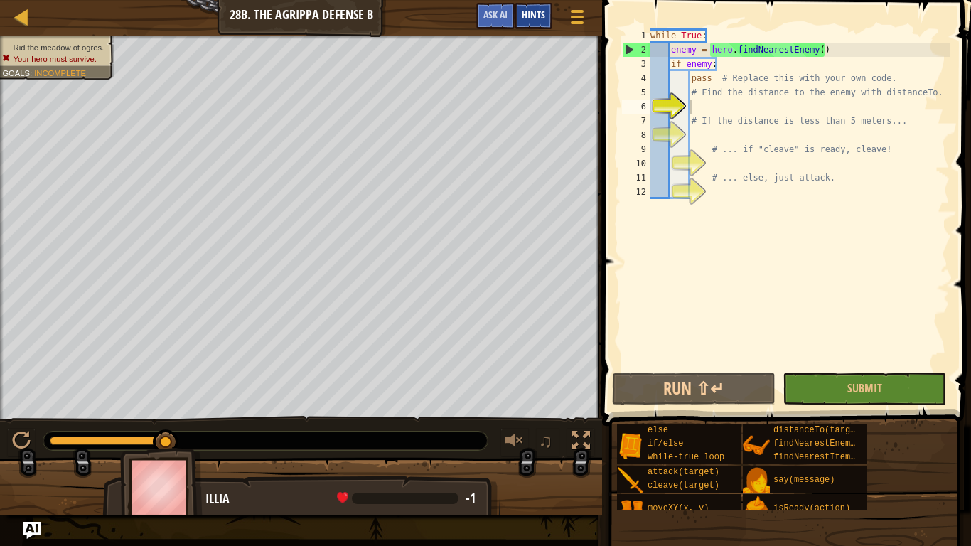
click at [529, 21] on span "Hints" at bounding box center [533, 15] width 23 height 14
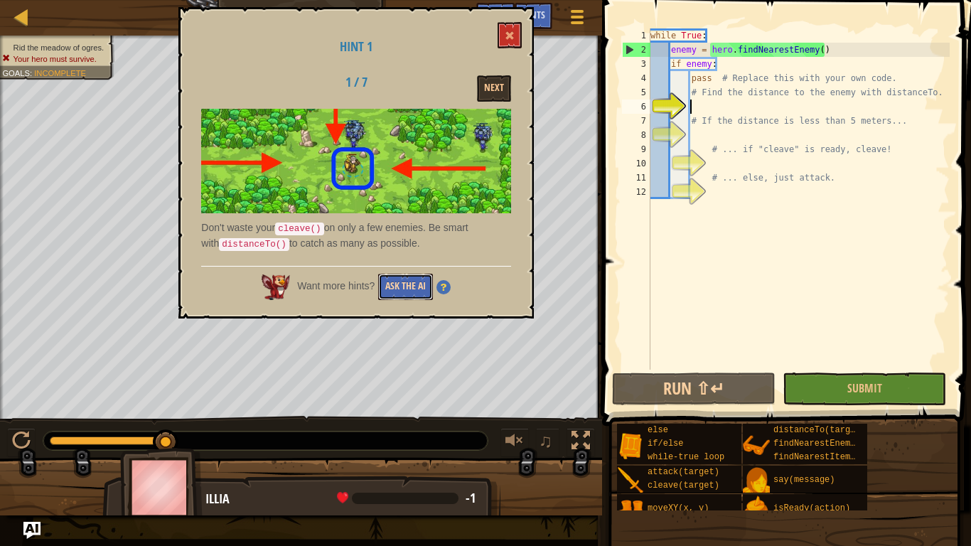
click at [407, 289] on button "Ask the AI" at bounding box center [405, 287] width 55 height 26
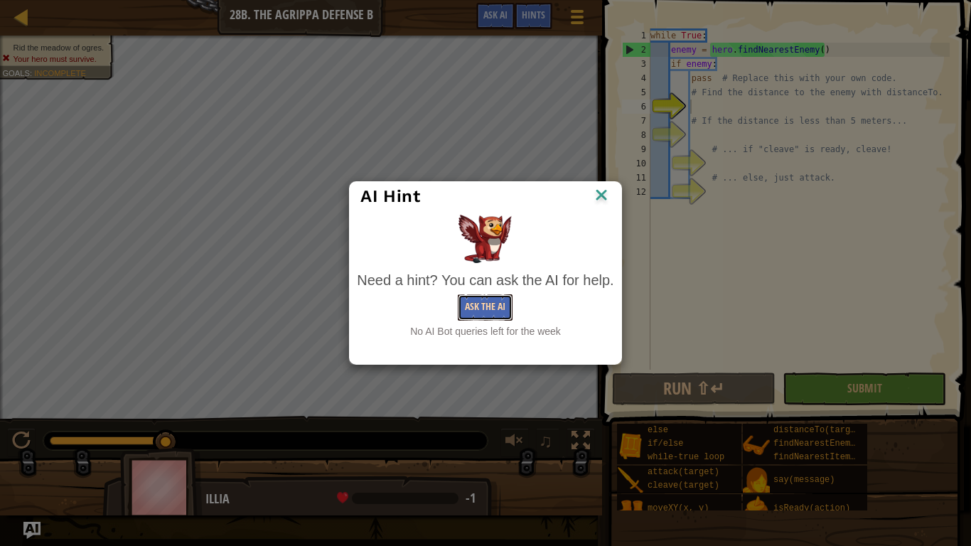
click at [488, 302] on button "Ask the AI" at bounding box center [485, 307] width 55 height 26
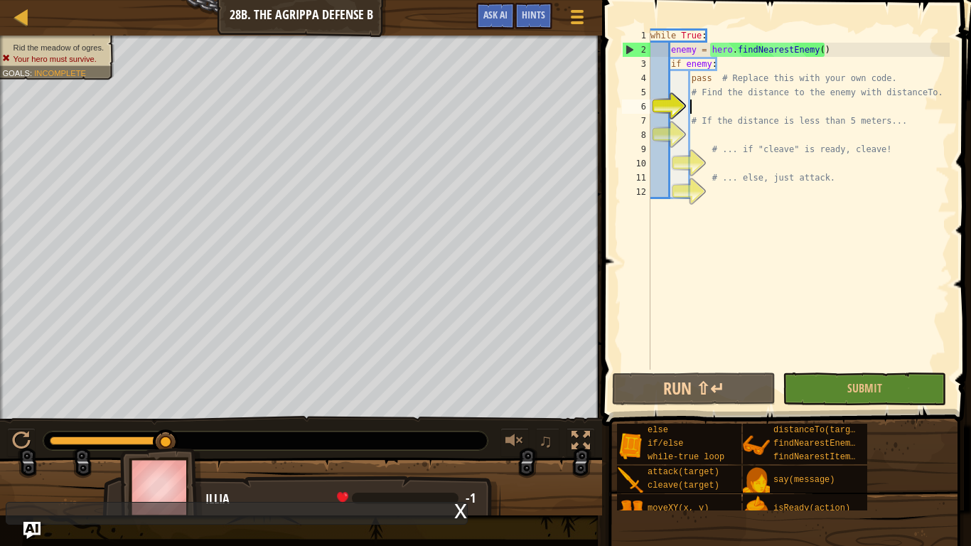
type textarea "i"
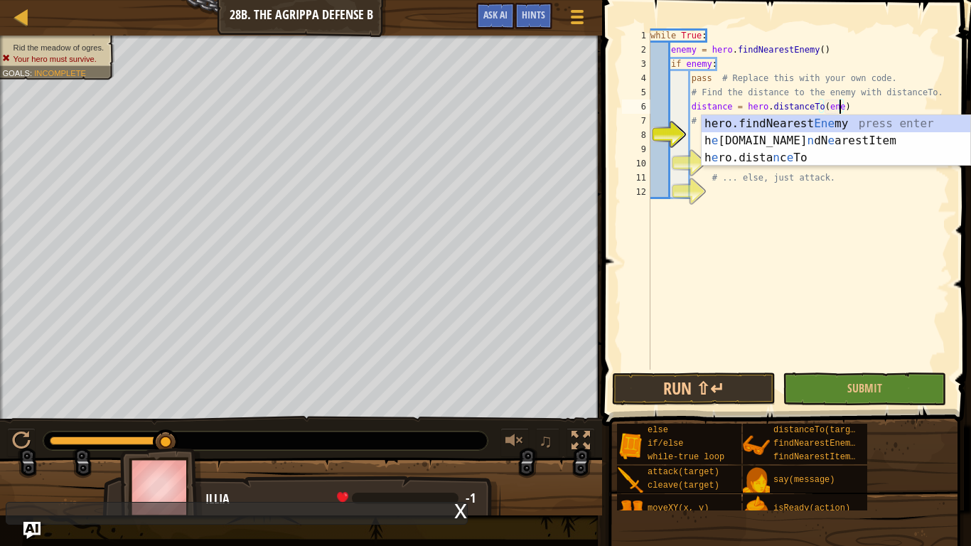
scroll to position [6, 28]
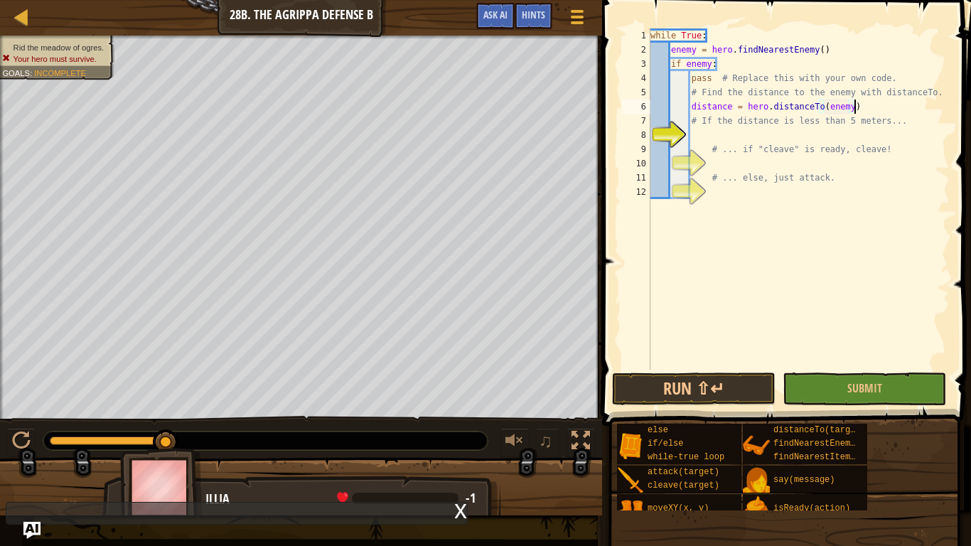
type textarea "# If the distance is less than 5 meters..."
type textarea "# ... if "cleave" is ready, cleave!"
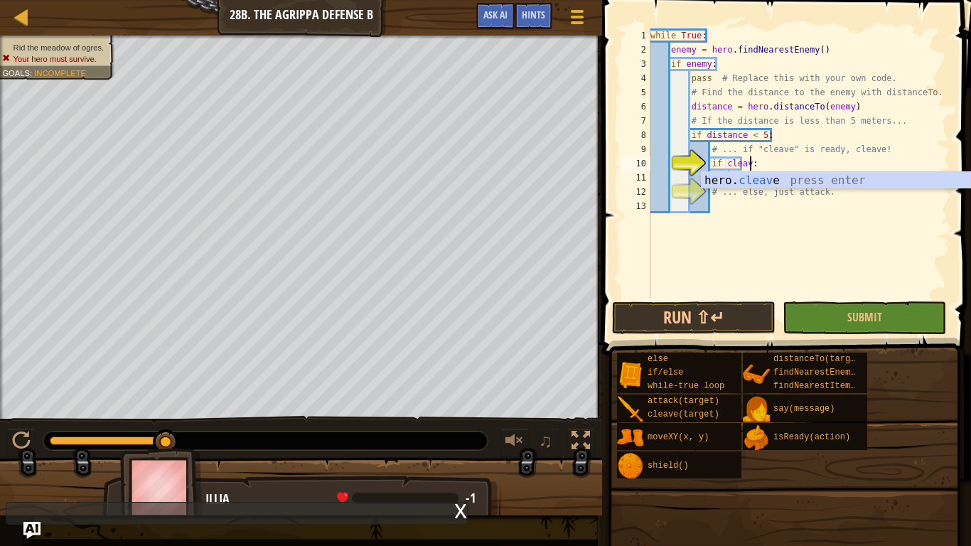
type textarea "if hero.cleave(enemy):"
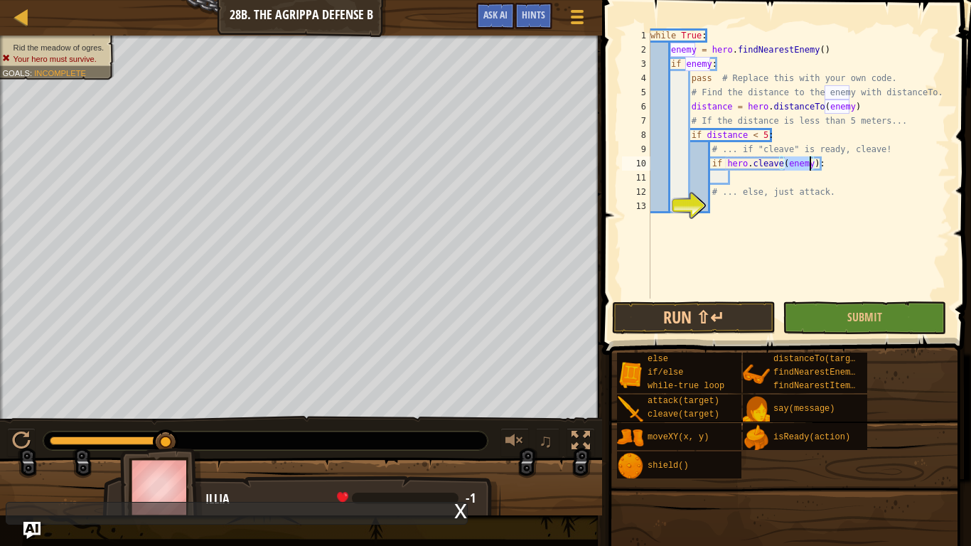
scroll to position [6, 11]
type textarea "# ... else, just attack."
type textarea "n"
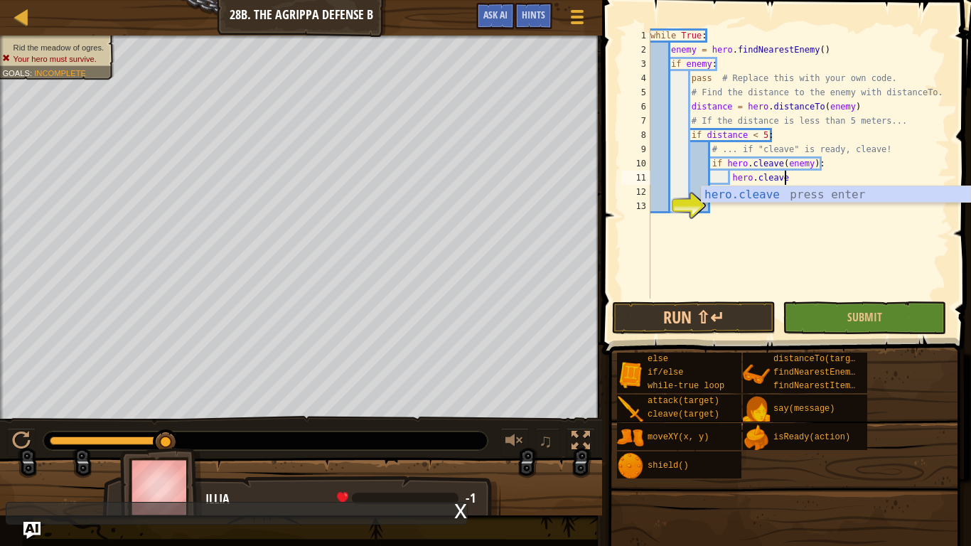
scroll to position [6, 18]
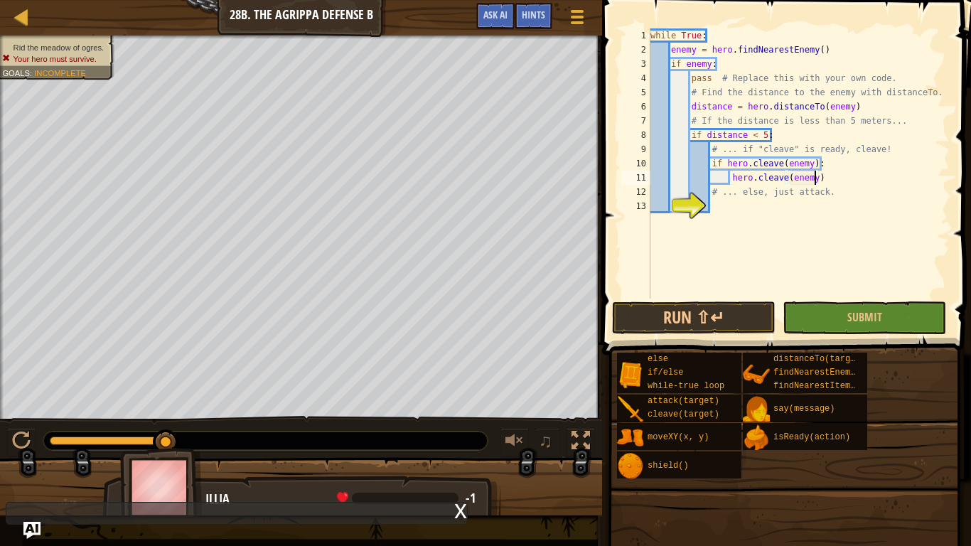
type textarea "# ... else, just attack."
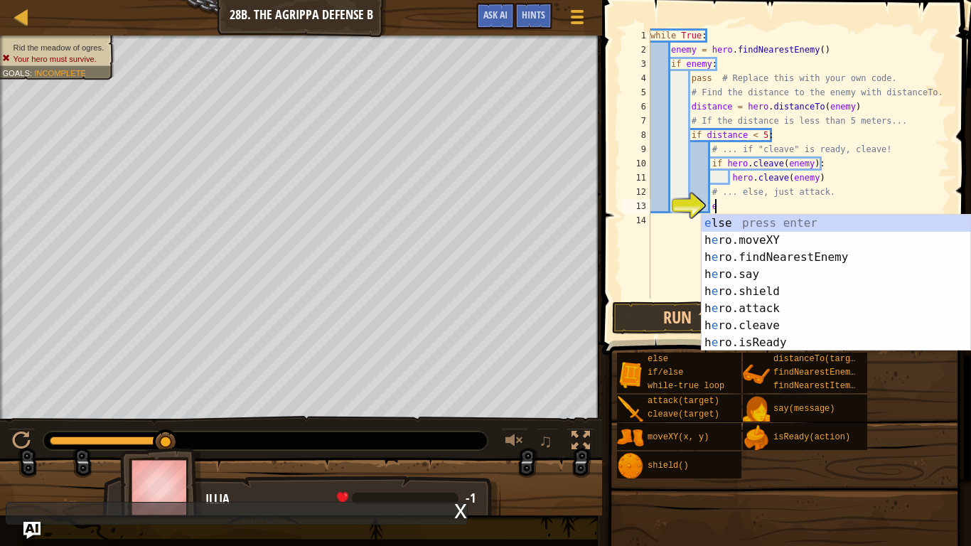
type textarea "else"
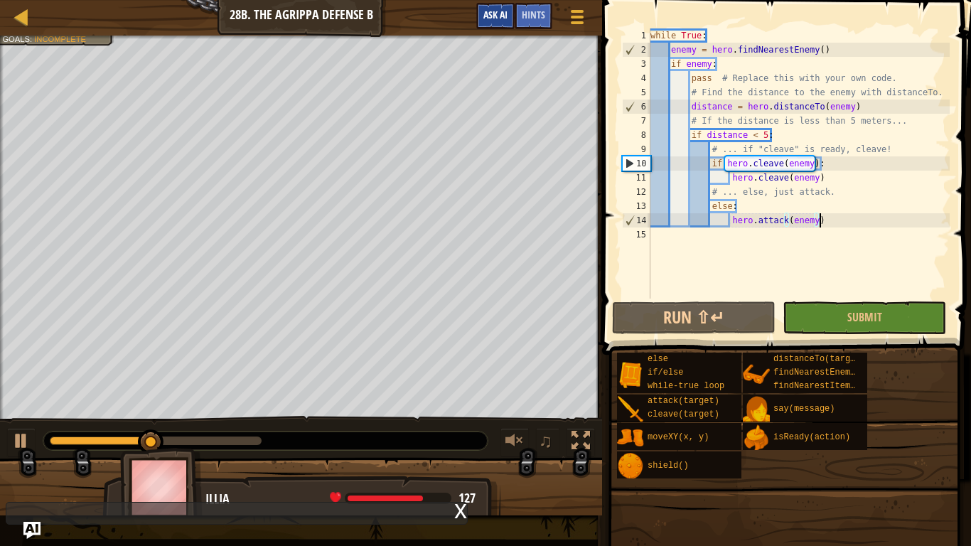
type textarea "hero.attack(enemy)"
click at [507, 13] on span "Ask AI" at bounding box center [495, 15] width 24 height 14
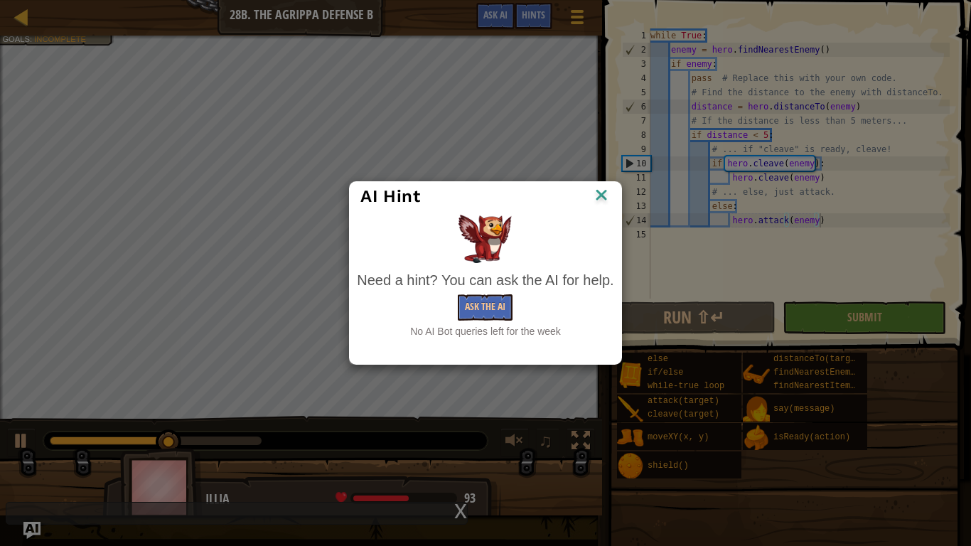
click at [596, 198] on img at bounding box center [601, 195] width 18 height 21
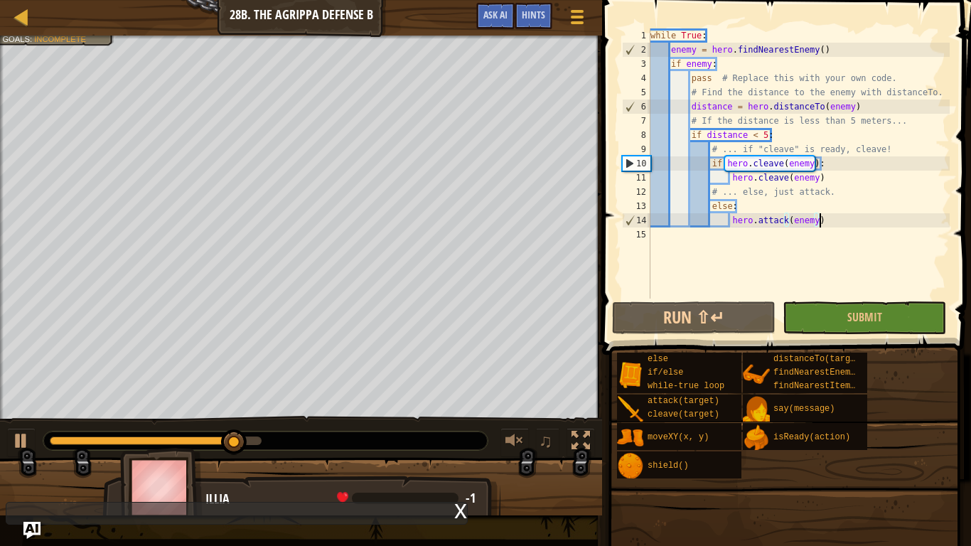
scroll to position [6, 18]
click at [784, 156] on div "while True : enemy = hero . findNearestEnemy ( ) if enemy : pass # Replace this…" at bounding box center [798, 177] width 302 height 298
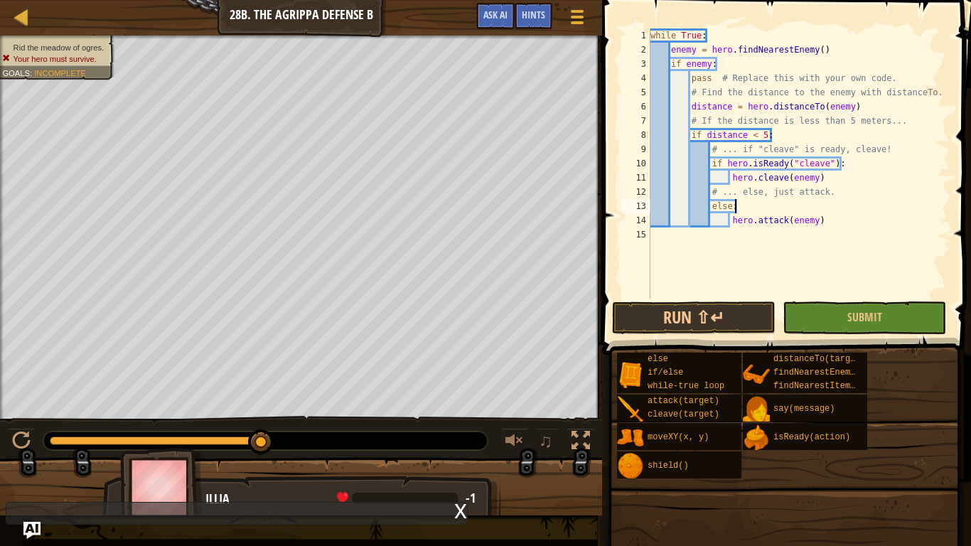
scroll to position [6, 11]
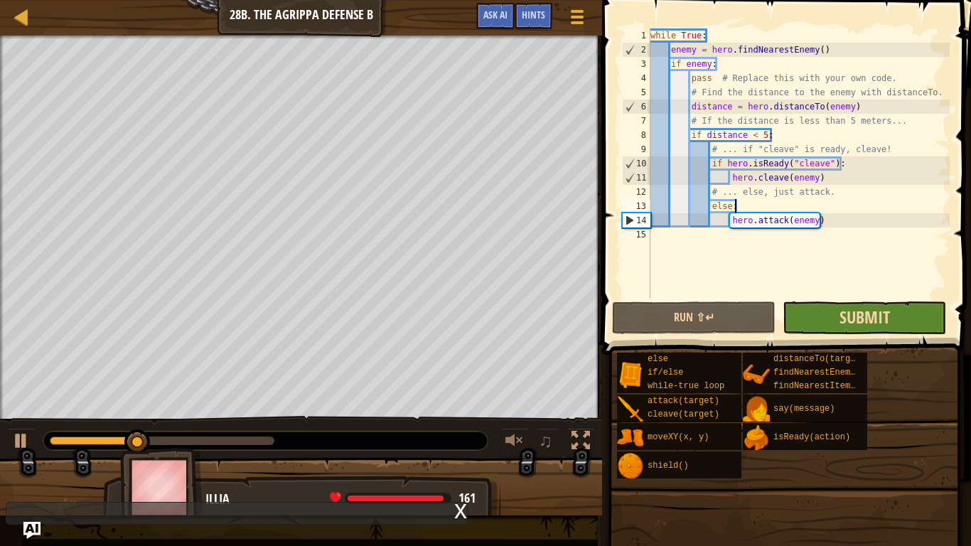
type textarea "else:"
click at [880, 308] on span "Submit" at bounding box center [864, 317] width 50 height 23
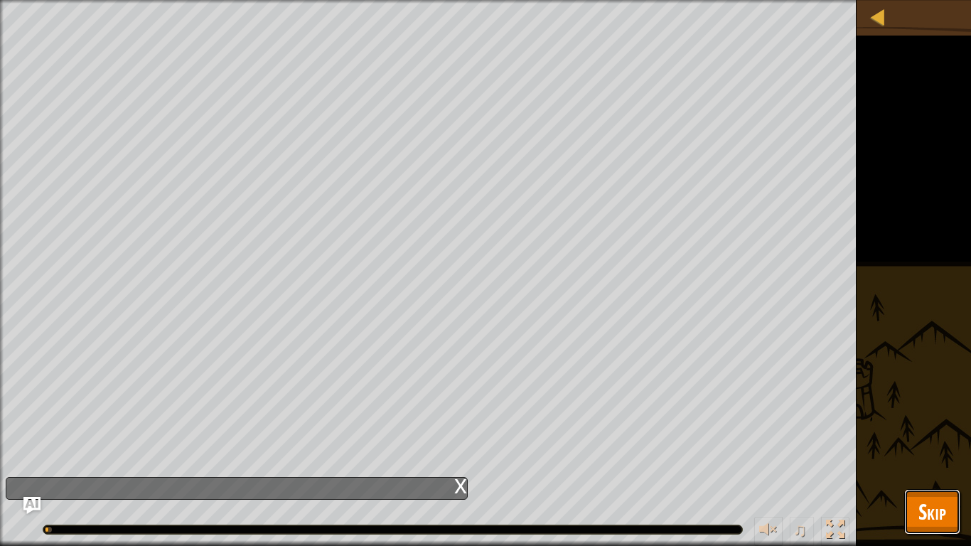
click at [927, 504] on span "Skip" at bounding box center [932, 511] width 28 height 29
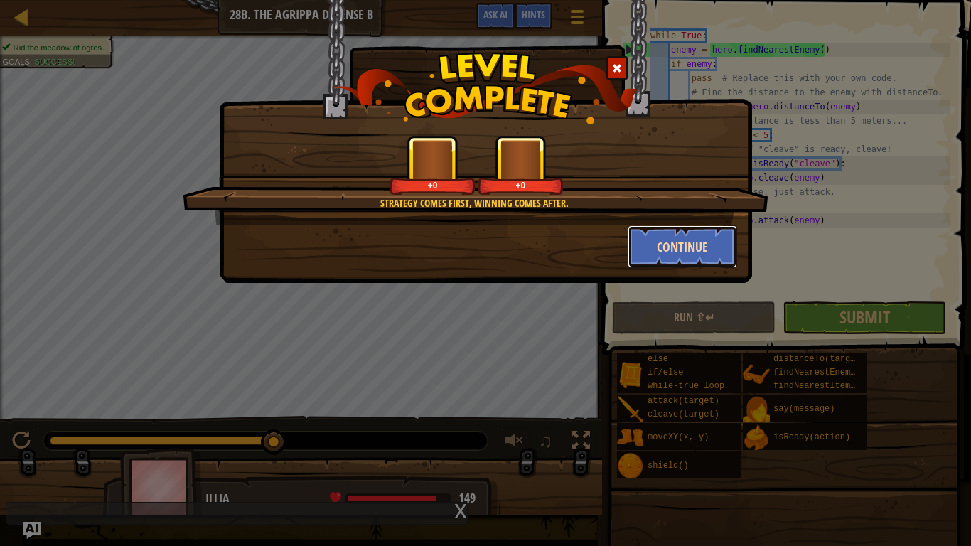
click at [692, 247] on button "Continue" at bounding box center [683, 246] width 110 height 43
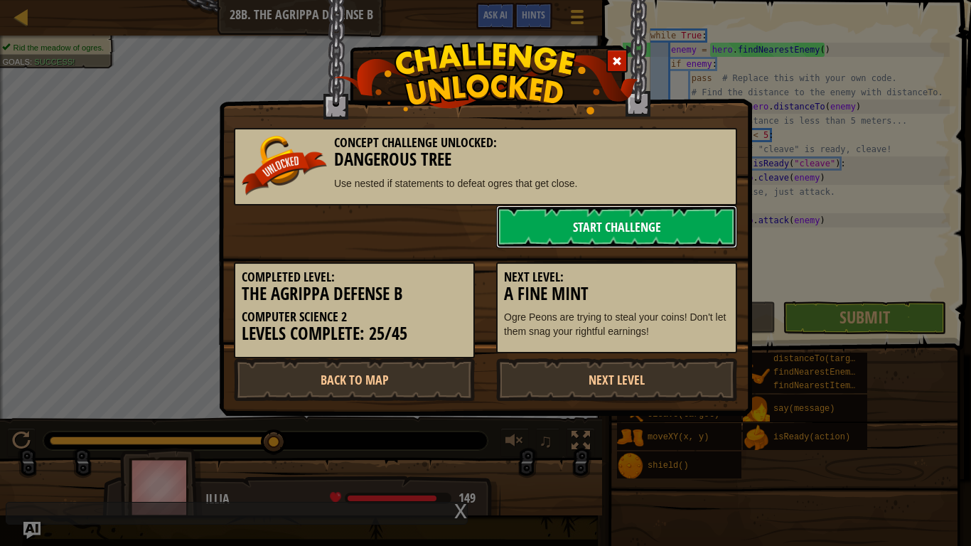
click at [679, 243] on link "Start Challenge" at bounding box center [616, 226] width 241 height 43
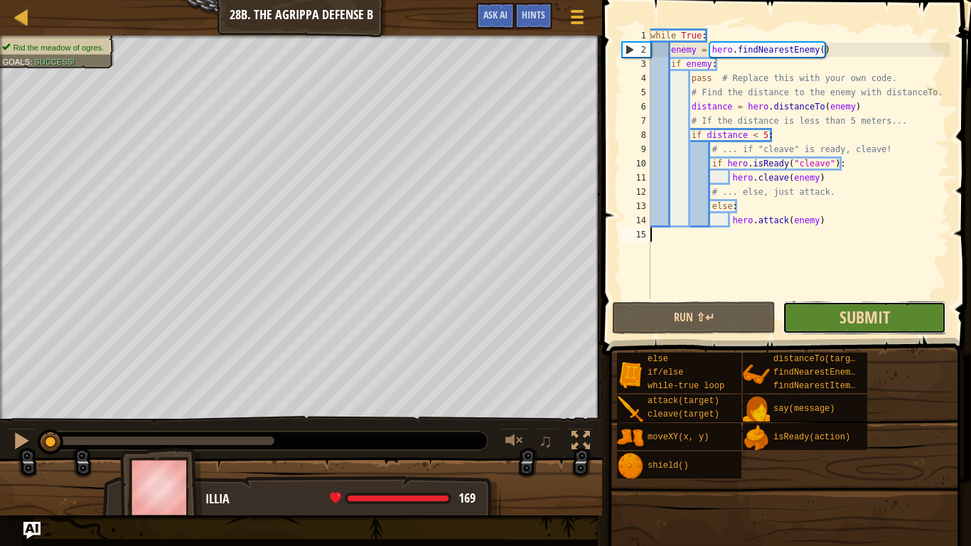
click at [868, 325] on span "Submit" at bounding box center [864, 317] width 50 height 23
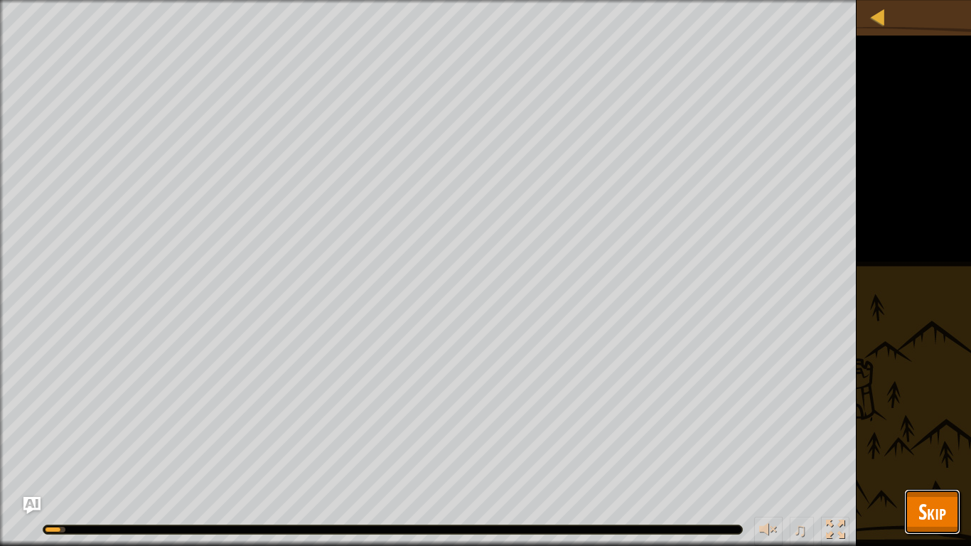
click at [932, 513] on span "Skip" at bounding box center [932, 511] width 28 height 29
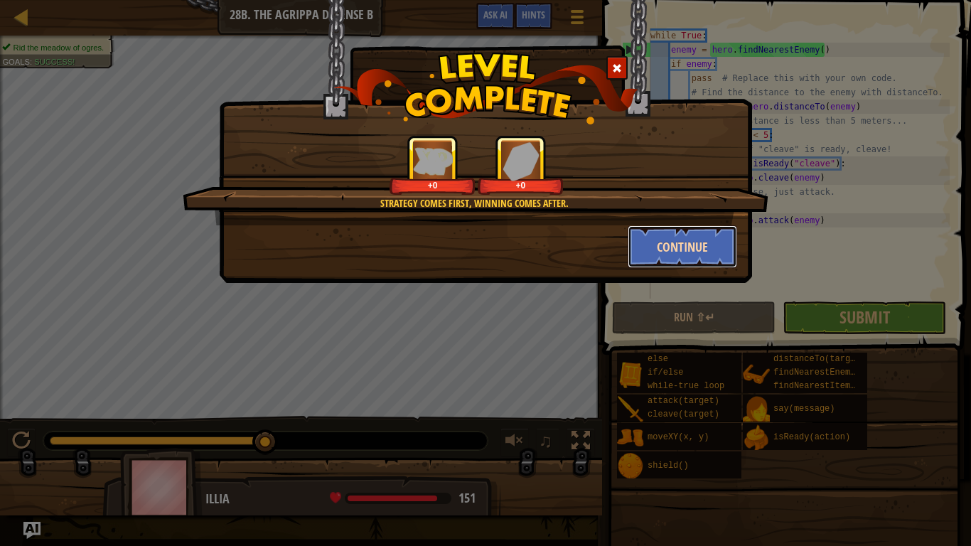
click at [716, 251] on button "Continue" at bounding box center [683, 246] width 110 height 43
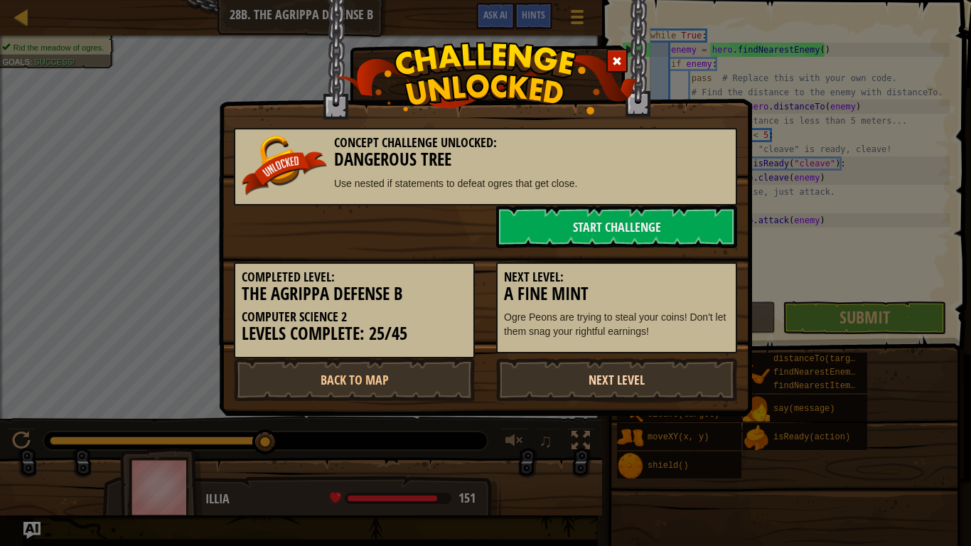
click at [681, 387] on link "Next Level" at bounding box center [616, 379] width 241 height 43
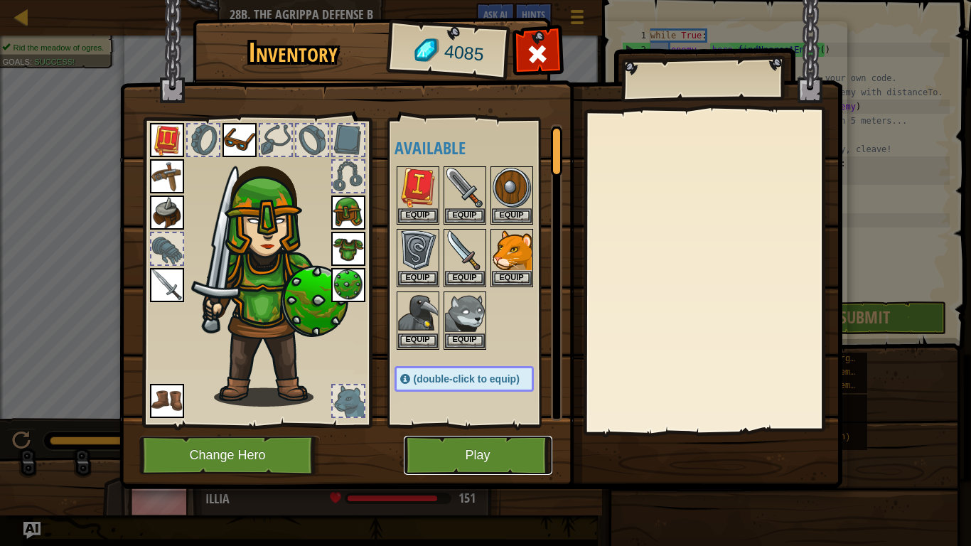
click at [519, 459] on button "Play" at bounding box center [478, 455] width 149 height 39
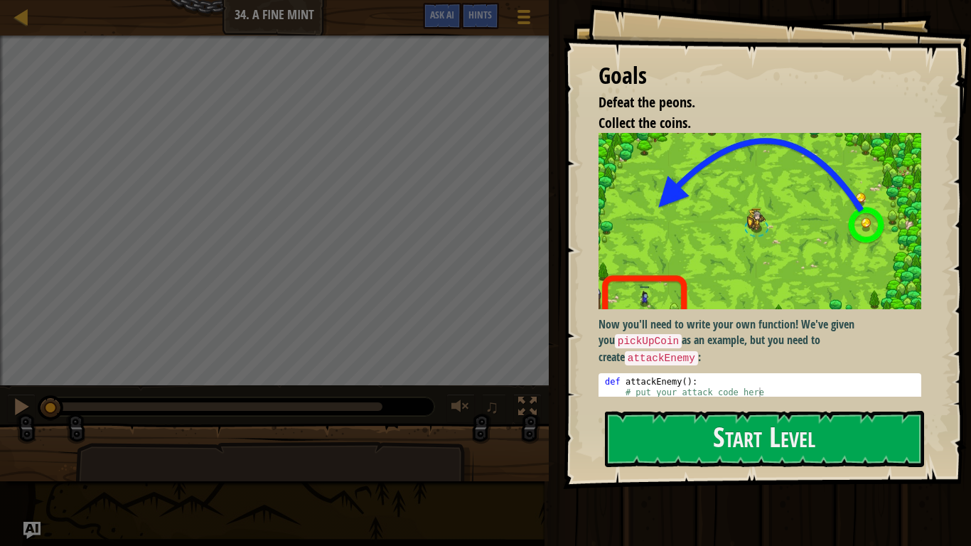
click at [758, 377] on div "def attackEnemy ( ) : # put your attack code here" at bounding box center [760, 398] width 316 height 43
type textarea "# put your attack code here"
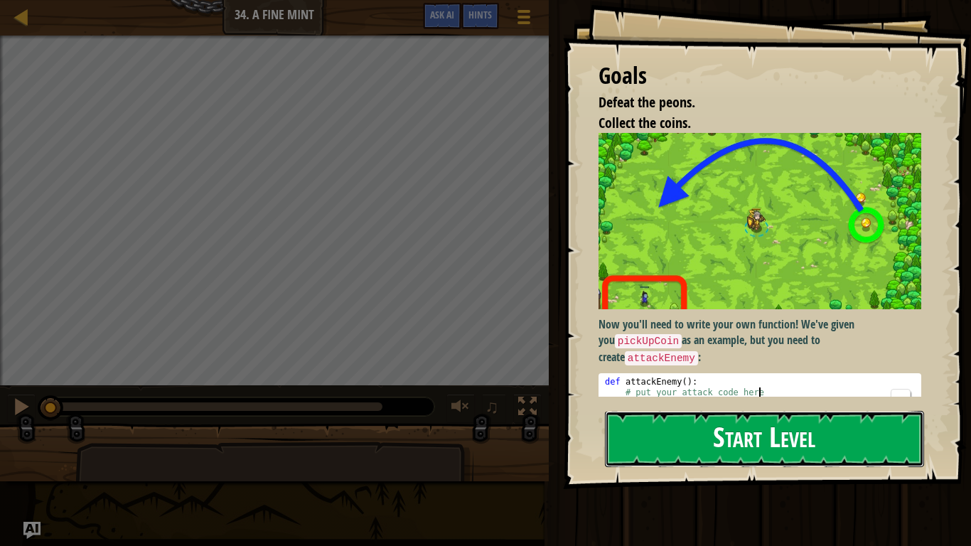
click at [856, 418] on button "Start Level" at bounding box center [764, 439] width 319 height 56
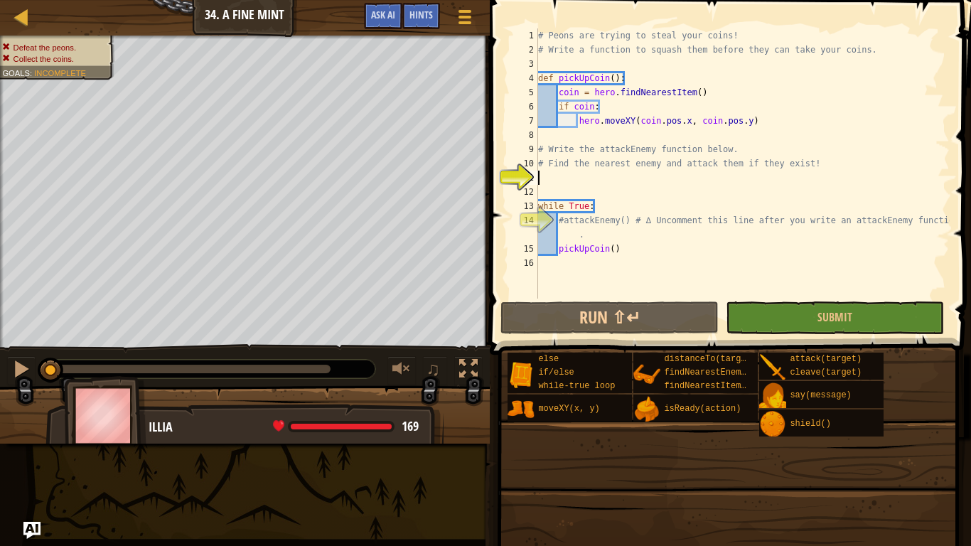
click at [784, 156] on div "# Peons are trying to steal your coins! # Write a function to squash them befor…" at bounding box center [742, 177] width 414 height 298
type textarea "# Find the nearest enemy and attack them if they exist!"
click at [19, 18] on div at bounding box center [22, 17] width 18 height 18
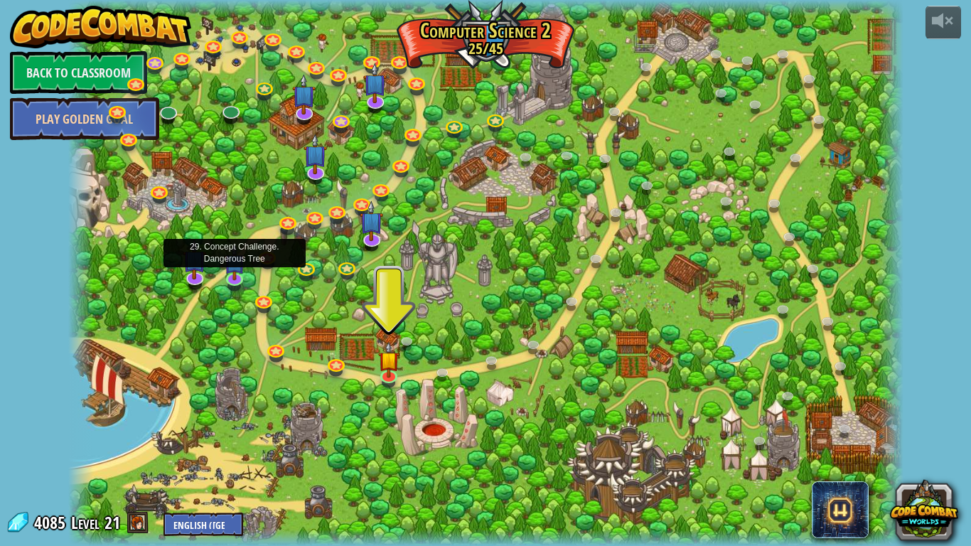
click at [0, 315] on div "powered by Back to Classroom Play Golden Goal 8. Picnic Buster Protect the picn…" at bounding box center [485, 273] width 971 height 546
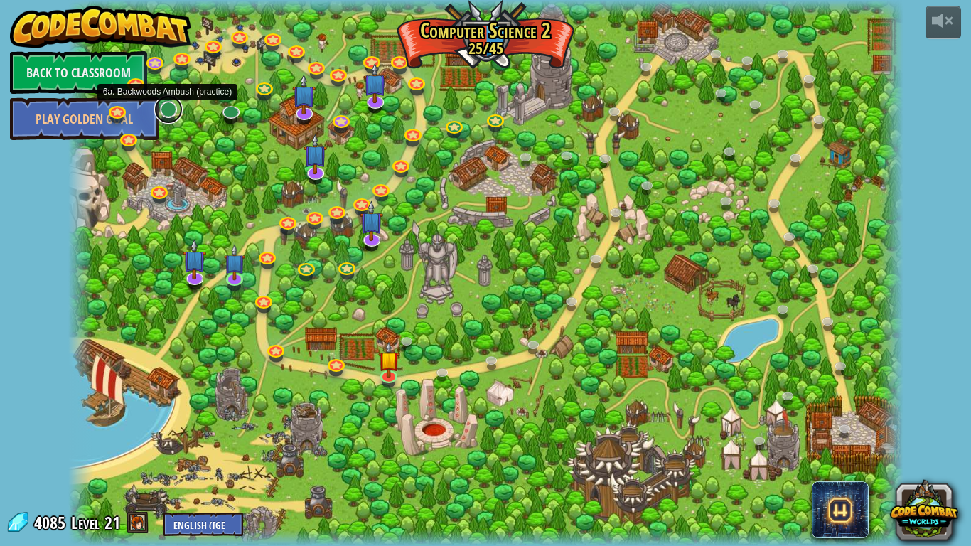
click at [168, 114] on link at bounding box center [168, 109] width 28 height 28
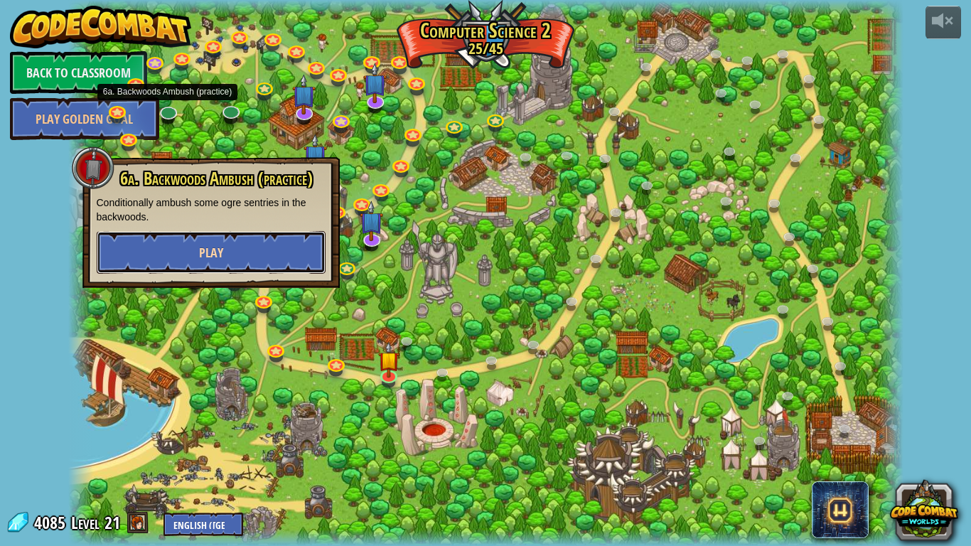
click at [194, 258] on button "Play" at bounding box center [211, 252] width 229 height 43
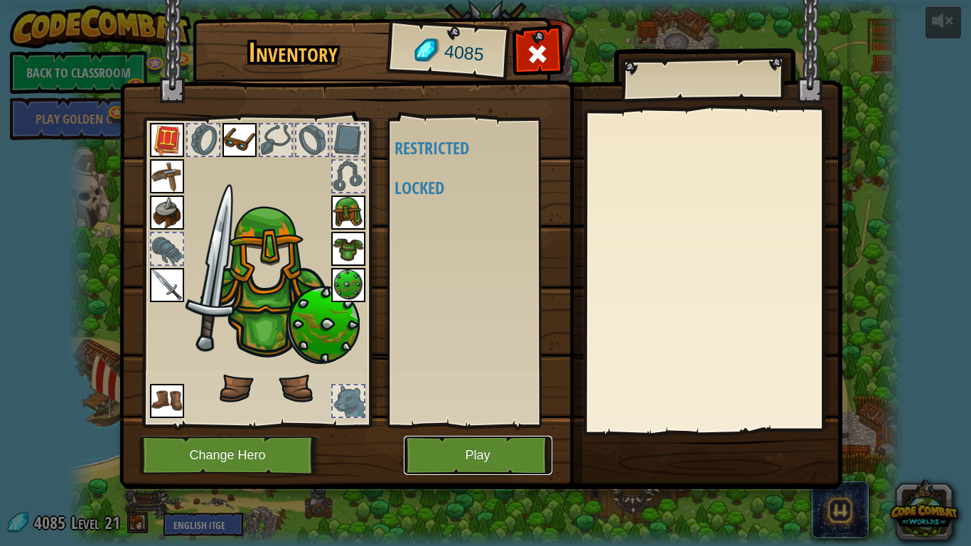
click at [473, 449] on button "Play" at bounding box center [478, 455] width 149 height 39
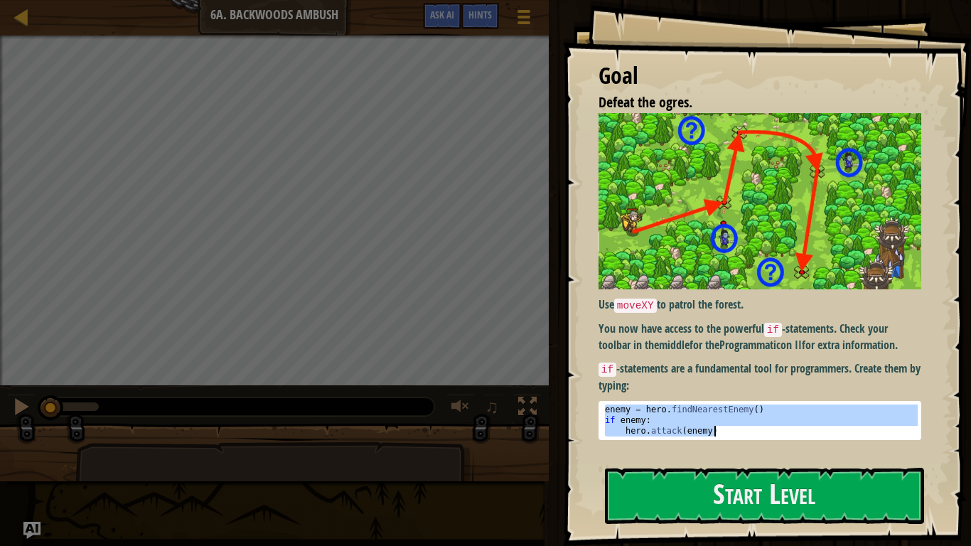
drag, startPoint x: 603, startPoint y: 409, endPoint x: 756, endPoint y: 434, distance: 154.9
click at [756, 434] on div "enemy = hero . findNearestEnemy ( ) if enemy : hero . attack ( enemy )" at bounding box center [760, 430] width 316 height 53
type textarea "if enemy: hero.attack(enemy)"
click at [706, 495] on button "Start Level" at bounding box center [764, 496] width 319 height 56
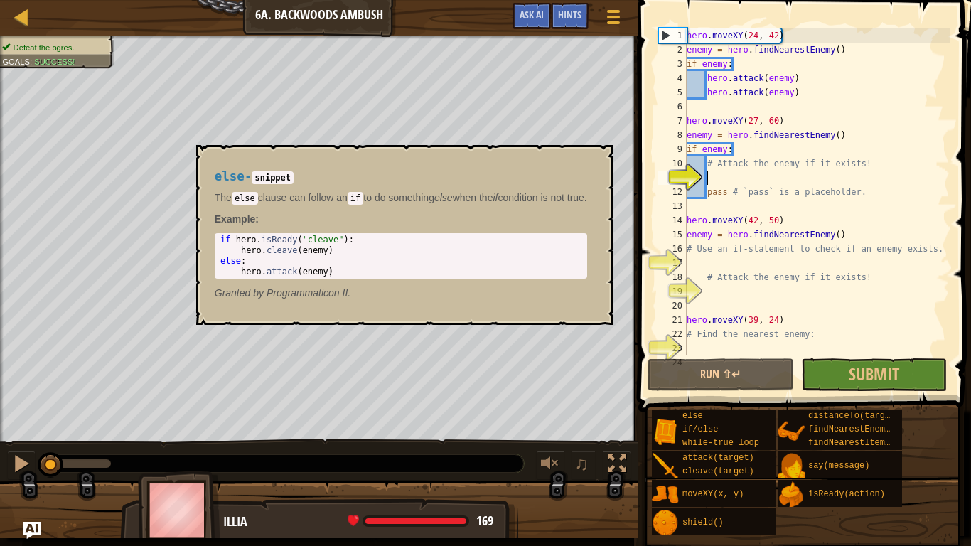
scroll to position [14, 0]
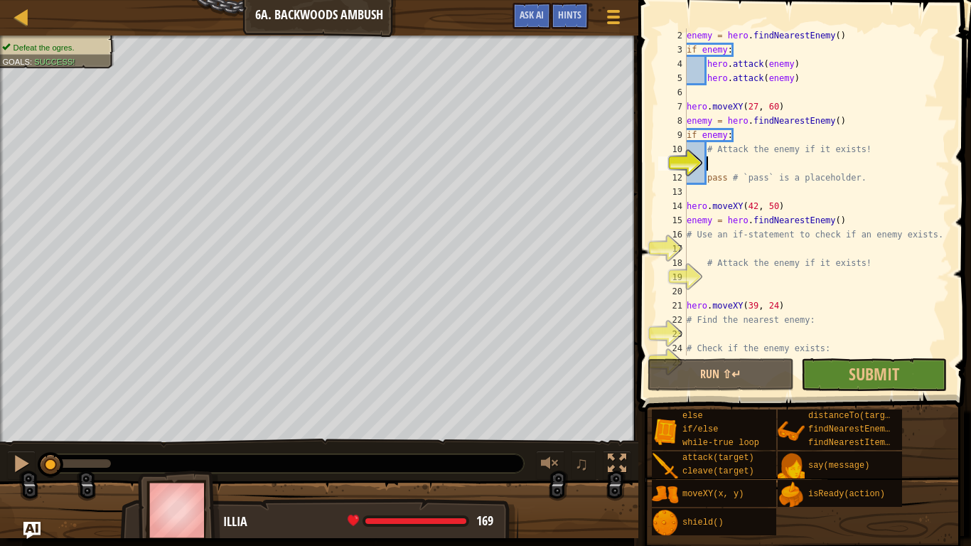
click at [736, 158] on div "enemy = hero . findNearestEnemy ( ) if enemy : hero . attack ( enemy ) hero . a…" at bounding box center [817, 205] width 266 height 355
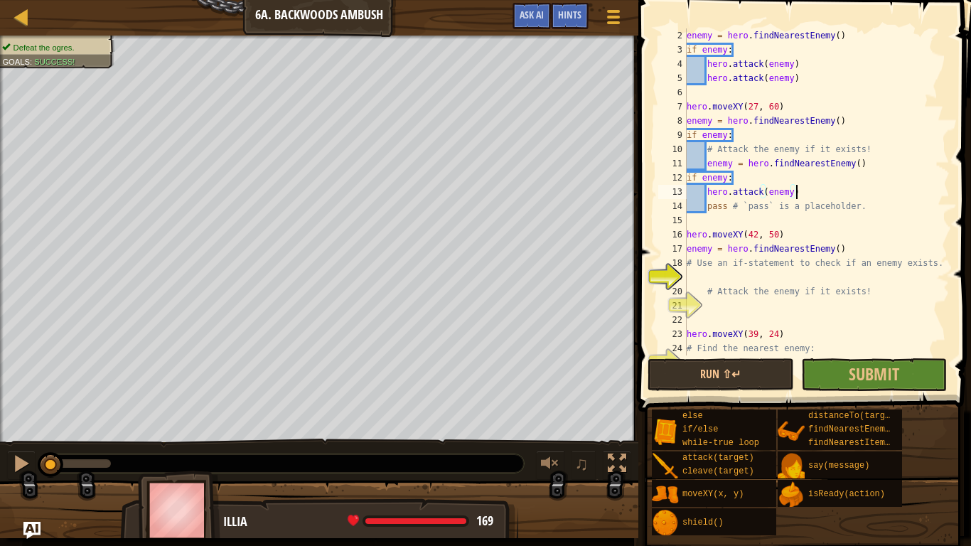
click at [737, 171] on div "enemy = hero . findNearestEnemy ( ) if enemy : hero . attack ( enemy ) hero . a…" at bounding box center [817, 205] width 266 height 355
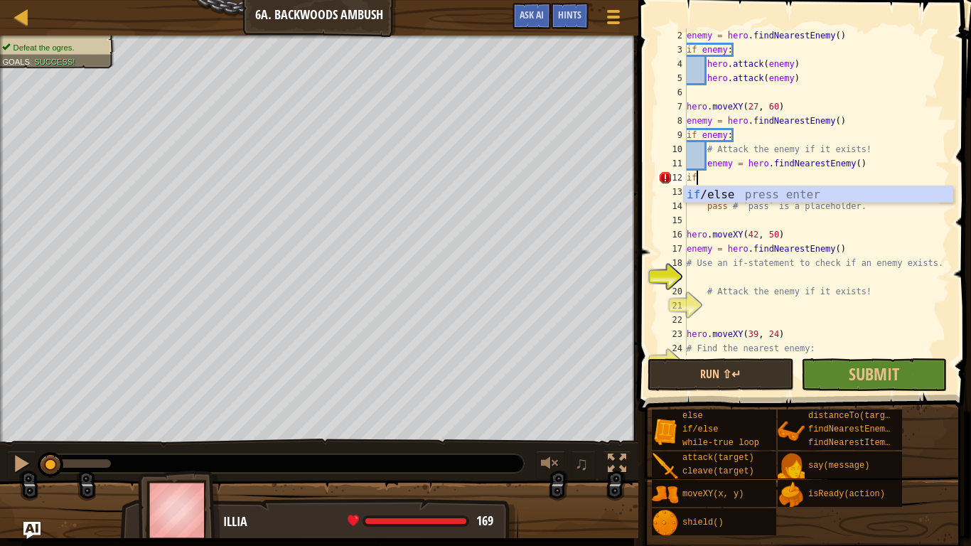
type textarea "i"
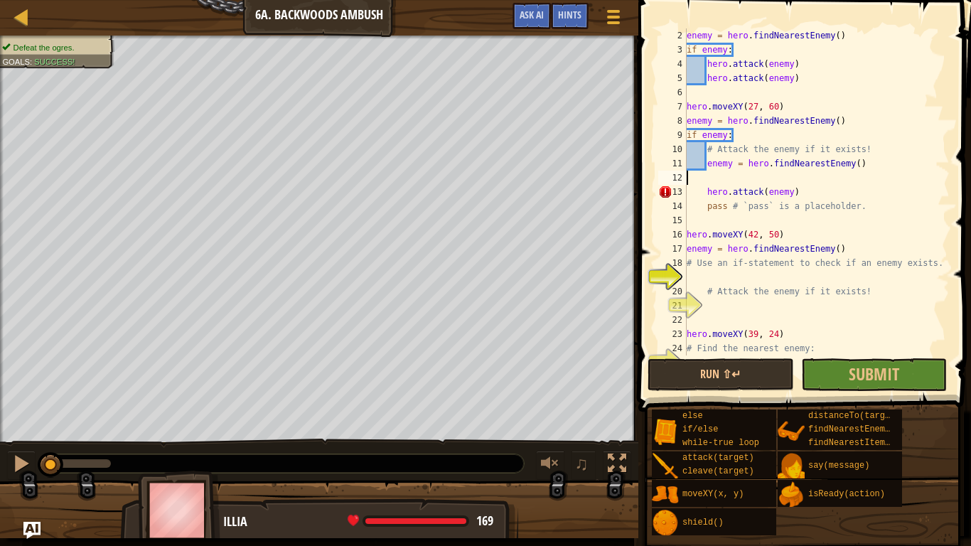
type textarea "enemy = hero.findNearestEnemy()"
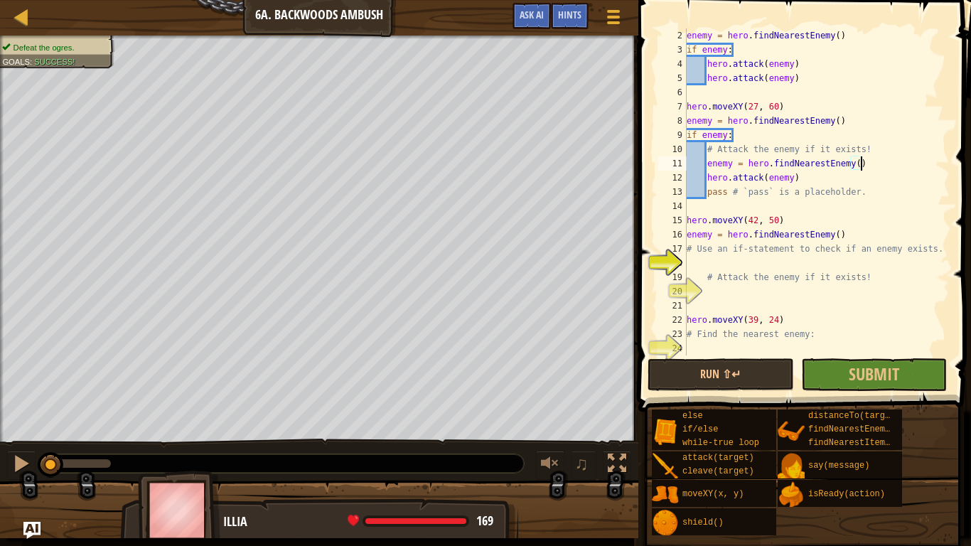
click at [709, 259] on div "enemy = hero . findNearestEnemy ( ) if enemy : hero . attack ( enemy ) hero . a…" at bounding box center [817, 205] width 266 height 355
type textarea "hero.attack(enemy)"
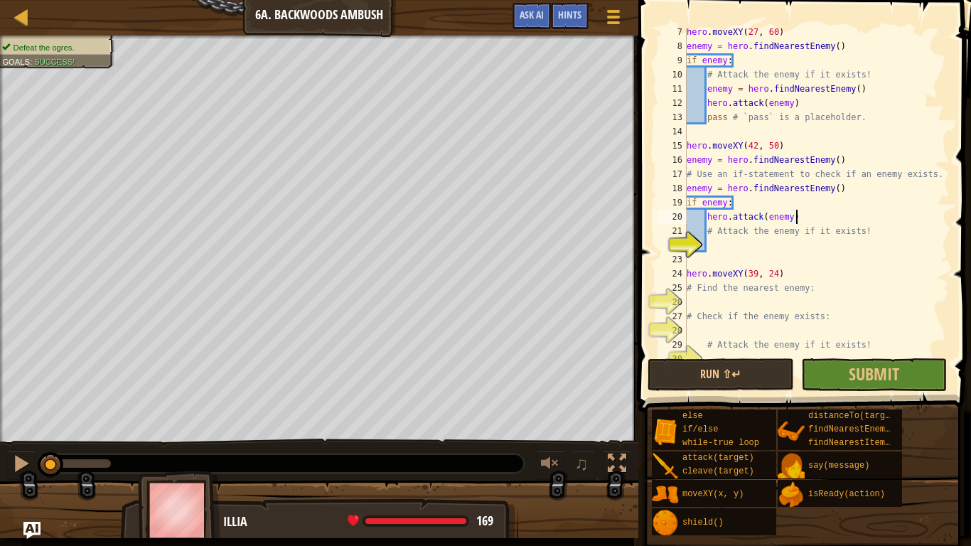
scroll to position [90, 0]
click at [777, 305] on div "hero . moveXY ( 27 , 60 ) enemy = hero . findNearestEnemy ( ) if enemy : # Atta…" at bounding box center [817, 201] width 266 height 355
type textarea "hero.attack(enemy)"
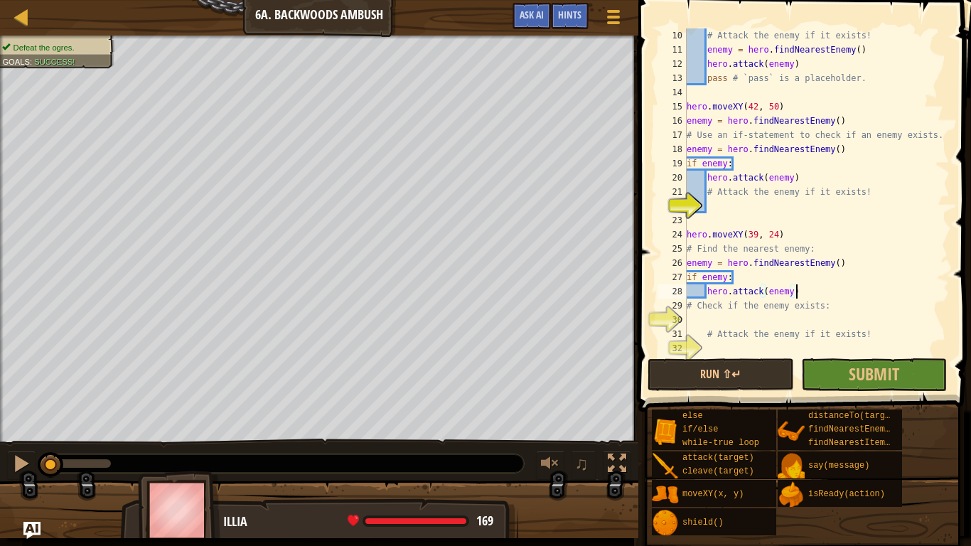
scroll to position [128, 0]
click at [730, 376] on button "Run ⇧↵" at bounding box center [720, 374] width 146 height 33
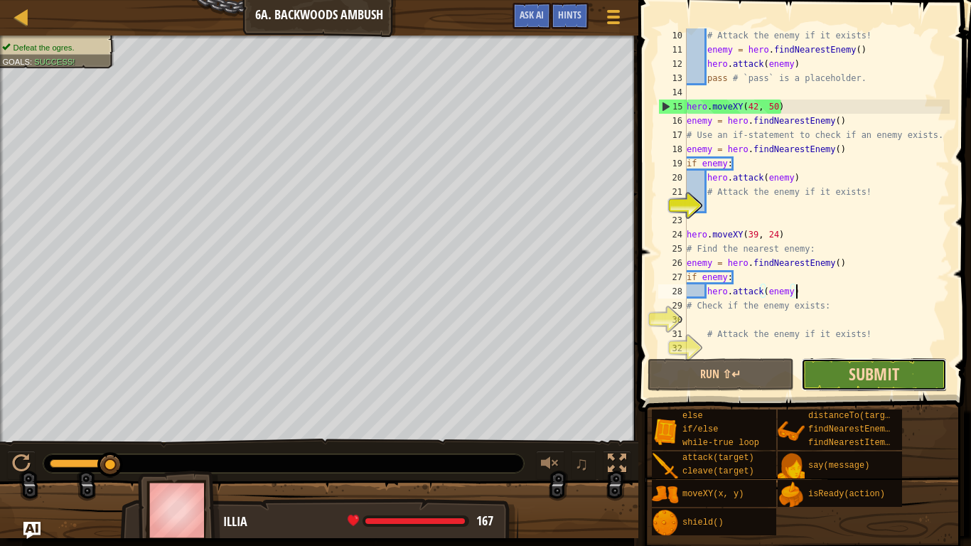
click at [879, 377] on span "Submit" at bounding box center [874, 373] width 50 height 23
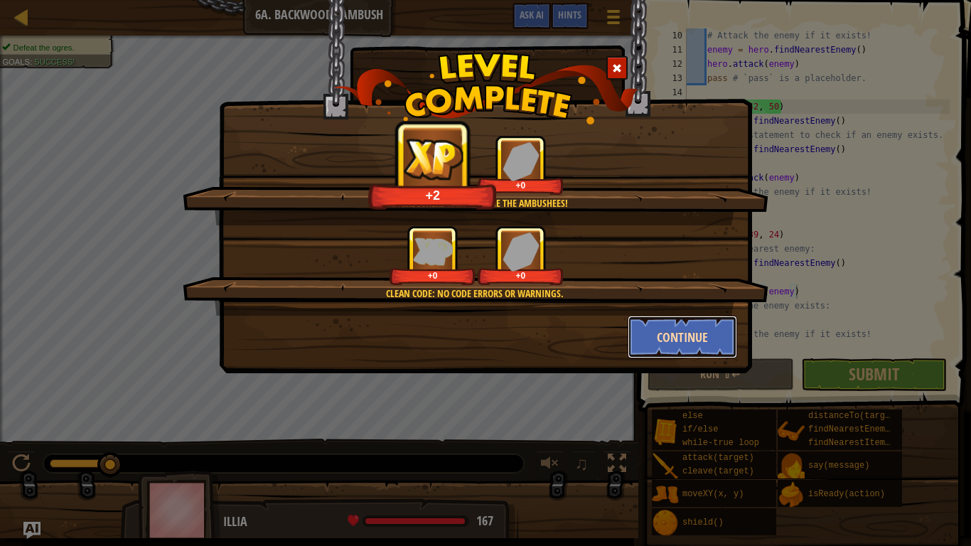
click at [721, 348] on button "Continue" at bounding box center [683, 337] width 110 height 43
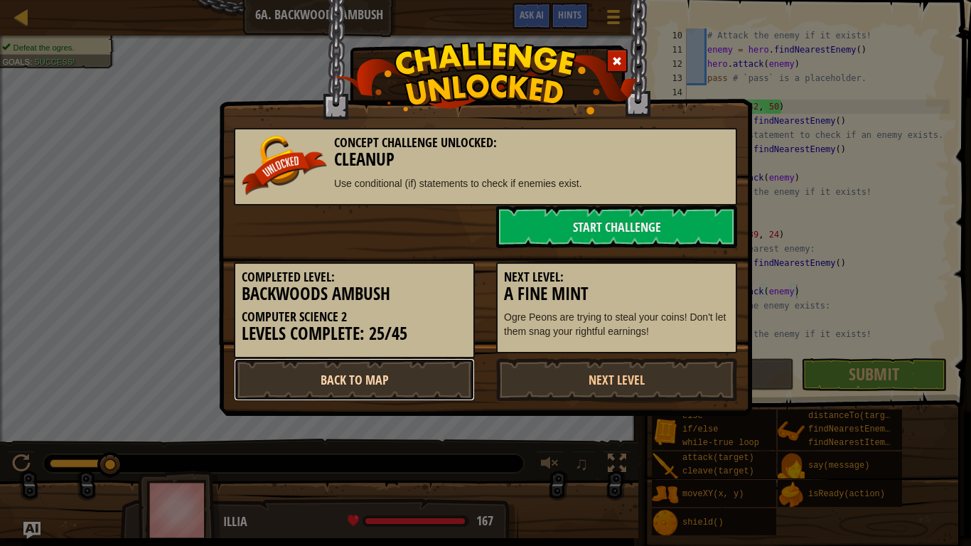
click at [431, 372] on link "Back to Map" at bounding box center [354, 379] width 241 height 43
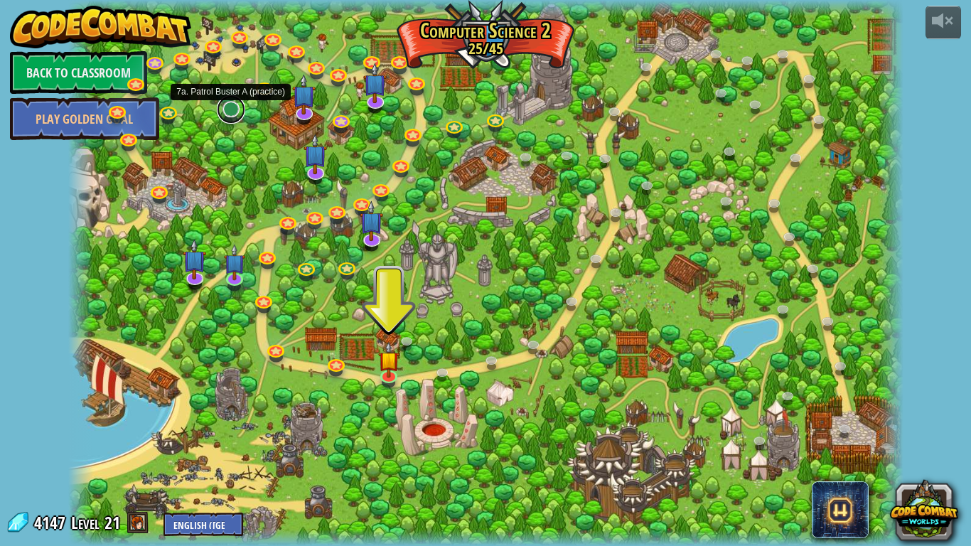
click at [228, 113] on link at bounding box center [231, 109] width 28 height 28
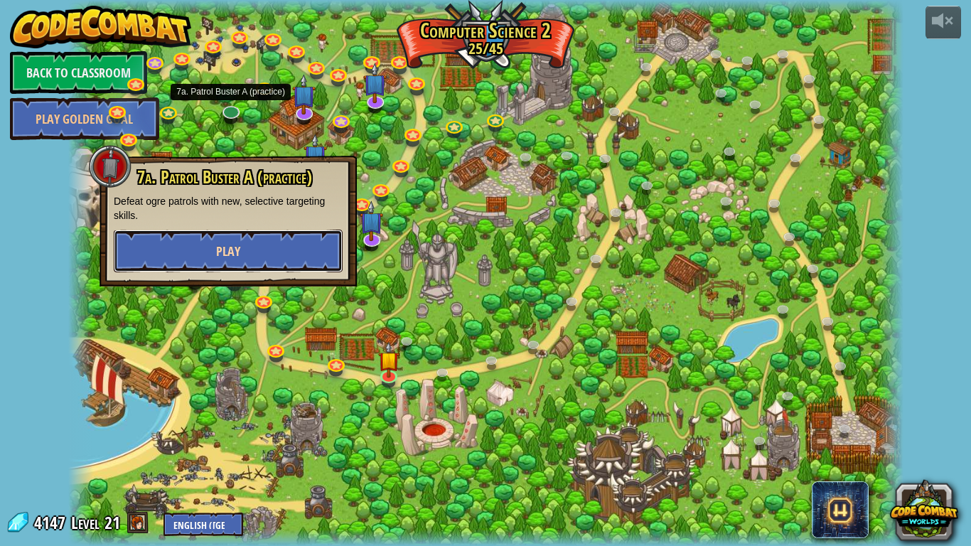
click at [255, 249] on button "Play" at bounding box center [228, 251] width 229 height 43
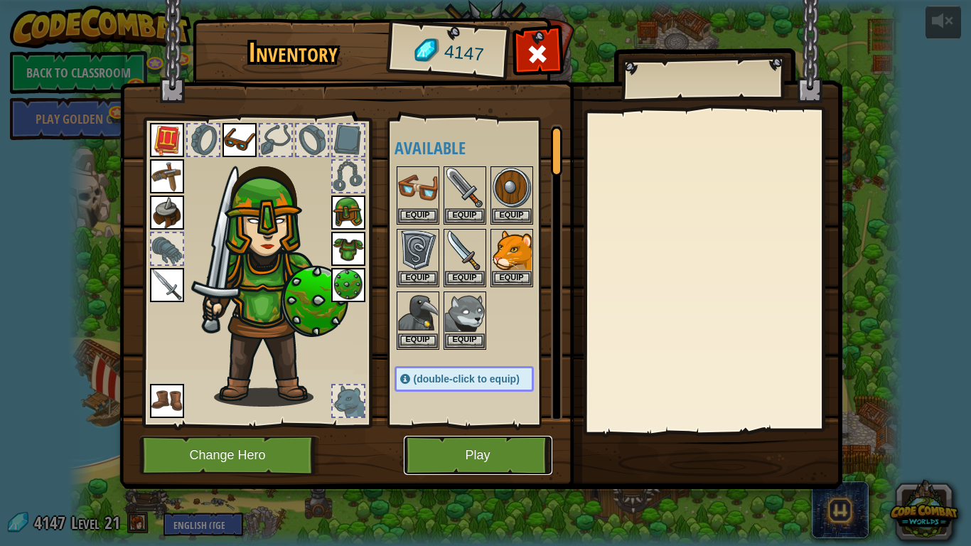
click at [507, 466] on button "Play" at bounding box center [478, 455] width 149 height 39
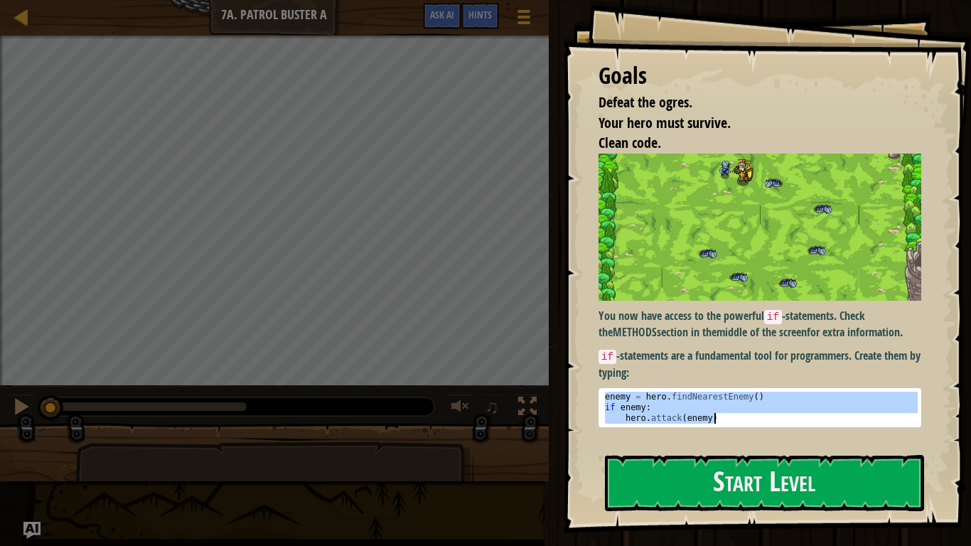
drag, startPoint x: 607, startPoint y: 393, endPoint x: 755, endPoint y: 422, distance: 151.4
click at [755, 422] on div "enemy = hero . findNearestEnemy ( ) if enemy : hero . attack ( enemy )" at bounding box center [760, 418] width 316 height 53
type textarea "if enemy: hero.attack(enemy)"
click at [749, 478] on button "Start Level" at bounding box center [764, 483] width 319 height 56
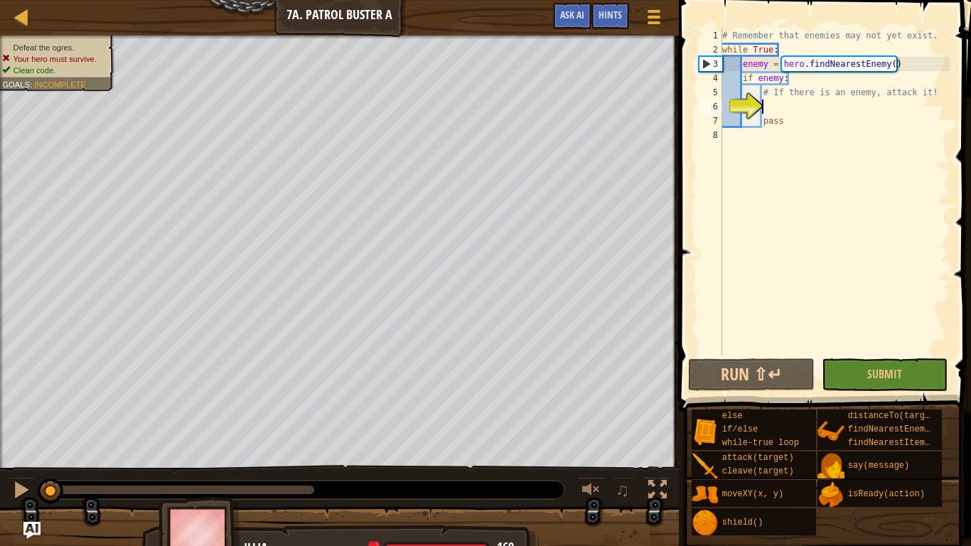
click at [807, 106] on div "# Remember that enemies may not yet exist. while True : enemy = hero . findNear…" at bounding box center [834, 205] width 230 height 355
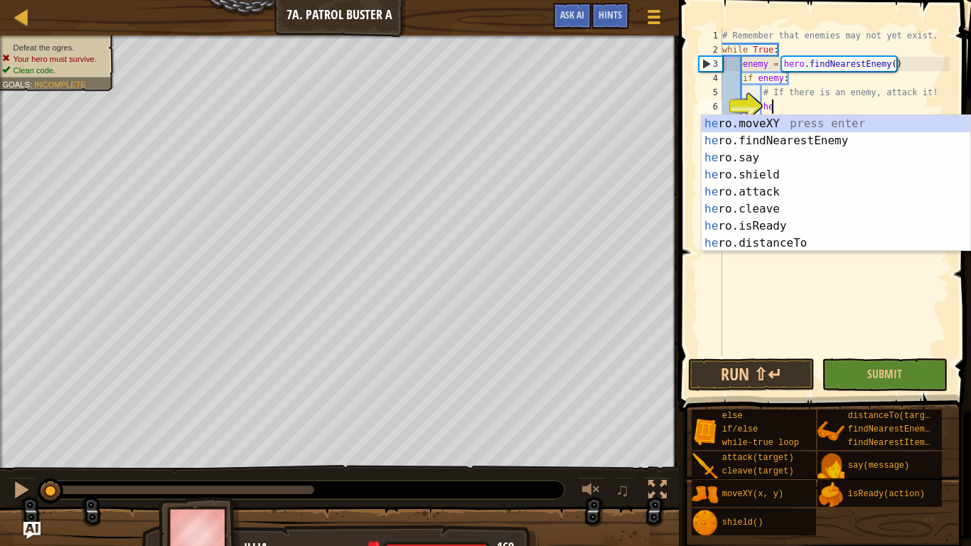
scroll to position [6, 7]
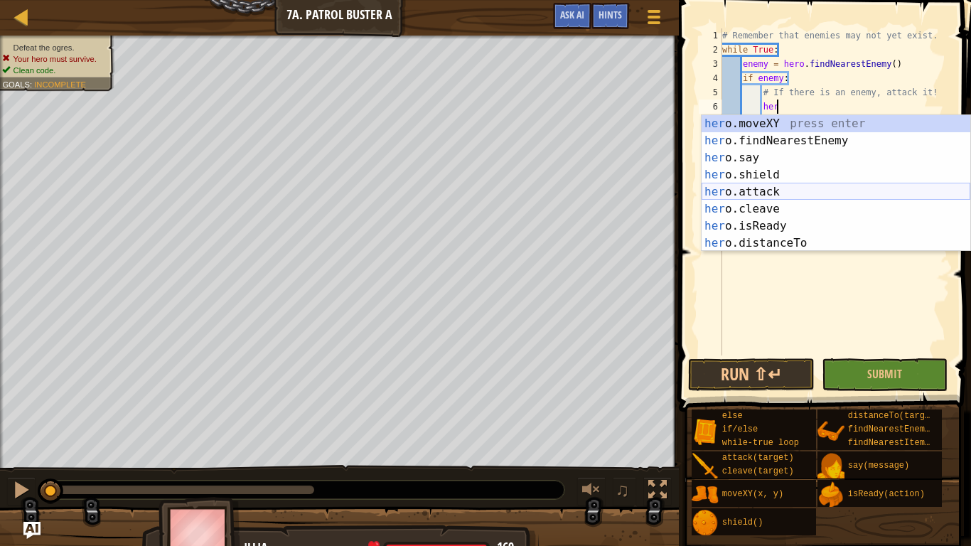
click at [782, 198] on div "her o.moveXY press enter her o.findNearestEnemy press enter her o.say press ent…" at bounding box center [835, 200] width 269 height 171
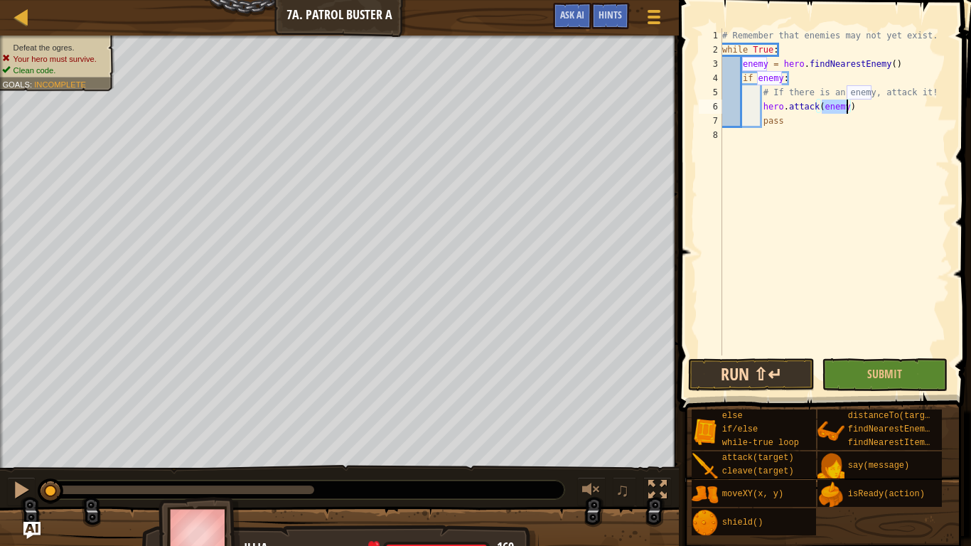
type textarea "hero.attack(enemy)"
click at [722, 370] on button "Run ⇧↵" at bounding box center [751, 374] width 126 height 33
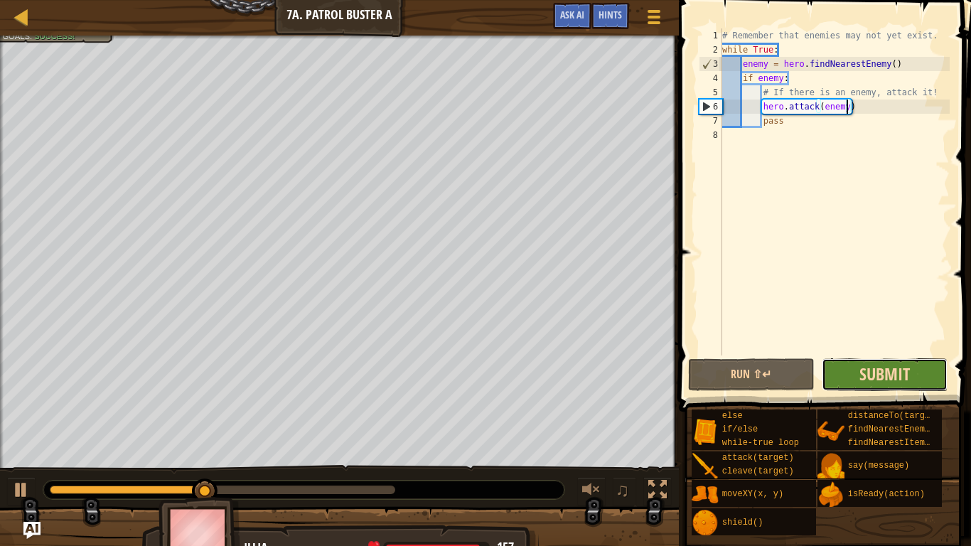
click at [878, 362] on button "Submit" at bounding box center [885, 374] width 126 height 33
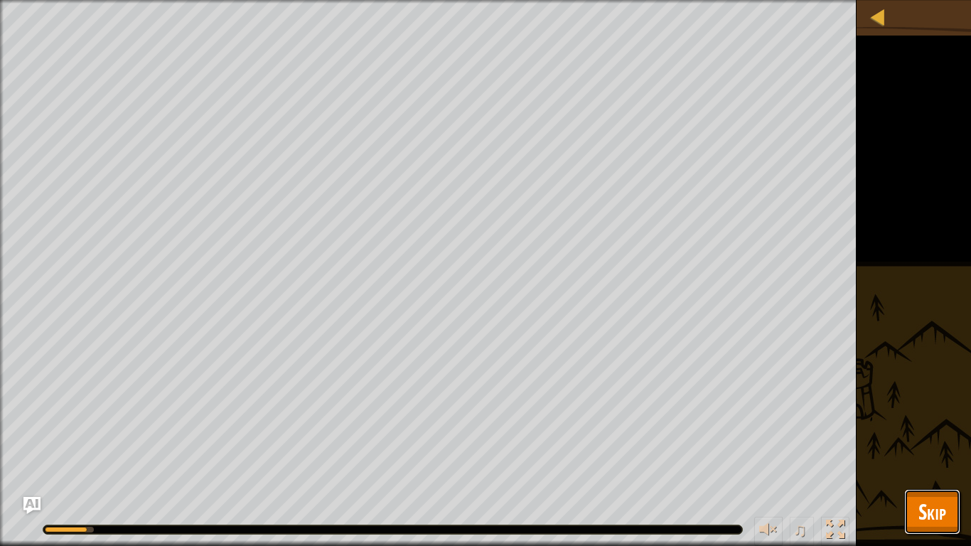
click at [944, 514] on span "Skip" at bounding box center [932, 511] width 28 height 29
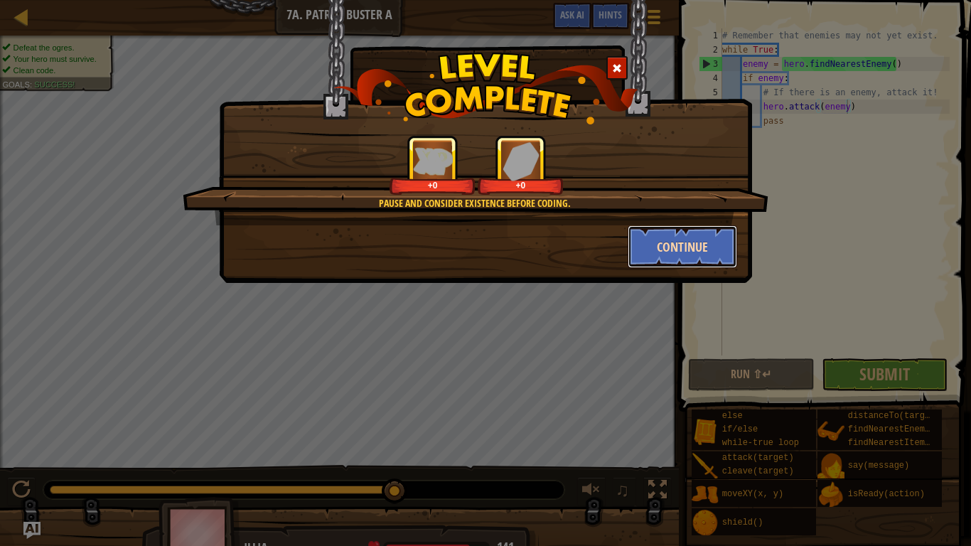
click at [689, 248] on button "Continue" at bounding box center [683, 246] width 110 height 43
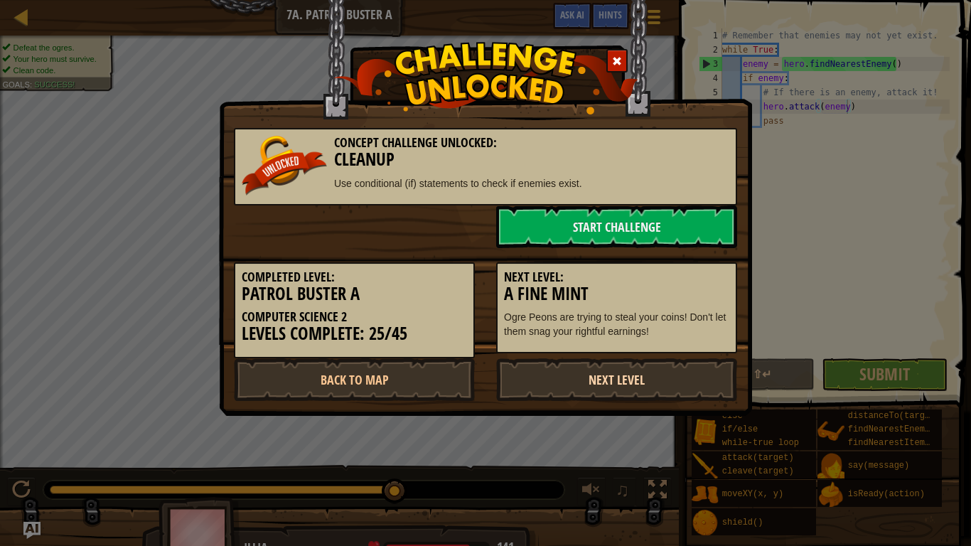
click at [605, 379] on link "Next Level" at bounding box center [616, 379] width 241 height 43
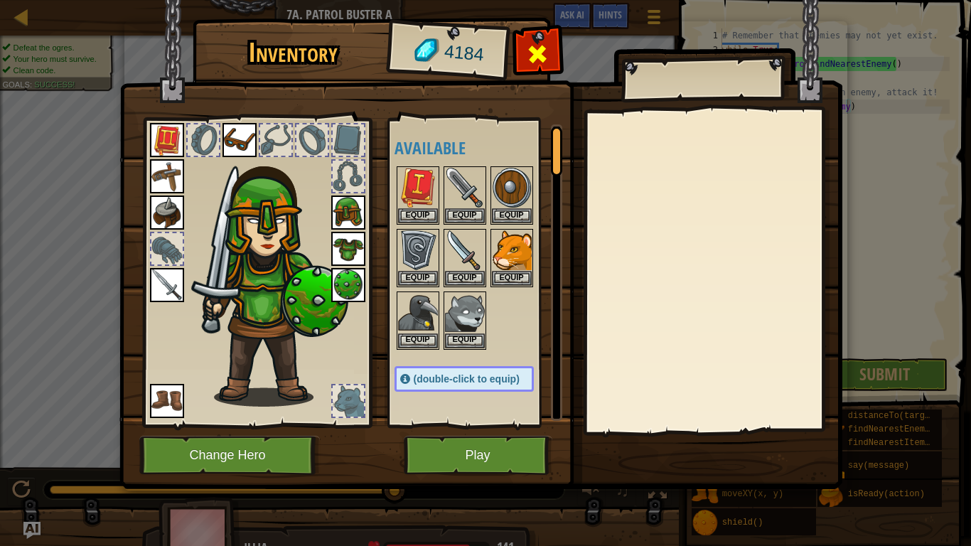
click at [535, 51] on span at bounding box center [537, 54] width 23 height 23
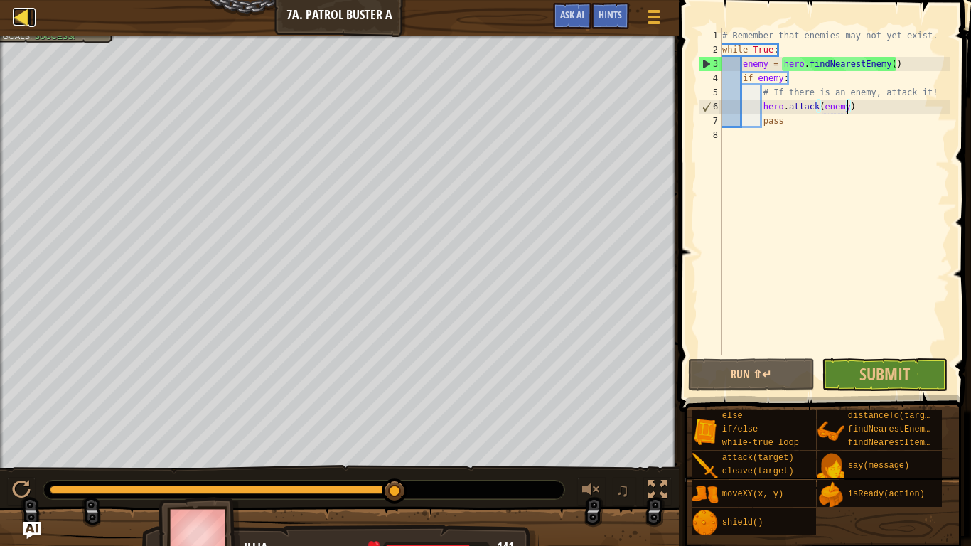
click at [22, 16] on div at bounding box center [22, 17] width 18 height 18
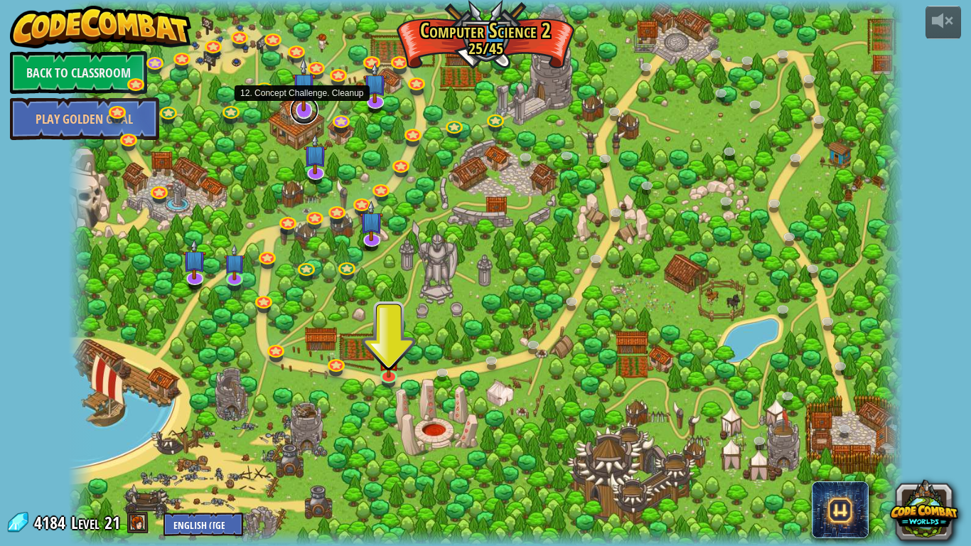
click at [308, 114] on link at bounding box center [304, 110] width 28 height 28
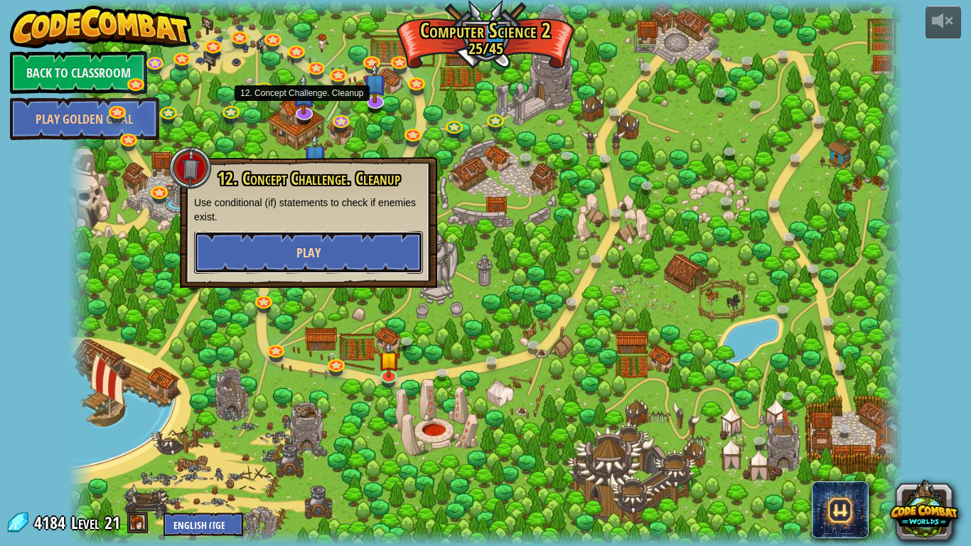
click at [266, 241] on button "Play" at bounding box center [308, 252] width 229 height 43
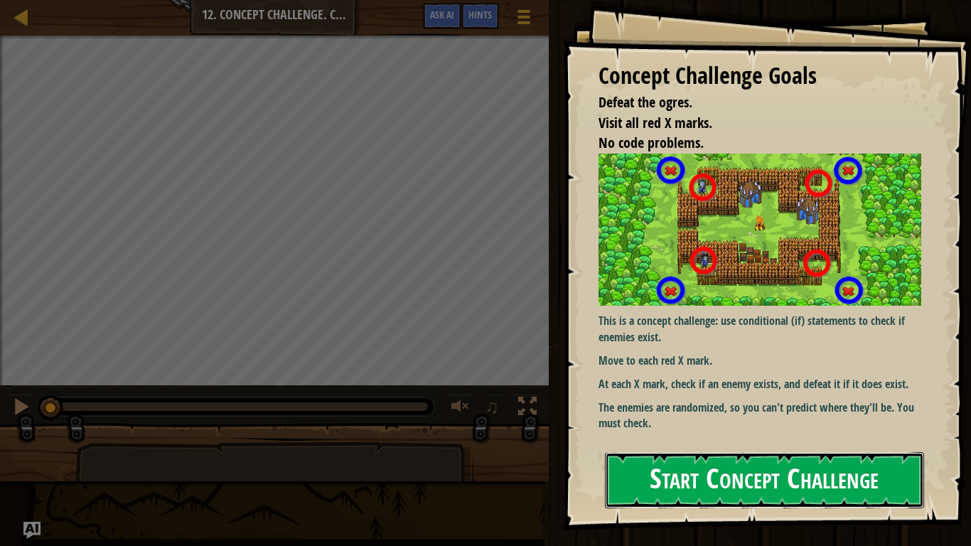
click at [776, 490] on button "Start Concept Challenge" at bounding box center [764, 480] width 319 height 56
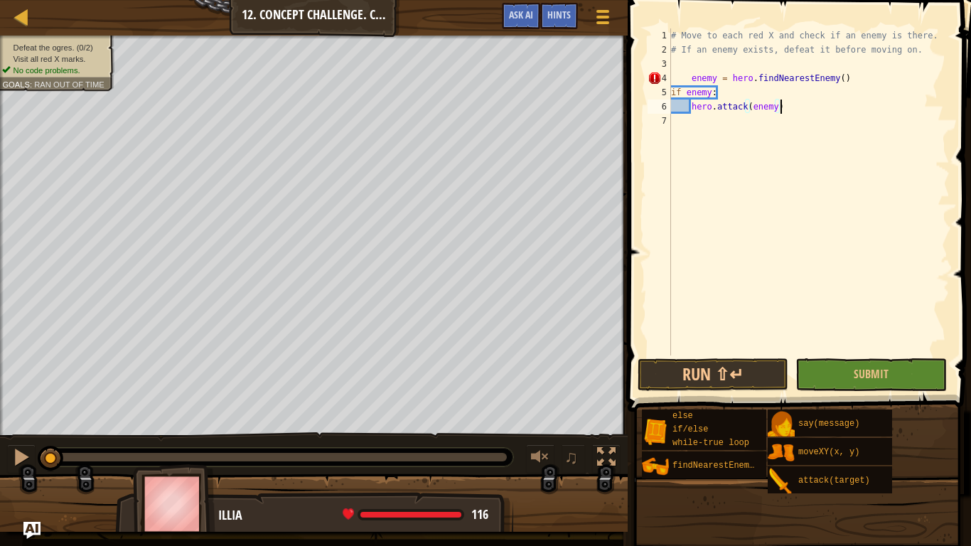
click at [690, 77] on div "# Move to each red X and check if an enemy is there. # If an enemy exists, defe…" at bounding box center [808, 205] width 281 height 355
type textarea "enemy = hero.findNearestEnemy()"
click at [835, 79] on div "# Move to each red X and check if an enemy is there. # If an enemy exists, defe…" at bounding box center [808, 205] width 281 height 355
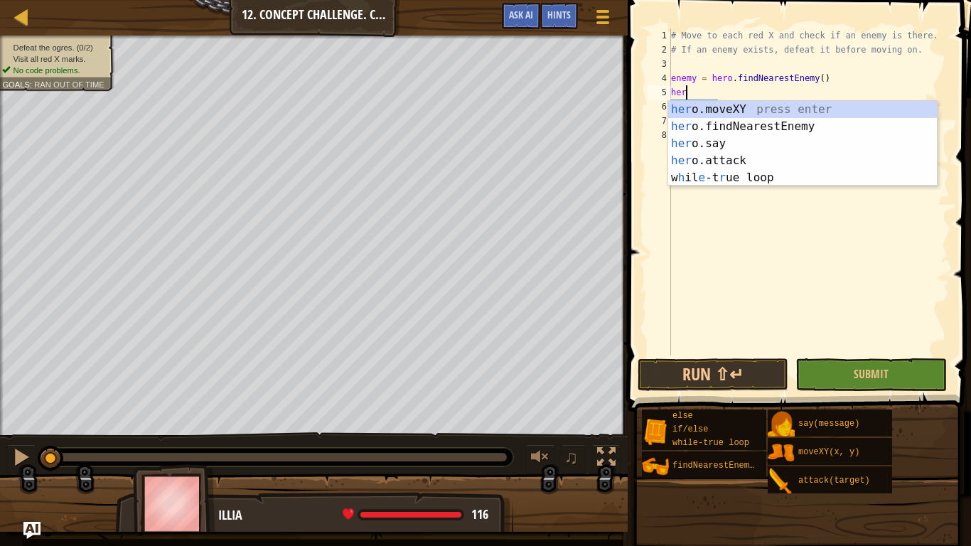
scroll to position [6, 1]
click at [854, 103] on div "her o.moveXY press enter her o.findNearestEnemy press enter her o.say press ent…" at bounding box center [802, 160] width 269 height 119
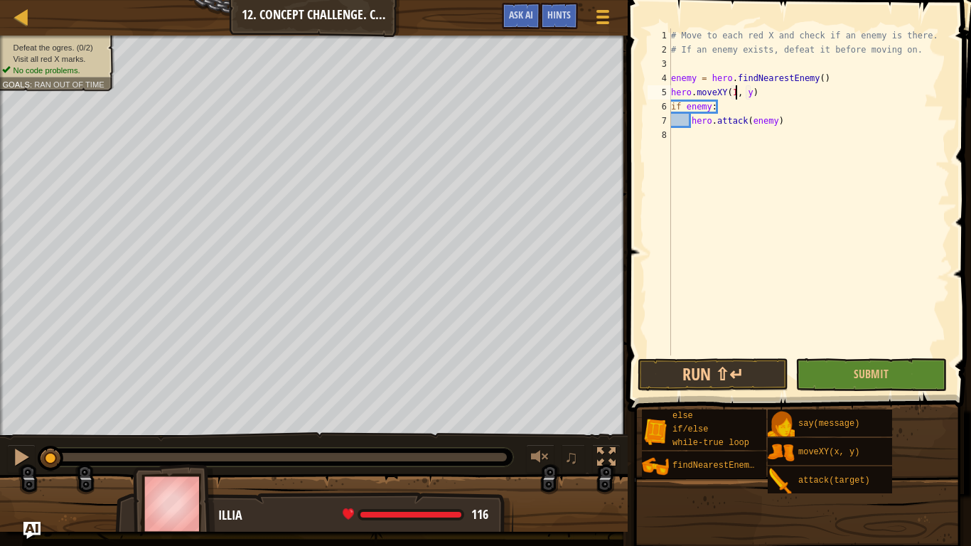
scroll to position [6, 11]
click at [754, 90] on div "# Move to each red X and check if an enemy is there. # If an enemy exists, defe…" at bounding box center [808, 205] width 281 height 355
click at [812, 126] on div "# Move to each red X and check if an enemy is there. # If an enemy exists, defe…" at bounding box center [808, 205] width 281 height 355
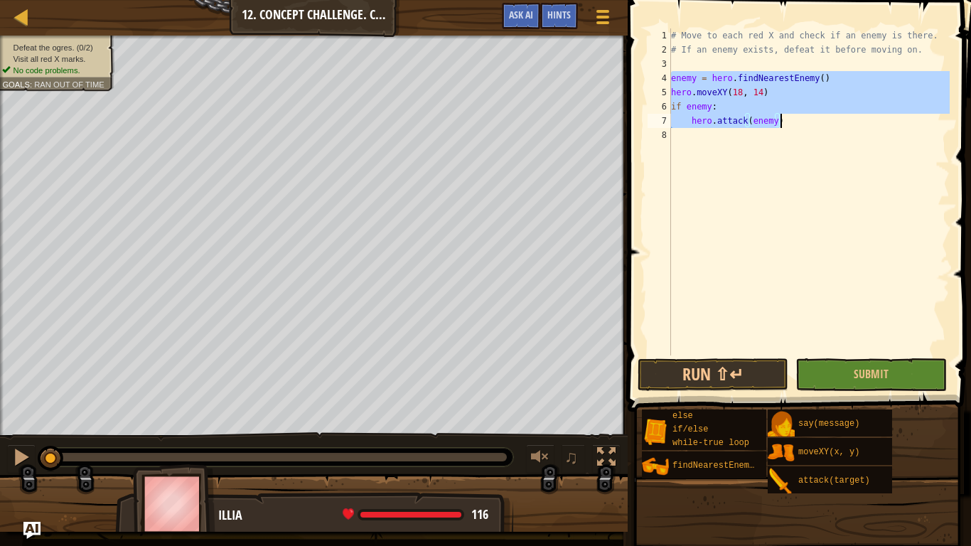
drag, startPoint x: 672, startPoint y: 80, endPoint x: 819, endPoint y: 124, distance: 152.7
click at [819, 124] on div "# Move to each red X and check if an enemy is there. # If an enemy exists, defe…" at bounding box center [808, 205] width 281 height 355
type textarea "if enemy: hero.attack(enemy)"
click at [807, 138] on div "# Move to each red X and check if an enemy is there. # If an enemy exists, defe…" at bounding box center [808, 205] width 281 height 355
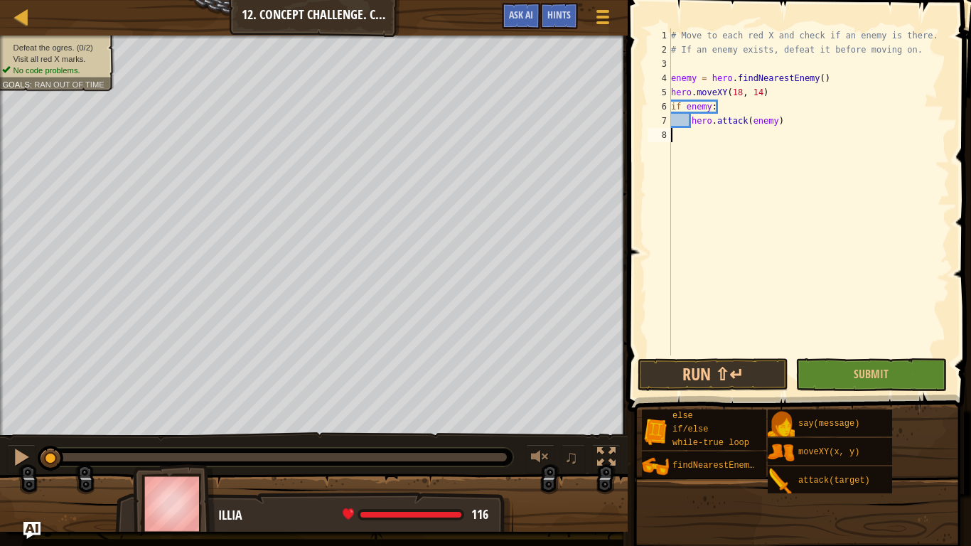
type textarea "hero.attack(enemy)"
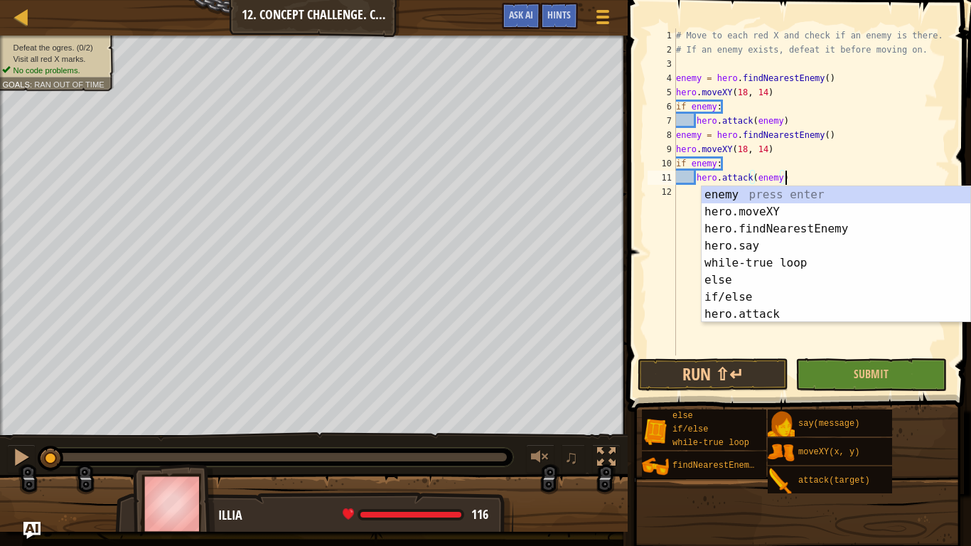
click at [686, 203] on div "# Move to each red X and check if an enemy is there. # If an enemy exists, defe…" at bounding box center [811, 205] width 276 height 355
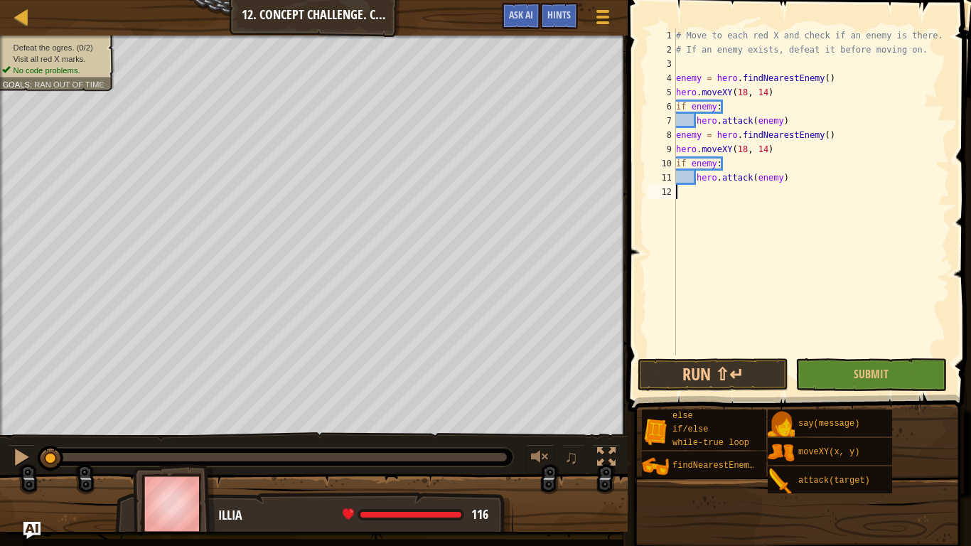
type textarea "hero.attack(enemy)"
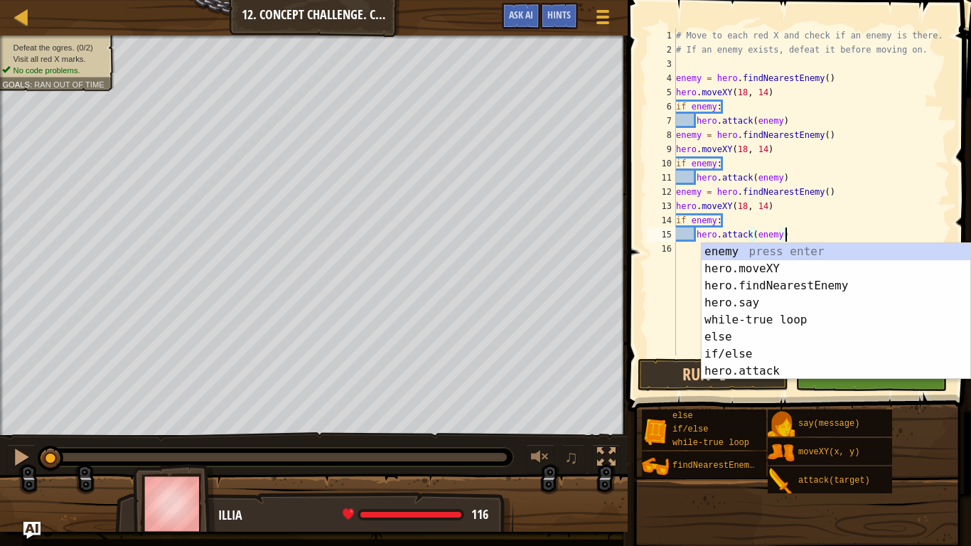
click at [680, 251] on div "# Move to each red X and check if an enemy is there. # If an enemy exists, defe…" at bounding box center [811, 205] width 276 height 355
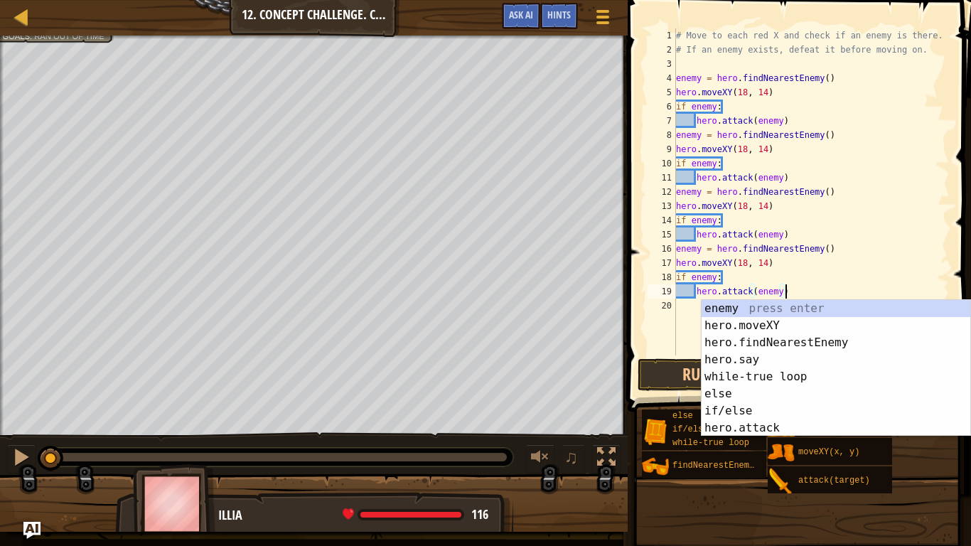
click at [766, 145] on div "# Move to each red X and check if an enemy is there. # If an enemy exists, defe…" at bounding box center [811, 205] width 276 height 355
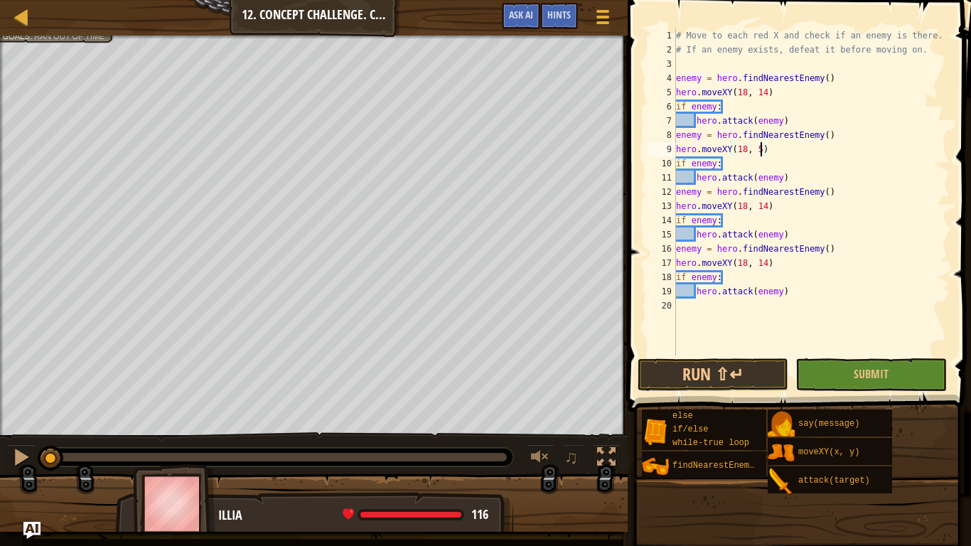
scroll to position [6, 13]
click at [763, 207] on div "# Move to each red X and check if an enemy is there. # If an enemy exists, defe…" at bounding box center [811, 205] width 276 height 355
click at [744, 202] on div "# Move to each red X and check if an enemy is there. # If an enemy exists, defe…" at bounding box center [811, 205] width 276 height 355
click at [745, 260] on div "# Move to each red X and check if an enemy is there. # If an enemy exists, defe…" at bounding box center [811, 205] width 276 height 355
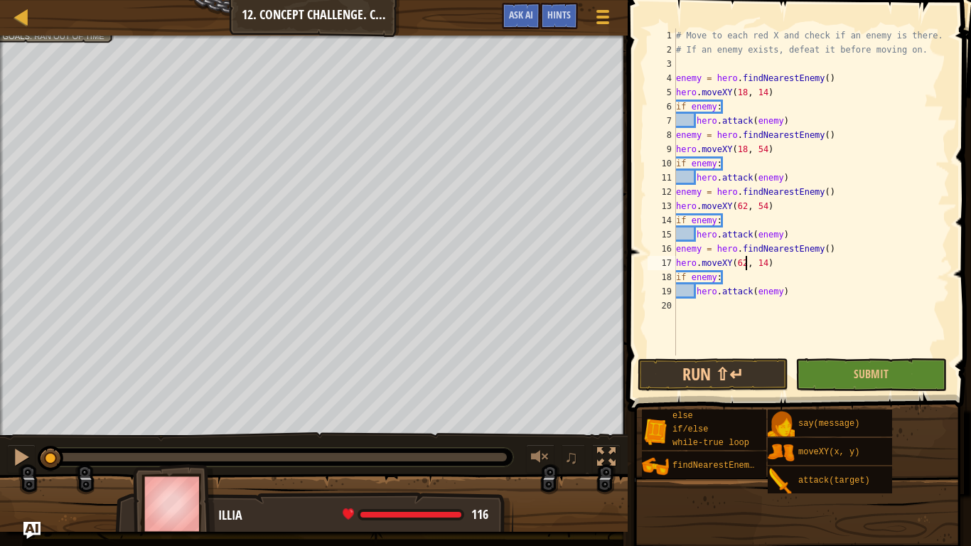
click at [795, 264] on div "# Move to each red X and check if an enemy is there. # If an enemy exists, defe…" at bounding box center [811, 205] width 276 height 355
click at [697, 379] on button "Run ⇧↵" at bounding box center [712, 374] width 151 height 33
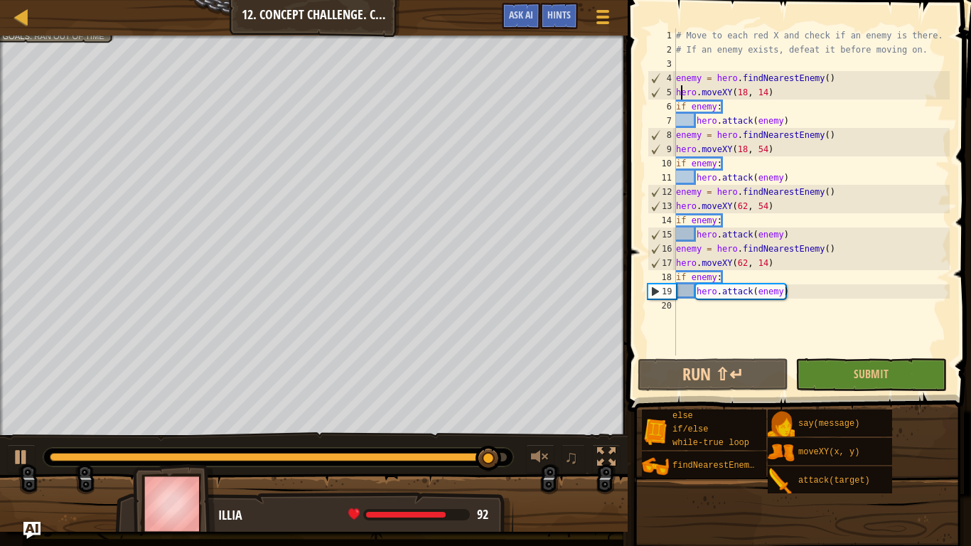
click at [679, 93] on div "# Move to each red X and check if an enemy is there. # If an enemy exists, defe…" at bounding box center [811, 205] width 276 height 355
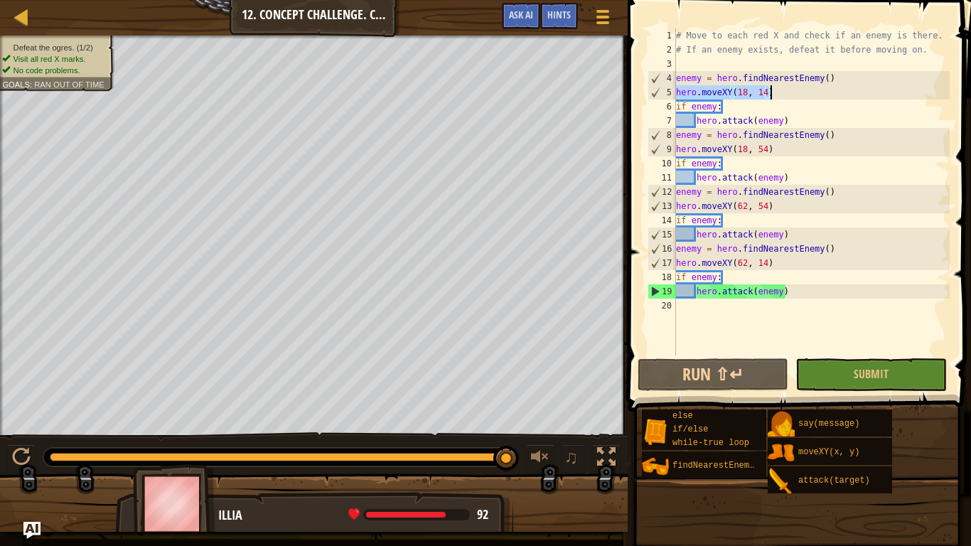
drag, startPoint x: 677, startPoint y: 93, endPoint x: 777, endPoint y: 95, distance: 100.9
click at [777, 95] on div "# Move to each red X and check if an enemy is there. # If an enemy exists, defe…" at bounding box center [811, 205] width 276 height 355
click at [760, 92] on div "# Move to each red X and check if an enemy is there. # If an enemy exists, defe…" at bounding box center [811, 205] width 276 height 355
click at [793, 119] on div "# Move to each red X and check if an enemy is there. # If an enemy exists, defe…" at bounding box center [811, 205] width 276 height 355
type textarea "hero.attack(enemy)"
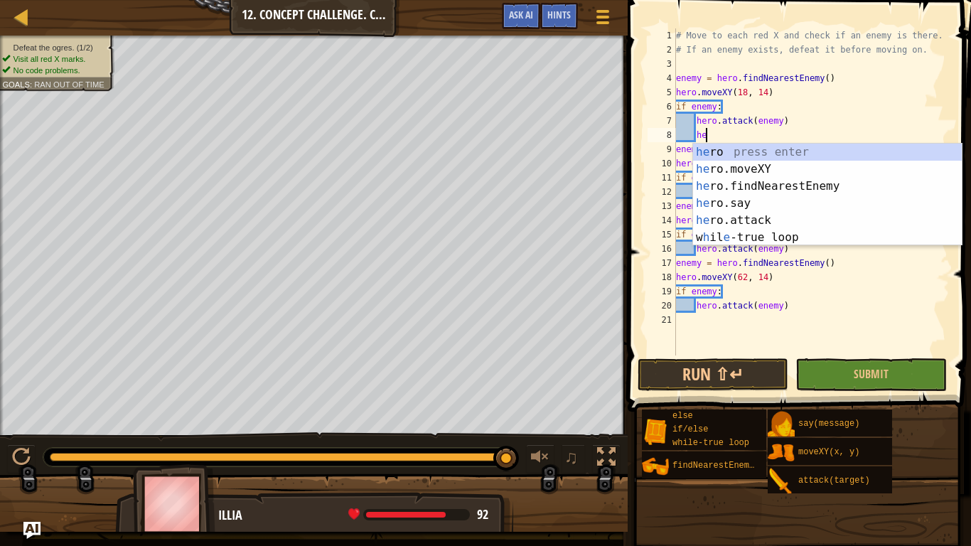
scroll to position [6, 4]
click at [797, 215] on div "her o press enter her o.moveXY press enter her o.findNearestEnemy press enter h…" at bounding box center [827, 212] width 269 height 136
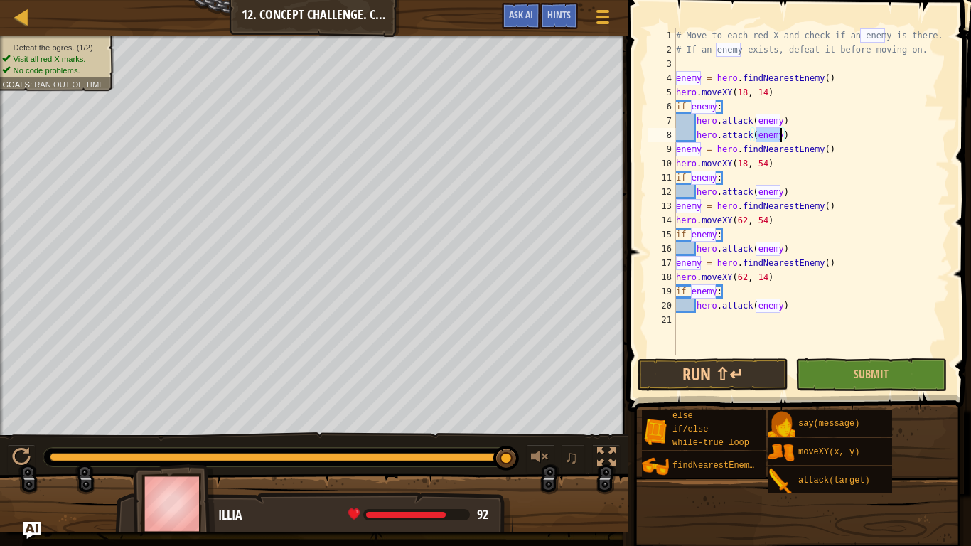
click at [739, 176] on div "# Move to each red X and check if an enemy is there. # If an enemy exists, defe…" at bounding box center [811, 205] width 276 height 355
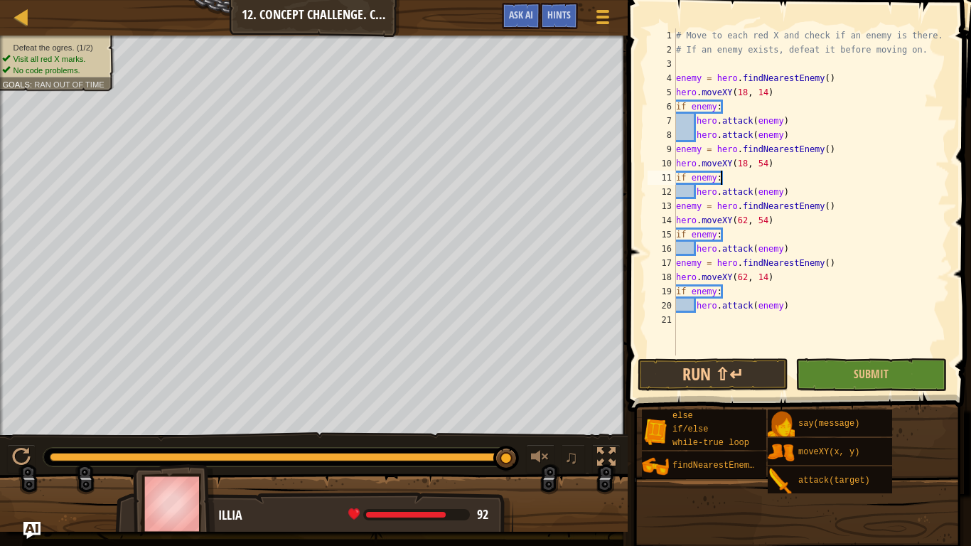
click at [677, 149] on div "# Move to each red X and check if an enemy is there. # If an enemy exists, defe…" at bounding box center [811, 205] width 276 height 355
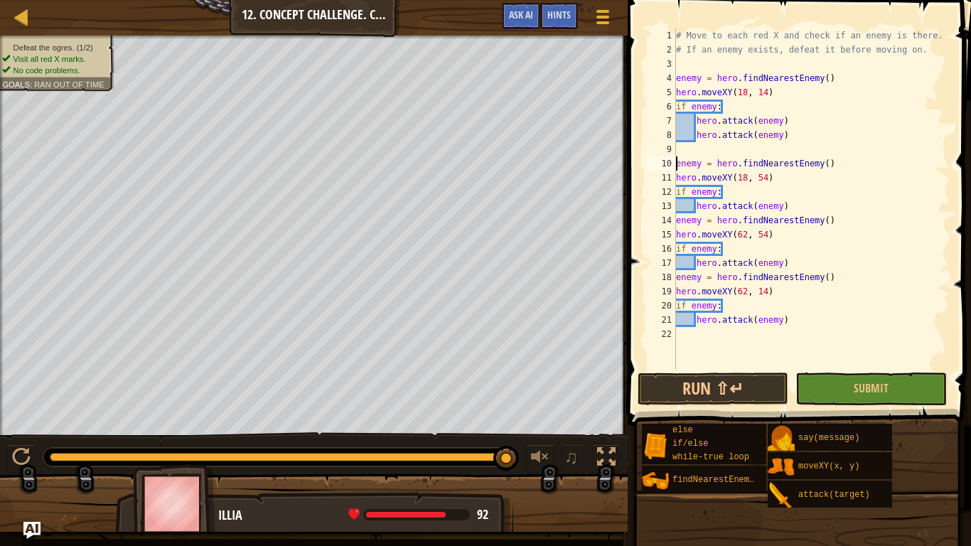
click at [677, 217] on div "# Move to each red X and check if an enemy is there. # If an enemy exists, defe…" at bounding box center [811, 213] width 276 height 370
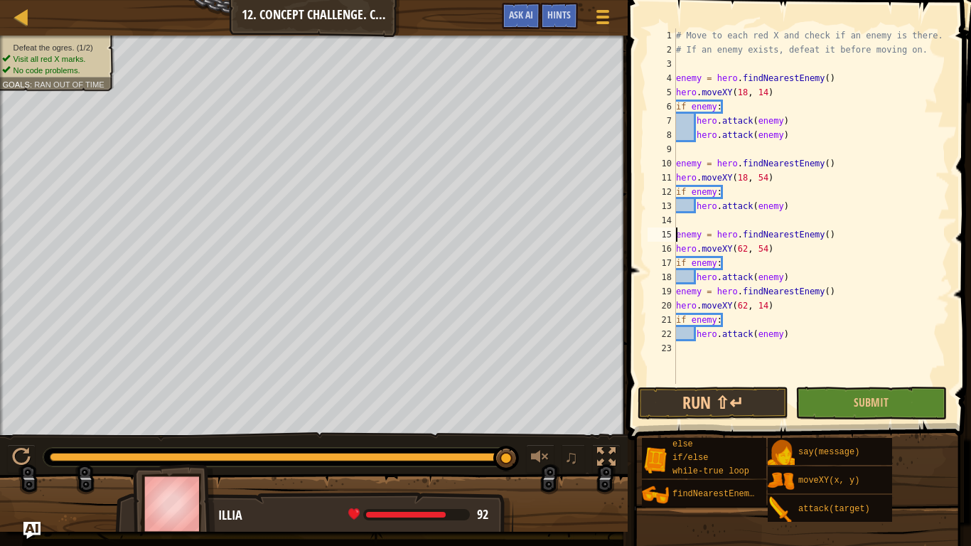
click at [675, 286] on div "19" at bounding box center [661, 291] width 28 height 14
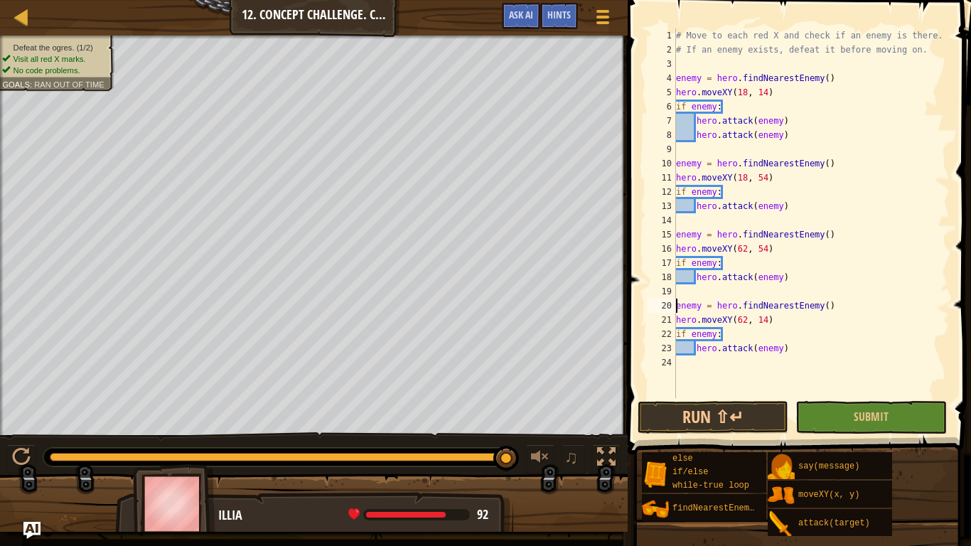
click at [790, 205] on div "# Move to each red X and check if an enemy is there. # If an enemy exists, defe…" at bounding box center [811, 227] width 276 height 398
type textarea "hero.attack(enemy)"
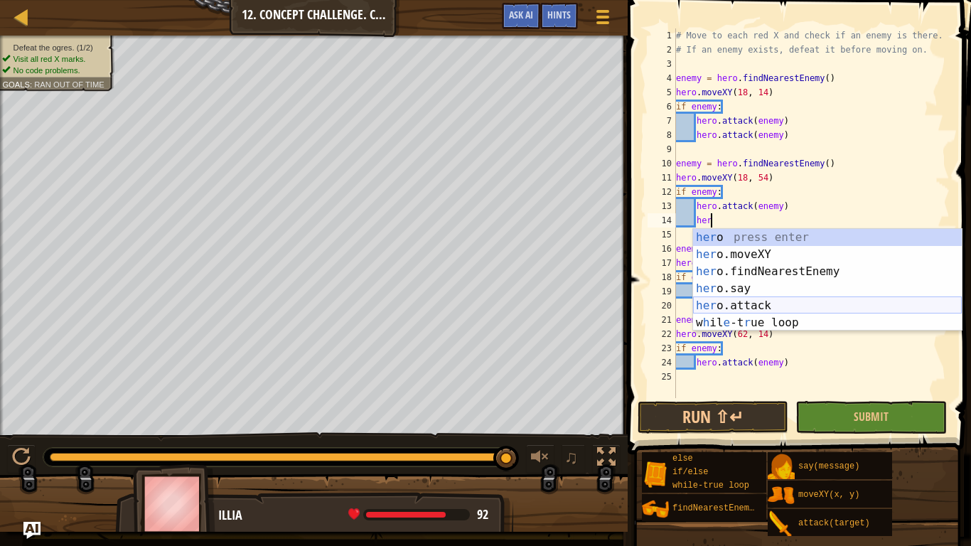
click at [789, 301] on div "her o press enter her o.moveXY press enter her o.findNearestEnemy press enter h…" at bounding box center [827, 297] width 269 height 136
type textarea "hero.attack(enemy)"
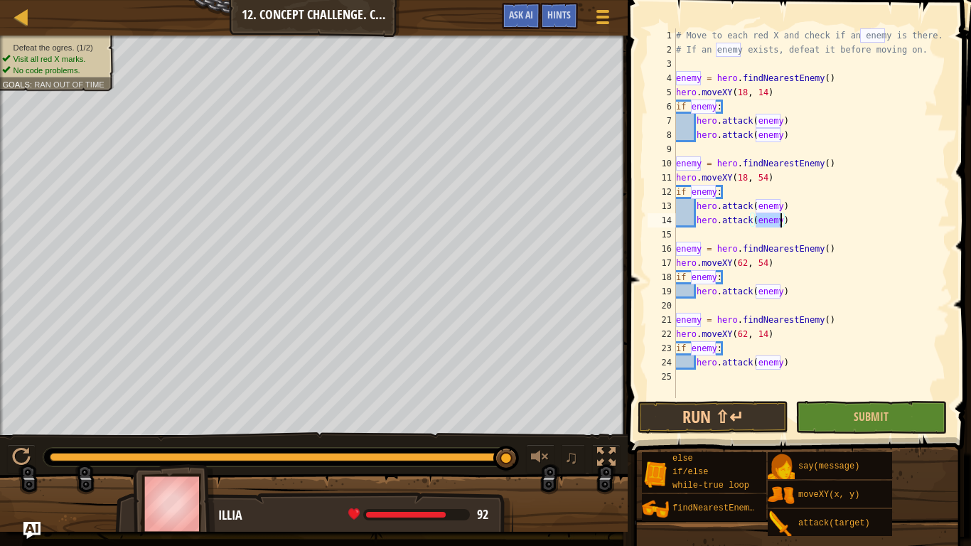
click at [785, 290] on div "# Move to each red X and check if an enemy is there. # If an enemy exists, defe…" at bounding box center [811, 227] width 276 height 398
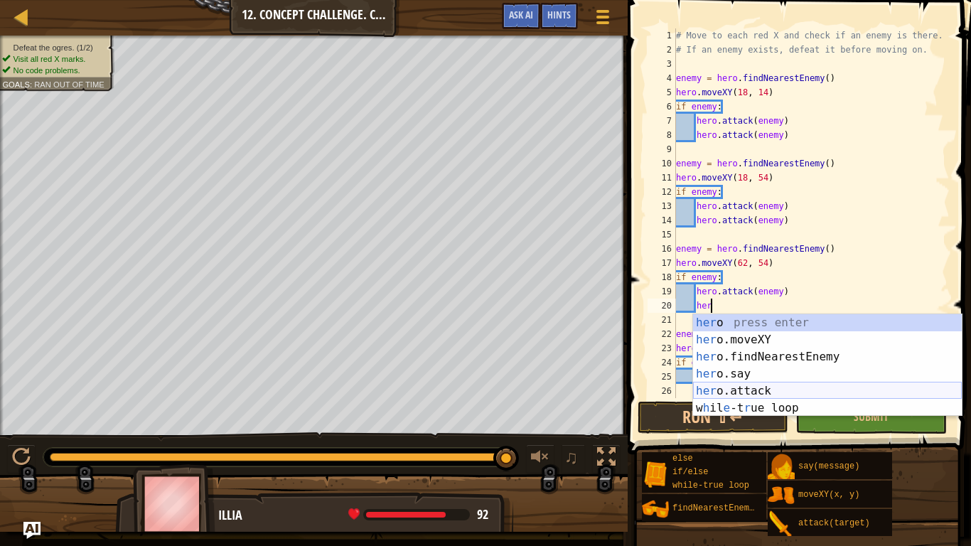
click at [785, 387] on div "her o press enter her o.moveXY press enter her o.findNearestEnemy press enter h…" at bounding box center [827, 382] width 269 height 136
type textarea "hero.attack(enemy)"
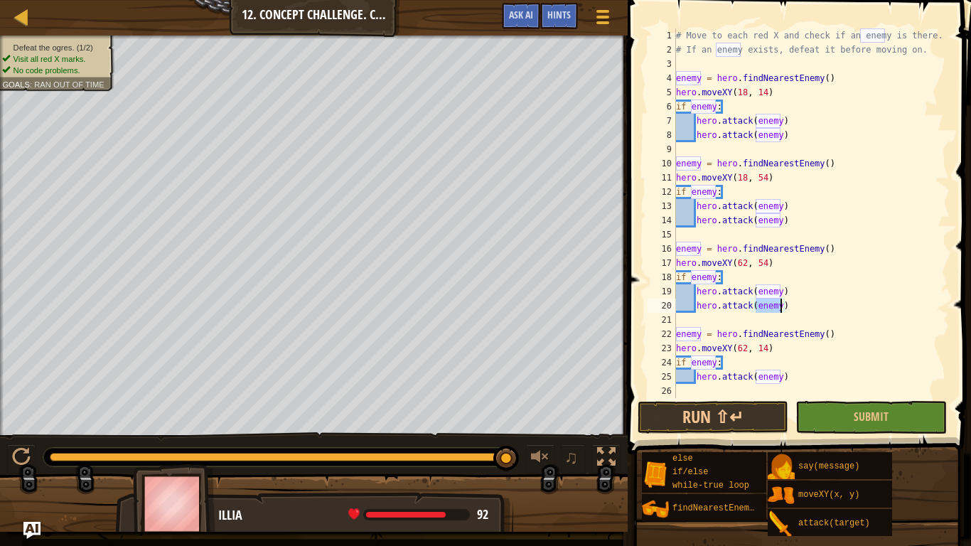
click at [787, 377] on div "# Move to each red X and check if an enemy is there. # If an enemy exists, defe…" at bounding box center [811, 227] width 276 height 398
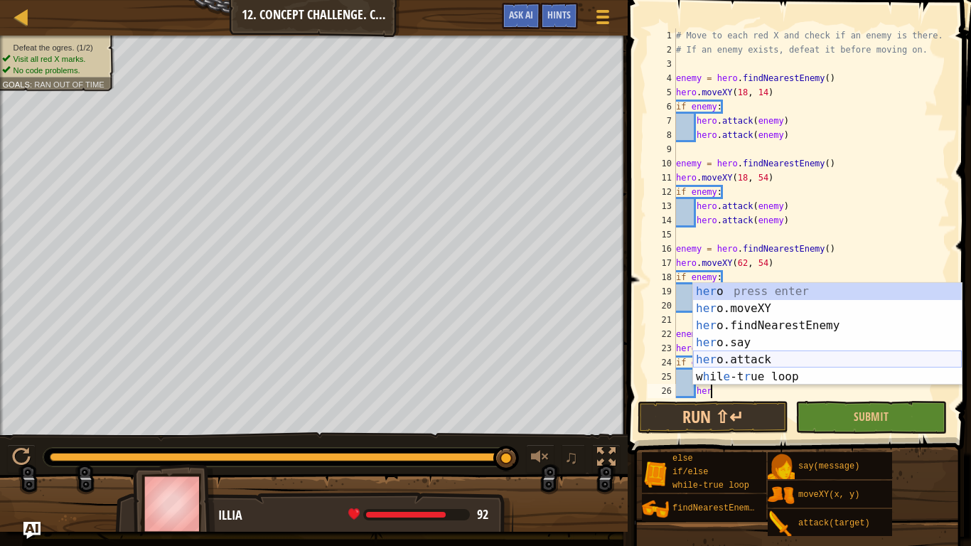
click at [789, 360] on div "her o press enter her o.moveXY press enter her o.findNearestEnemy press enter h…" at bounding box center [827, 351] width 269 height 136
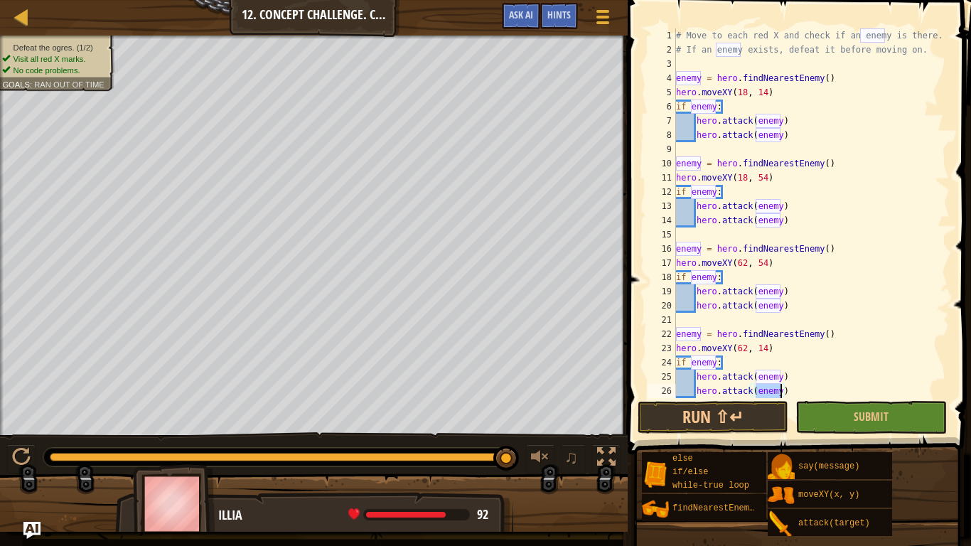
scroll to position [14, 0]
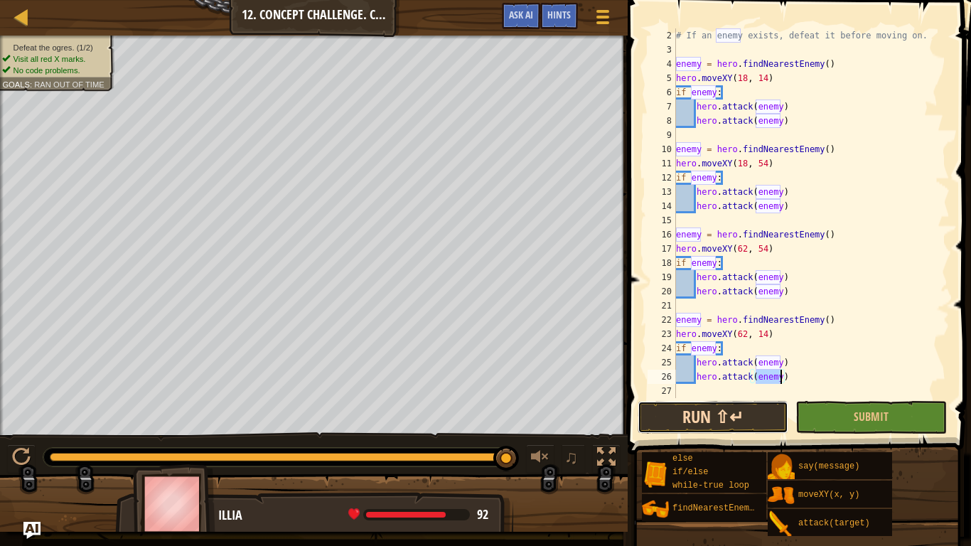
click at [687, 418] on button "Run ⇧↵" at bounding box center [712, 417] width 151 height 33
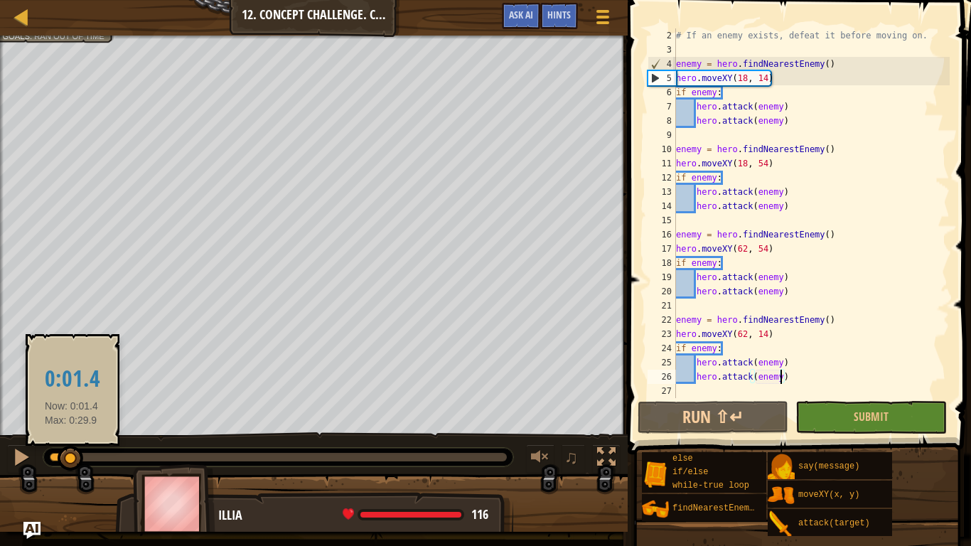
drag, startPoint x: 405, startPoint y: 458, endPoint x: 72, endPoint y: 460, distance: 333.3
click at [72, 460] on div at bounding box center [71, 459] width 26 height 26
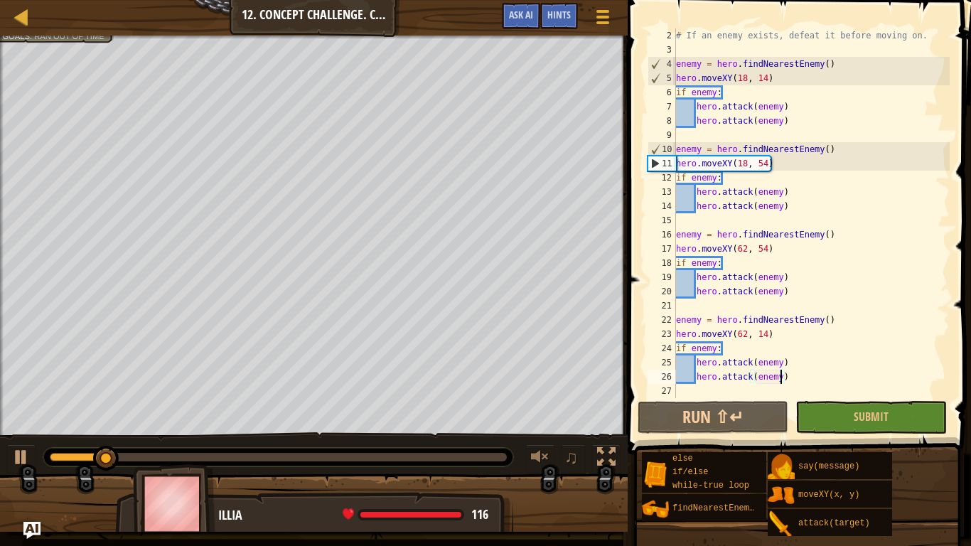
click at [797, 72] on div "# If an enemy exists, defeat it before moving on. enemy = hero . findNearestEne…" at bounding box center [811, 227] width 276 height 398
type textarea "hero.moveXY(18, 14)"
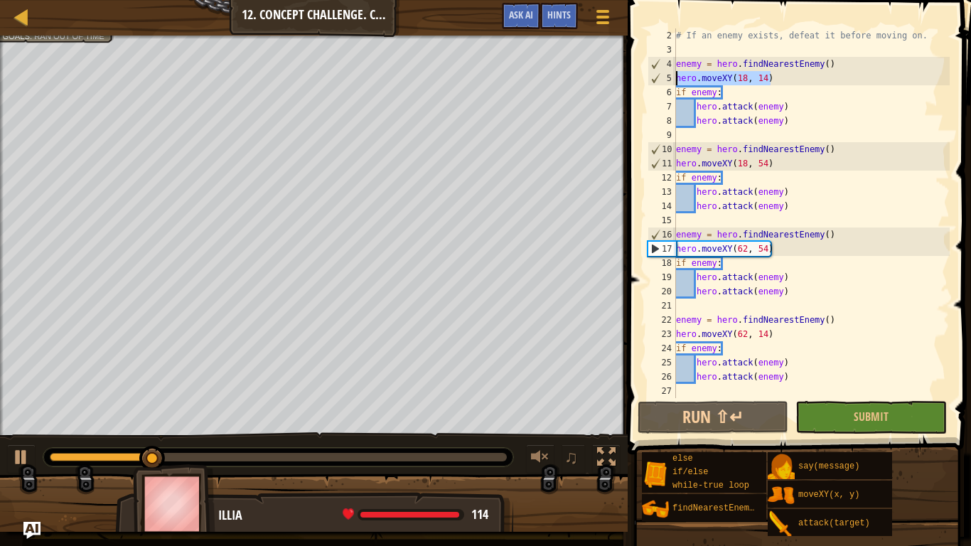
drag, startPoint x: 778, startPoint y: 77, endPoint x: 674, endPoint y: 77, distance: 104.5
click at [674, 77] on div "hero.moveXY(18, 14) 2 3 4 5 6 7 8 9 10 11 12 13 14 15 16 17 18 19 20 21 22 23 2…" at bounding box center [797, 213] width 305 height 370
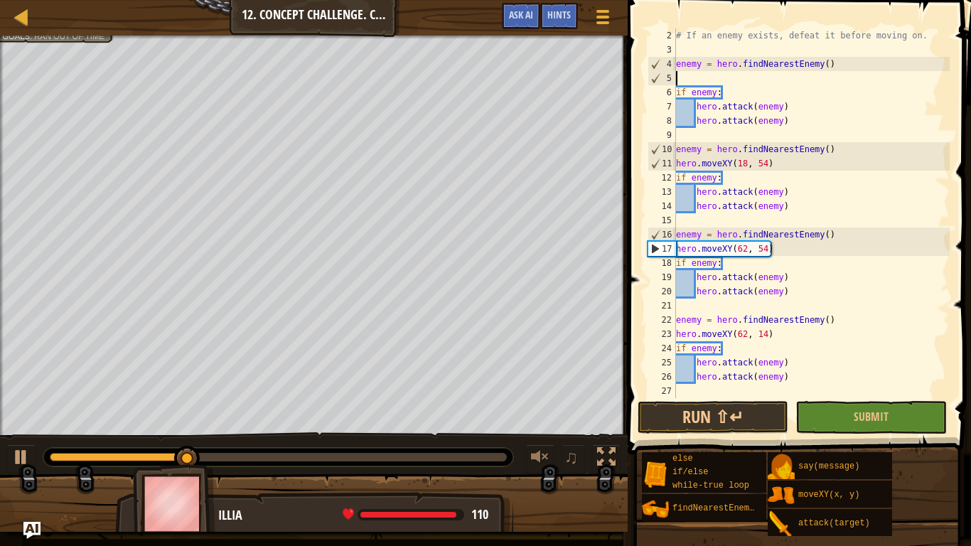
scroll to position [6, 0]
click at [677, 64] on div "# If an enemy exists, defeat it before moving on. enemy = hero . findNearestEne…" at bounding box center [811, 227] width 276 height 398
type textarea "enemy = hero.findNearestEnemy()"
click at [678, 75] on div "# If an enemy exists, defeat it before moving on. enemy = hero . findNearestEne…" at bounding box center [811, 227] width 276 height 398
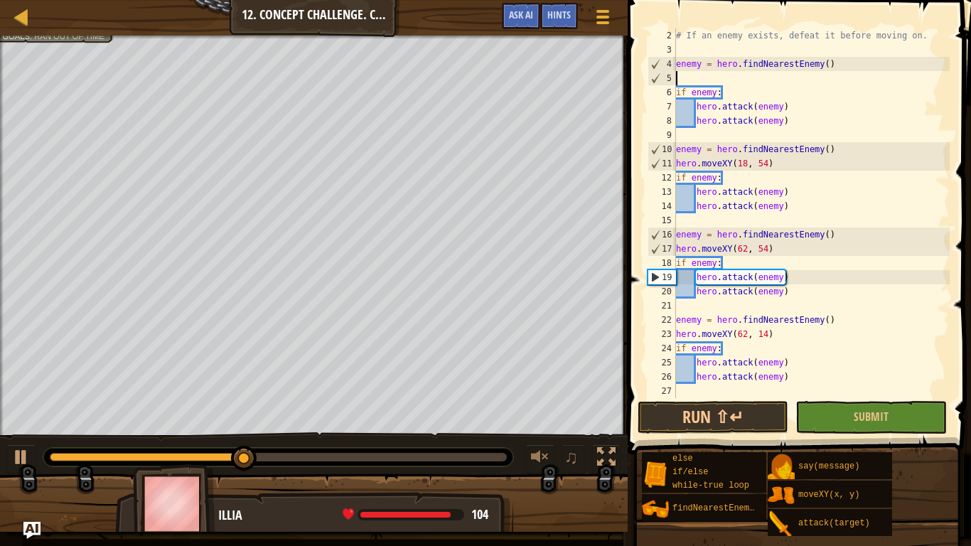
type textarea "enemy = hero.findNearestEnemy()"
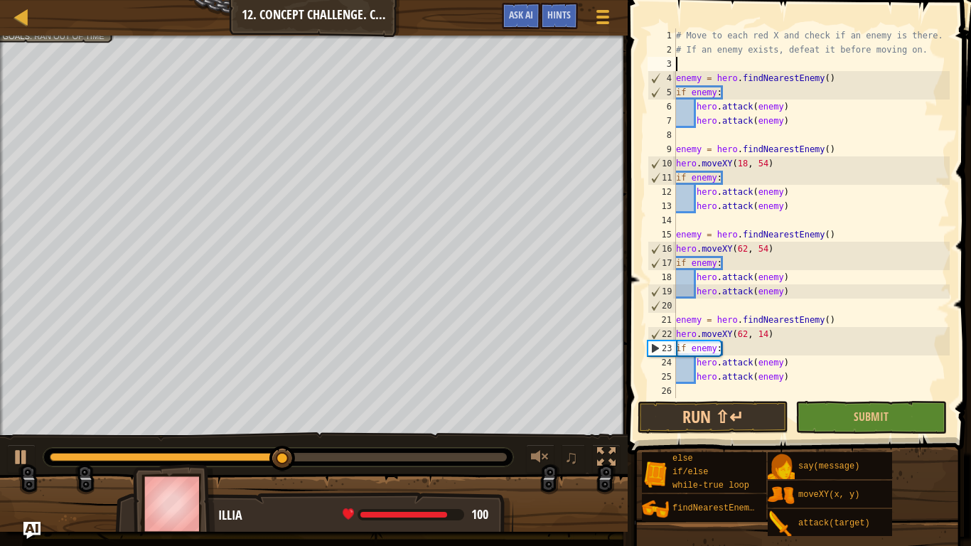
scroll to position [0, 0]
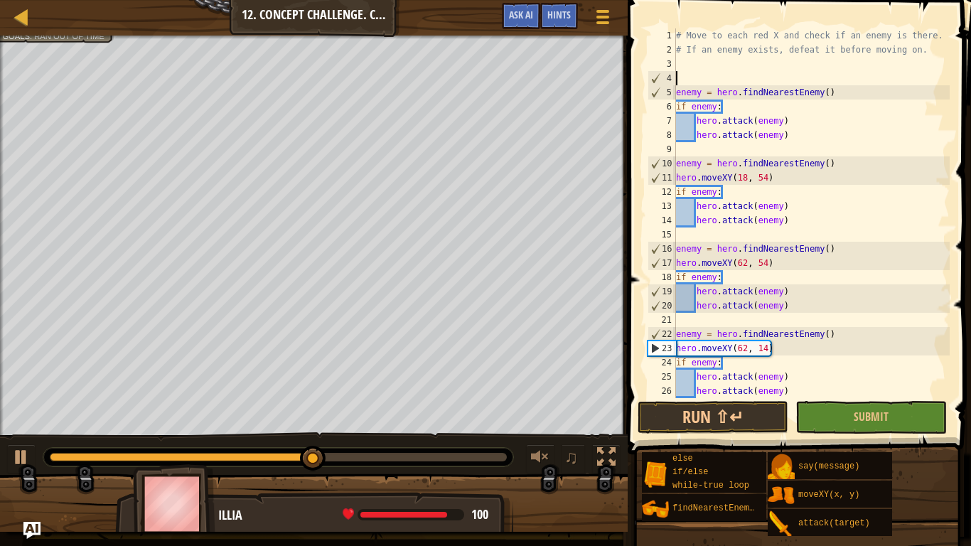
paste textarea "hero.moveXY(18, 14)"
click at [860, 103] on div "# Move to each red X and check if an enemy is there. # If an enemy exists, defe…" at bounding box center [811, 227] width 276 height 398
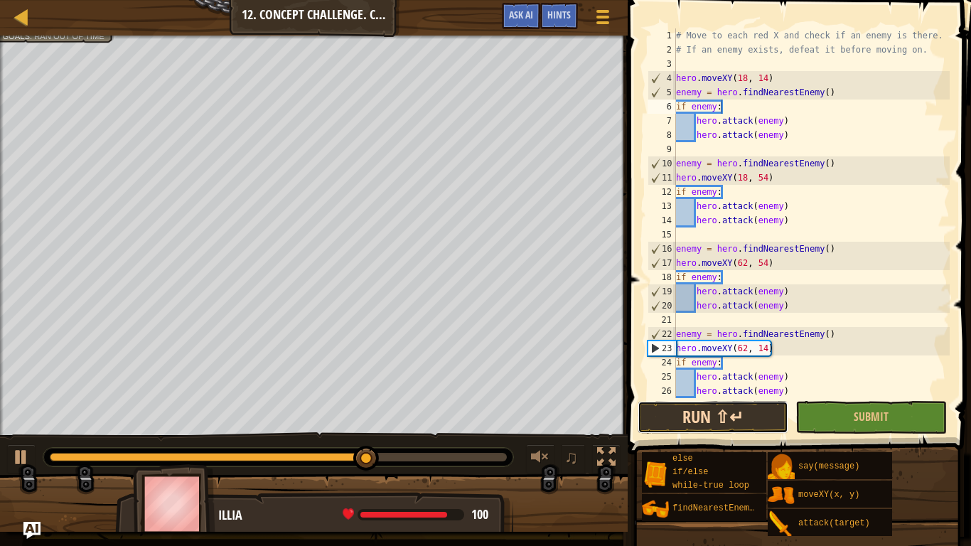
click at [691, 411] on button "Run ⇧↵" at bounding box center [712, 417] width 151 height 33
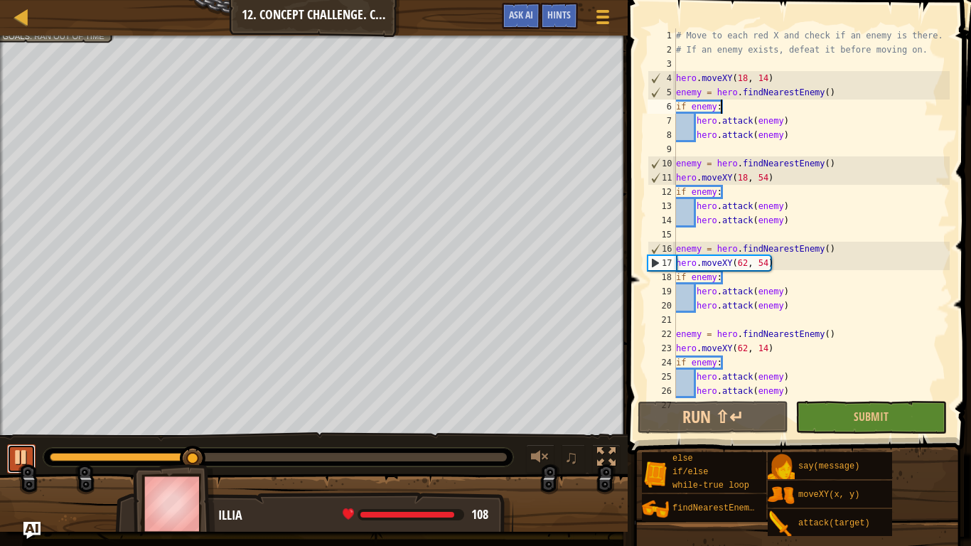
click at [23, 451] on div at bounding box center [21, 457] width 18 height 18
drag, startPoint x: 770, startPoint y: 177, endPoint x: 675, endPoint y: 175, distance: 95.3
click at [675, 175] on div "if enemy: 1 2 3 4 5 6 7 8 9 10 11 12 13 14 15 16 17 18 19 20 21 22 23 24 25 26 …" at bounding box center [797, 213] width 305 height 370
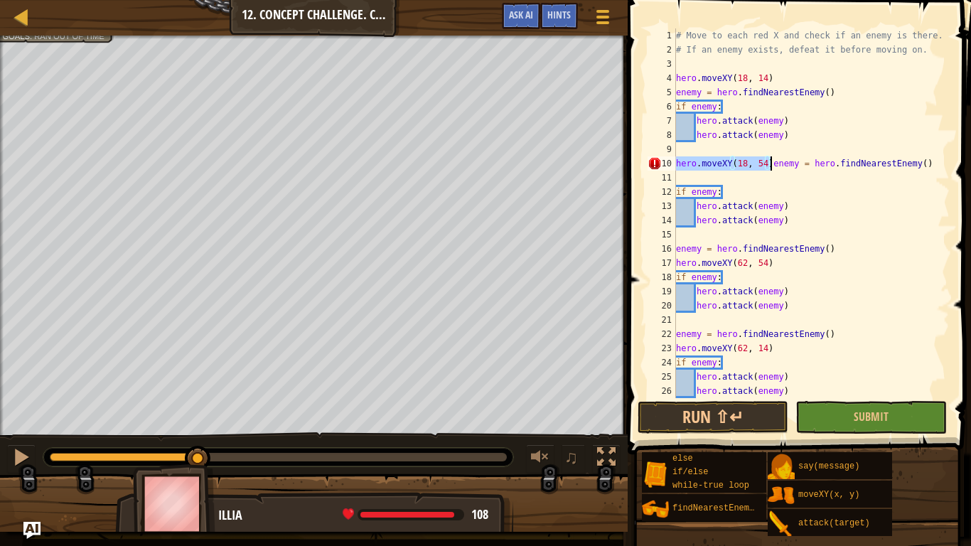
click at [769, 163] on div "# Move to each red X and check if an enemy is there. # If an enemy exists, defe…" at bounding box center [811, 213] width 276 height 370
type textarea "enemy = hero.findNearestEnemy()"
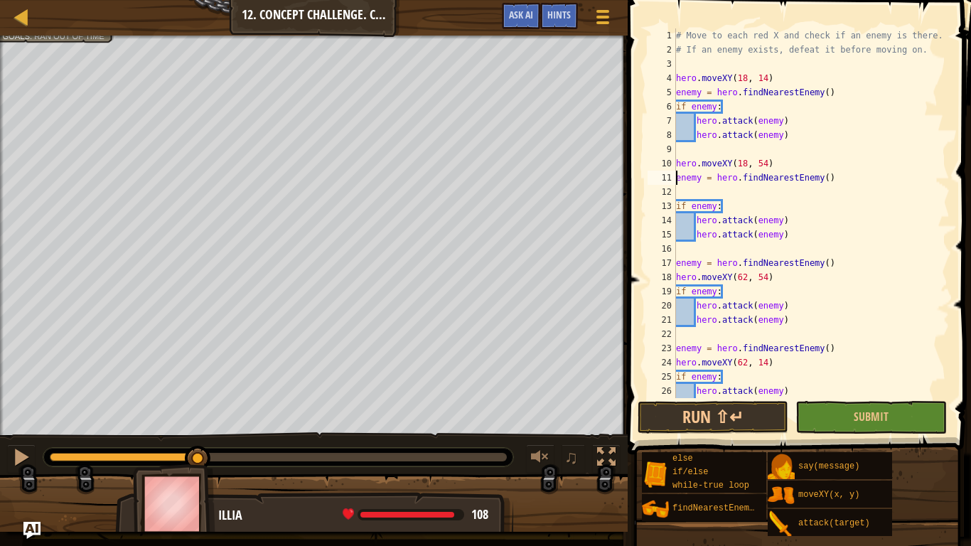
click at [755, 187] on div "# Move to each red X and check if an enemy is there. # If an enemy exists, defe…" at bounding box center [811, 227] width 276 height 398
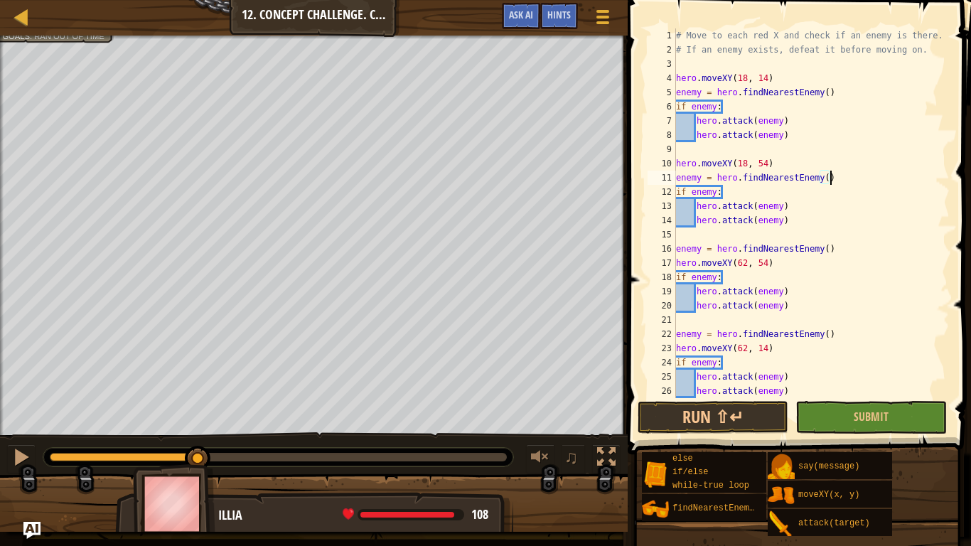
click at [676, 259] on div "# Move to each red X and check if an enemy is there. # If an enemy exists, defe…" at bounding box center [811, 227] width 276 height 398
drag, startPoint x: 676, startPoint y: 259, endPoint x: 785, endPoint y: 257, distance: 109.5
click at [785, 257] on div "# Move to each red X and check if an enemy is there. # If an enemy exists, defe…" at bounding box center [811, 227] width 276 height 398
click at [773, 246] on div "# Move to each red X and check if an enemy is there. # If an enemy exists, defe…" at bounding box center [811, 227] width 276 height 398
click at [772, 246] on div "# Move to each red X and check if an enemy is there. # If an enemy exists, defe…" at bounding box center [811, 227] width 276 height 398
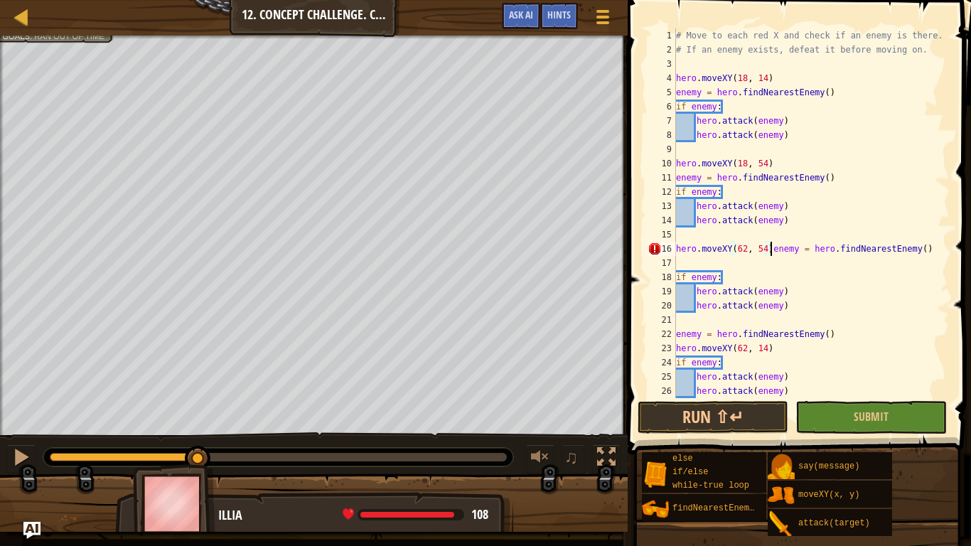
type textarea "enemy = hero.findNearestEnemy()"
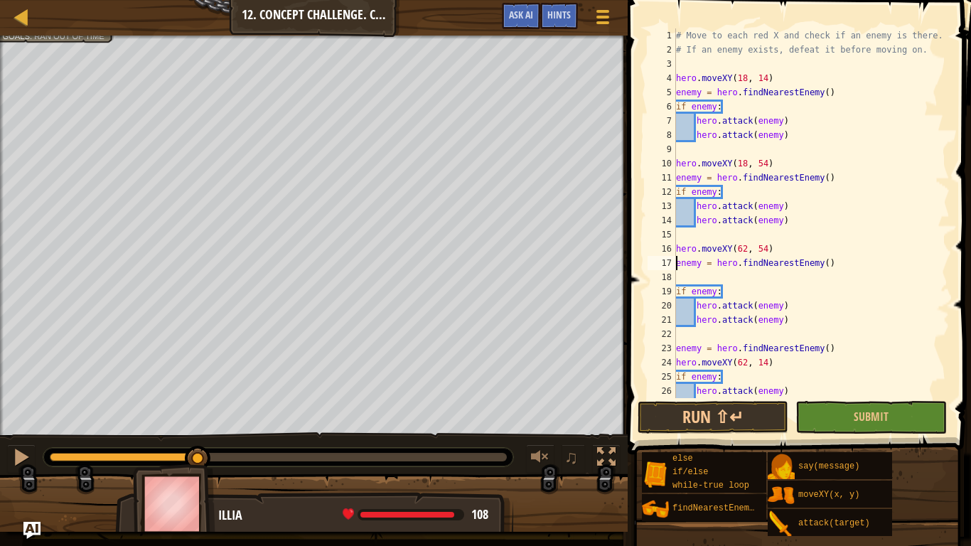
click at [739, 279] on div "# Move to each red X and check if an enemy is there. # If an enemy exists, defe…" at bounding box center [811, 227] width 276 height 398
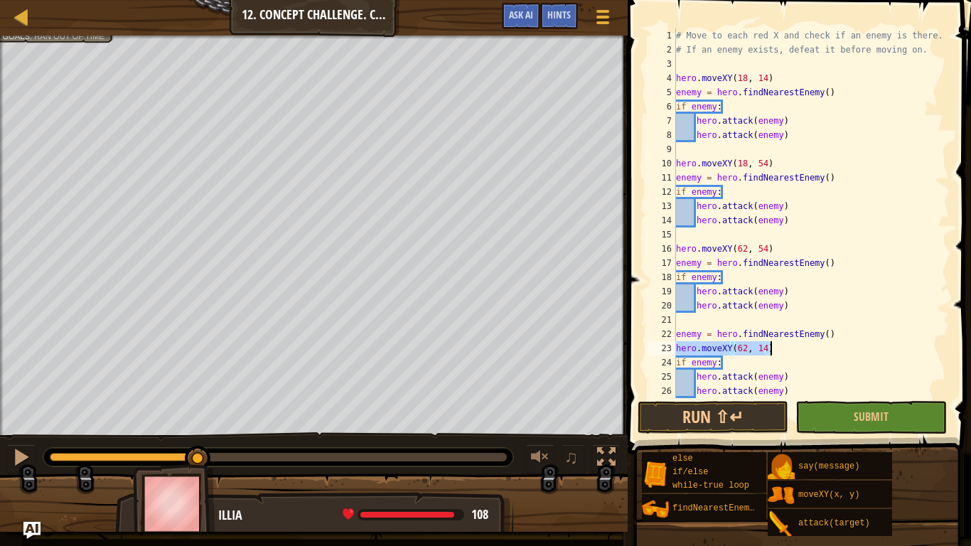
drag, startPoint x: 678, startPoint y: 346, endPoint x: 772, endPoint y: 348, distance: 93.8
click at [772, 348] on div "# Move to each red X and check if an enemy is there. # If an enemy exists, defe…" at bounding box center [811, 227] width 276 height 398
click at [770, 329] on div "# Move to each red X and check if an enemy is there. # If an enemy exists, defe…" at bounding box center [811, 213] width 276 height 370
type textarea "enemy = hero.findNearestEnemy()"
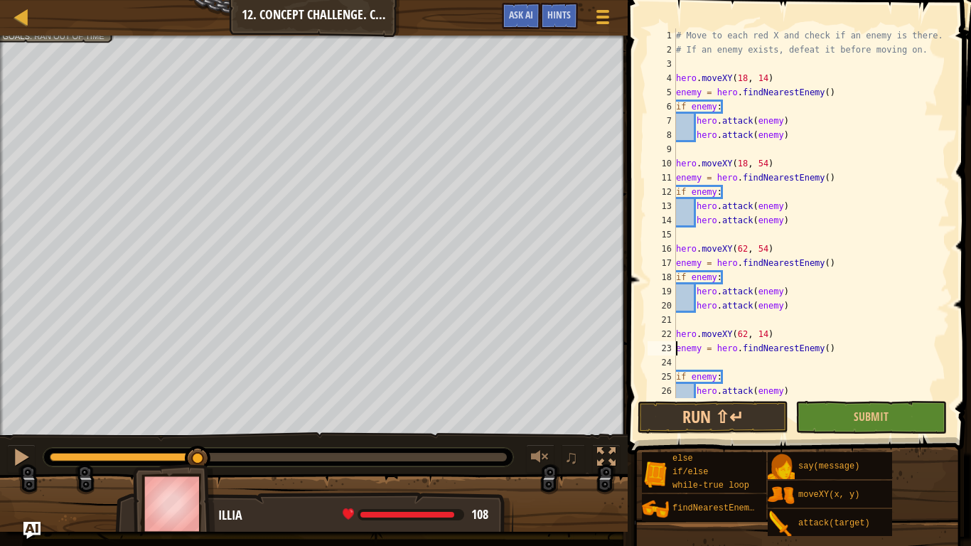
click at [728, 358] on div "# Move to each red X and check if an enemy is there. # If an enemy exists, defe…" at bounding box center [811, 227] width 276 height 398
type textarea "enemy = hero.findNearestEnemy()"
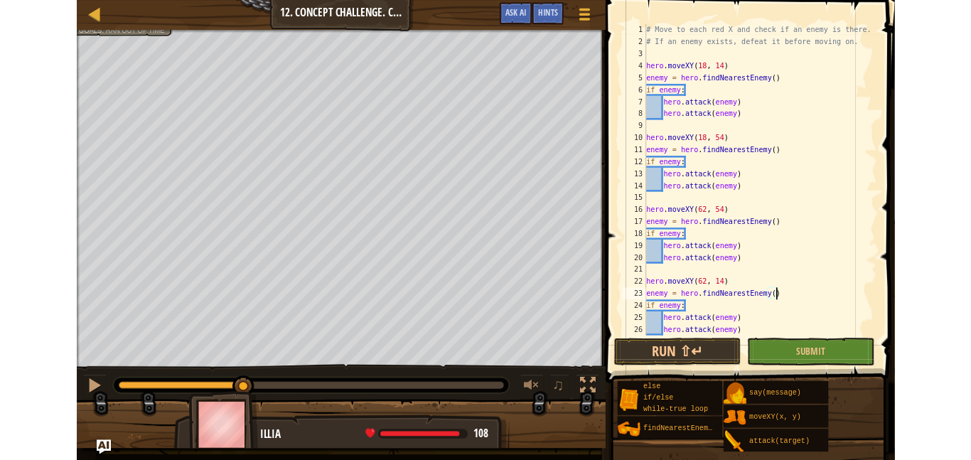
scroll to position [14, 0]
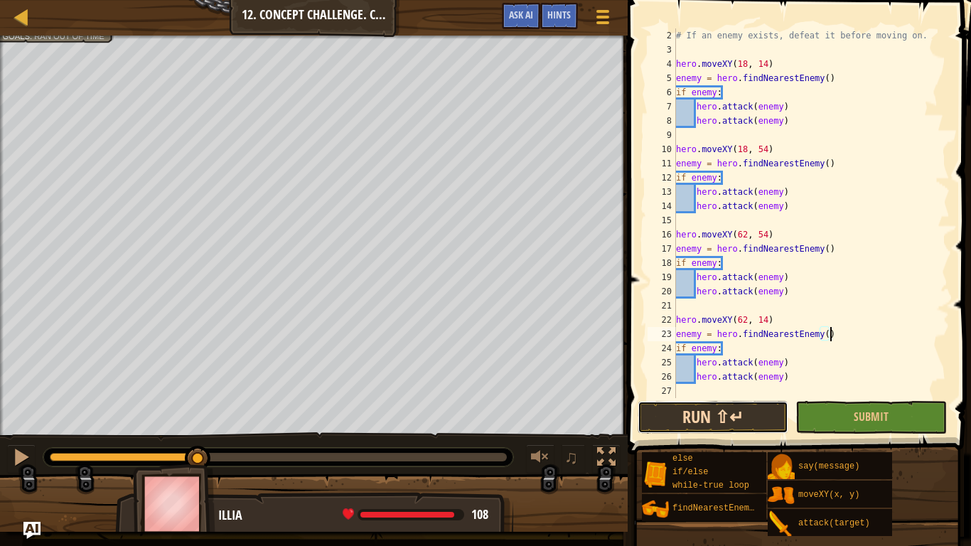
click at [718, 410] on button "Run ⇧↵" at bounding box center [712, 417] width 151 height 33
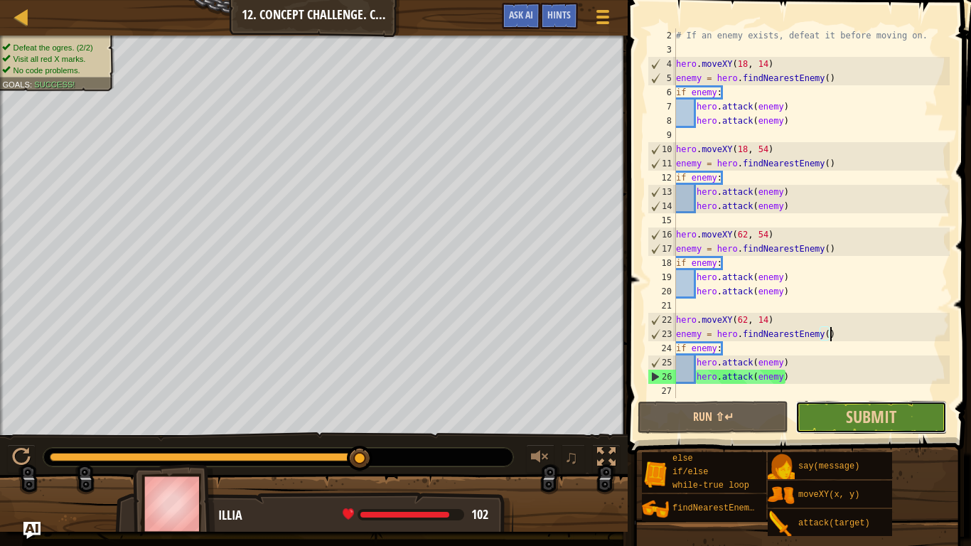
click at [859, 430] on button "Submit" at bounding box center [870, 417] width 151 height 33
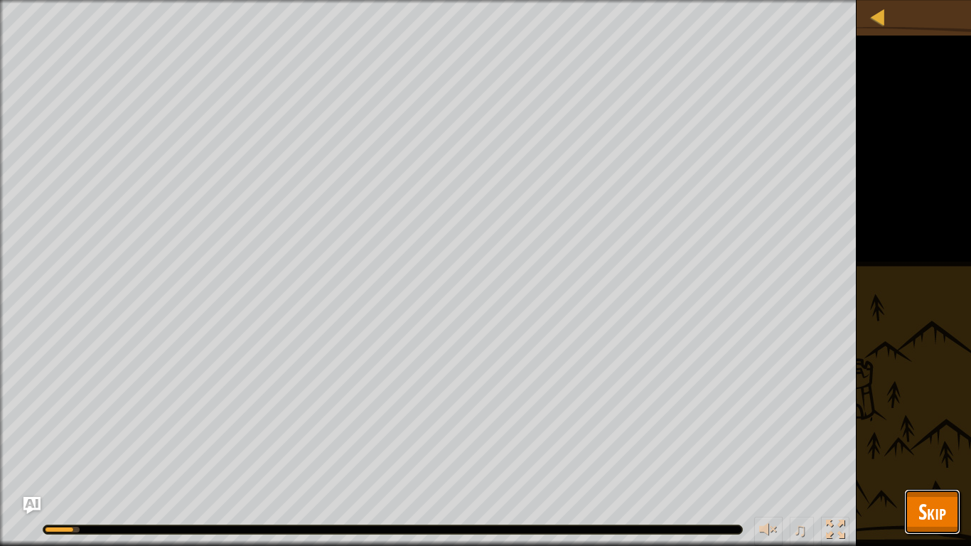
click at [922, 508] on span "Skip" at bounding box center [932, 511] width 28 height 29
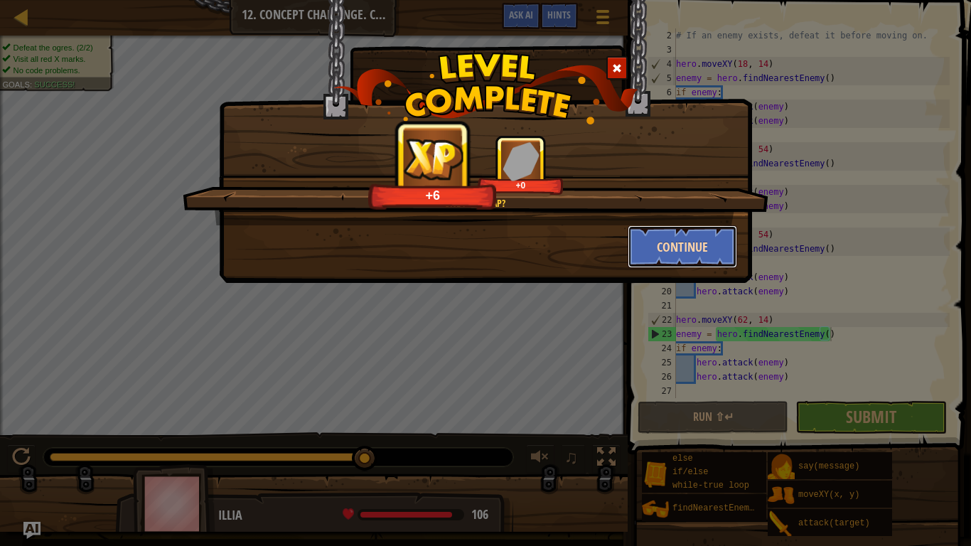
click at [695, 250] on button "Continue" at bounding box center [683, 246] width 110 height 43
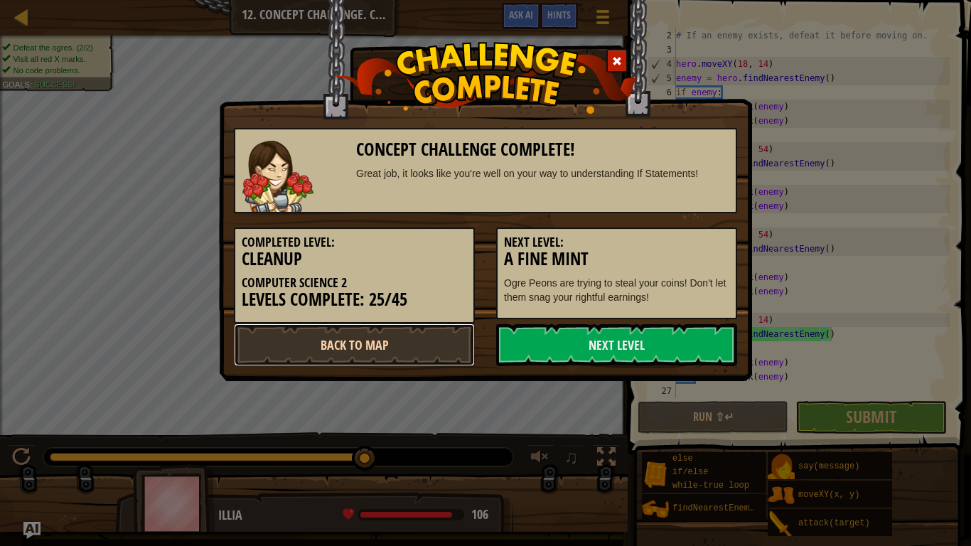
click at [424, 359] on link "Back to Map" at bounding box center [354, 344] width 241 height 43
